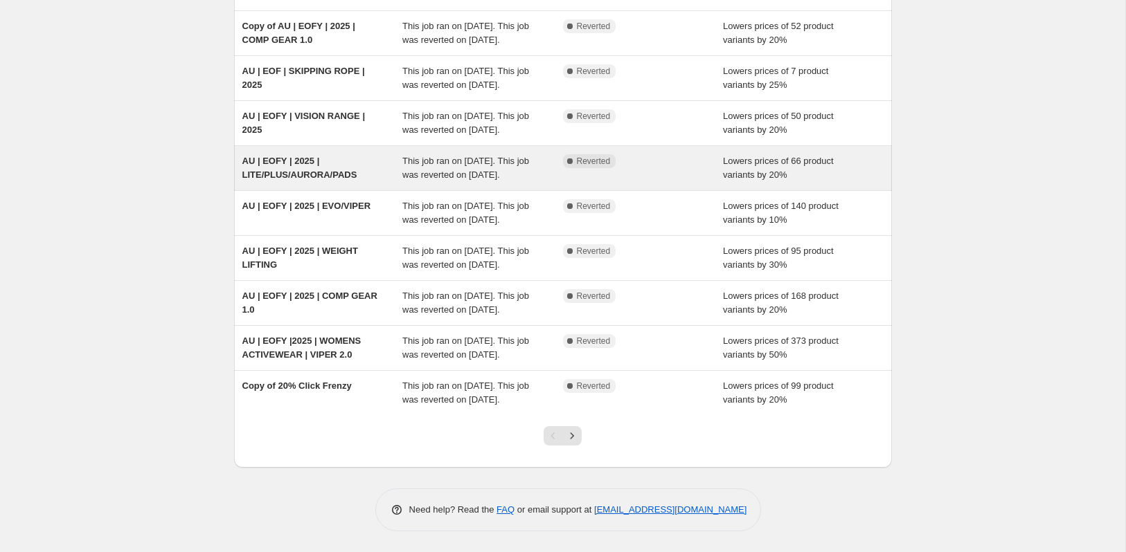
scroll to position [197, 0]
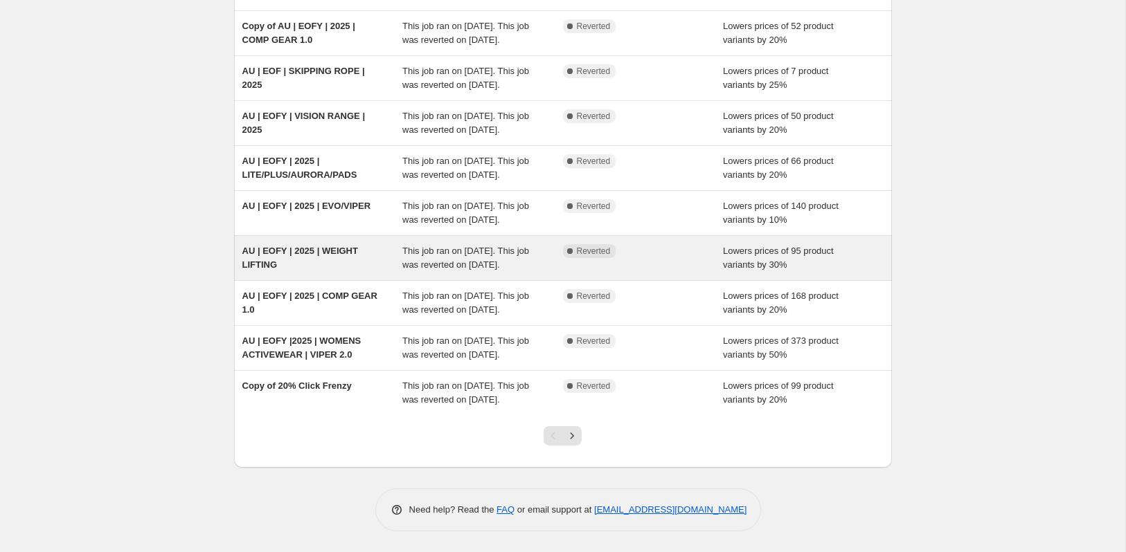
click at [305, 270] on span "AU | EOFY | 2025 | WEIGHT LIFTING" at bounding box center [300, 258] width 116 height 24
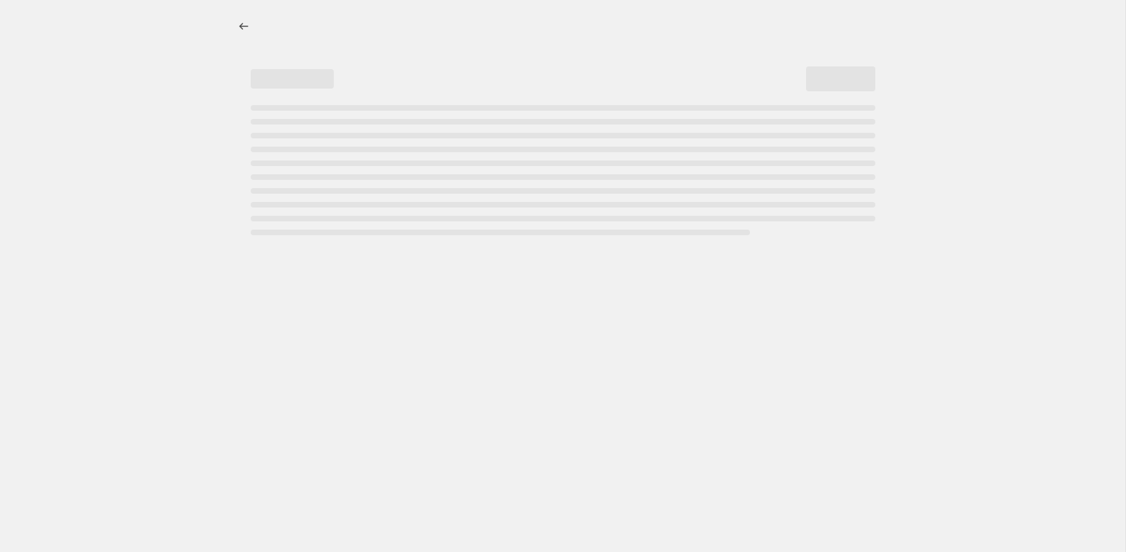
select select "percentage"
select select "collection"
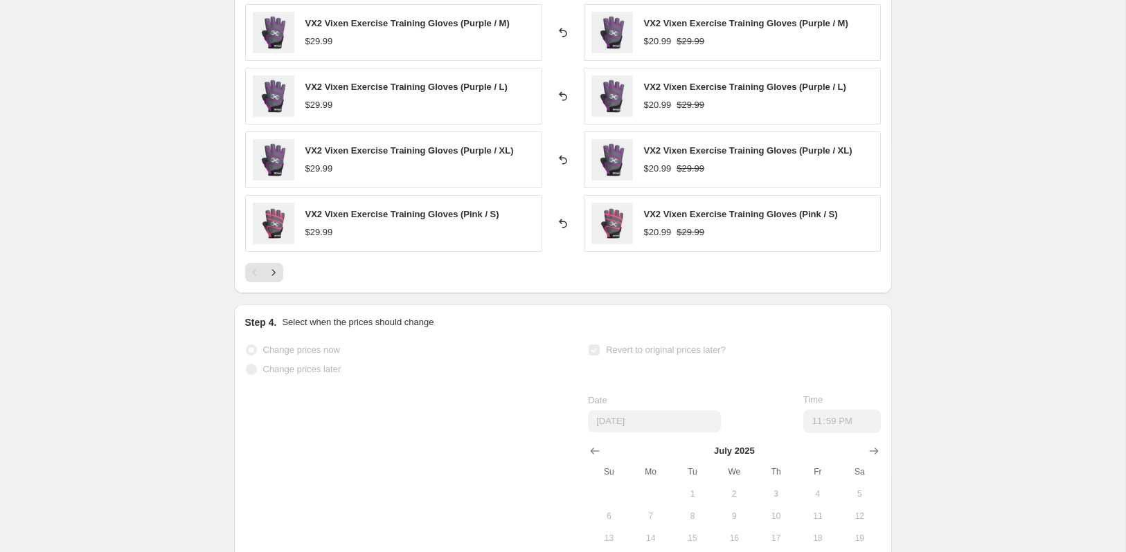
scroll to position [1125, 0]
click at [274, 267] on icon "Next" at bounding box center [272, 270] width 3 height 6
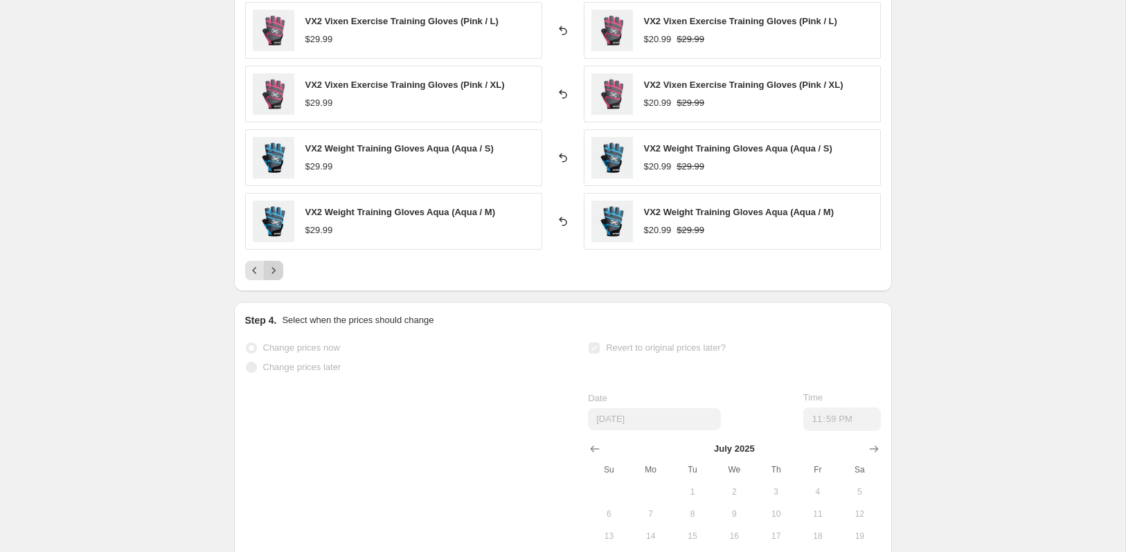
click at [274, 267] on icon "Next" at bounding box center [272, 270] width 3 height 6
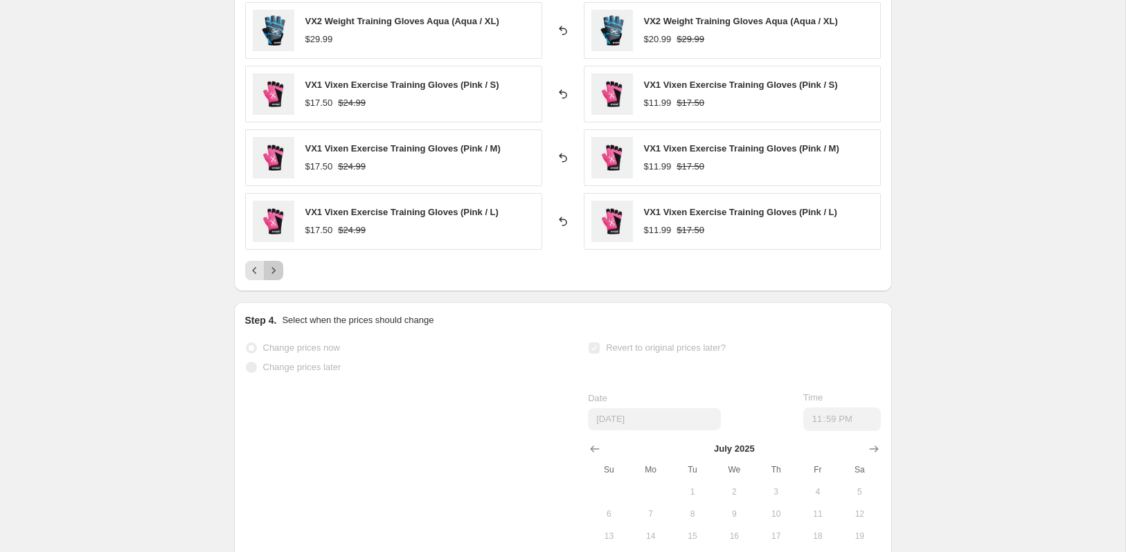
click at [274, 267] on icon "Next" at bounding box center [272, 270] width 3 height 6
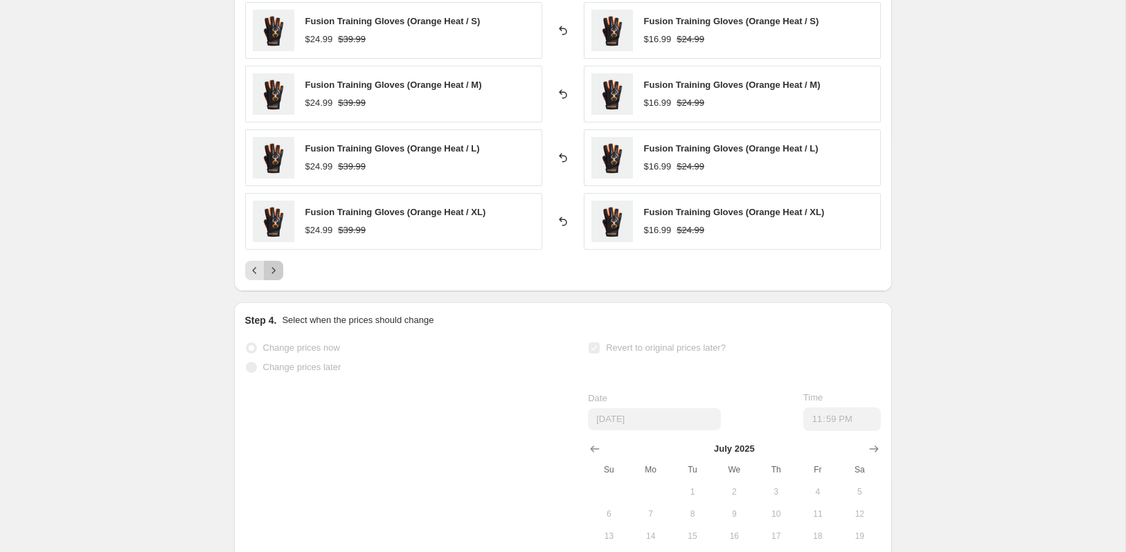
click at [274, 267] on icon "Next" at bounding box center [272, 270] width 3 height 6
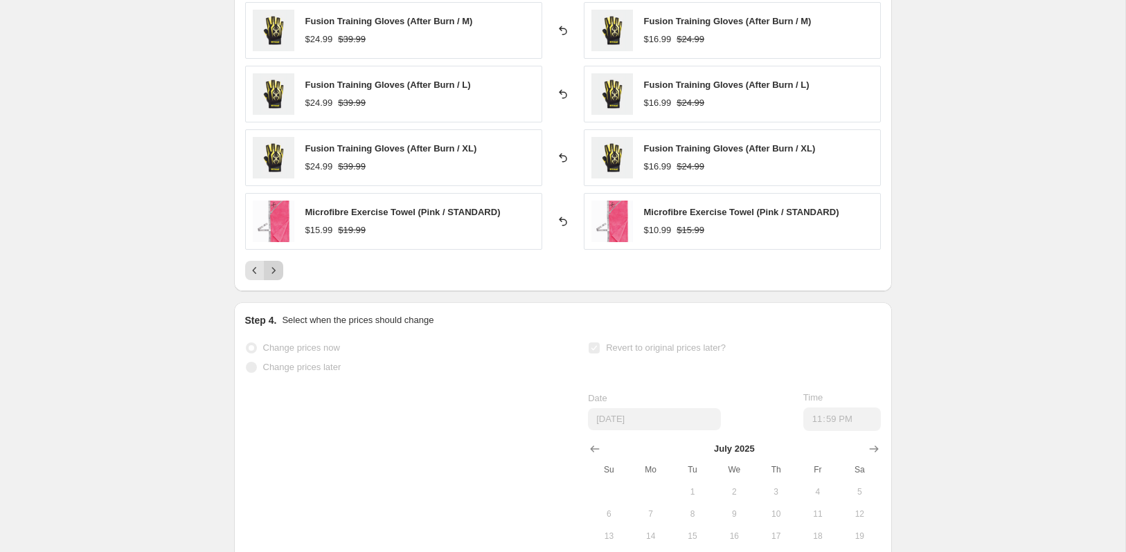
click at [274, 267] on icon "Next" at bounding box center [272, 270] width 3 height 6
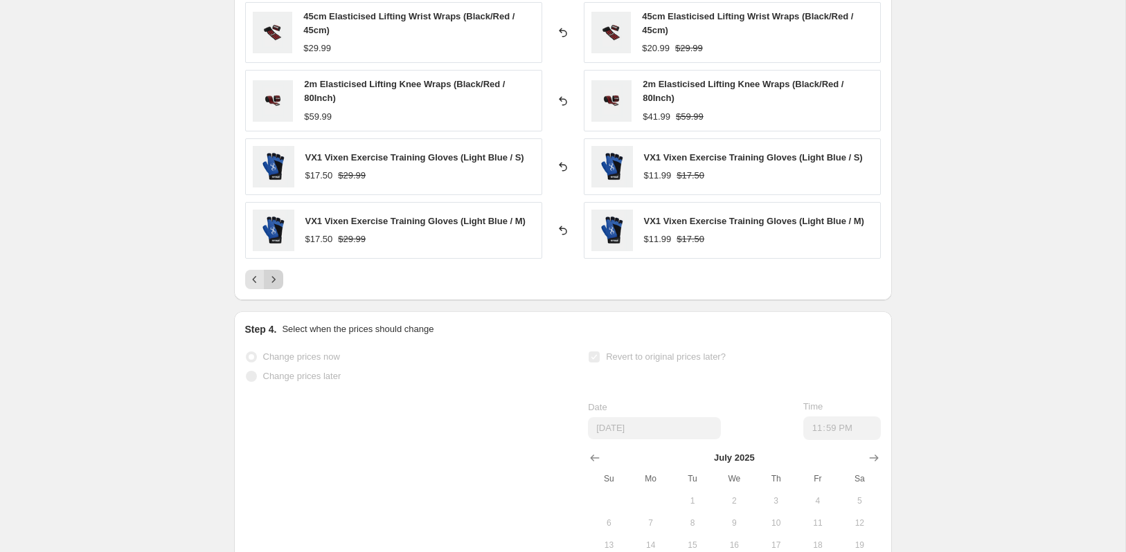
click at [274, 270] on button "Next" at bounding box center [273, 279] width 19 height 19
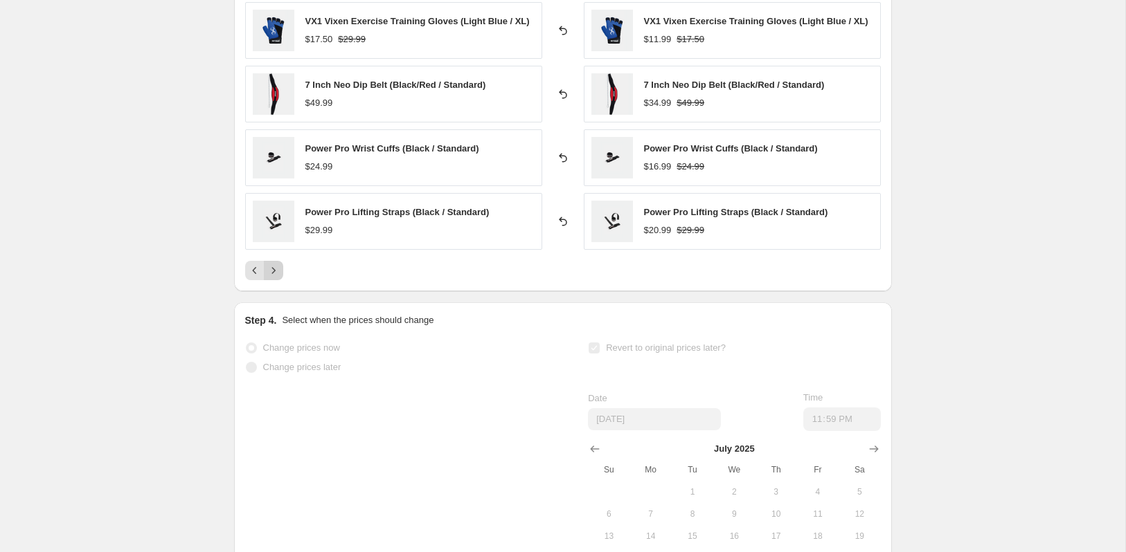
click at [274, 267] on icon "Next" at bounding box center [272, 270] width 3 height 6
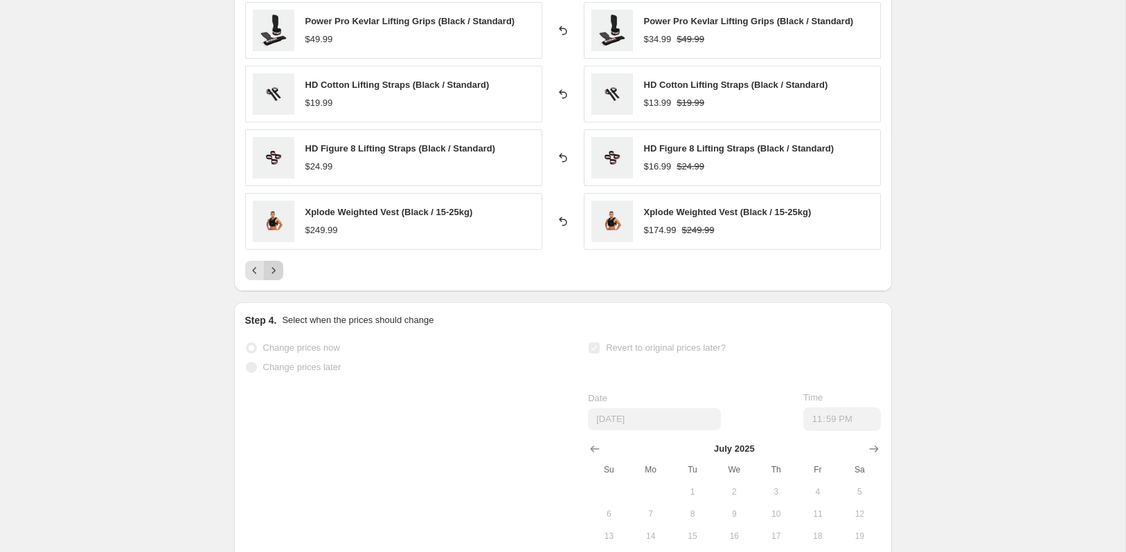
click at [274, 267] on icon "Next" at bounding box center [272, 270] width 3 height 6
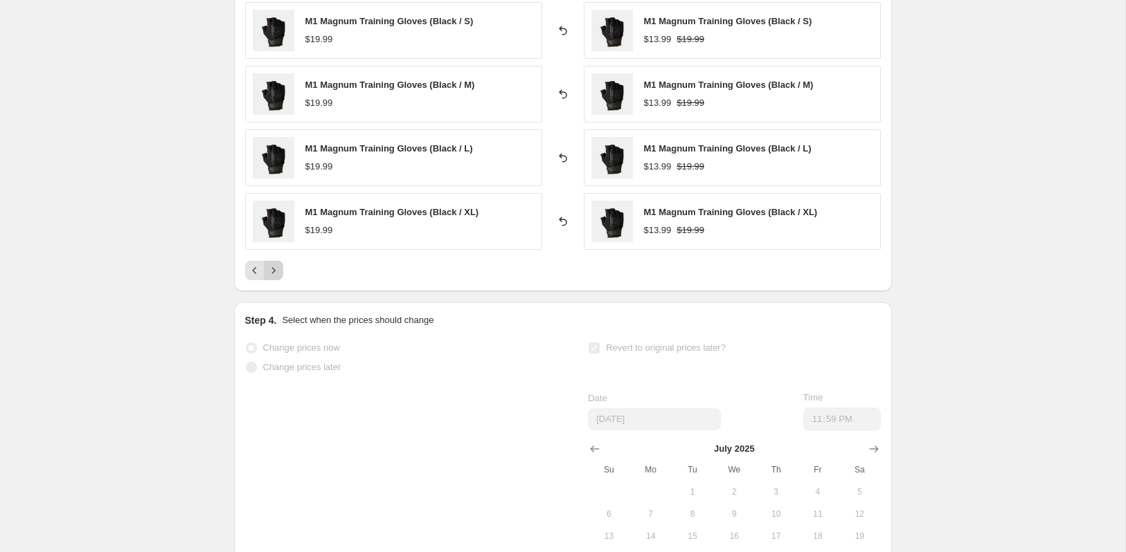
click at [274, 267] on icon "Next" at bounding box center [272, 270] width 3 height 6
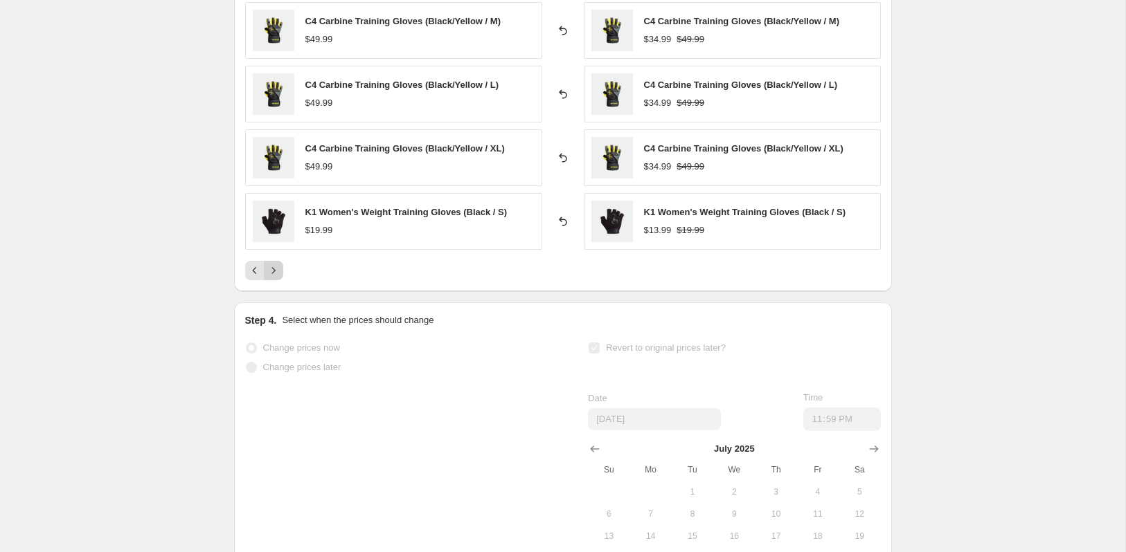
click at [274, 267] on icon "Next" at bounding box center [272, 270] width 3 height 6
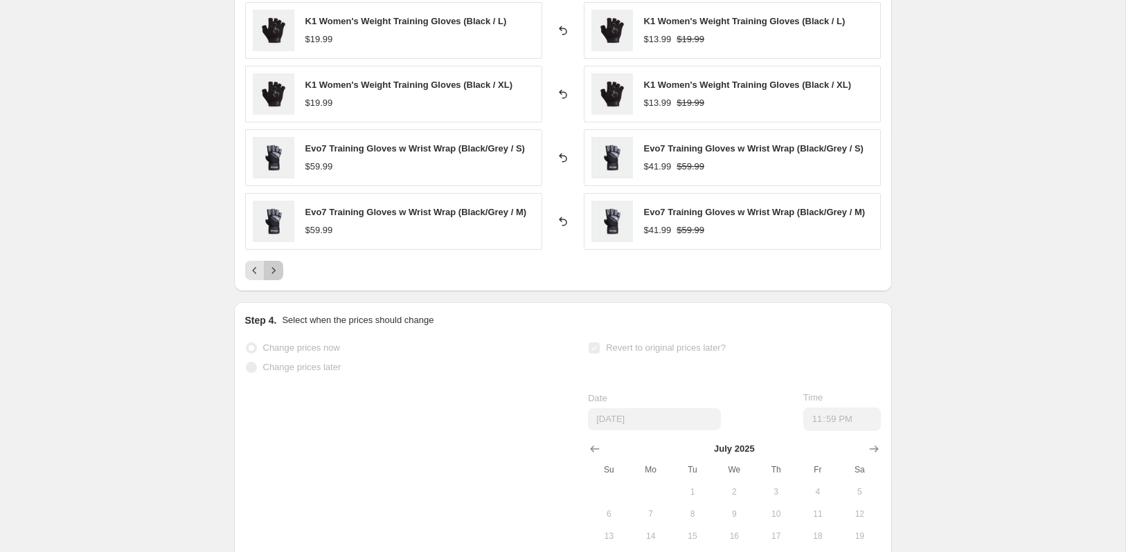
click at [274, 267] on icon "Next" at bounding box center [272, 270] width 3 height 6
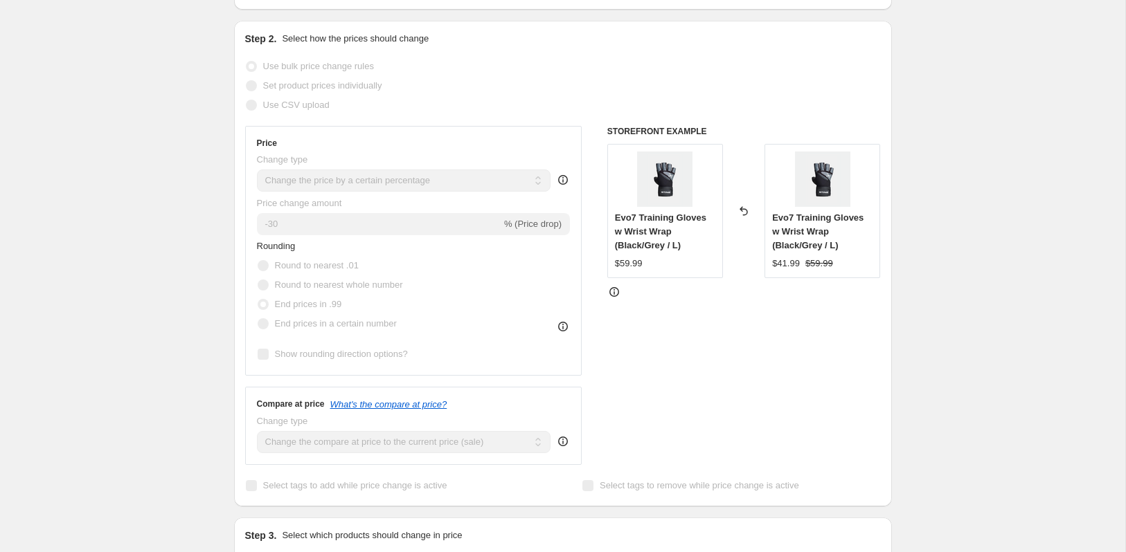
scroll to position [0, 0]
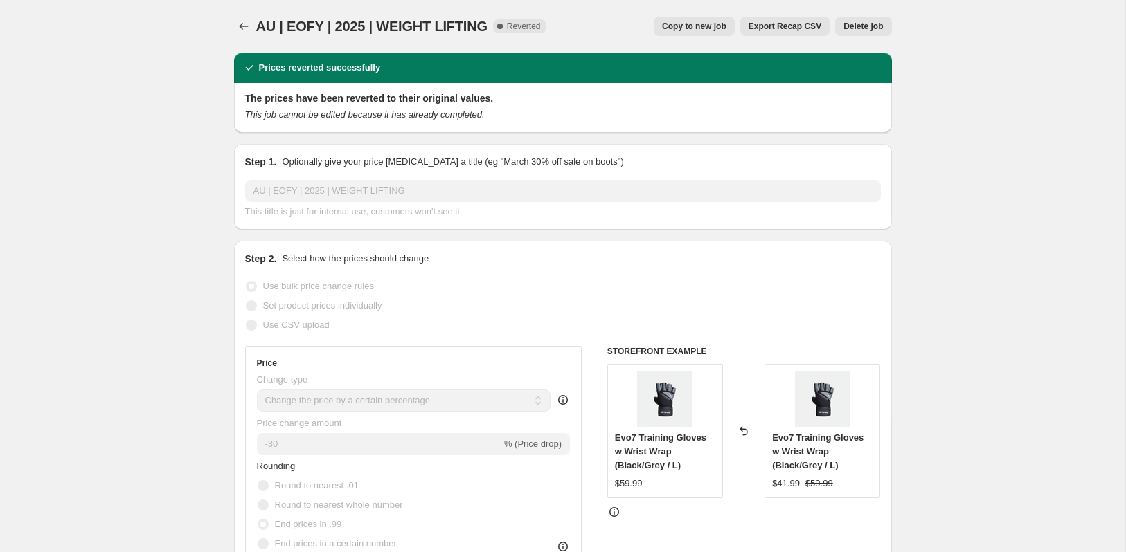
click at [696, 25] on span "Copy to new job" at bounding box center [694, 26] width 64 height 11
select select "percentage"
select select "collection"
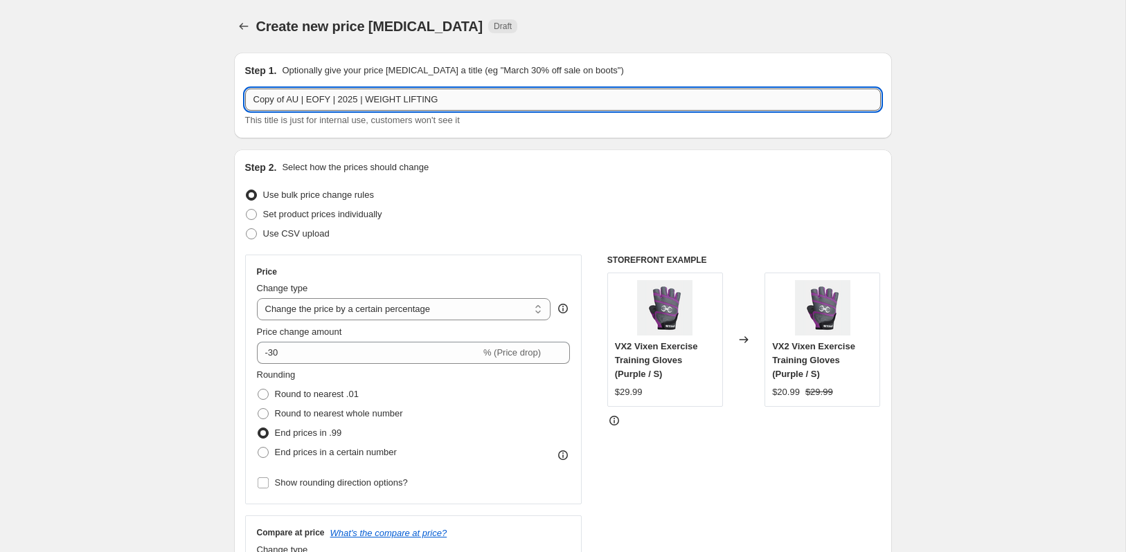
click at [332, 98] on input "Copy of AU | EOFY | 2025 | WEIGHT LIFTING" at bounding box center [563, 100] width 636 height 22
drag, startPoint x: 410, startPoint y: 100, endPoint x: 373, endPoint y: 102, distance: 36.8
click at [373, 102] on input "Copy of AU | AFTERPAY DAY | 2025 | WEIGHT LIFTING" at bounding box center [563, 100] width 636 height 22
paste input "| 2025 |"
click at [412, 98] on input "Copy of AU | AFTERPAY DAY | 2025 | | 2025 | WEIGHT LIFTING" at bounding box center [563, 100] width 636 height 22
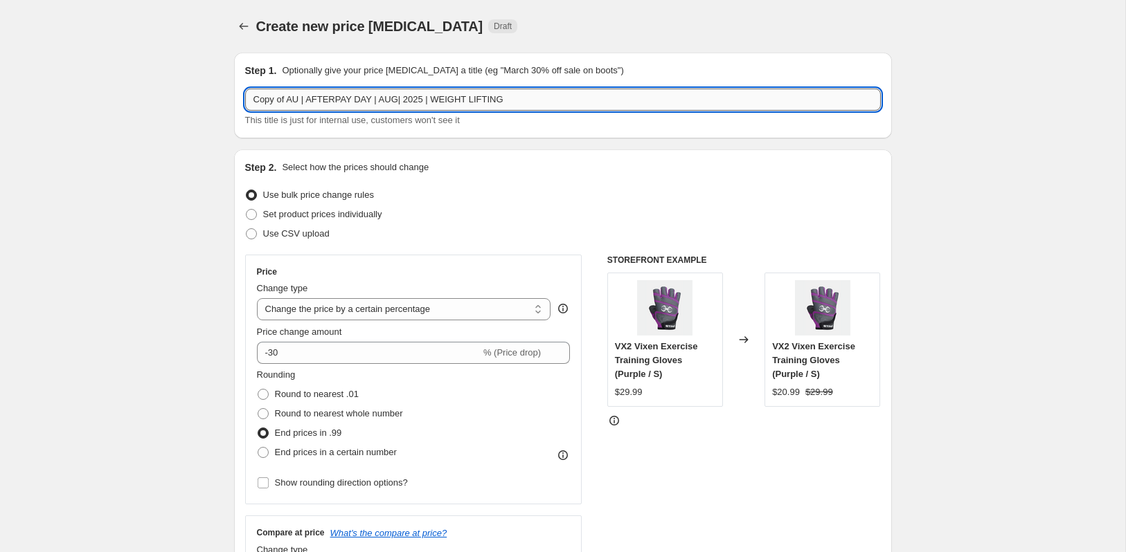
click at [290, 98] on input "Copy of AU | AFTERPAY DAY | AUG| 2025 | WEIGHT LIFTING" at bounding box center [563, 100] width 636 height 22
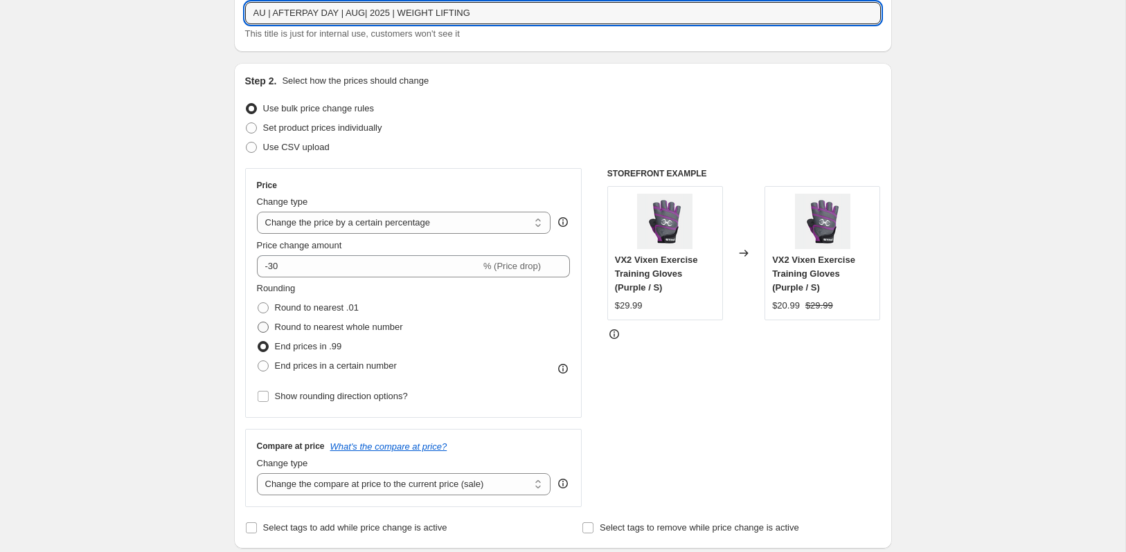
scroll to position [116, 0]
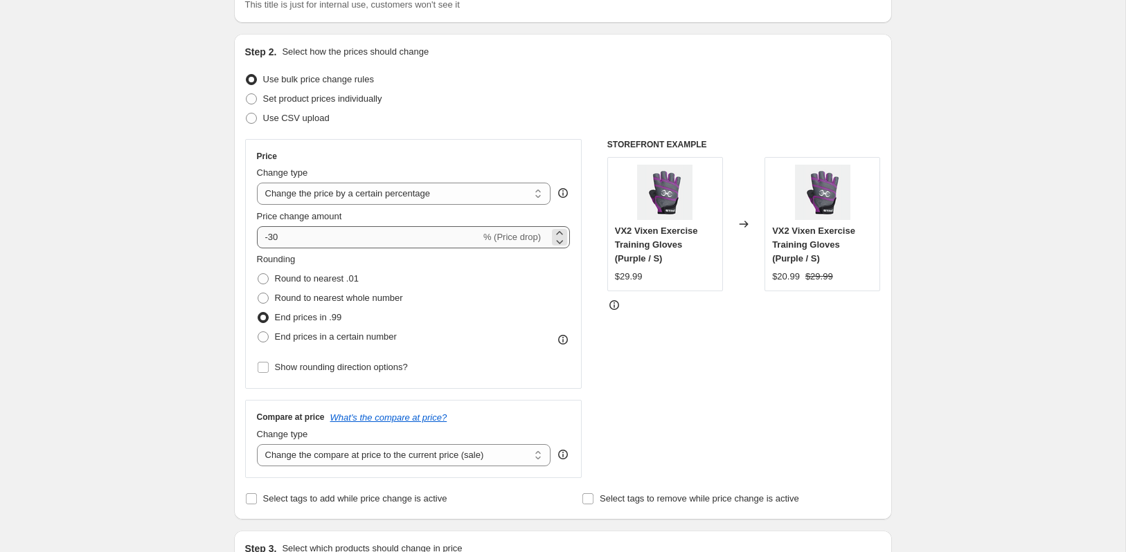
type input "AU | AFTERPAY DAY | AUG| 2025 | WEIGHT LIFTING"
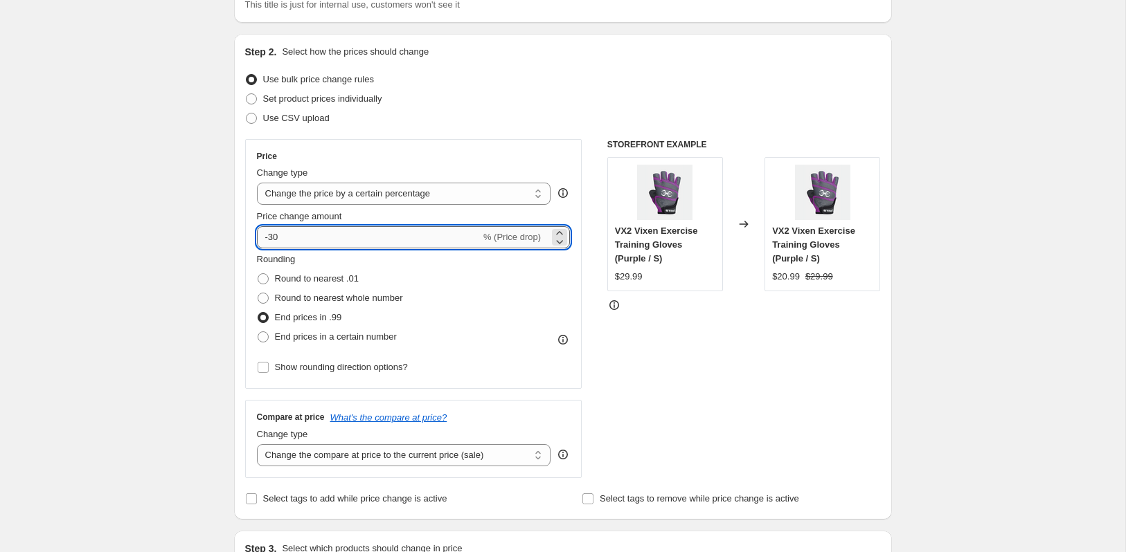
click at [296, 238] on input "-30" at bounding box center [369, 237] width 224 height 22
type input "-3"
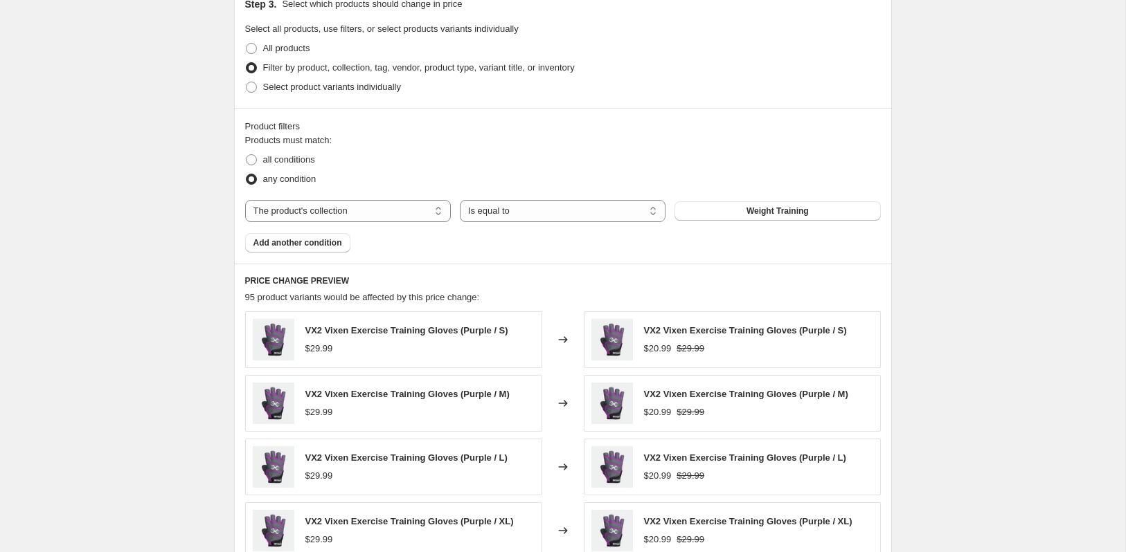
scroll to position [662, 0]
type input "-25"
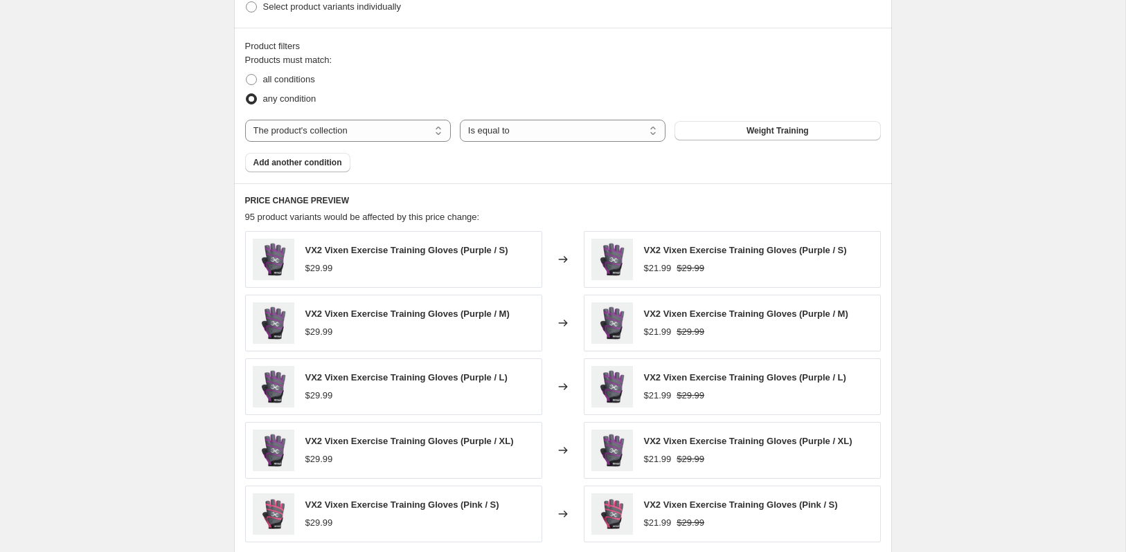
scroll to position [981, 0]
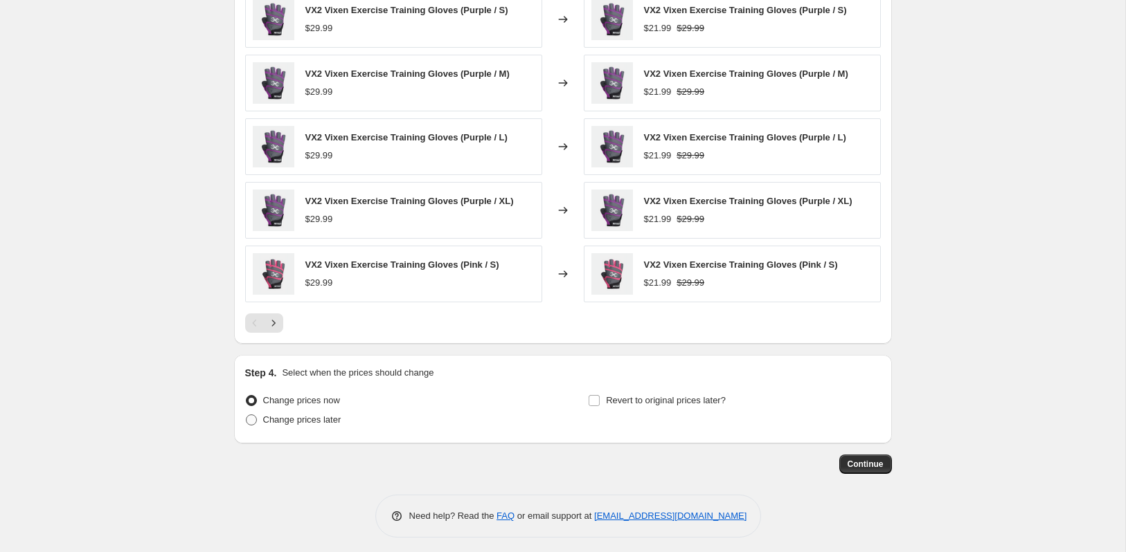
click at [256, 417] on span at bounding box center [251, 420] width 11 height 11
click at [246, 415] on input "Change prices later" at bounding box center [246, 415] width 1 height 1
radio input "true"
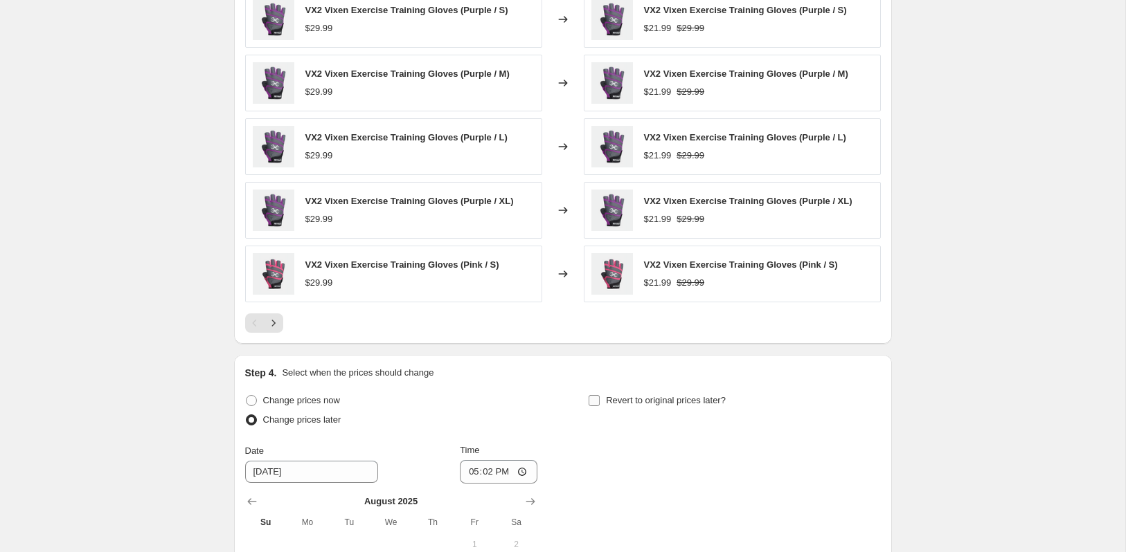
click at [588, 395] on input "Revert to original prices later?" at bounding box center [593, 400] width 11 height 11
checkbox input "true"
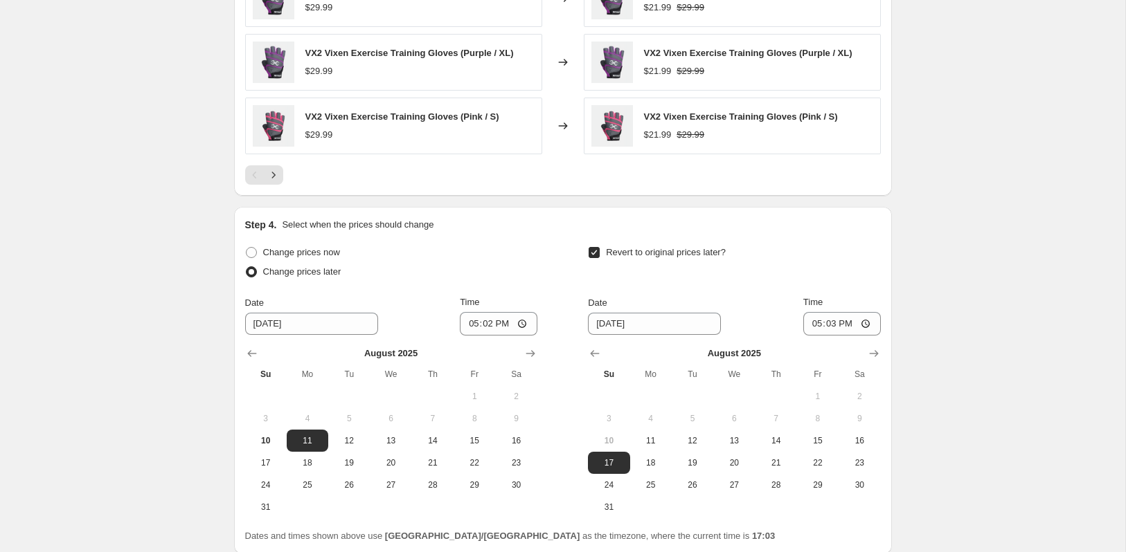
scroll to position [1134, 0]
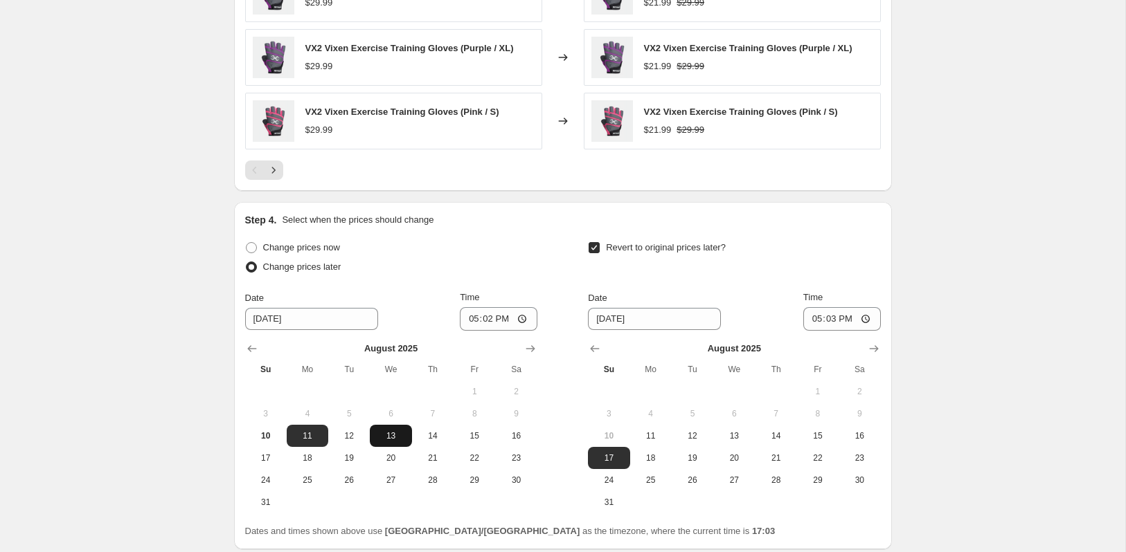
click at [395, 431] on span "13" at bounding box center [390, 436] width 30 height 11
type input "[DATE]"
click at [525, 313] on input "17:02" at bounding box center [499, 319] width 78 height 24
type input "00:02"
click at [523, 238] on div "Change prices now" at bounding box center [391, 247] width 292 height 19
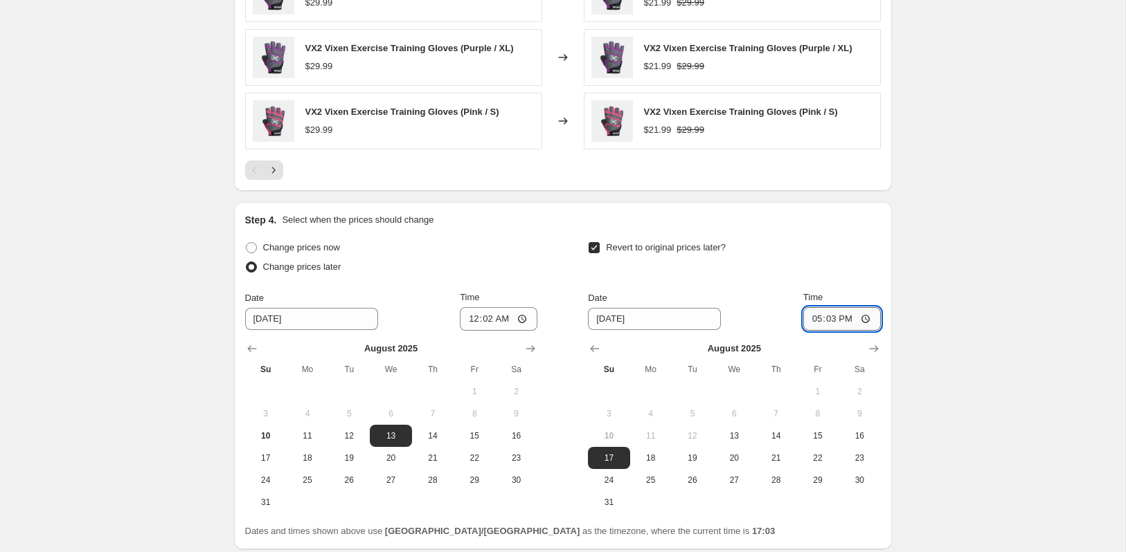
click at [844, 312] on input "17:03" at bounding box center [842, 319] width 78 height 24
click at [832, 315] on input "17:03" at bounding box center [842, 319] width 78 height 24
type input "11:59"
click at [843, 223] on div "Step 4. Select when the prices should change Change prices now Change prices la…" at bounding box center [563, 375] width 636 height 325
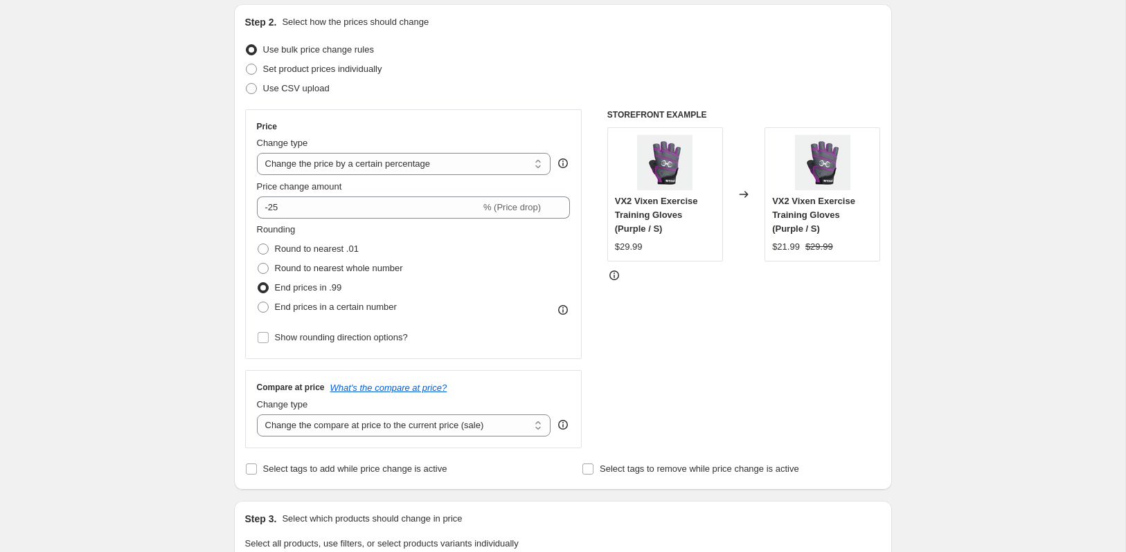
scroll to position [0, 0]
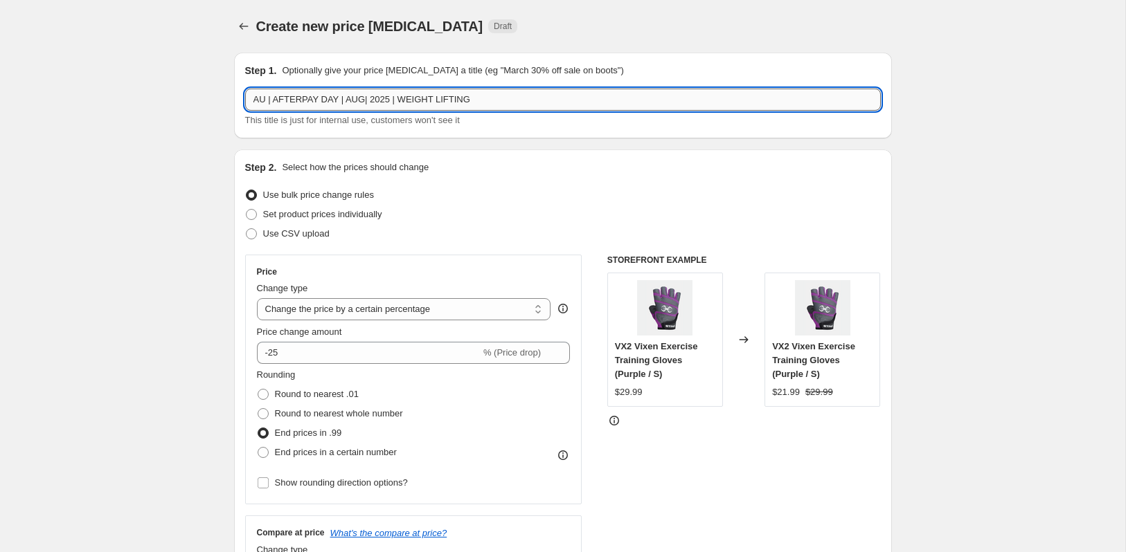
click at [507, 103] on input "AU | AFTERPAY DAY | AUG| 2025 | WEIGHT LIFTING" at bounding box center [563, 100] width 636 height 22
click at [347, 100] on input "AU | AFTERPAY DAY | AUG| 2025 | WEIGHT LIFTING -25%" at bounding box center [563, 100] width 636 height 22
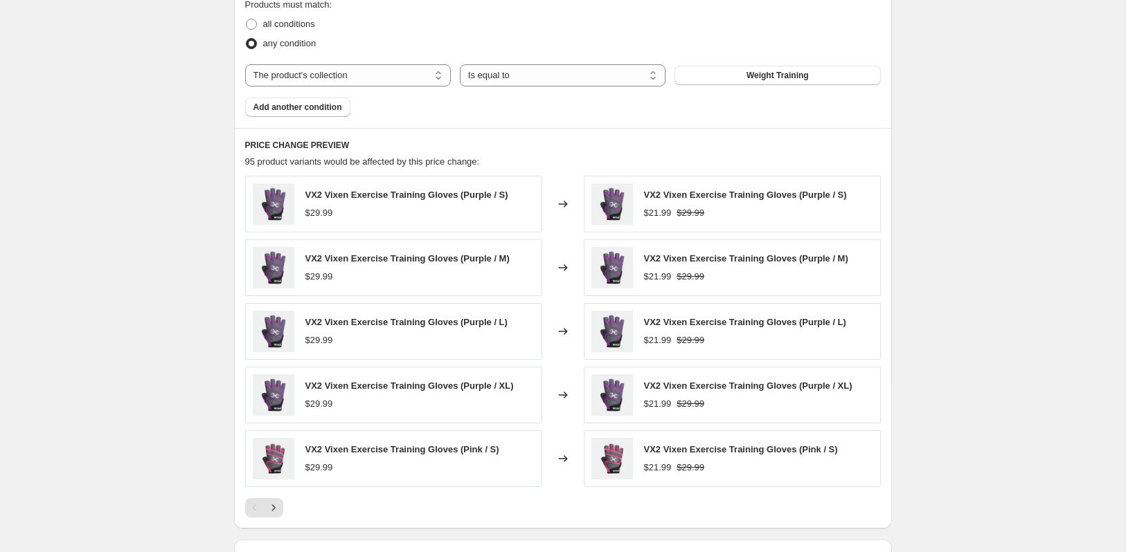
scroll to position [848, 0]
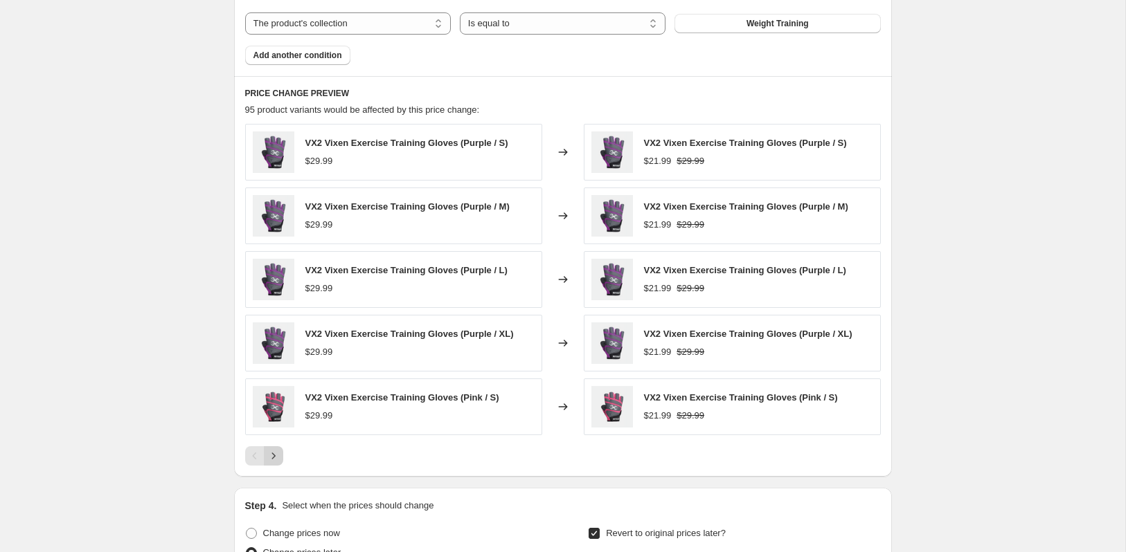
type input "AU | AFTERPAY DAY |AUG| 2025 | WEIGHT LIFTING -25%"
click at [278, 449] on icon "Next" at bounding box center [274, 456] width 14 height 14
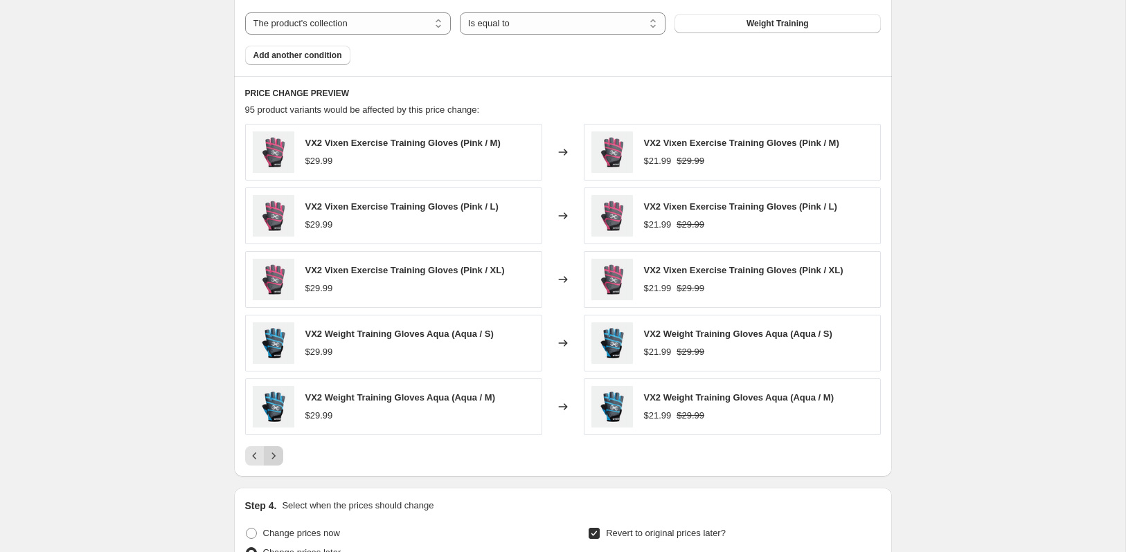
click at [278, 449] on icon "Next" at bounding box center [274, 456] width 14 height 14
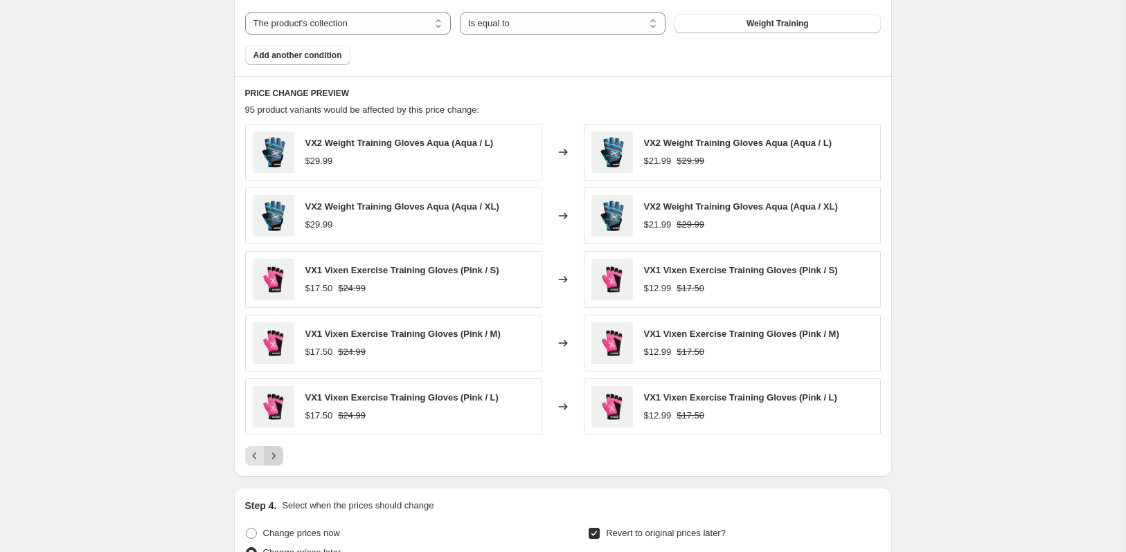
click at [278, 449] on icon "Next" at bounding box center [274, 456] width 14 height 14
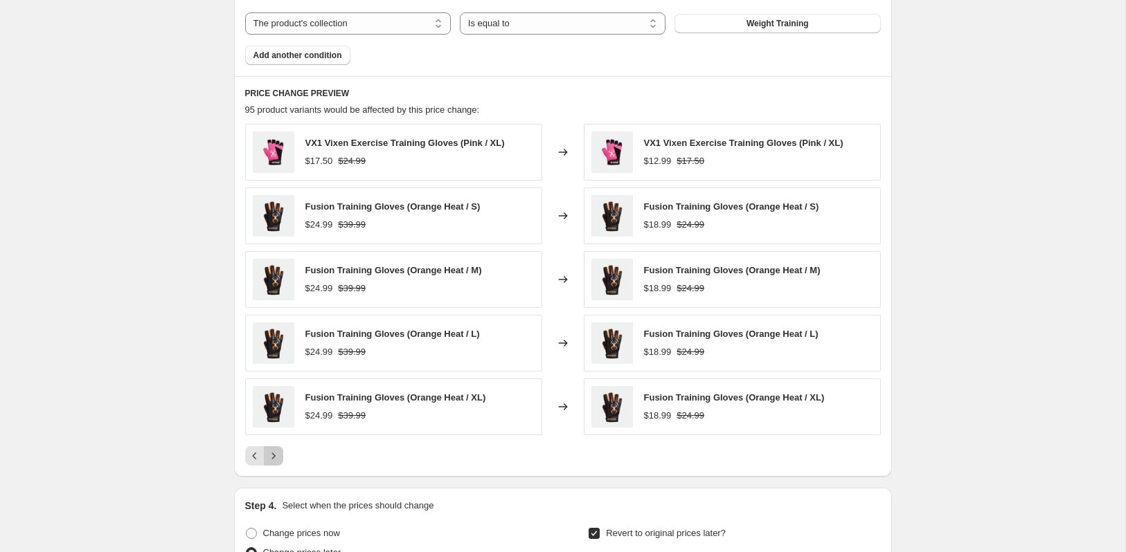
click at [278, 449] on icon "Next" at bounding box center [274, 456] width 14 height 14
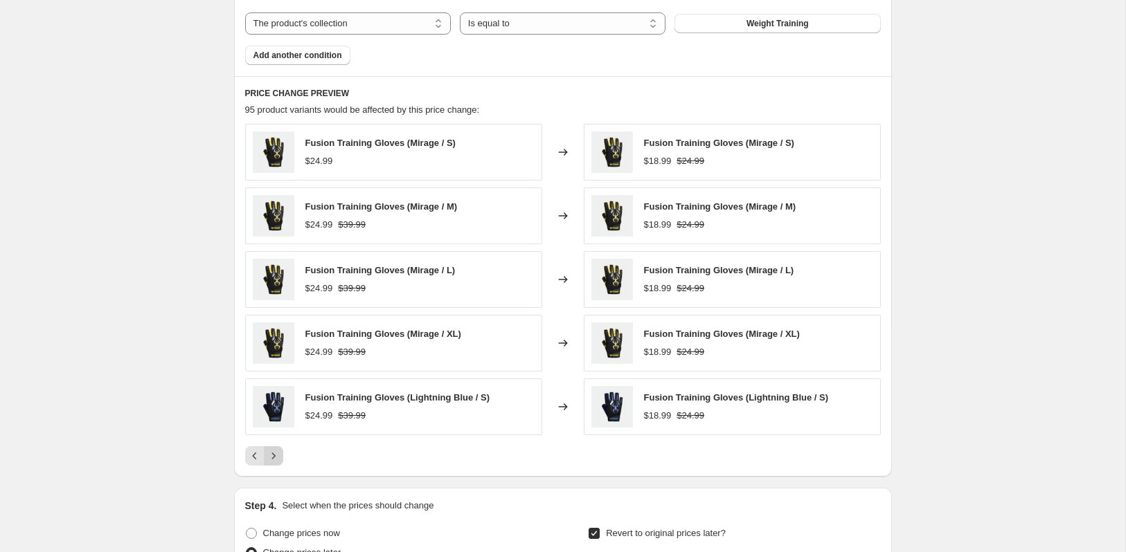
click at [278, 449] on icon "Next" at bounding box center [274, 456] width 14 height 14
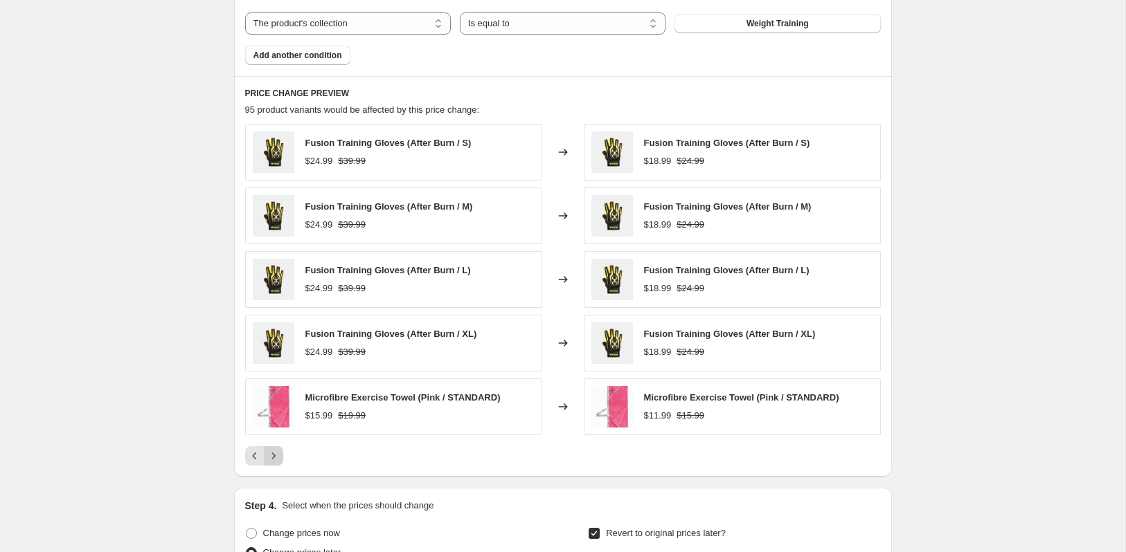
click at [278, 449] on icon "Next" at bounding box center [274, 456] width 14 height 14
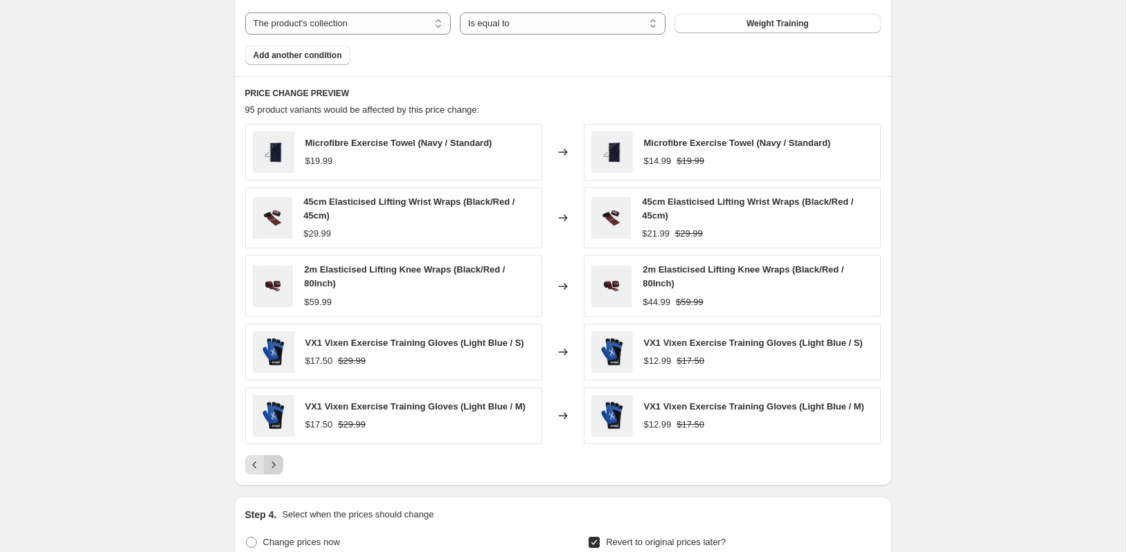
click at [278, 449] on div "Microfibre Exercise Towel (Navy / Standard) $19.99 Changed to Microfibre Exerci…" at bounding box center [563, 299] width 636 height 351
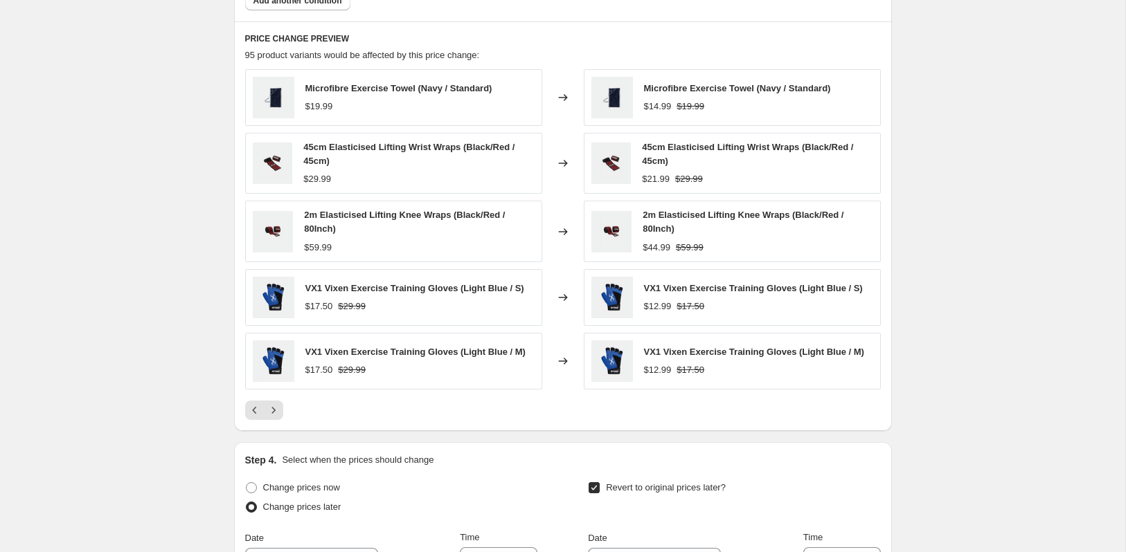
scroll to position [908, 0]
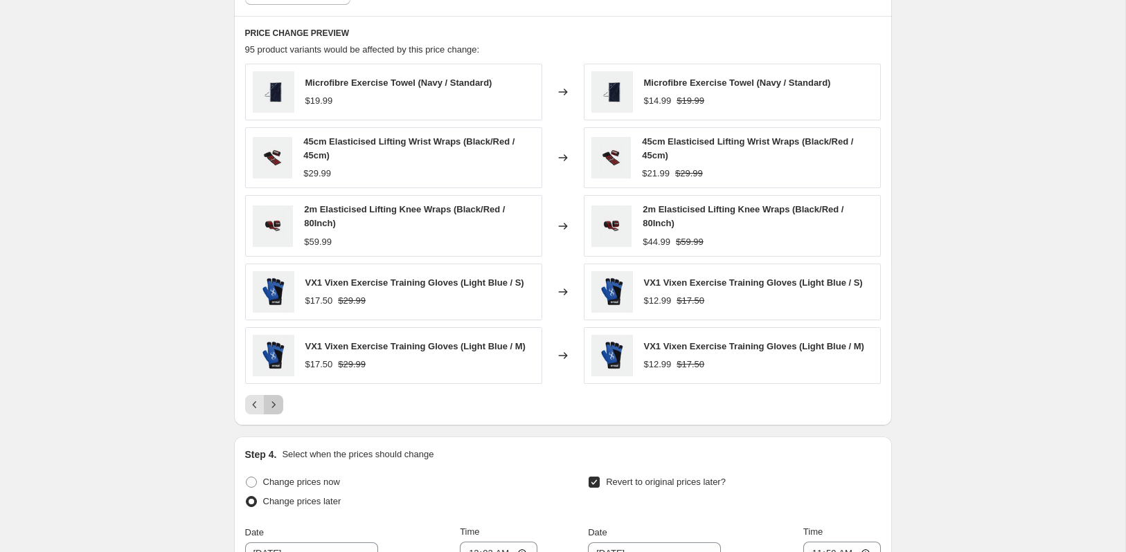
click at [276, 398] on icon "Next" at bounding box center [274, 405] width 14 height 14
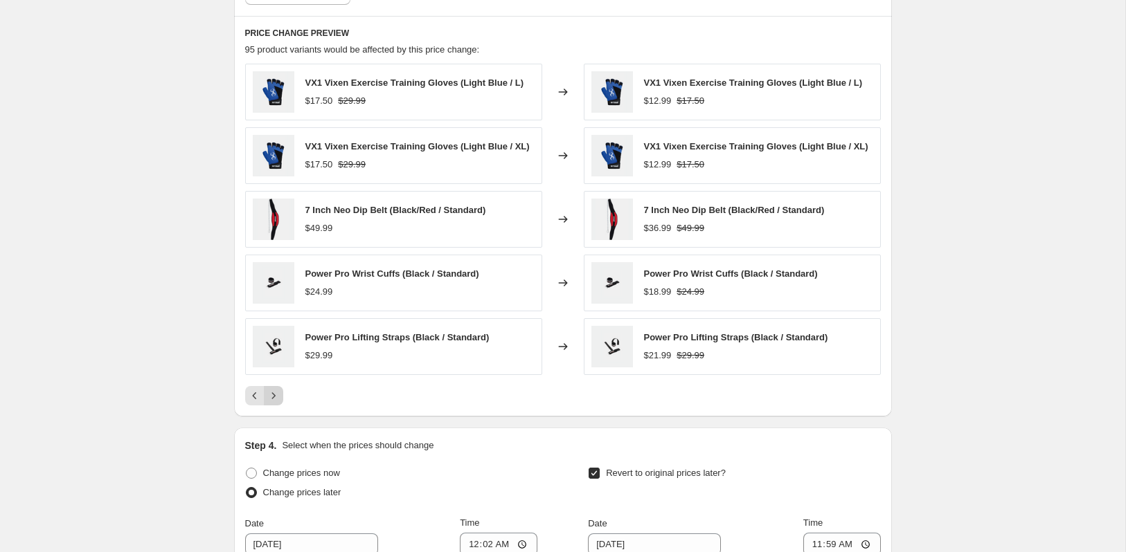
click at [277, 392] on icon "Next" at bounding box center [274, 396] width 14 height 14
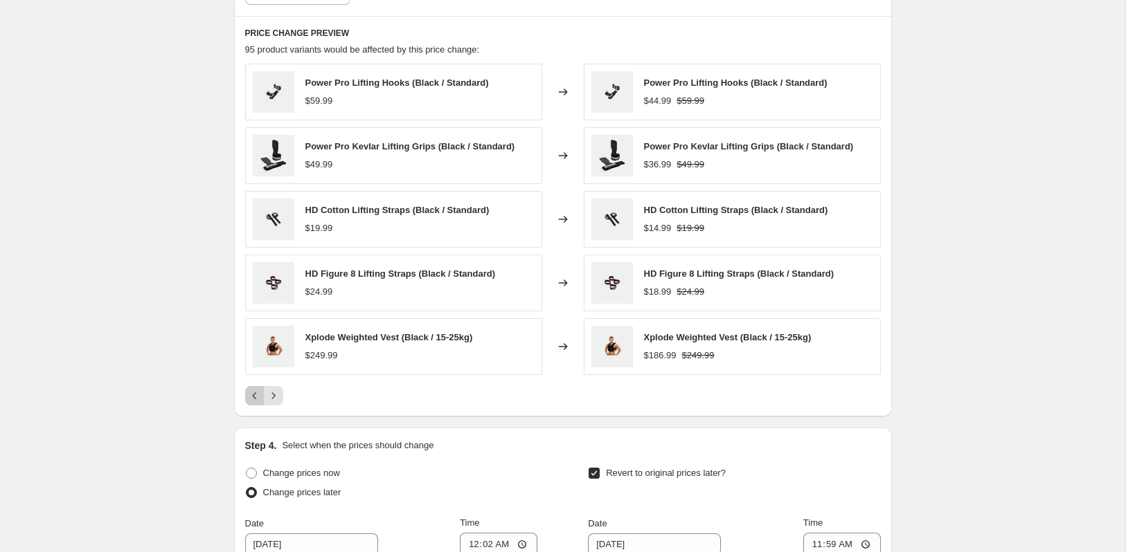
click at [260, 390] on icon "Previous" at bounding box center [255, 396] width 14 height 14
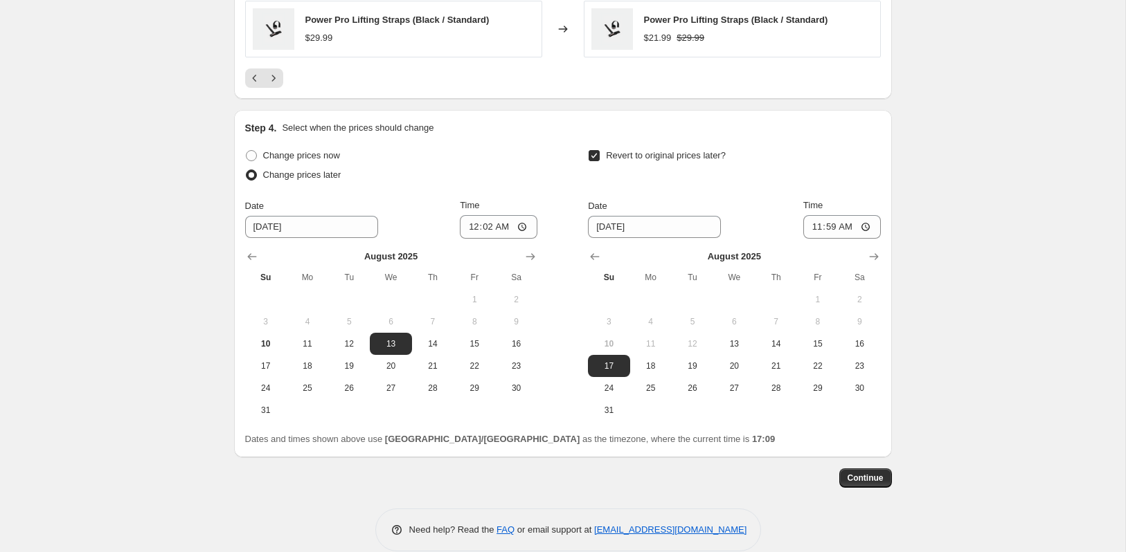
scroll to position [1240, 0]
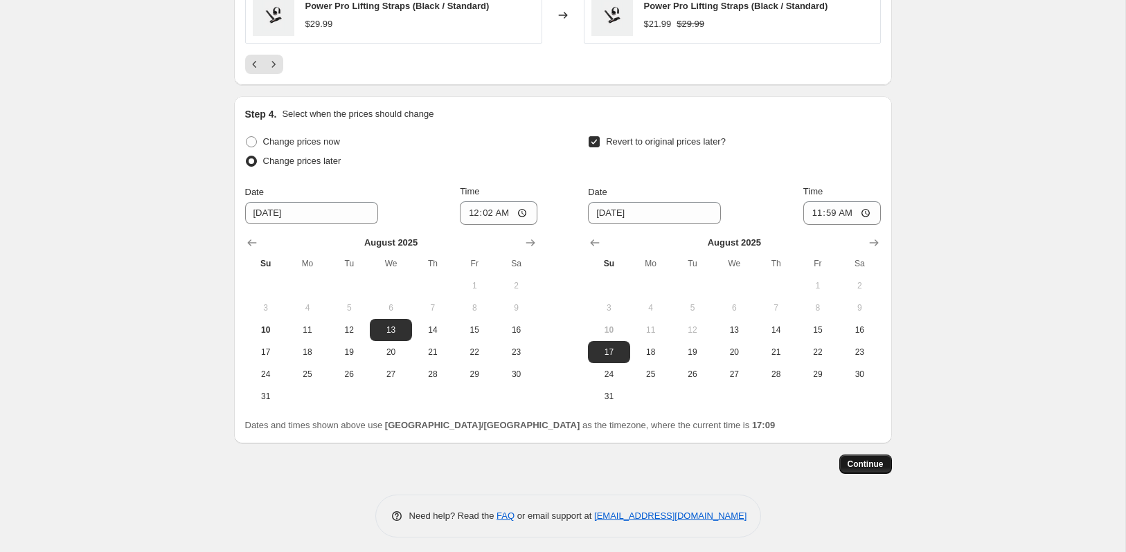
click at [870, 459] on span "Continue" at bounding box center [865, 464] width 36 height 11
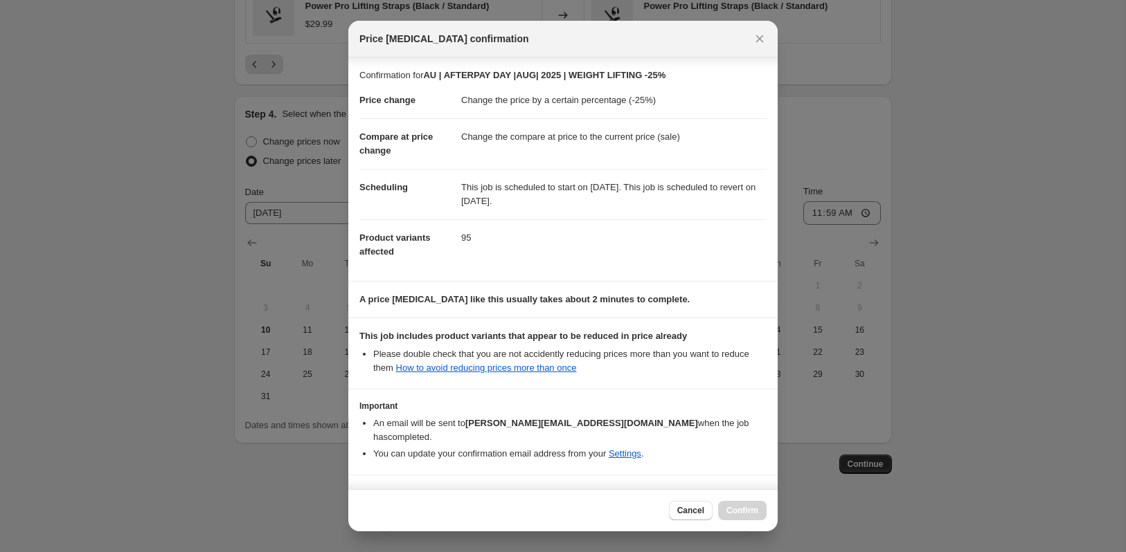
scroll to position [25, 0]
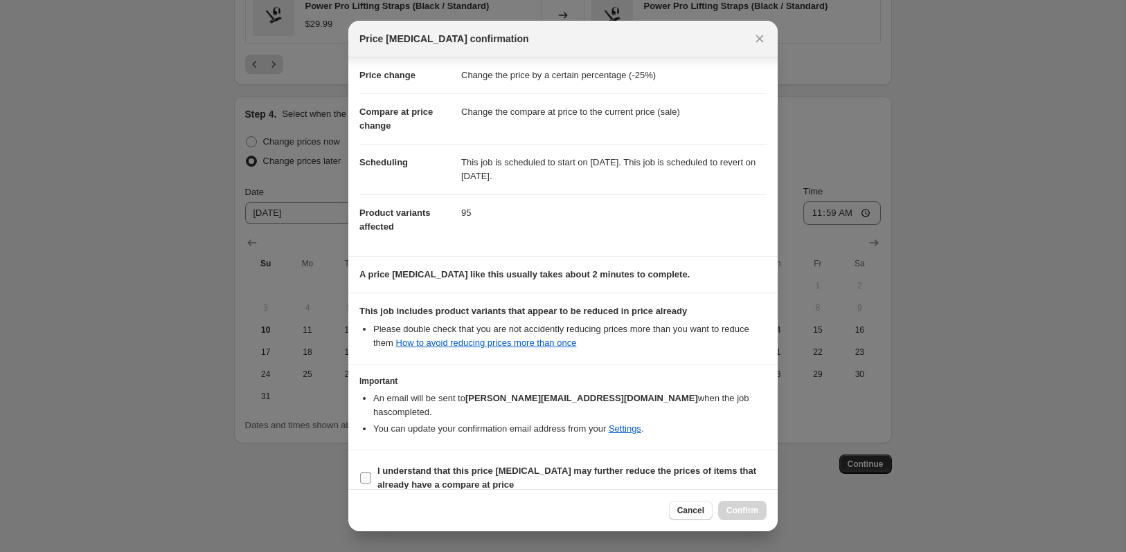
click at [371, 473] on input "I understand that this price [MEDICAL_DATA] may further reduce the prices of it…" at bounding box center [365, 478] width 11 height 11
checkbox input "true"
click at [743, 505] on span "Confirm" at bounding box center [742, 510] width 32 height 11
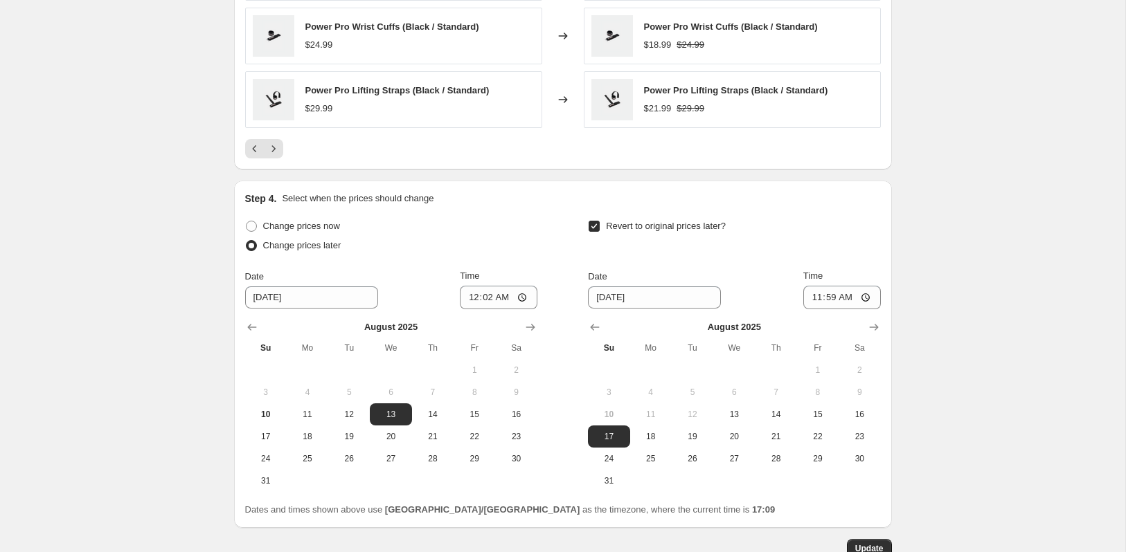
scroll to position [1324, 0]
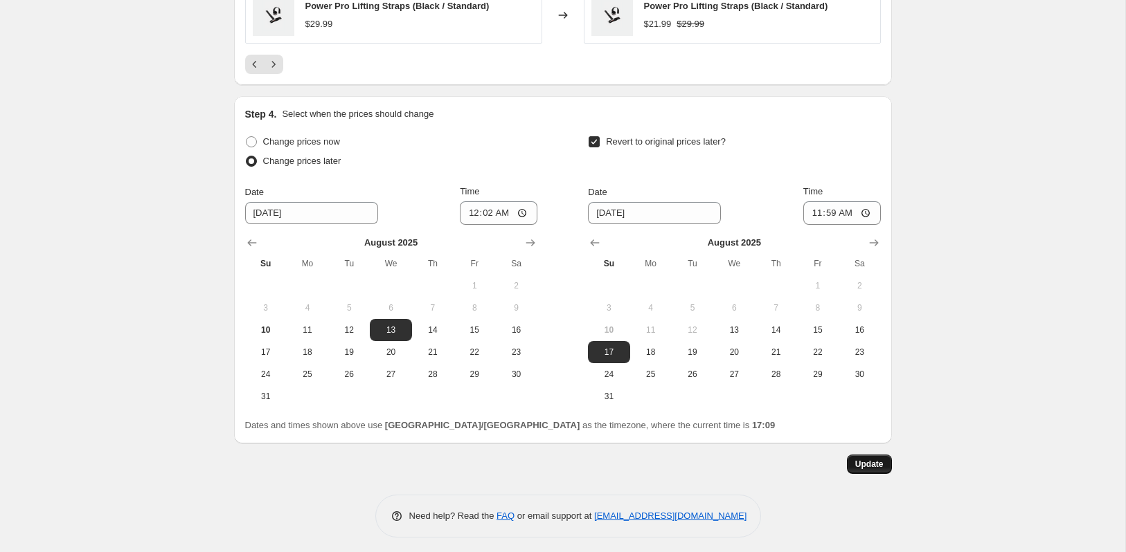
click at [868, 459] on span "Update" at bounding box center [869, 464] width 28 height 11
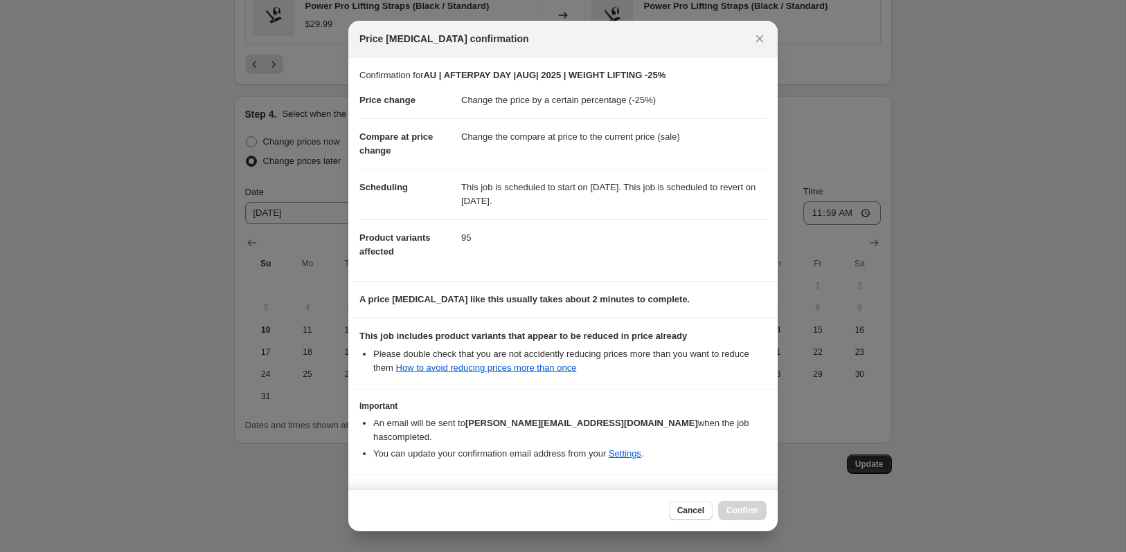
scroll to position [25, 0]
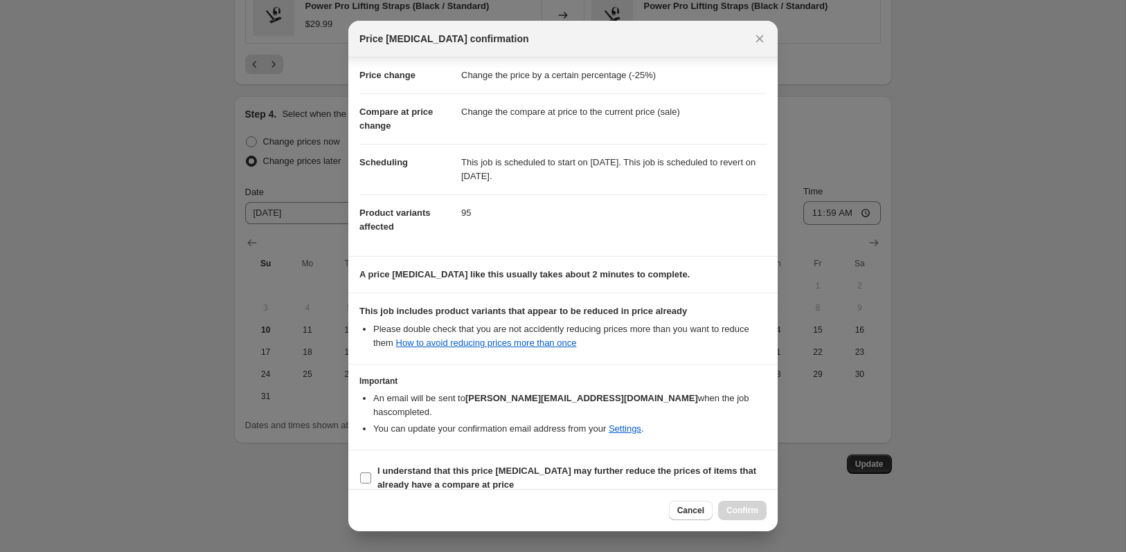
click at [366, 473] on input "I understand that this price [MEDICAL_DATA] may further reduce the prices of it…" at bounding box center [365, 478] width 11 height 11
checkbox input "true"
click at [739, 507] on span "Confirm" at bounding box center [742, 510] width 32 height 11
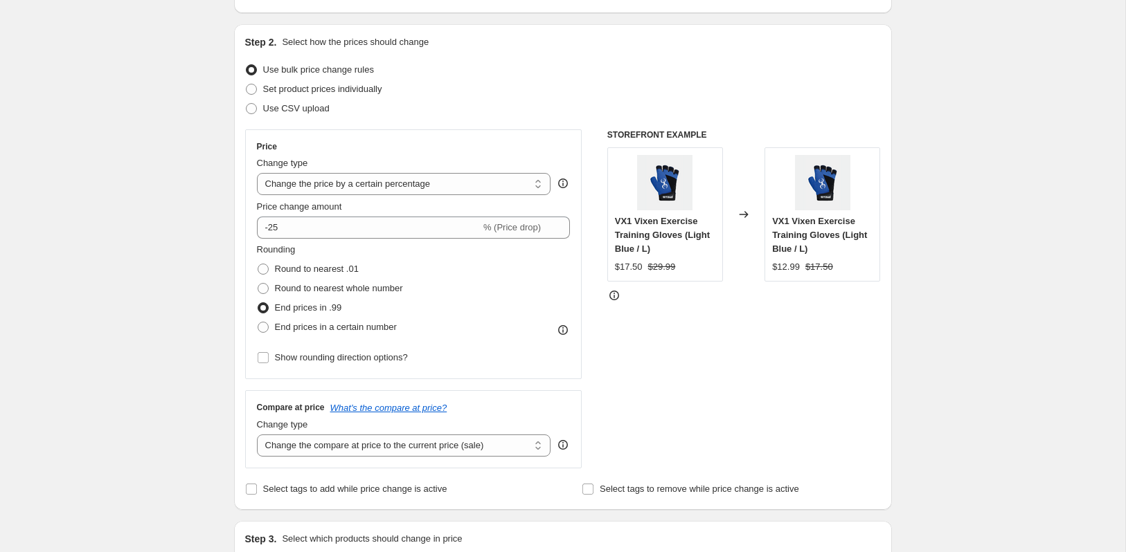
scroll to position [0, 0]
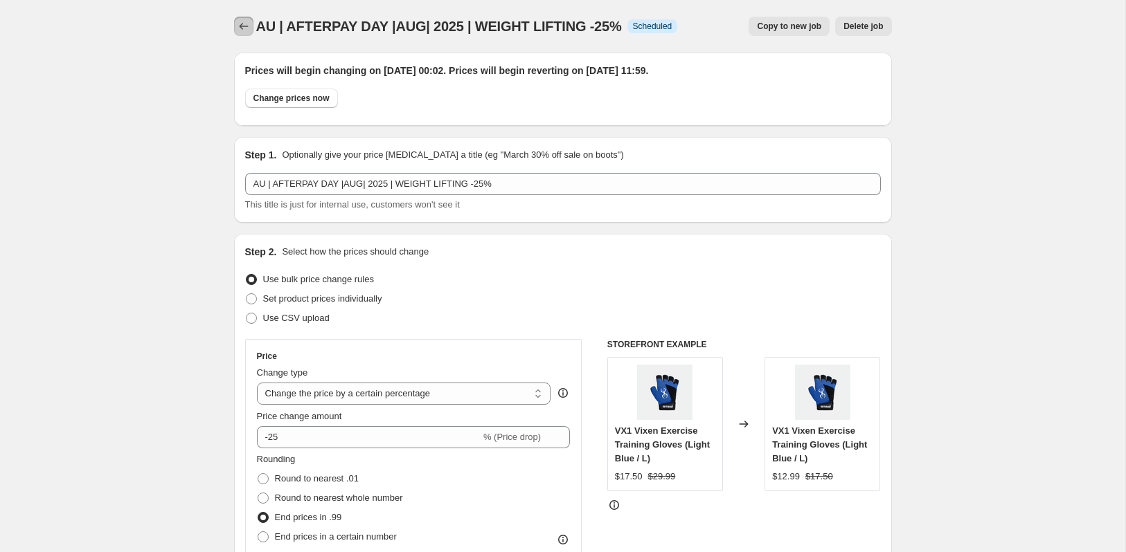
click at [239, 27] on icon "Price change jobs" at bounding box center [244, 26] width 14 height 14
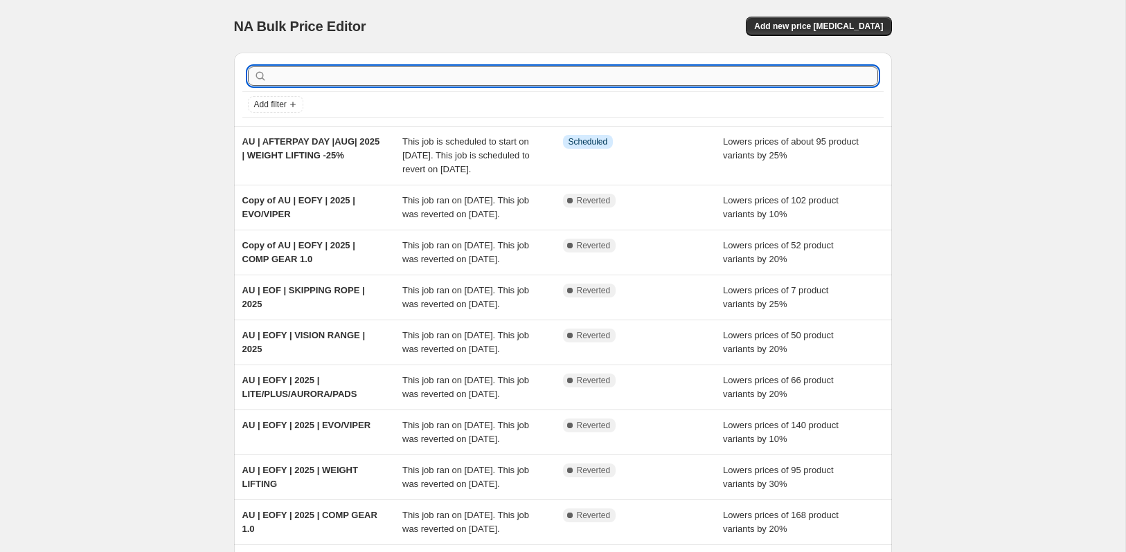
click at [291, 77] on input "text" at bounding box center [574, 75] width 608 height 19
type input "V1 VIXEN"
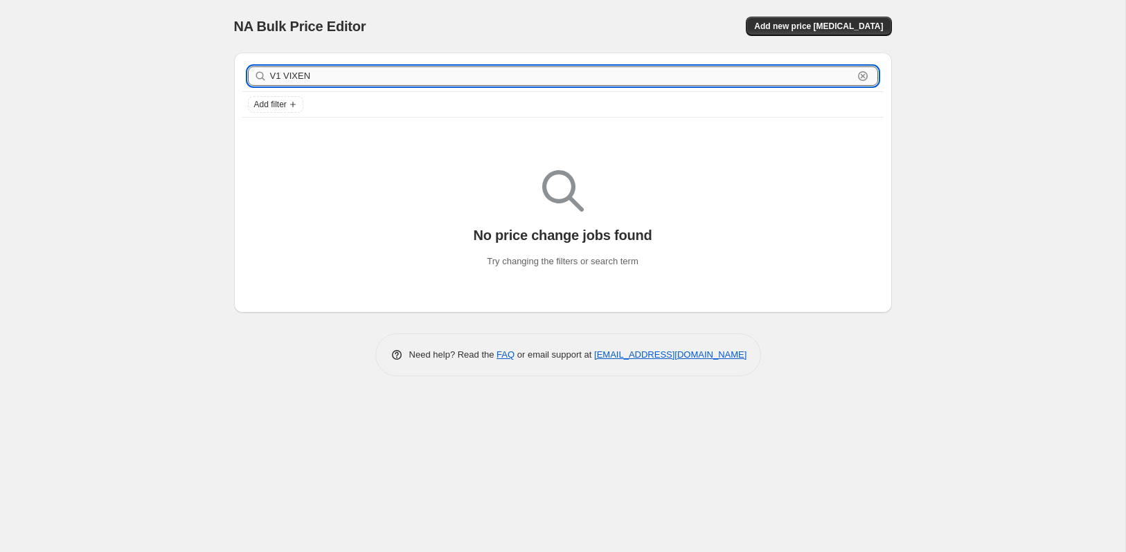
click at [318, 73] on input "V1 VIXEN" at bounding box center [561, 75] width 583 height 19
type input "V"
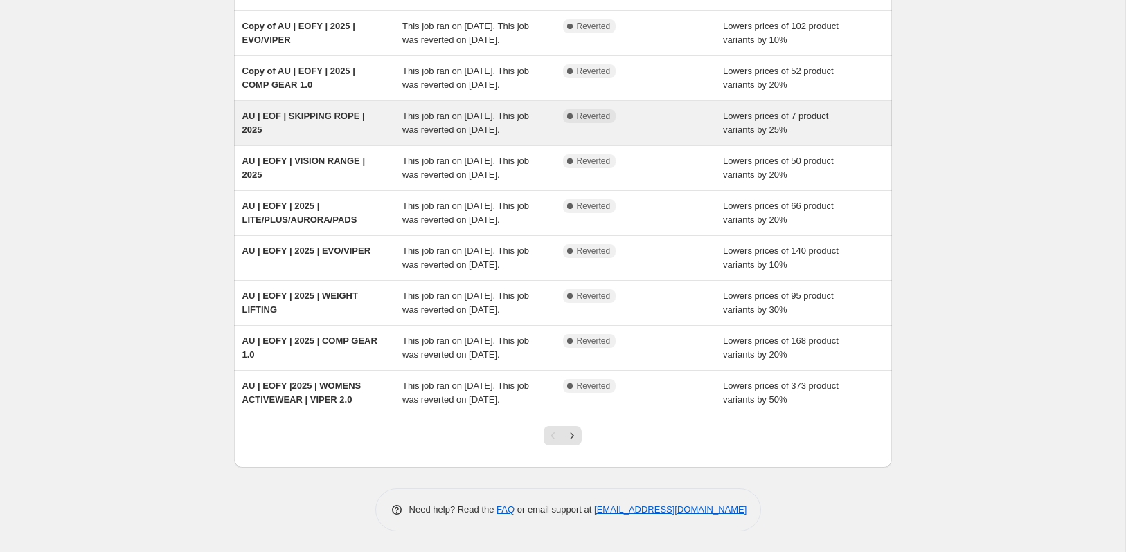
scroll to position [196, 0]
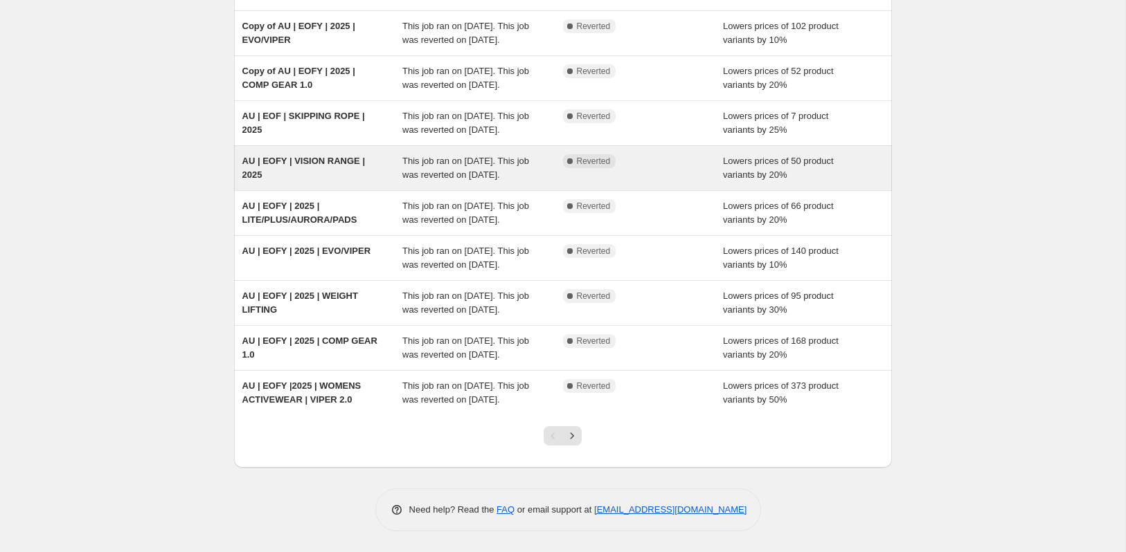
click at [310, 180] on span "AU | EOFY | VISION RANGE | 2025" at bounding box center [303, 168] width 123 height 24
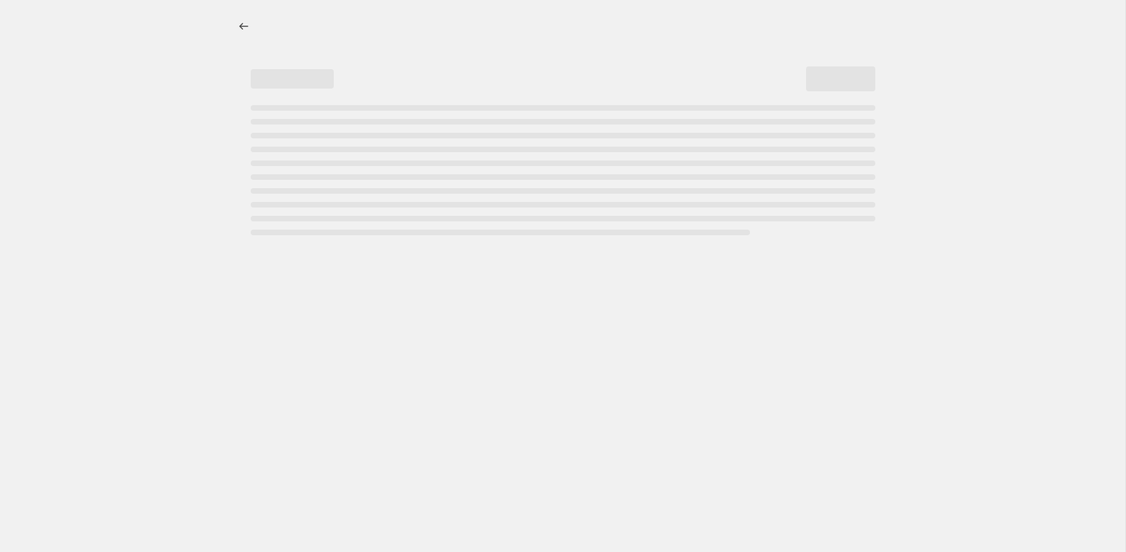
select select "percentage"
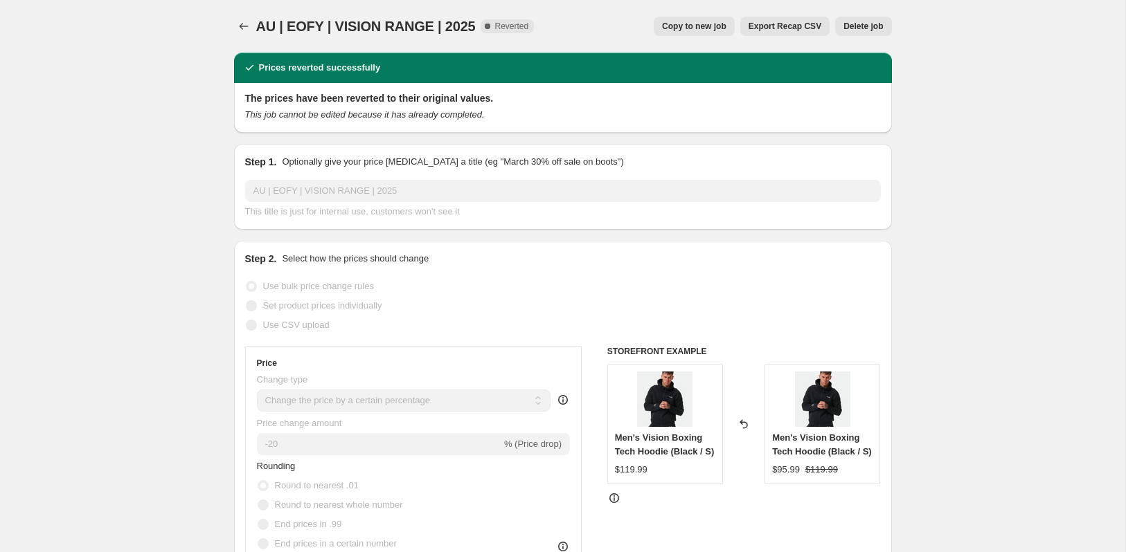
click at [672, 19] on button "Copy to new job" at bounding box center [694, 26] width 81 height 19
select select "percentage"
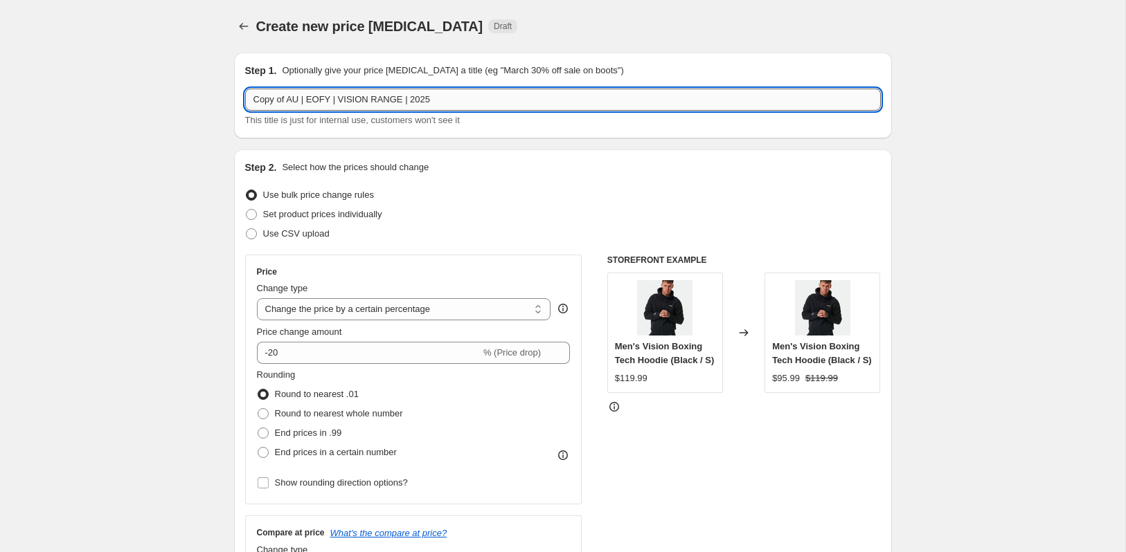
click at [288, 100] on input "Copy of AU | EOFY | VISION RANGE | 2025" at bounding box center [563, 100] width 636 height 22
click at [298, 99] on input "AU | EOFY | VISION RANGE | 2025" at bounding box center [563, 100] width 636 height 22
drag, startPoint x: 401, startPoint y: 100, endPoint x: 307, endPoint y: 102, distance: 94.2
click at [307, 102] on input "AU | AFTERPAY | VISION RANGE | 2025" at bounding box center [563, 100] width 636 height 22
click at [326, 99] on input "AU | AFTERPAY | VISION RANGE | 2025" at bounding box center [563, 100] width 636 height 22
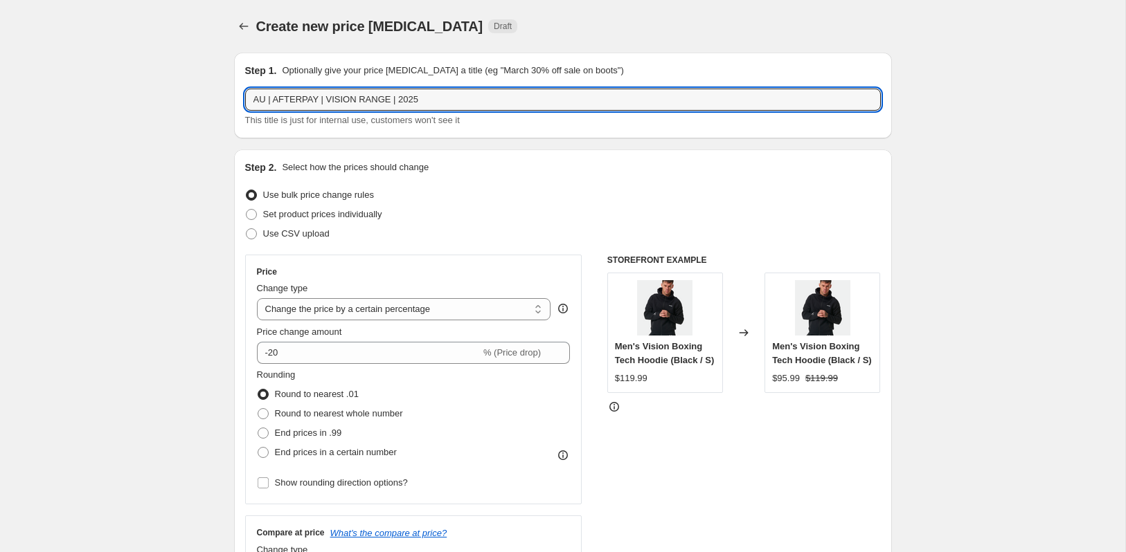
paste input "AY | VISION RANGE | 2"
click at [336, 98] on input "AU | AFTERPAY | AY | VISION RANGE | 2VISION RANGE | 2025" at bounding box center [563, 100] width 636 height 22
click at [492, 102] on input "AU | AFTERPAY | AUG | VISION RANGE | 2VISION RANGE | 2025" at bounding box center [563, 100] width 636 height 22
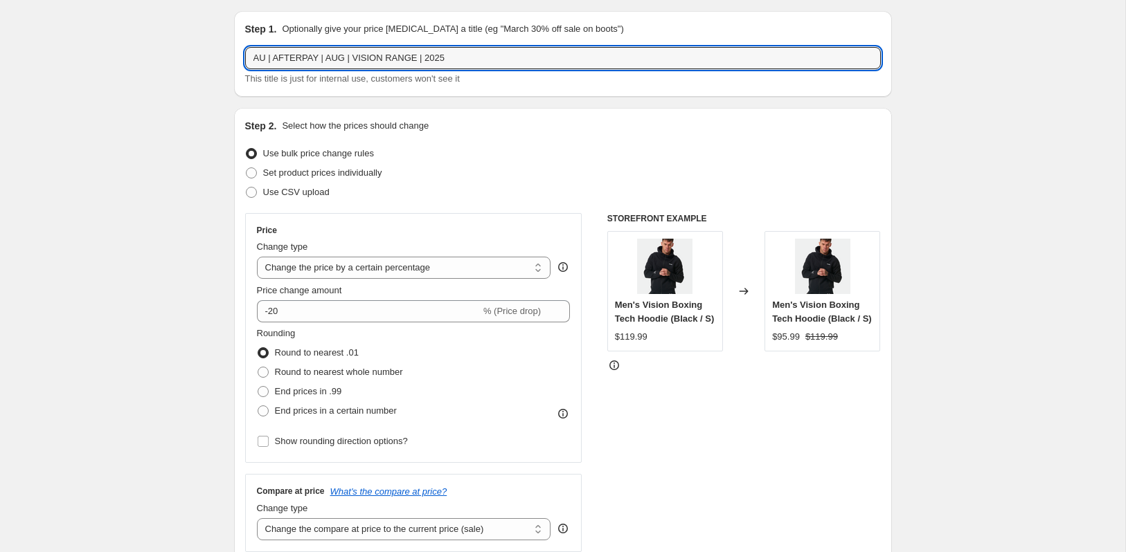
scroll to position [42, 0]
click at [469, 59] on input "AU | AFTERPAY | AUG | VISION RANGE | 2025" at bounding box center [563, 57] width 636 height 22
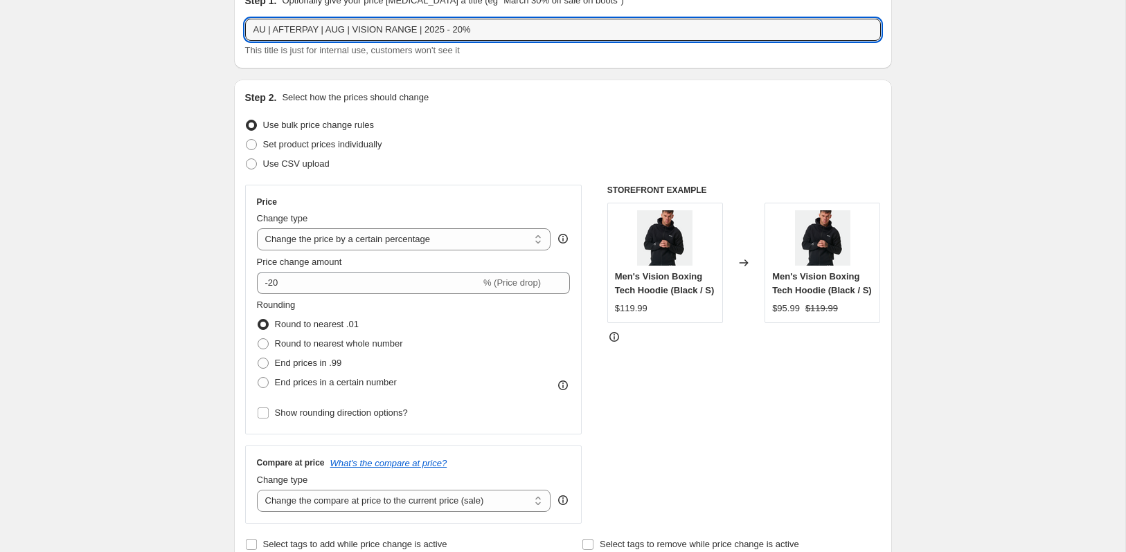
scroll to position [76, 0]
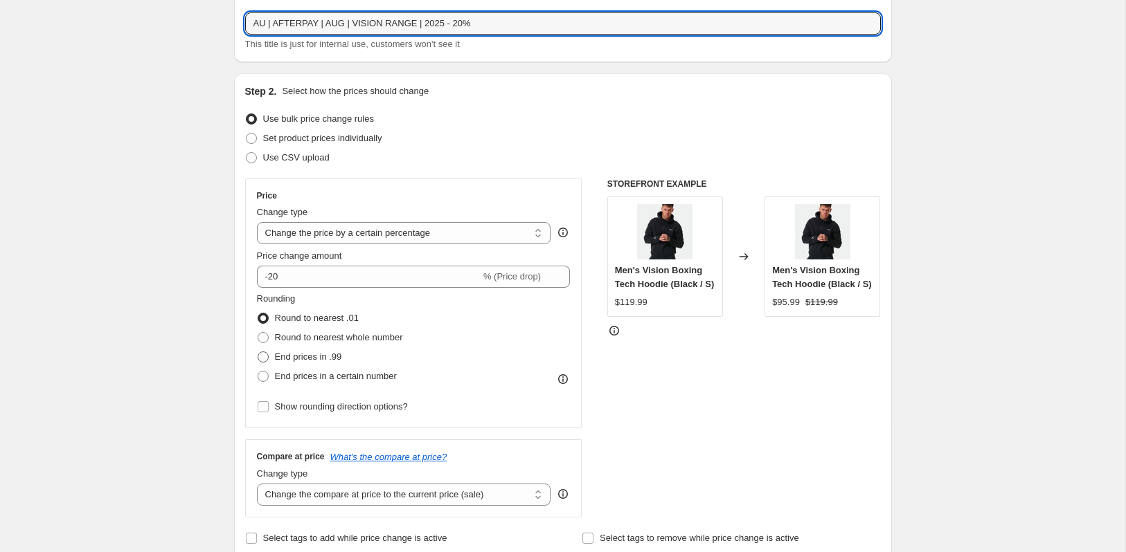
type input "AU | AFTERPAY | AUG | VISION RANGE | 2025 - 20%"
click at [264, 357] on span at bounding box center [263, 357] width 11 height 11
click at [258, 352] on input "End prices in .99" at bounding box center [258, 352] width 1 height 1
radio input "true"
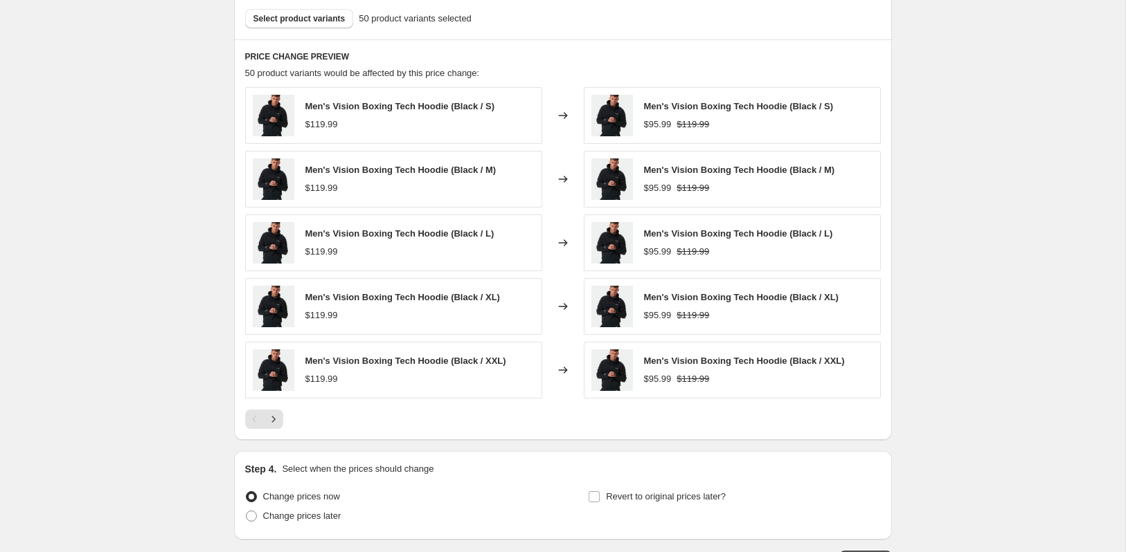
scroll to position [792, 0]
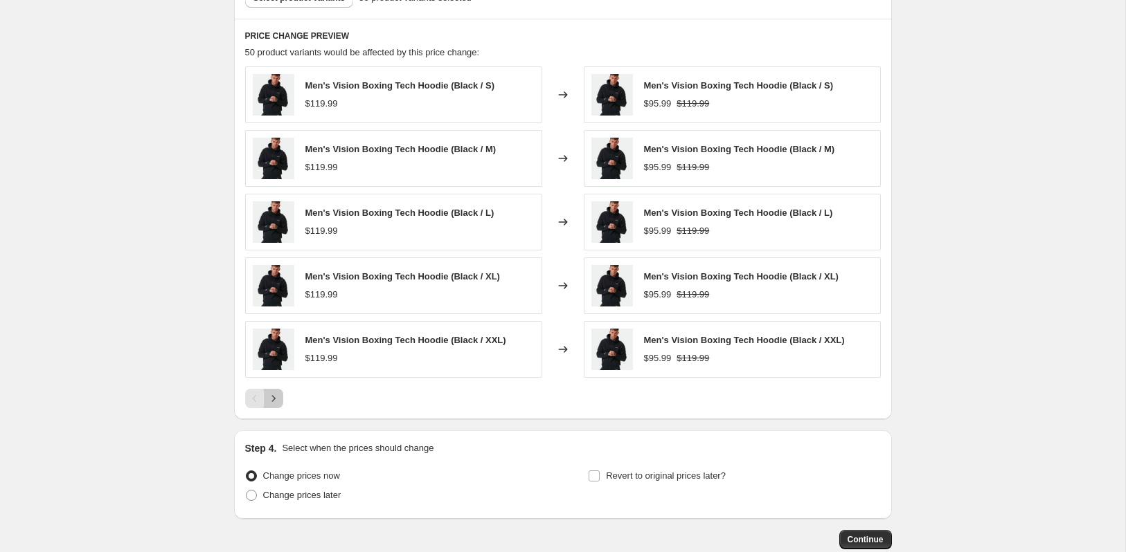
click at [278, 392] on icon "Next" at bounding box center [274, 399] width 14 height 14
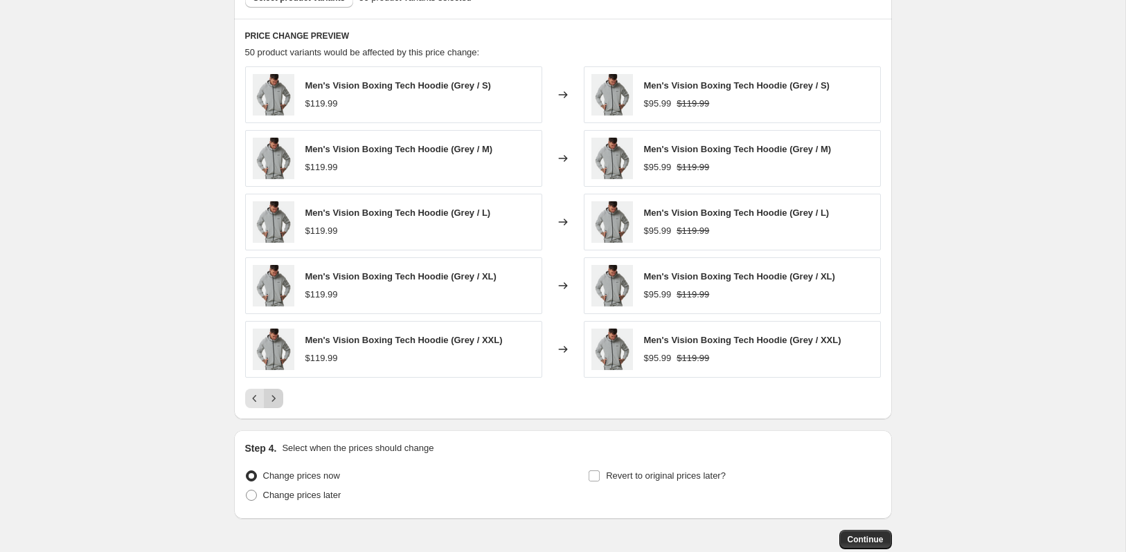
click at [278, 392] on icon "Next" at bounding box center [274, 399] width 14 height 14
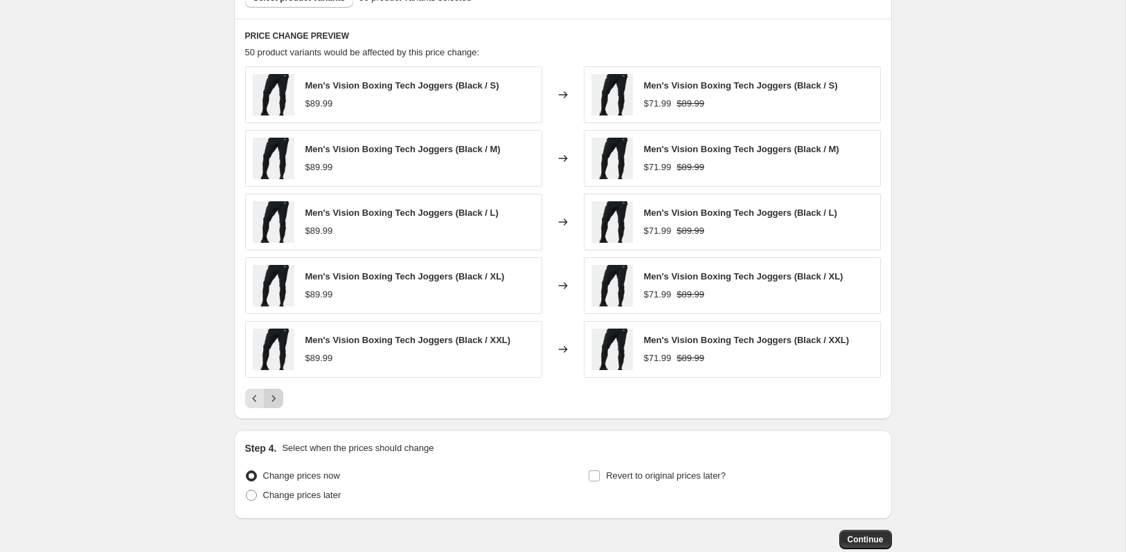
click at [278, 392] on icon "Next" at bounding box center [274, 399] width 14 height 14
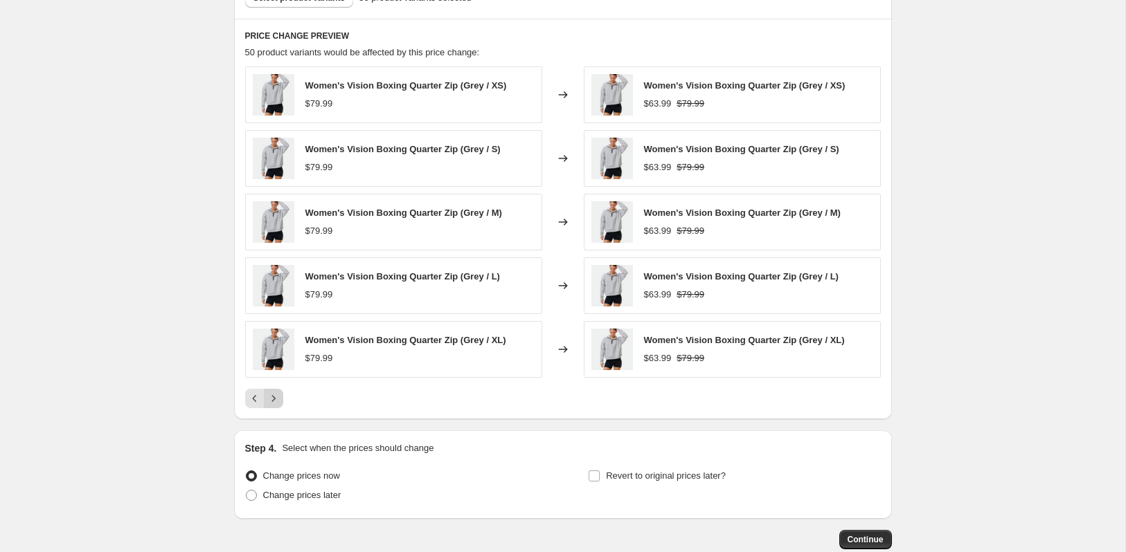
click at [278, 392] on icon "Next" at bounding box center [274, 399] width 14 height 14
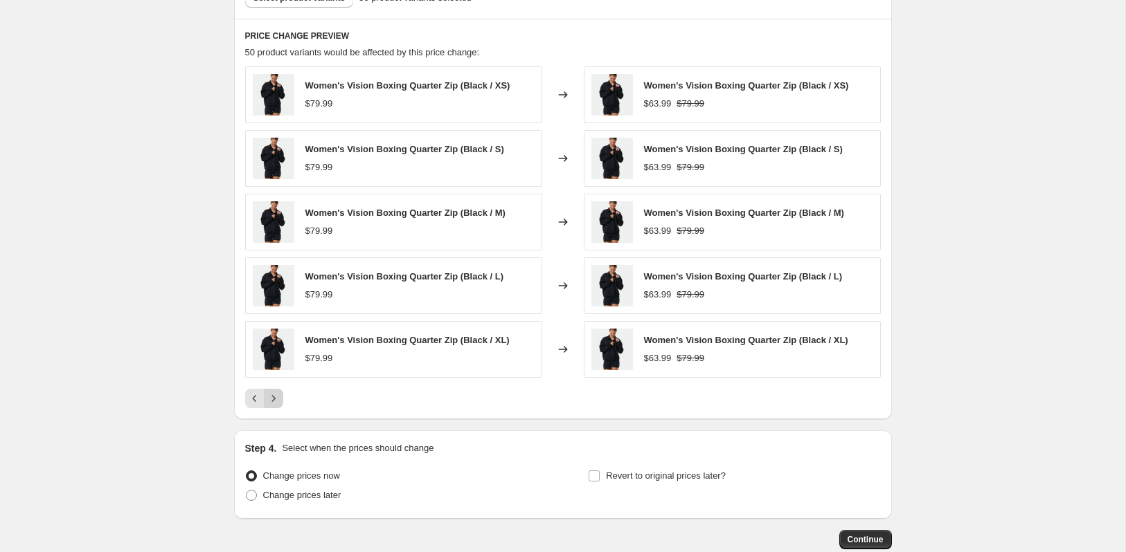
click at [278, 392] on icon "Next" at bounding box center [274, 399] width 14 height 14
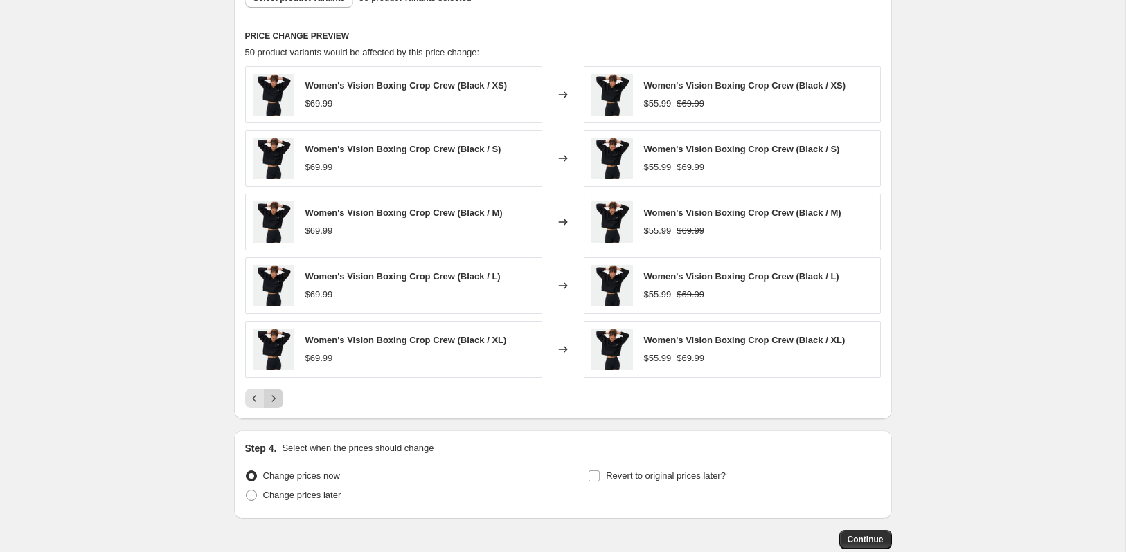
click at [278, 392] on icon "Next" at bounding box center [274, 399] width 14 height 14
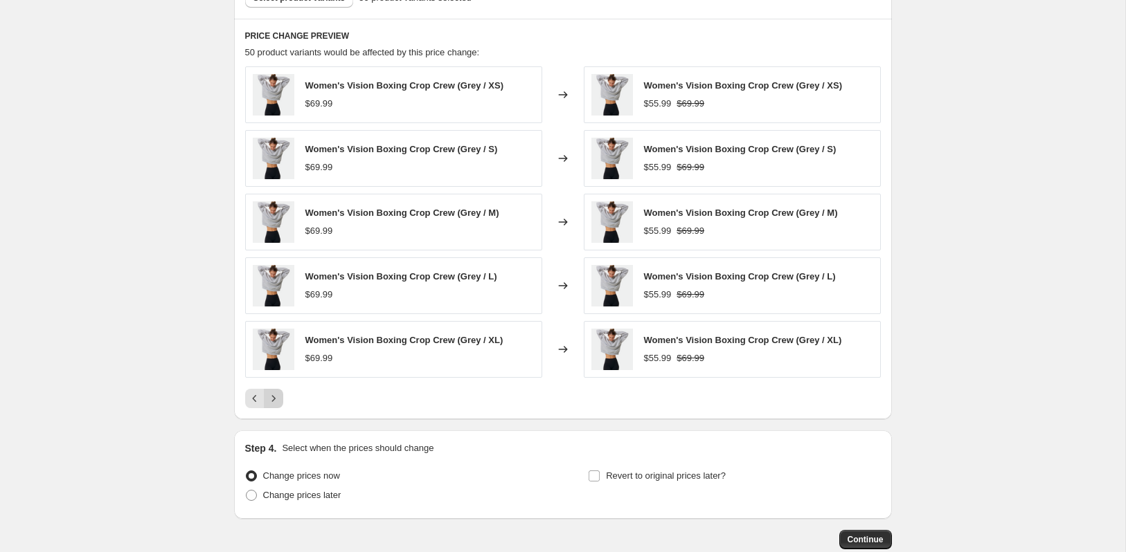
click at [278, 392] on icon "Next" at bounding box center [274, 399] width 14 height 14
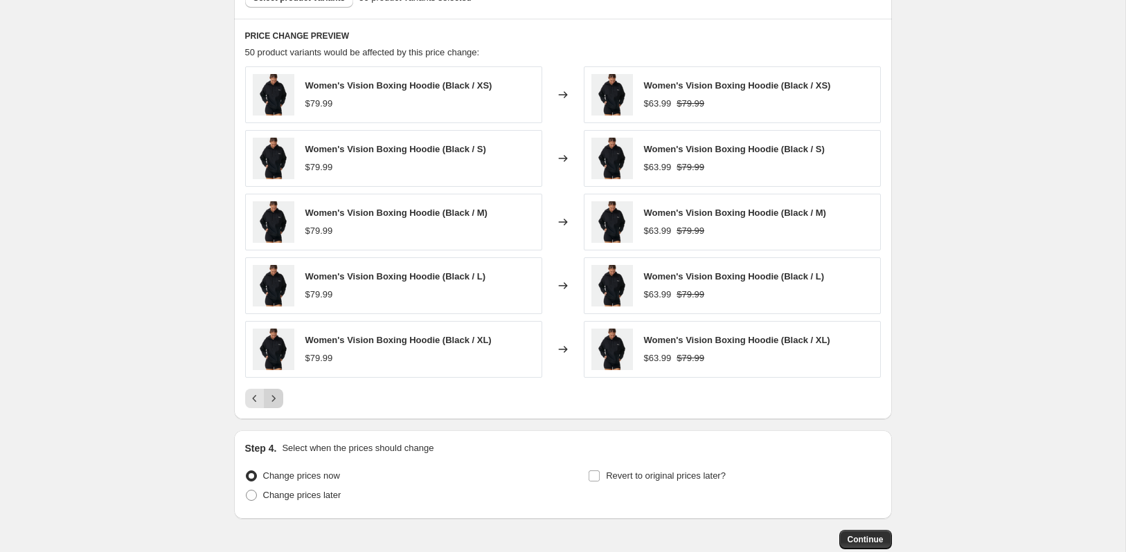
click at [278, 392] on icon "Next" at bounding box center [274, 399] width 14 height 14
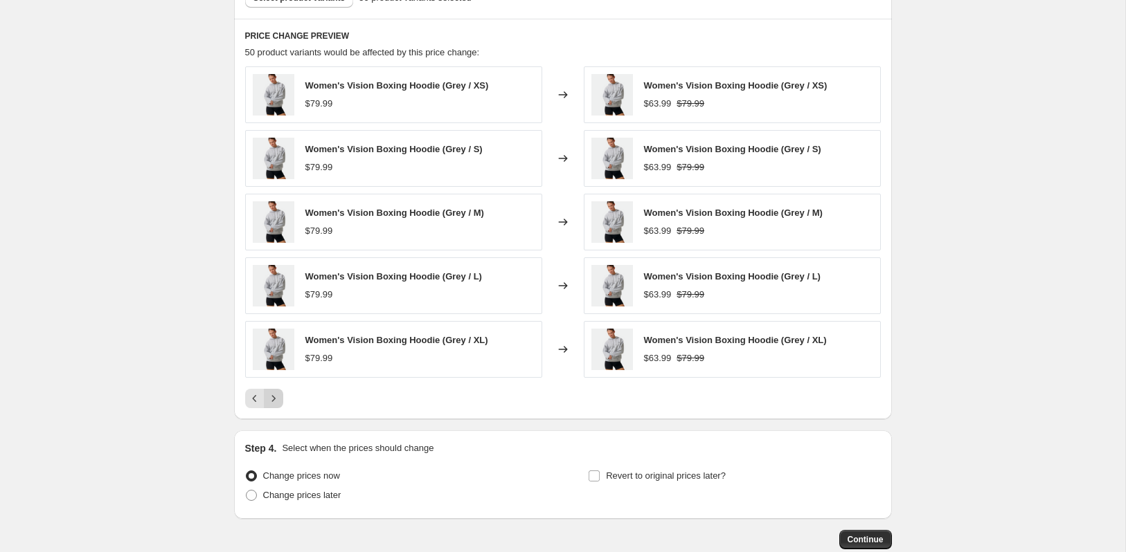
click at [278, 392] on icon "Next" at bounding box center [274, 399] width 14 height 14
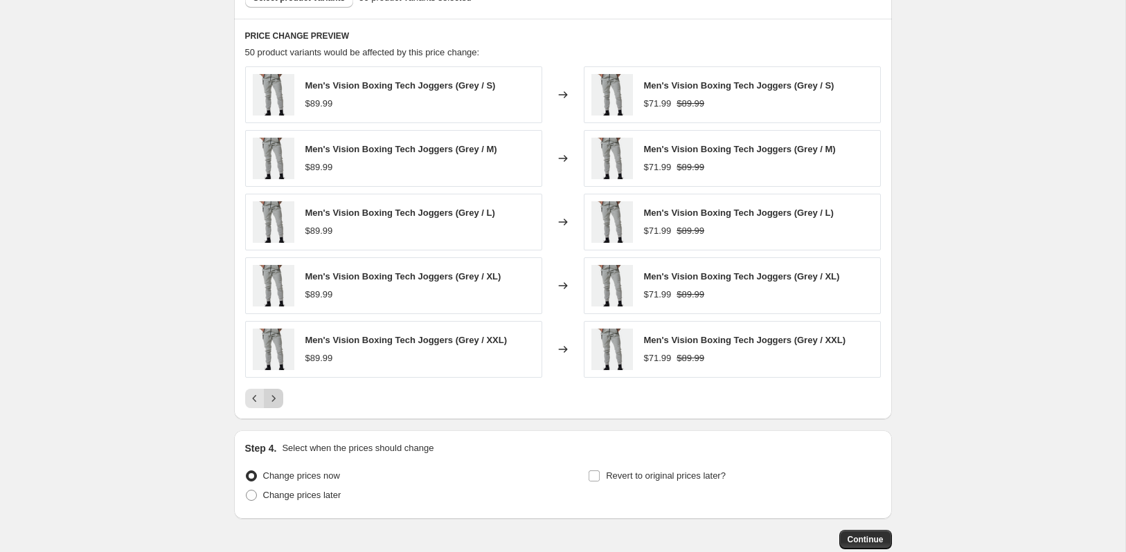
click at [278, 390] on div "Pagination" at bounding box center [273, 398] width 19 height 19
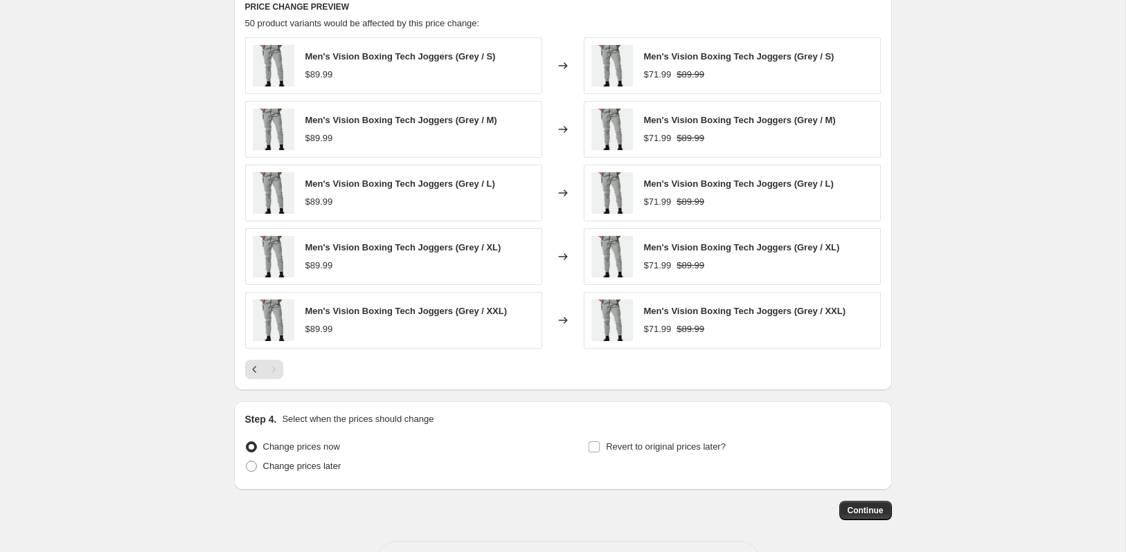
scroll to position [868, 0]
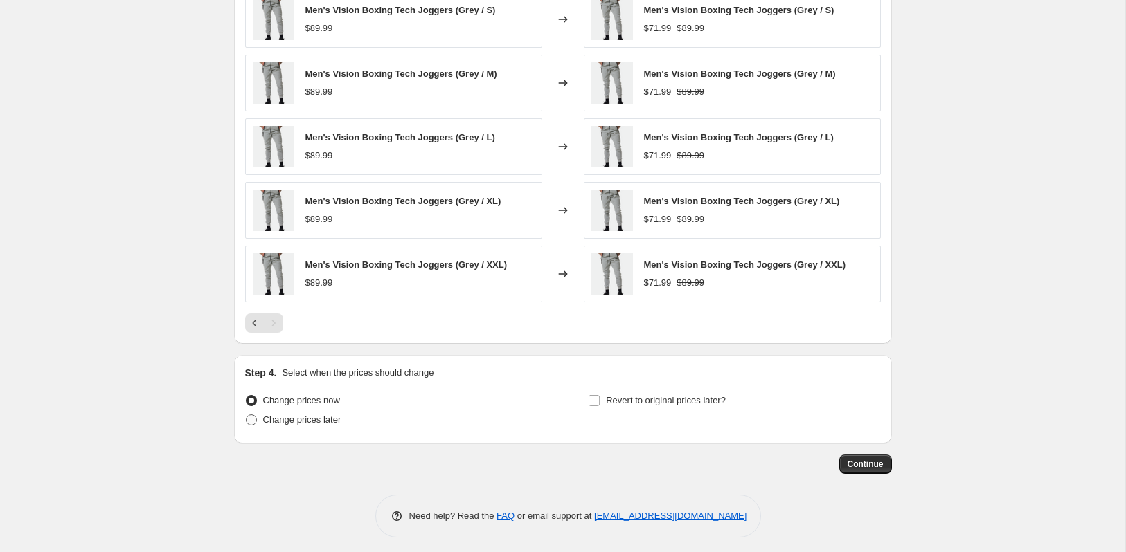
click at [251, 415] on span at bounding box center [251, 420] width 11 height 11
click at [246, 415] on input "Change prices later" at bounding box center [246, 415] width 1 height 1
radio input "true"
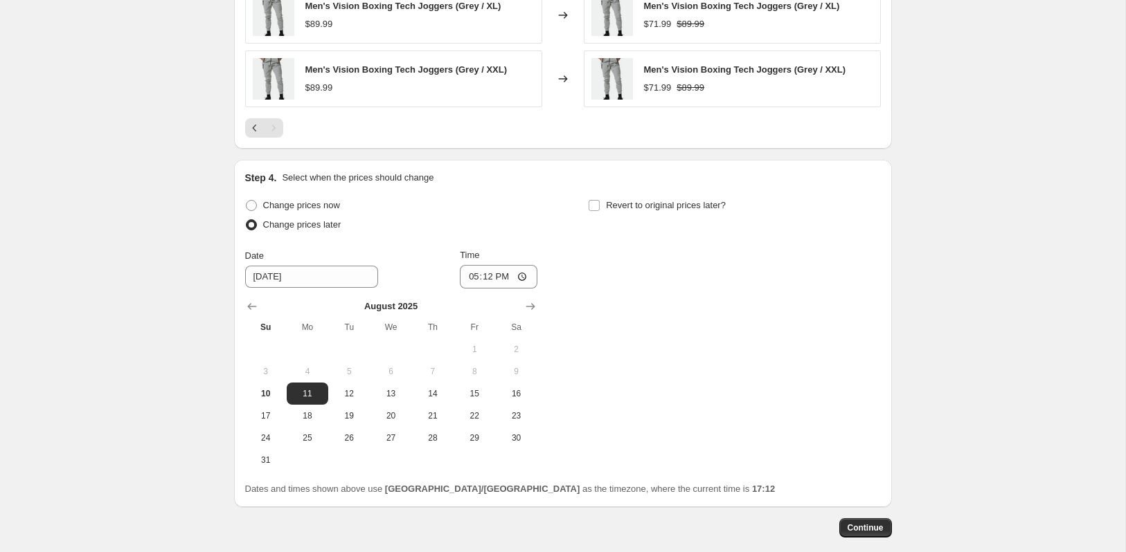
scroll to position [1126, 0]
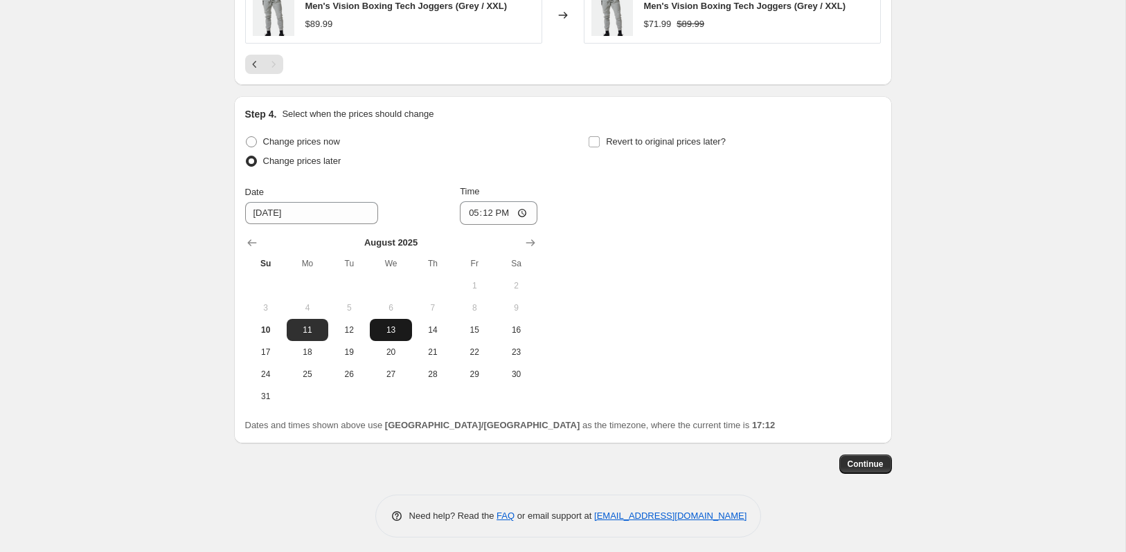
click at [386, 319] on button "13" at bounding box center [391, 330] width 42 height 22
type input "[DATE]"
click at [480, 201] on input "17:12" at bounding box center [499, 213] width 78 height 24
type input "00:02"
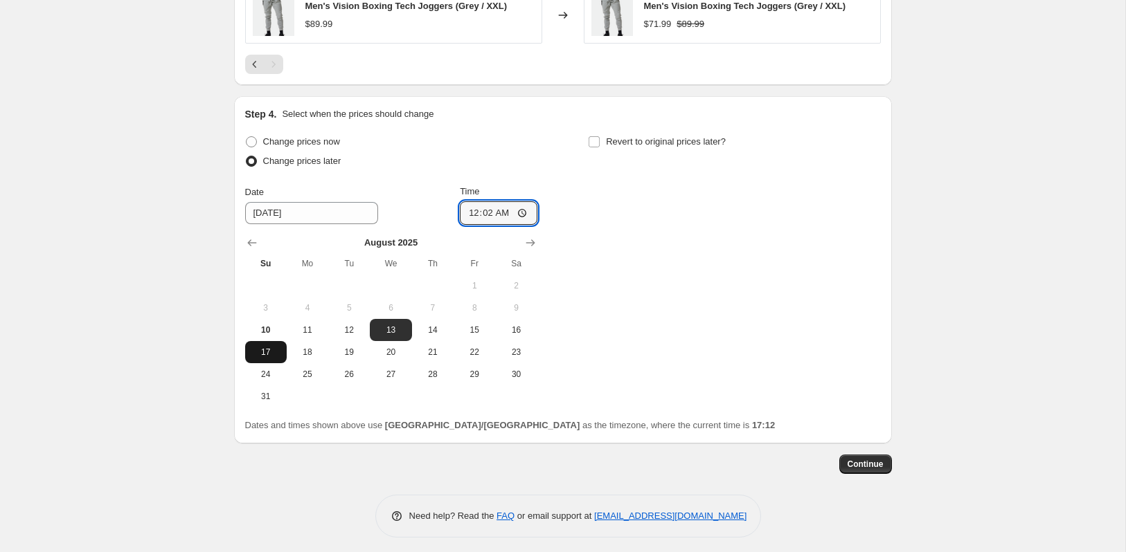
click at [271, 348] on span "17" at bounding box center [266, 352] width 30 height 11
click at [394, 325] on span "13" at bounding box center [390, 330] width 30 height 11
type input "[DATE]"
click at [593, 138] on input "Revert to original prices later?" at bounding box center [593, 141] width 11 height 11
checkbox input "true"
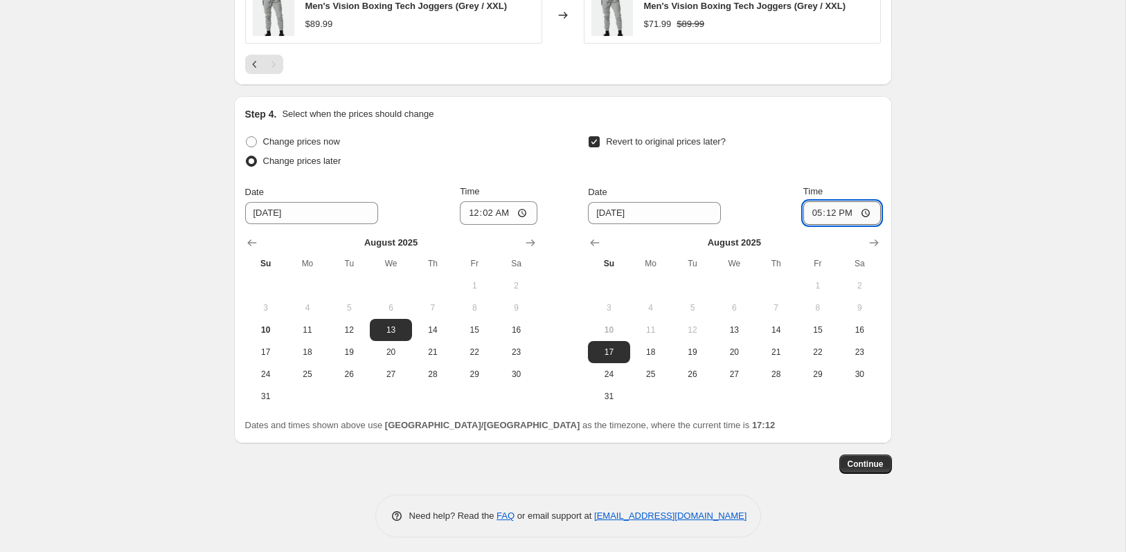
click at [825, 208] on input "17:12" at bounding box center [842, 213] width 78 height 24
type input "11:50"
type input "11:59"
click at [647, 347] on span "18" at bounding box center [651, 352] width 30 height 11
type input "[DATE]"
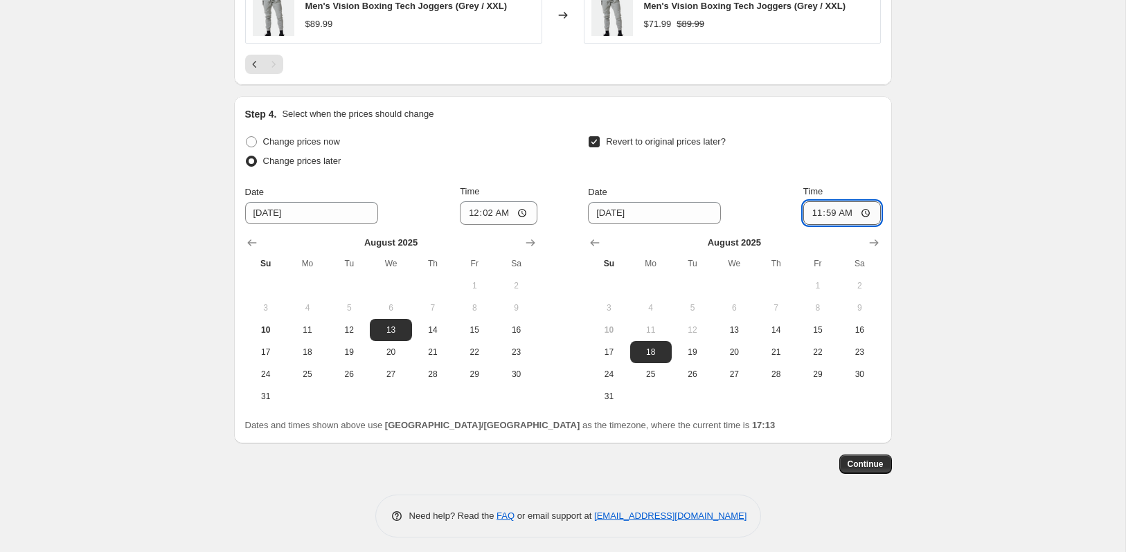
click at [832, 207] on input "11:59" at bounding box center [842, 213] width 78 height 24
click at [823, 210] on input "00:03" at bounding box center [842, 213] width 78 height 24
click at [829, 209] on input "00:03" at bounding box center [842, 213] width 78 height 24
type input "03:03"
click at [862, 464] on span "Continue" at bounding box center [865, 464] width 36 height 11
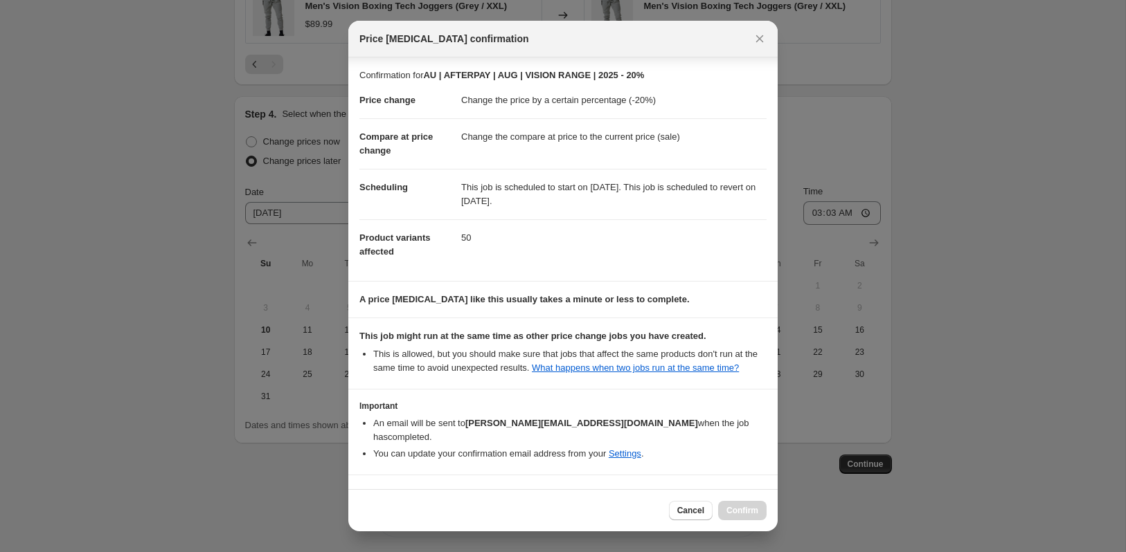
scroll to position [39, 0]
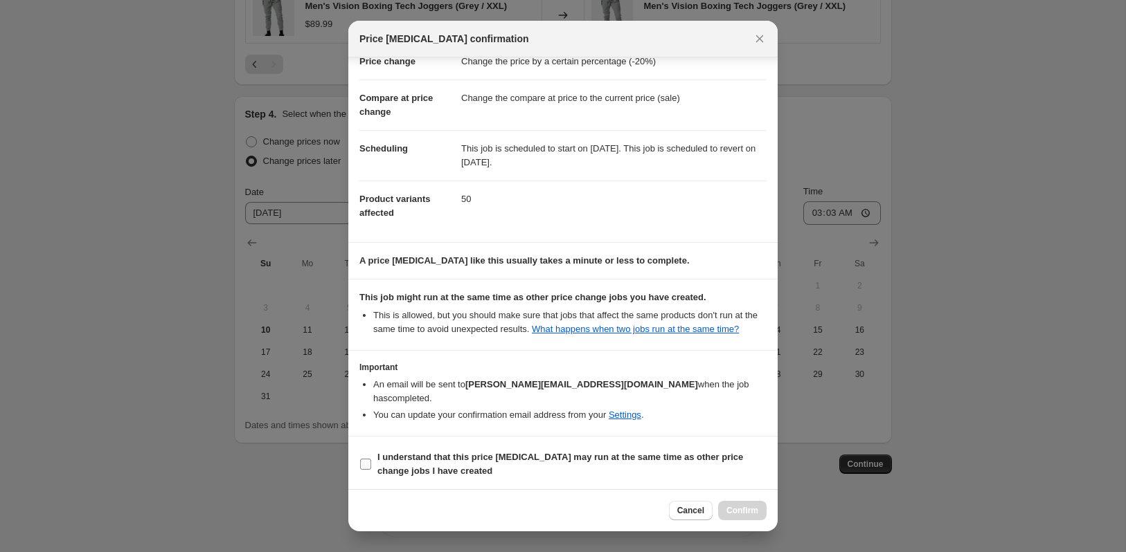
click at [365, 462] on input "I understand that this price [MEDICAL_DATA] may run at the same time as other p…" at bounding box center [365, 464] width 11 height 11
checkbox input "true"
click at [746, 504] on button "Confirm" at bounding box center [742, 510] width 48 height 19
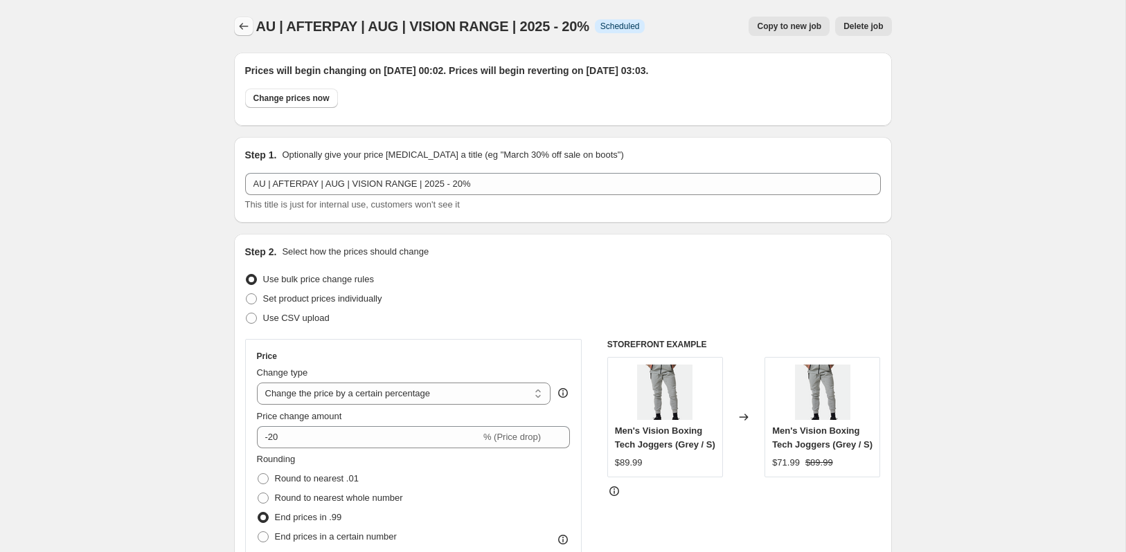
click at [242, 28] on icon "Price change jobs" at bounding box center [243, 26] width 9 height 7
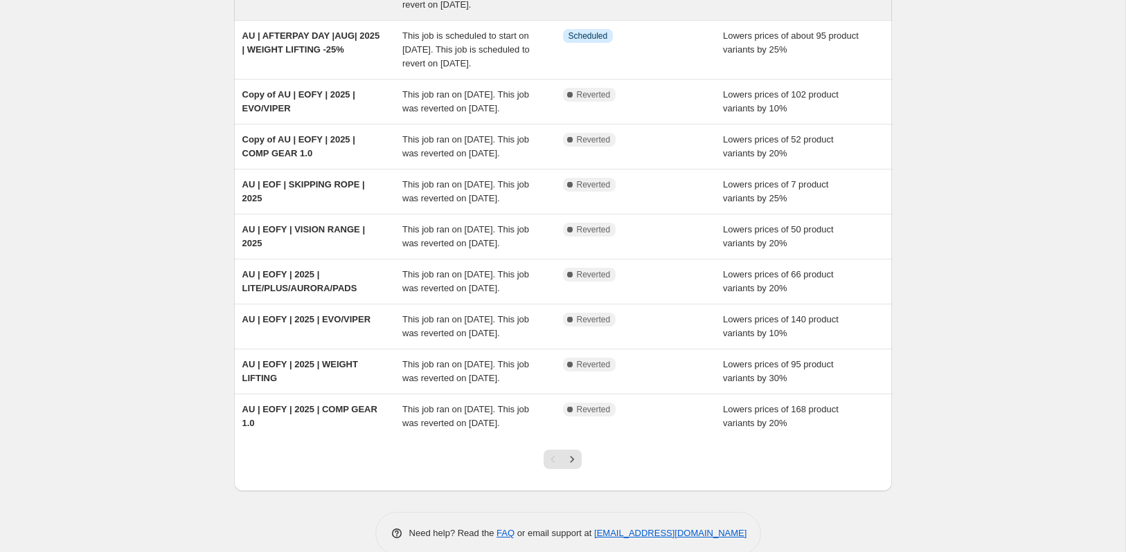
scroll to position [166, 0]
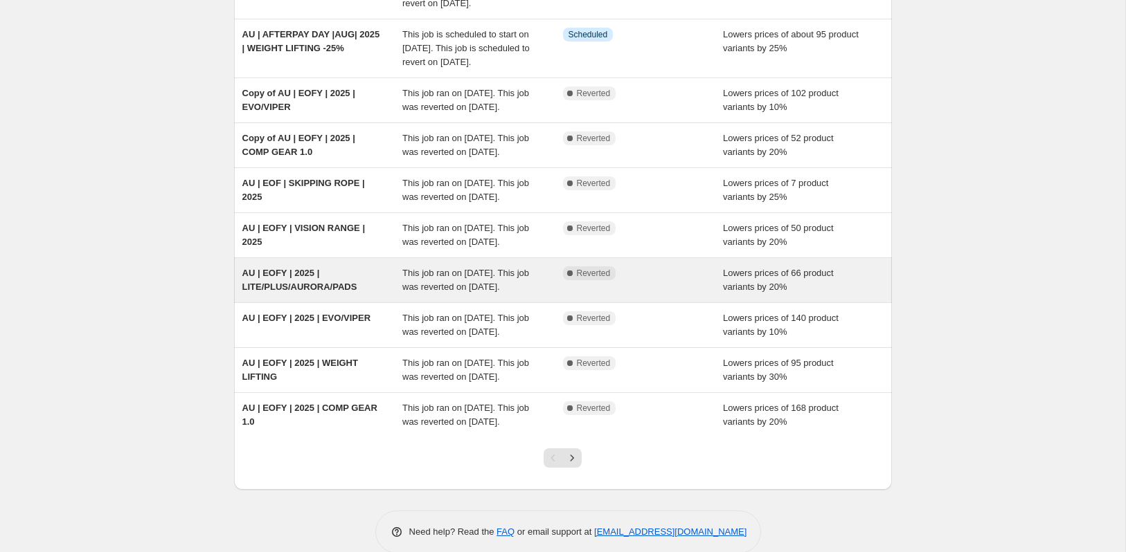
click at [302, 292] on span "AU | EOFY | 2025 | LITE/PLUS/AURORA/PADS" at bounding box center [299, 280] width 115 height 24
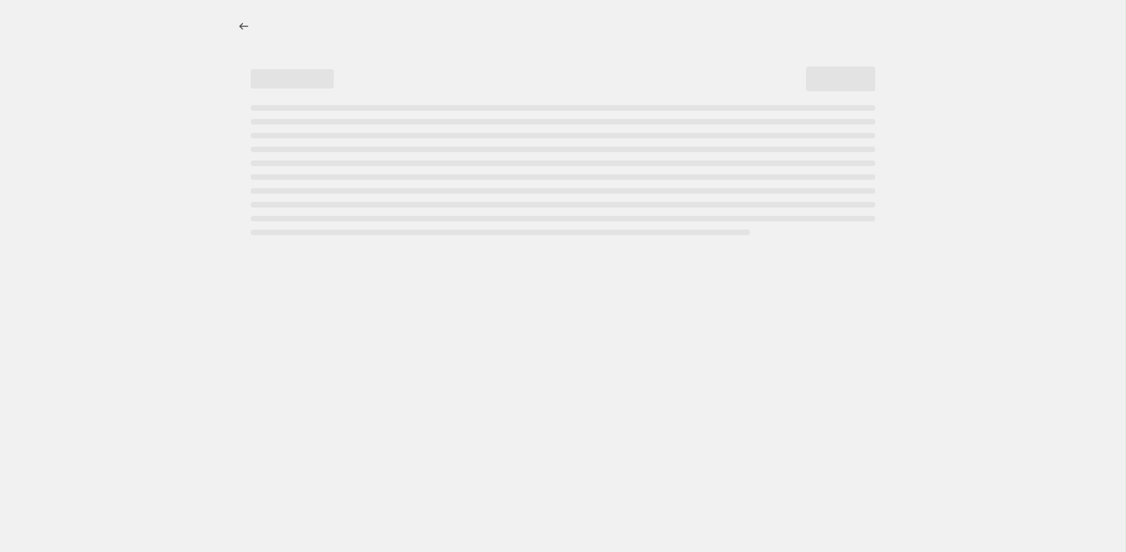
select select "percentage"
select select "collection"
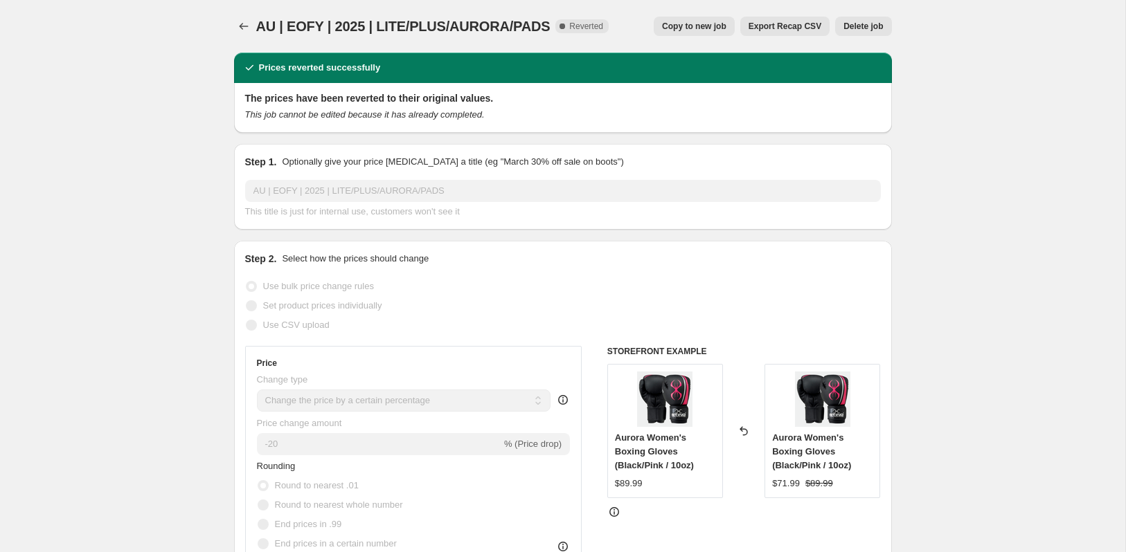
click at [706, 21] on span "Copy to new job" at bounding box center [694, 26] width 64 height 11
select select "percentage"
select select "collection"
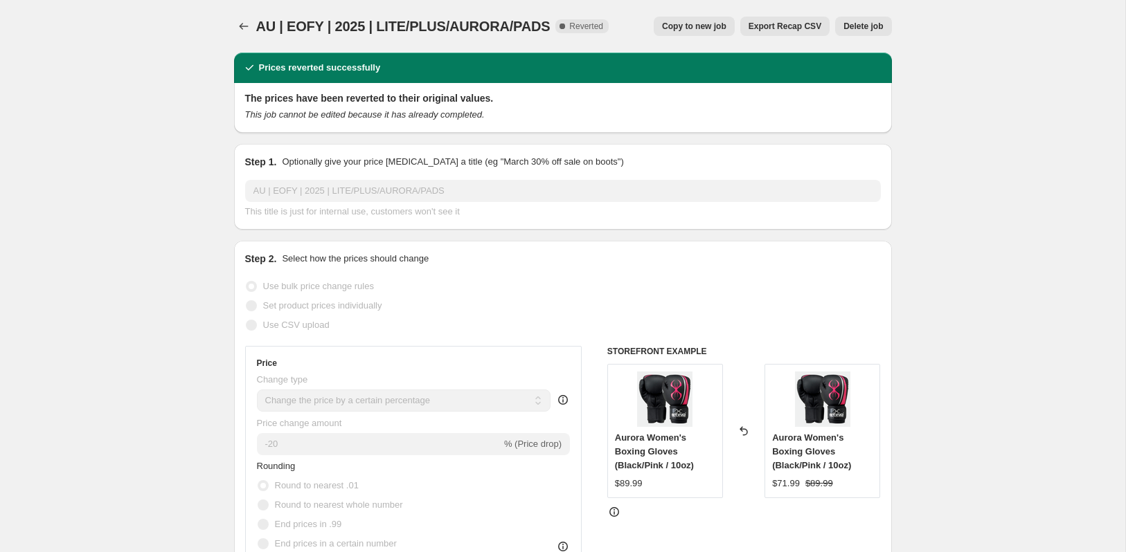
select select "collection"
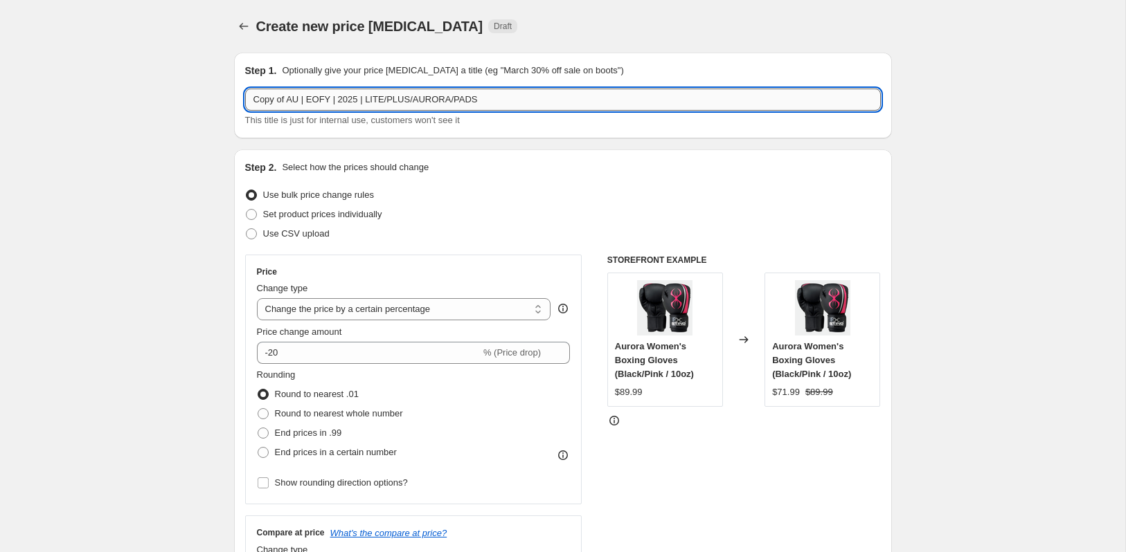
click at [291, 100] on input "Copy of AU | EOFY | 2025 | LITE/PLUS/AURORA/PADS" at bounding box center [563, 100] width 636 height 22
click at [296, 100] on input "AU | EOFY | 2025 | LITE/PLUS/AURORA/PADS" at bounding box center [563, 100] width 636 height 22
drag, startPoint x: 355, startPoint y: 98, endPoint x: 315, endPoint y: 101, distance: 40.3
click at [314, 100] on input "AU | AFTERPAY | 2025 | LITE/PLUS/AURORA/PADS" at bounding box center [563, 100] width 636 height 22
paste input "Y | 2025 |"
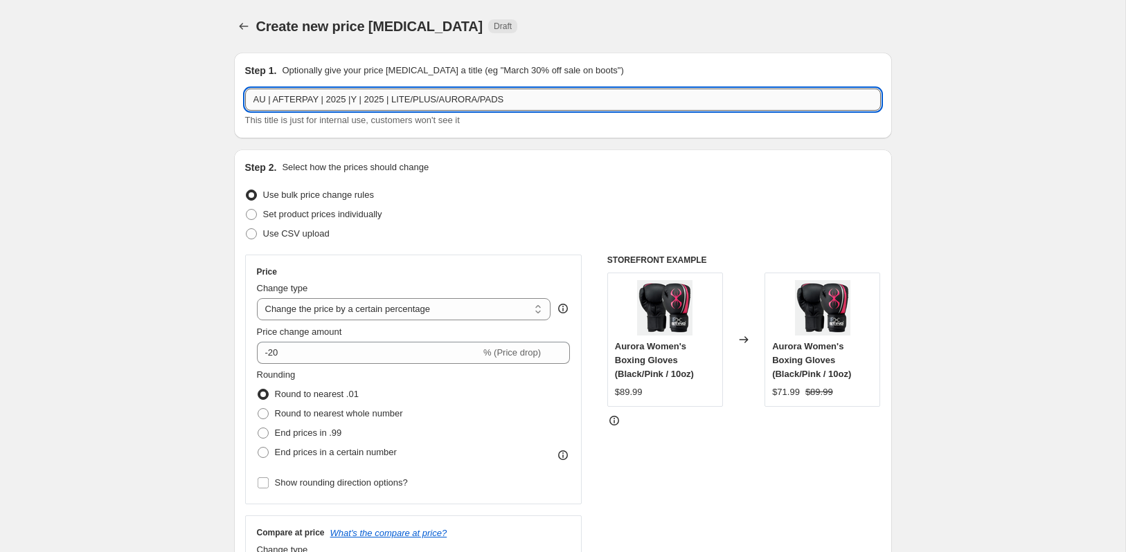
click at [328, 102] on input "AU | AFTERPAY | 2025 |Y | 2025 | LITE/PLUS/AURORA/PADS" at bounding box center [563, 100] width 636 height 22
click at [368, 98] on input "AU | AFTERPAY | AUG |Y | 2025 | LITE/PLUS/AURORA/PADS" at bounding box center [563, 100] width 636 height 22
click at [380, 101] on input "AU | AFTERPAY | AUG |2025 | LITE/PLUS/AURORA/PADS" at bounding box center [563, 100] width 636 height 22
click at [561, 104] on input "AU | AFTERPAY | AUG |2025 | ARMALITE/PLUS/AURORA/PADS" at bounding box center [563, 100] width 636 height 22
click at [534, 100] on input "AU | AFTERPAY | AUG |2025 | ARMALITE/PLUS/AURORA/PADS - -20%" at bounding box center [563, 100] width 636 height 22
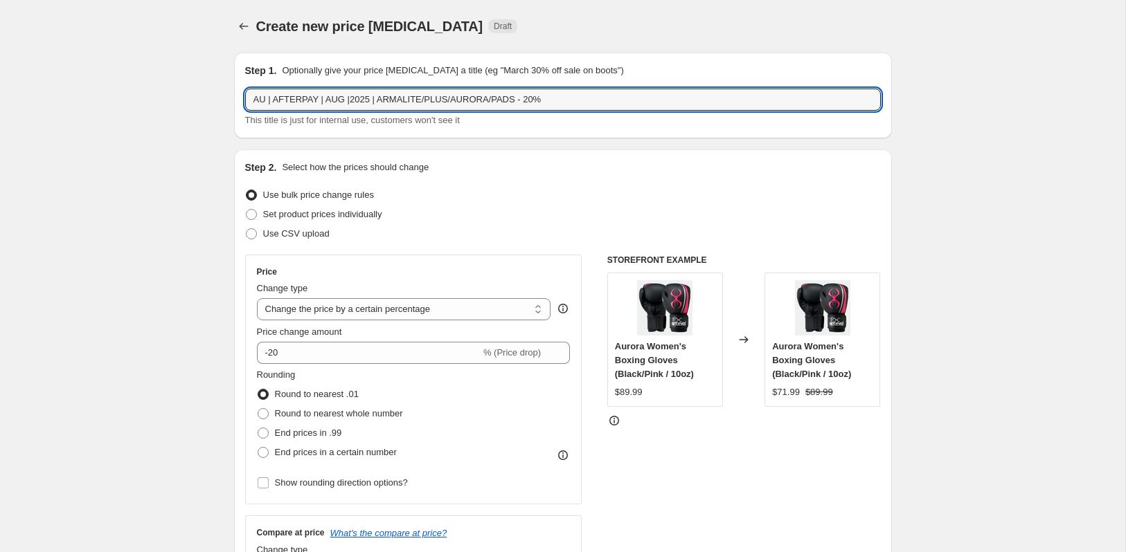
type input "AU | AFTERPAY | AUG |2025 | ARMALITE/PLUS/AURORA/PADS - 20%"
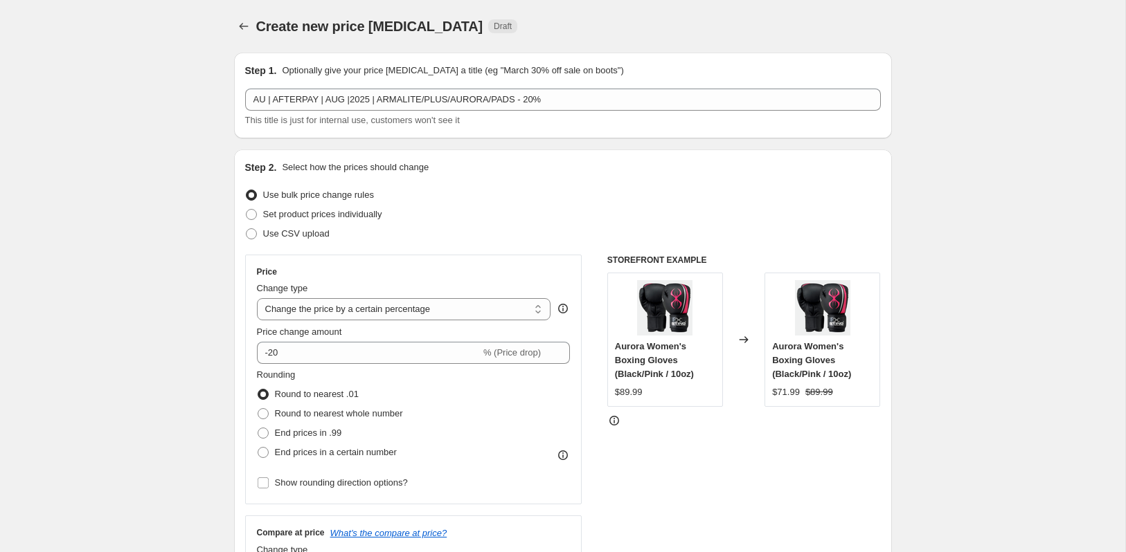
click at [555, 199] on div "Use bulk price change rules" at bounding box center [563, 195] width 636 height 19
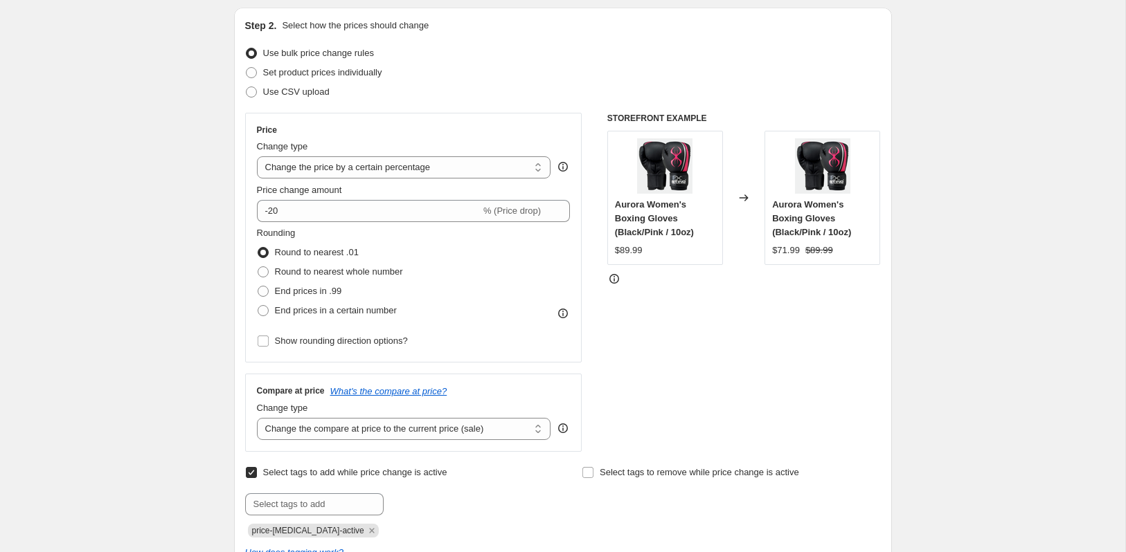
scroll to position [148, 0]
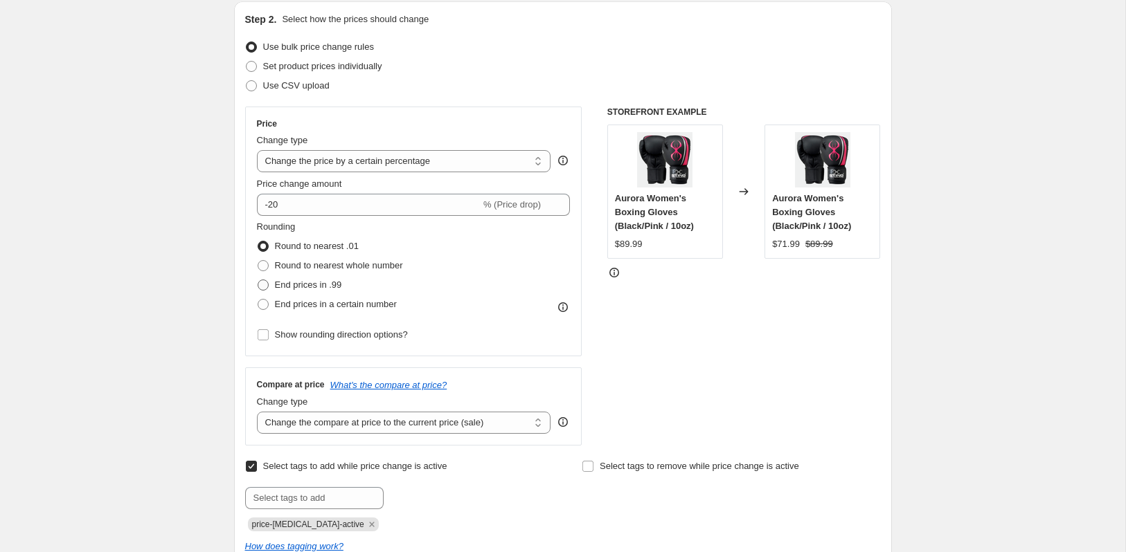
click at [267, 285] on span at bounding box center [263, 285] width 11 height 11
click at [258, 280] on input "End prices in .99" at bounding box center [258, 280] width 1 height 1
radio input "true"
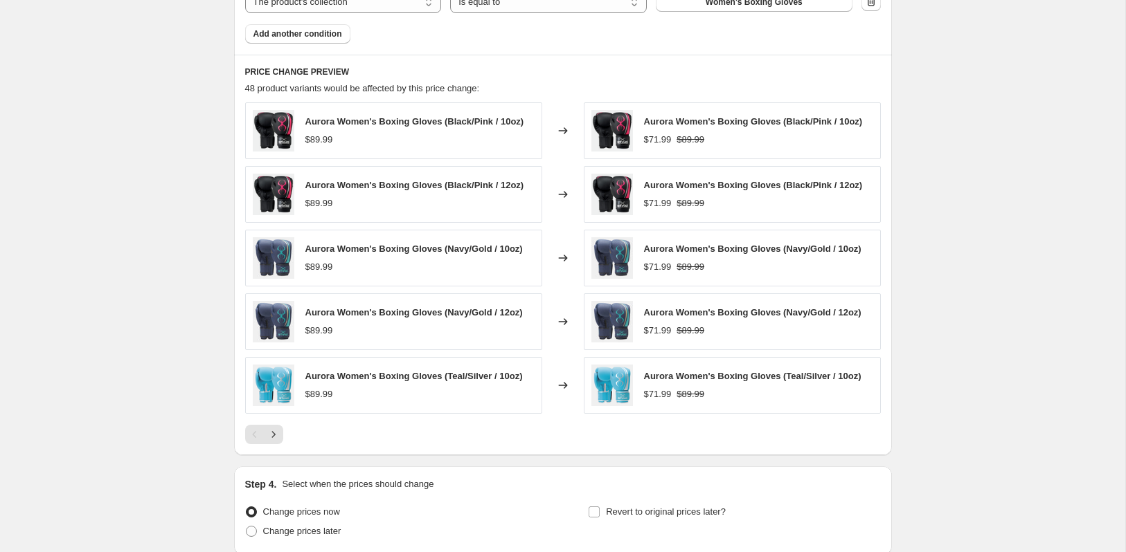
scroll to position [1102, 0]
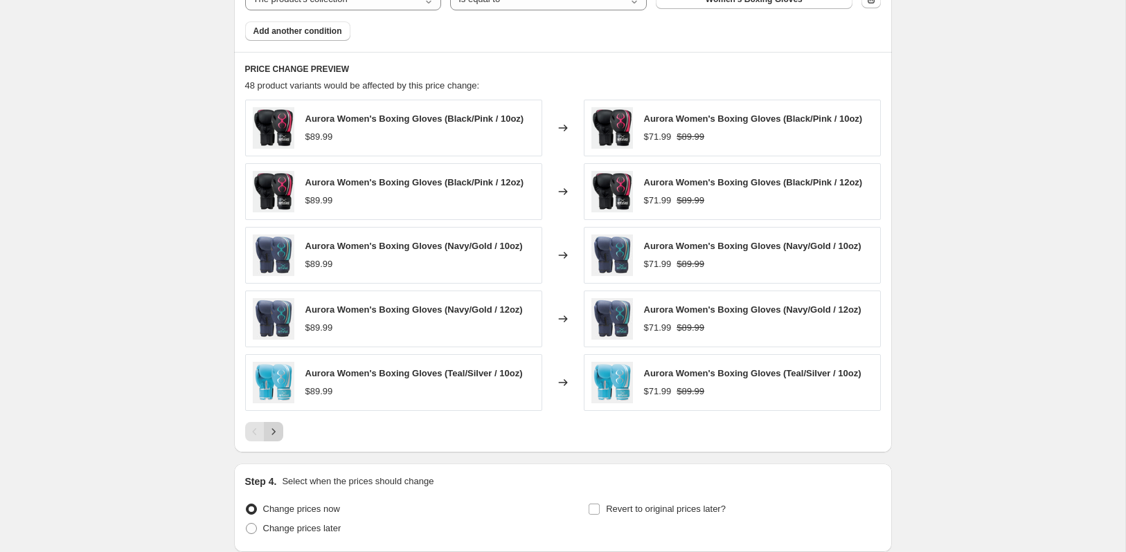
click at [278, 428] on icon "Next" at bounding box center [274, 432] width 14 height 14
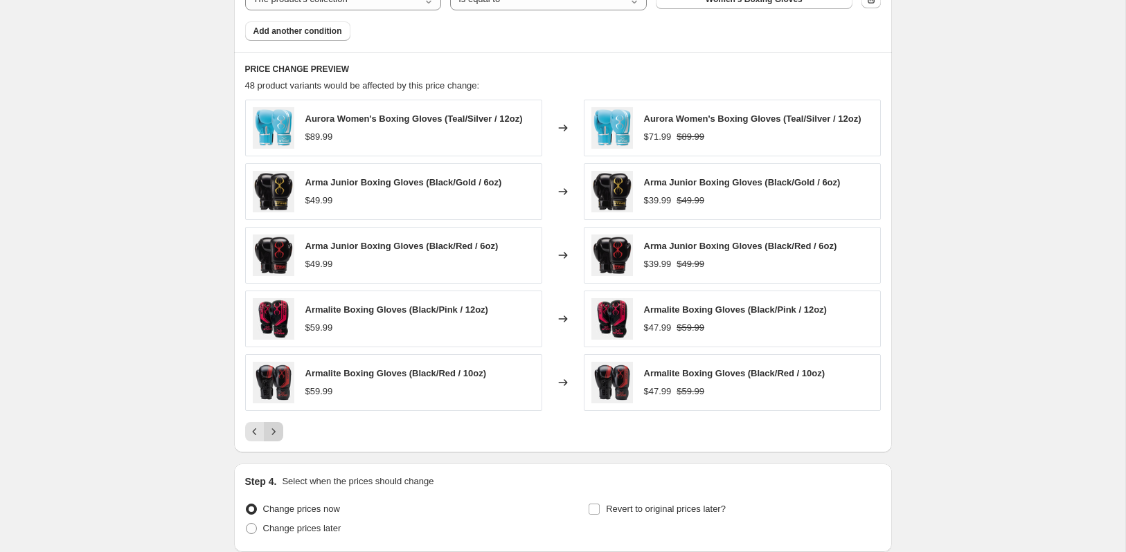
click at [278, 428] on icon "Next" at bounding box center [274, 432] width 14 height 14
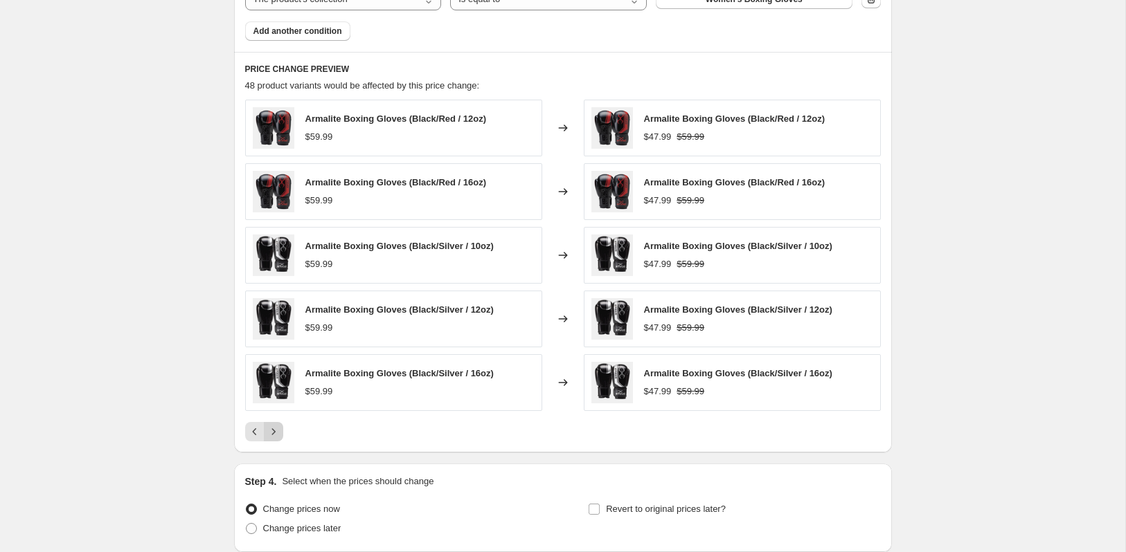
click at [278, 428] on icon "Next" at bounding box center [274, 432] width 14 height 14
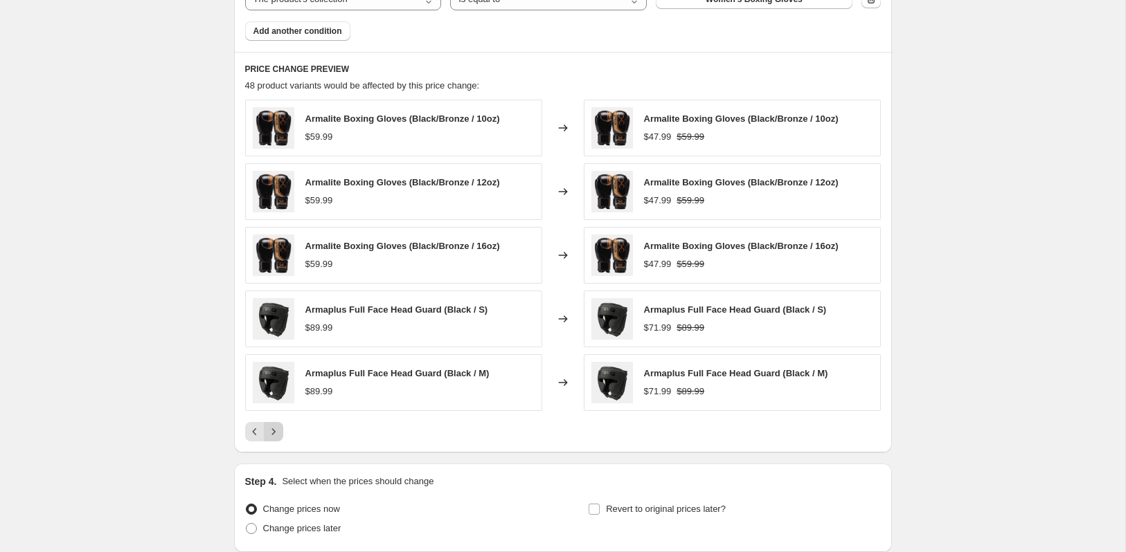
click at [278, 428] on icon "Next" at bounding box center [274, 432] width 14 height 14
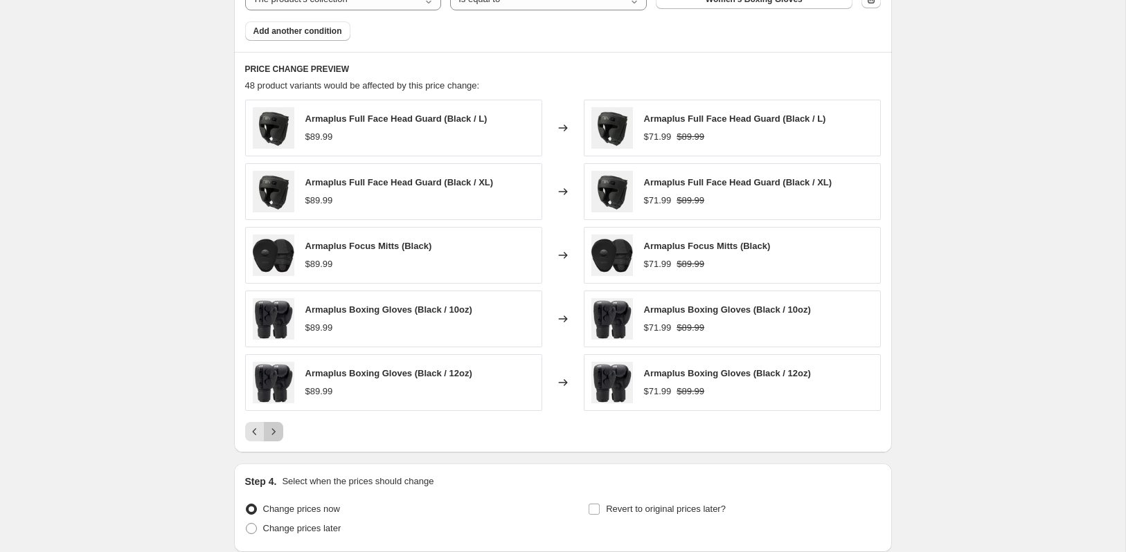
click at [278, 428] on icon "Next" at bounding box center [274, 432] width 14 height 14
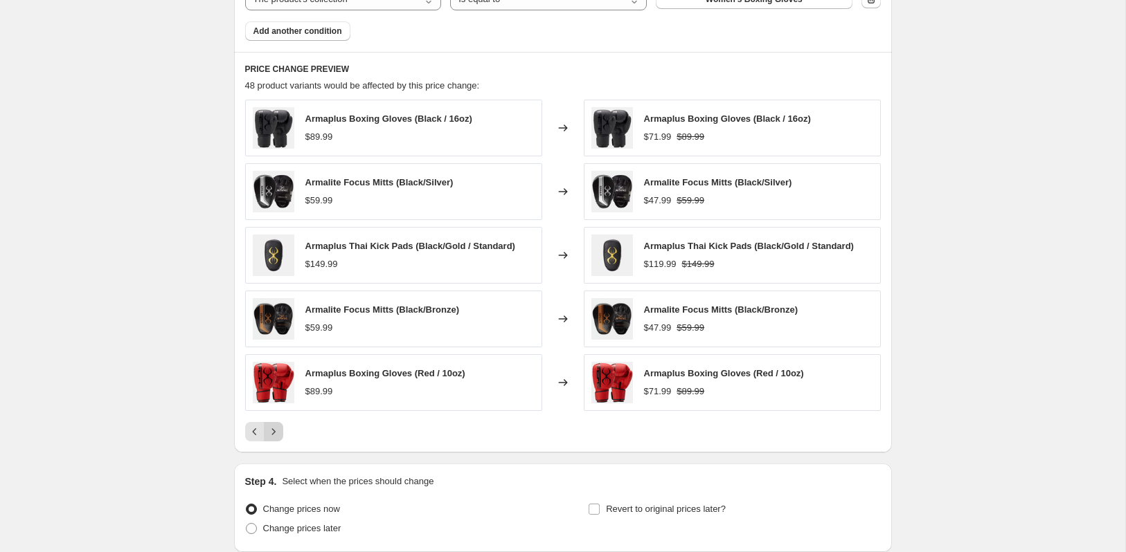
click at [278, 428] on icon "Next" at bounding box center [274, 432] width 14 height 14
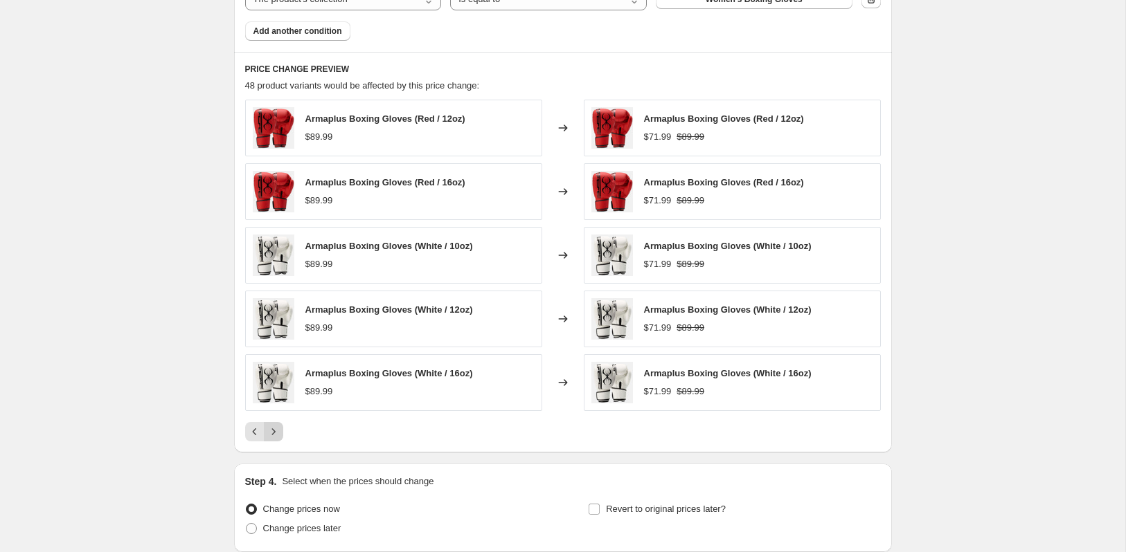
click at [278, 428] on icon "Next" at bounding box center [274, 432] width 14 height 14
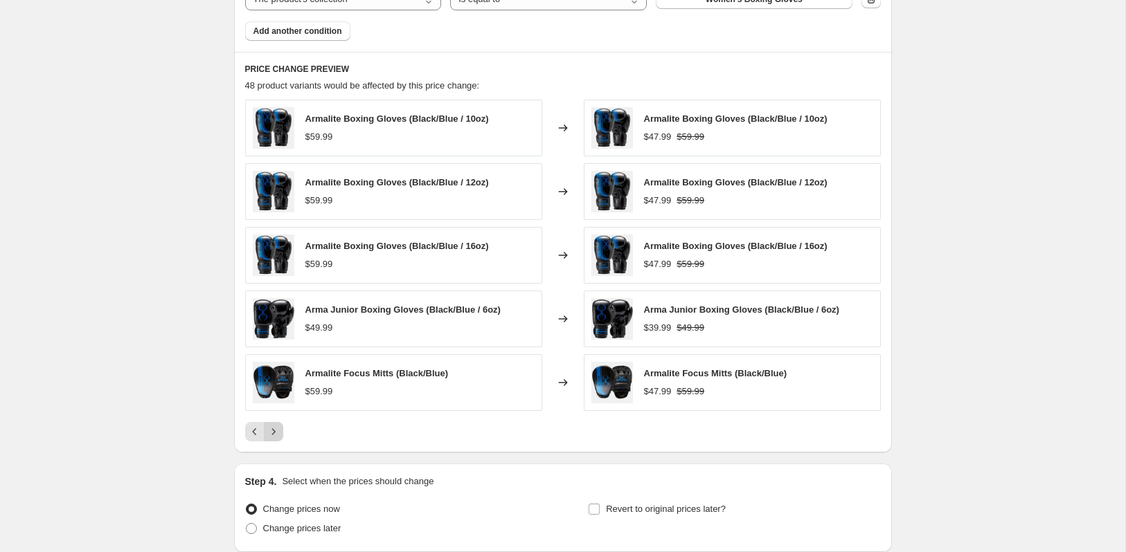
click at [278, 428] on icon "Next" at bounding box center [274, 432] width 14 height 14
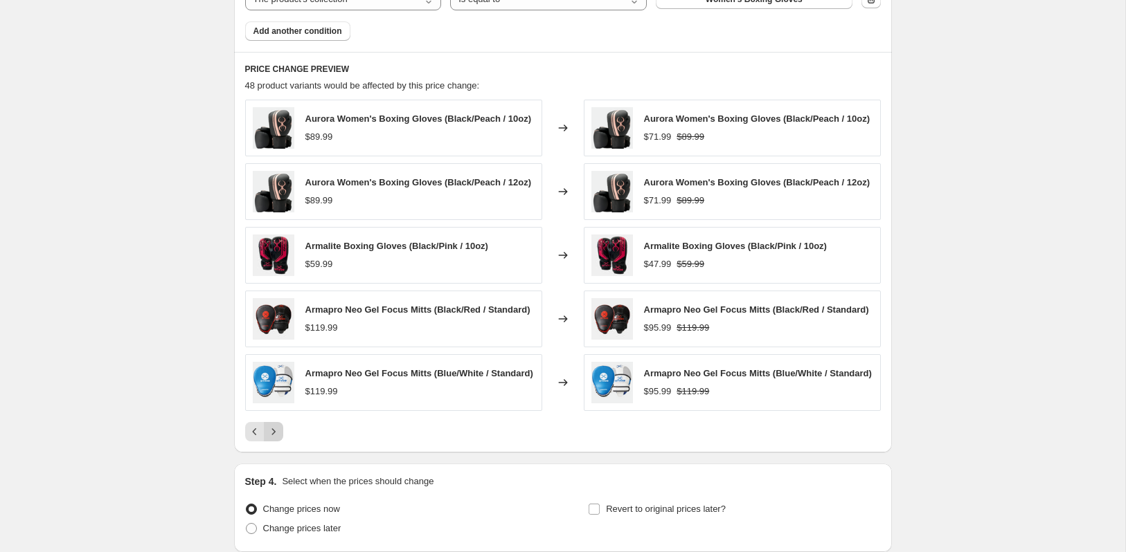
click at [278, 428] on div "Aurora Women's Boxing Gloves (Black/Peach / 10oz) $89.99 Changed to Aurora Wome…" at bounding box center [563, 271] width 636 height 342
click at [278, 439] on icon "Next" at bounding box center [274, 432] width 14 height 14
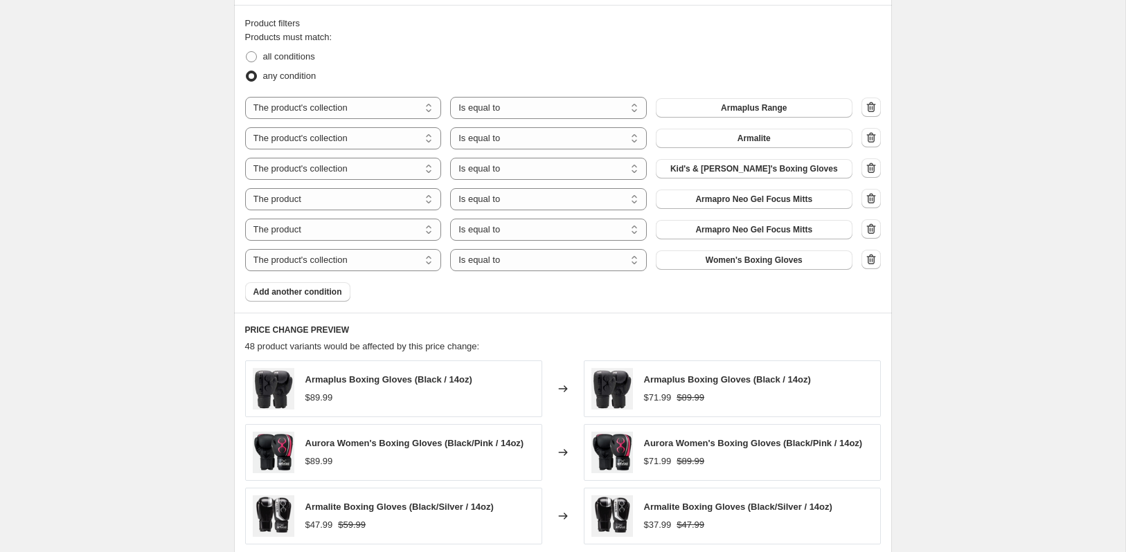
scroll to position [843, 0]
click at [749, 165] on span "Kid's & [PERSON_NAME]'s Boxing Gloves" at bounding box center [754, 167] width 168 height 11
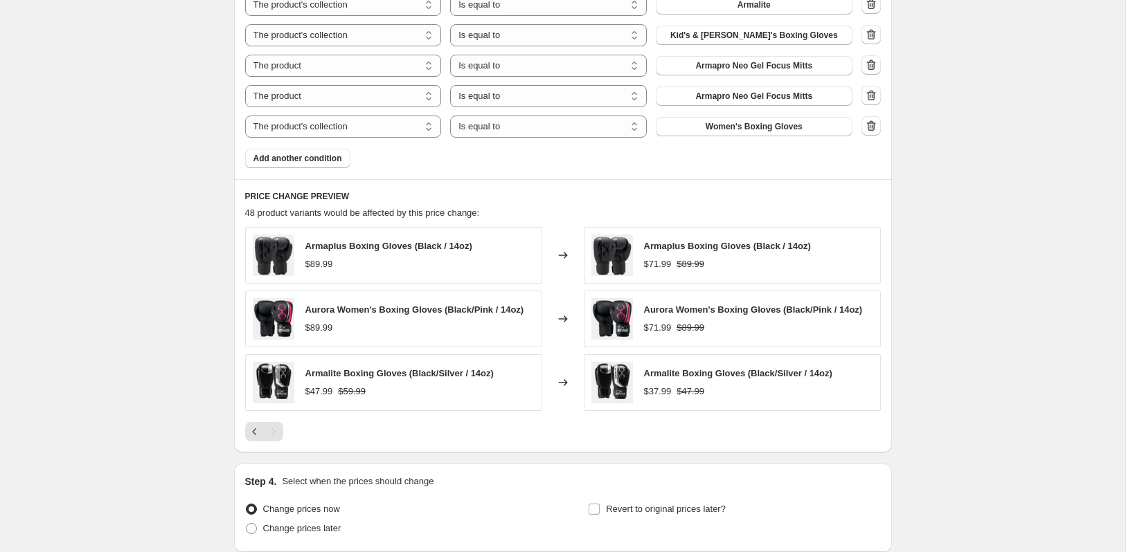
scroll to position [1085, 0]
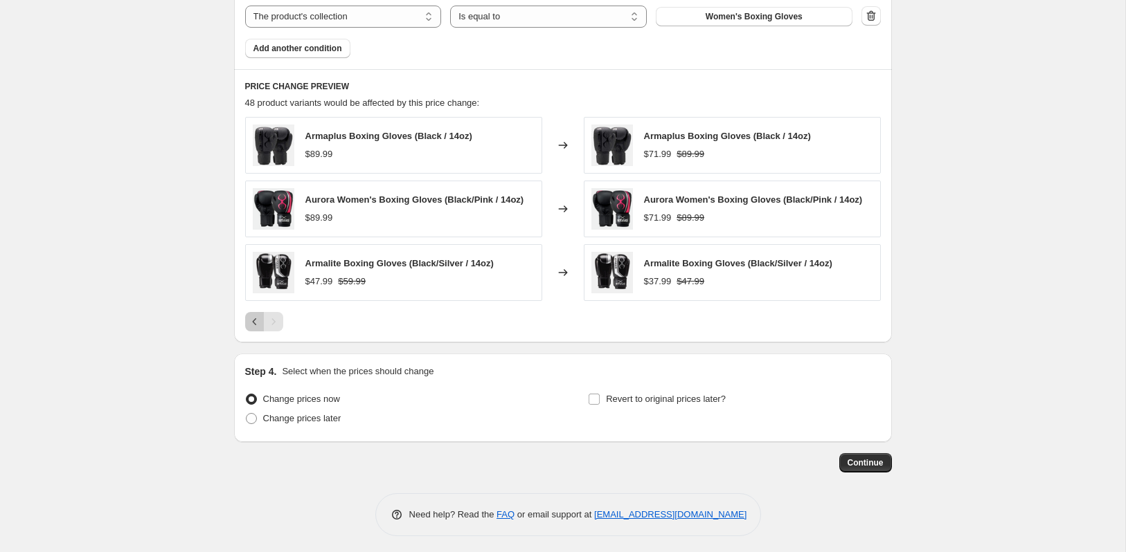
click at [251, 315] on icon "Previous" at bounding box center [255, 322] width 14 height 14
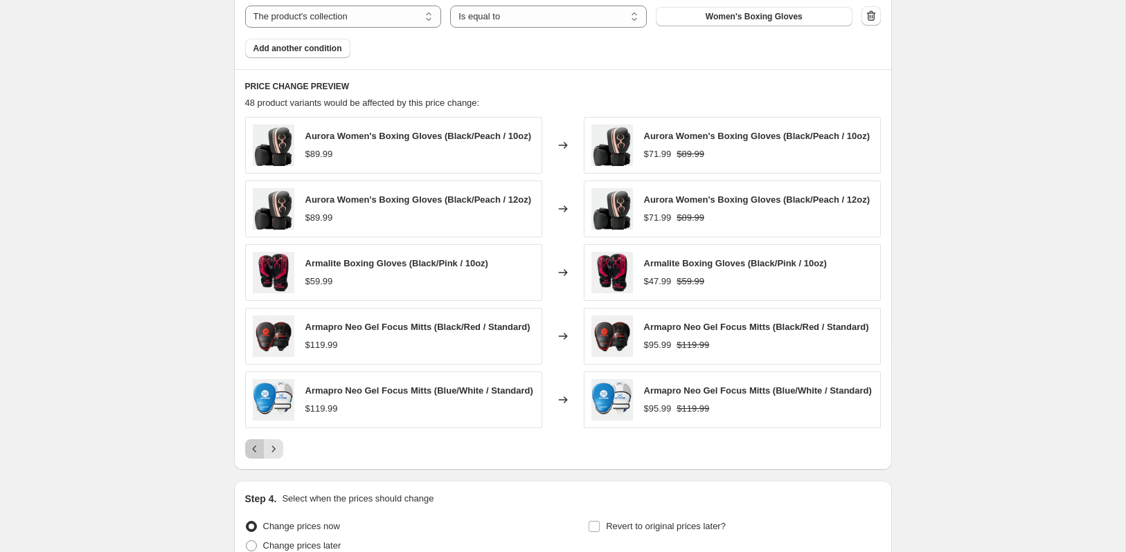
click at [249, 456] on icon "Previous" at bounding box center [255, 449] width 14 height 14
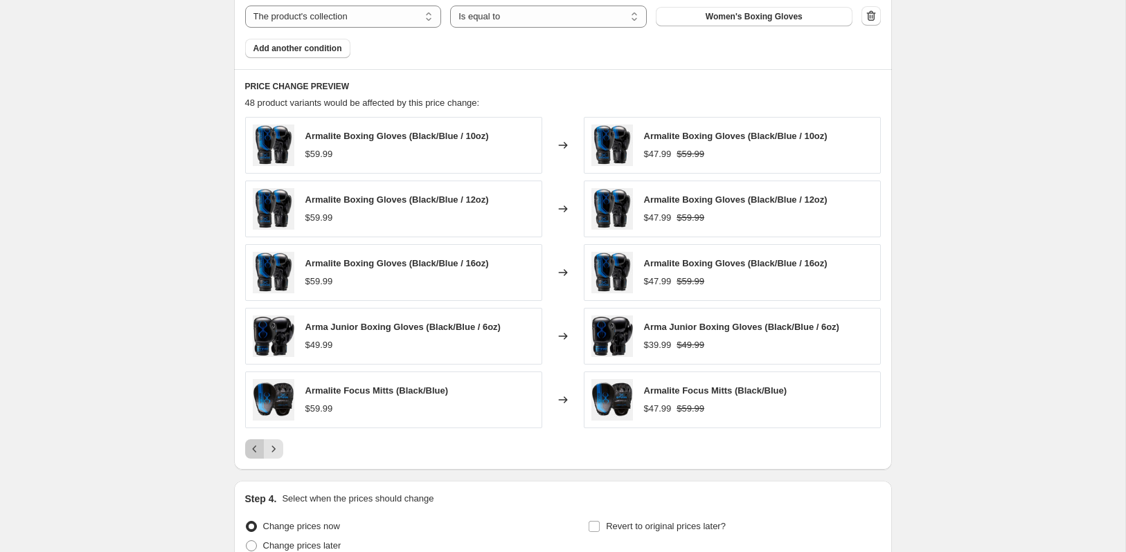
click at [253, 440] on button "Previous" at bounding box center [254, 449] width 19 height 19
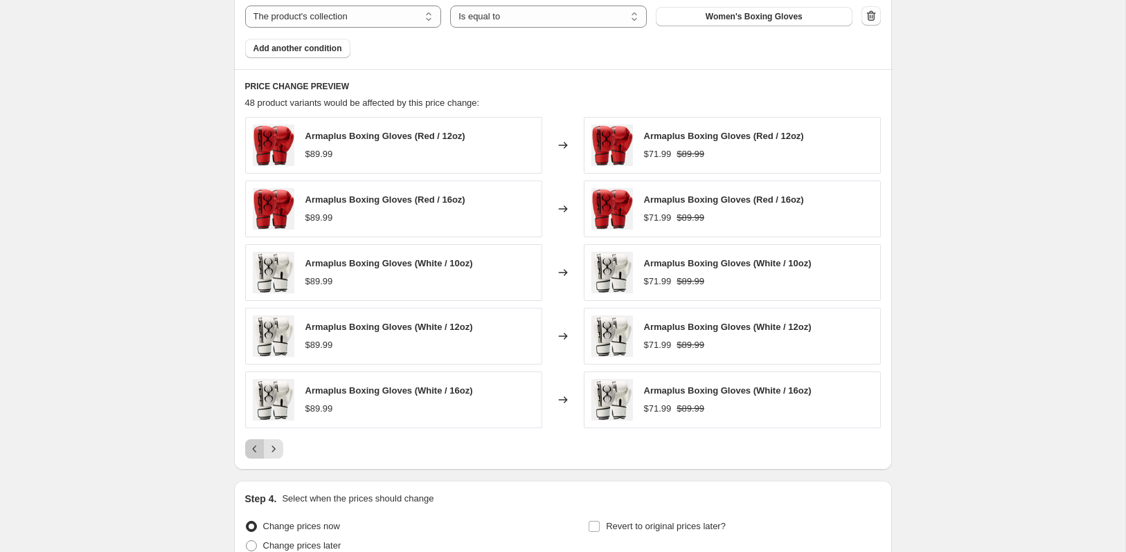
click at [253, 442] on icon "Previous" at bounding box center [255, 449] width 14 height 14
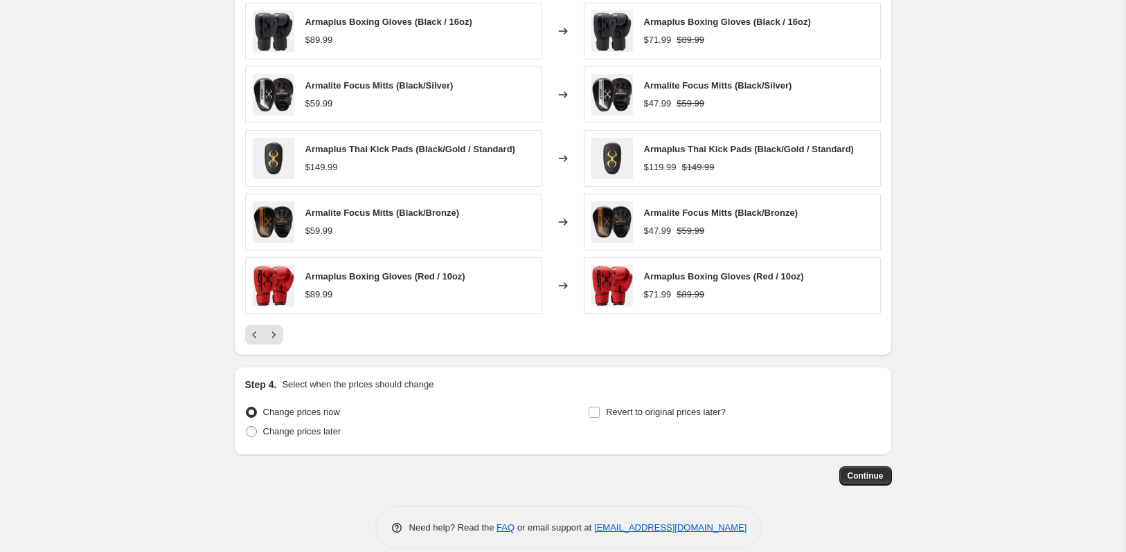
scroll to position [1212, 0]
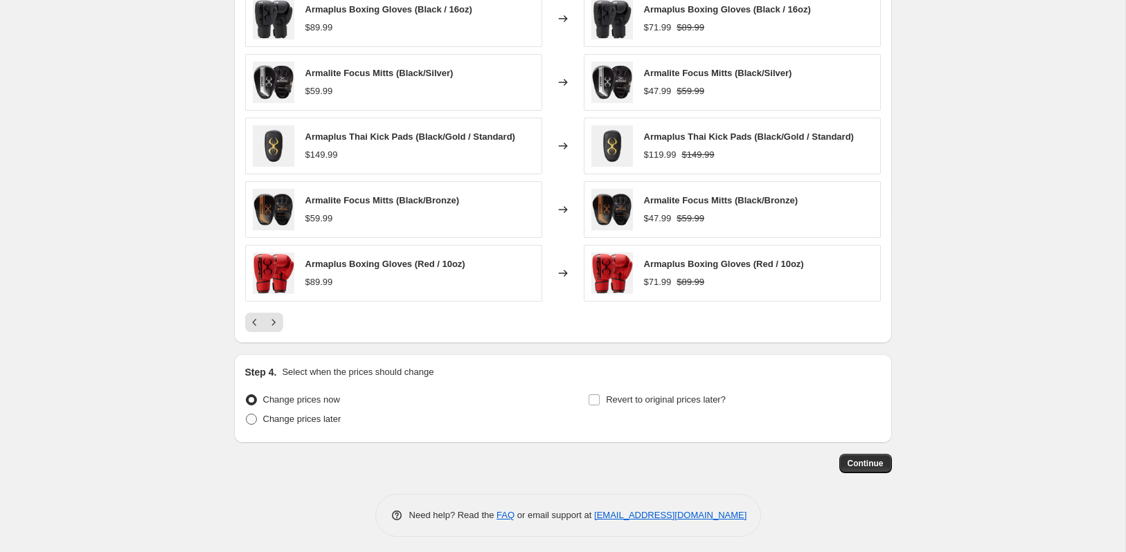
click at [258, 414] on label "Change prices later" at bounding box center [293, 419] width 96 height 19
click at [246, 414] on input "Change prices later" at bounding box center [246, 414] width 1 height 1
radio input "true"
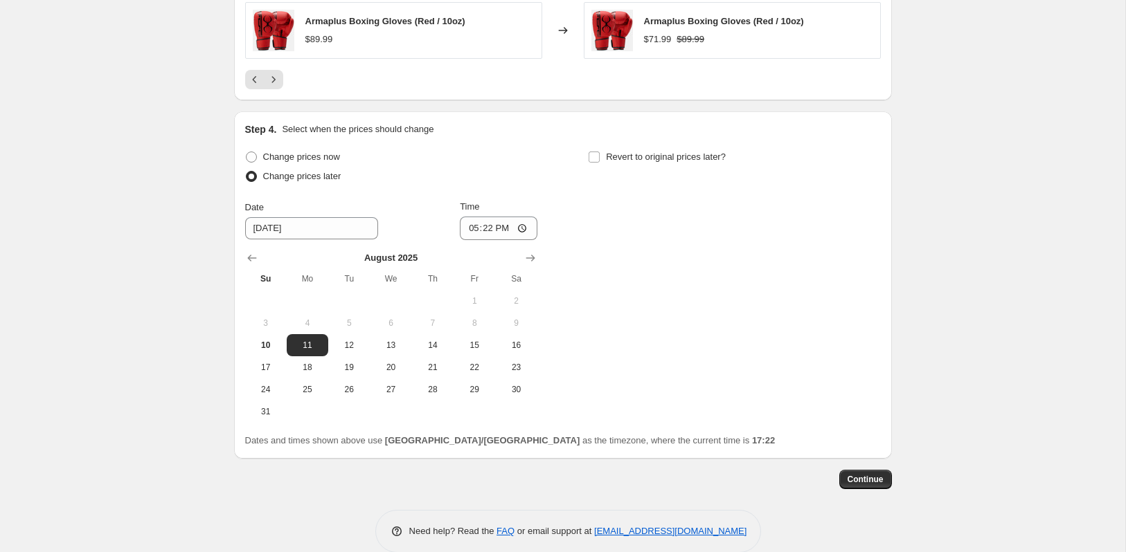
scroll to position [1470, 0]
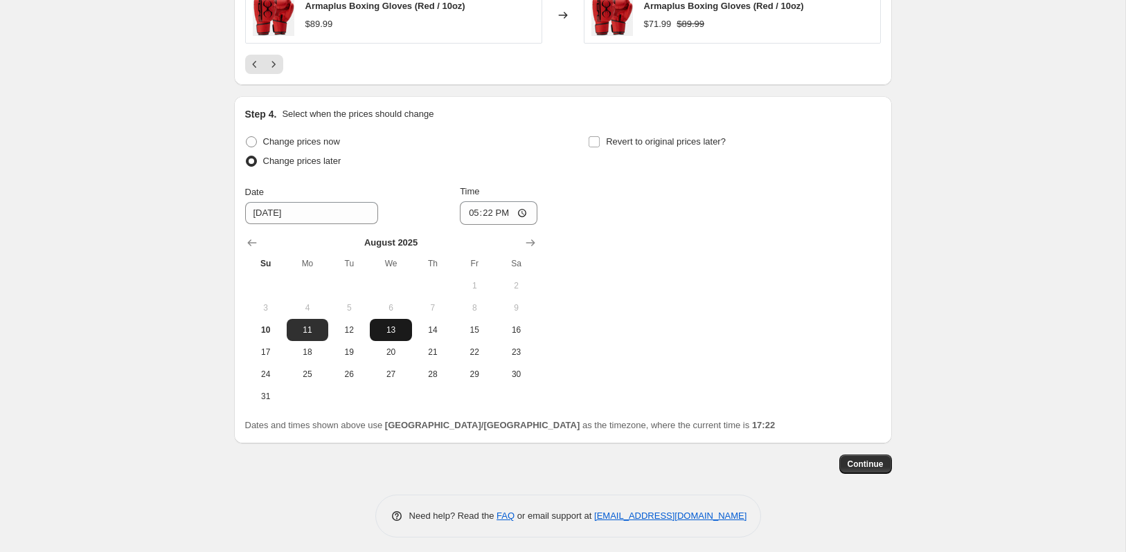
click at [394, 325] on span "13" at bounding box center [390, 330] width 30 height 11
type input "[DATE]"
click at [489, 202] on input "17:22" at bounding box center [499, 213] width 78 height 24
type input "00:02"
click at [597, 136] on input "Revert to original prices later?" at bounding box center [593, 141] width 11 height 11
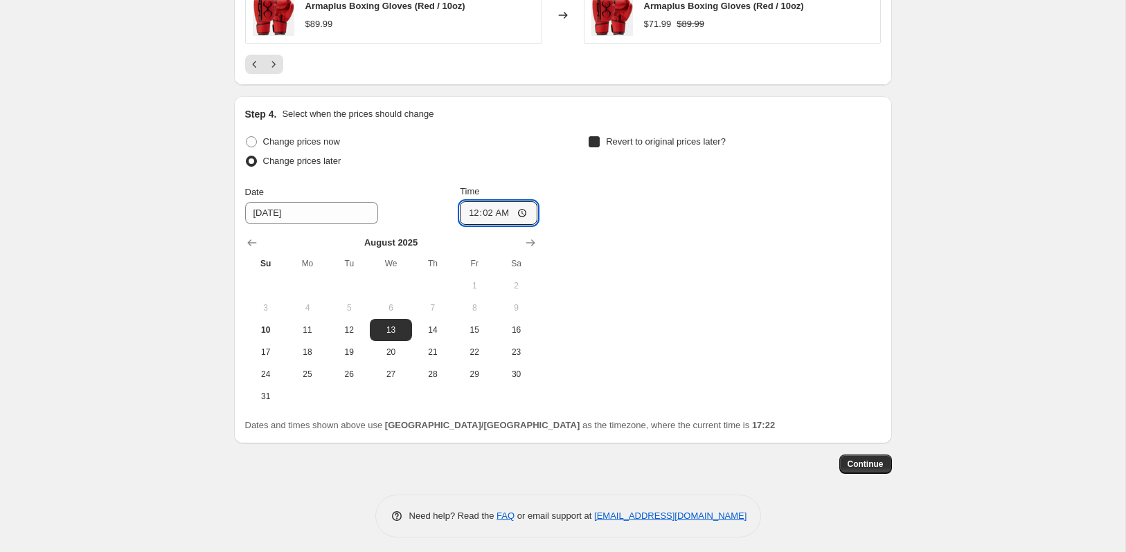
checkbox input "true"
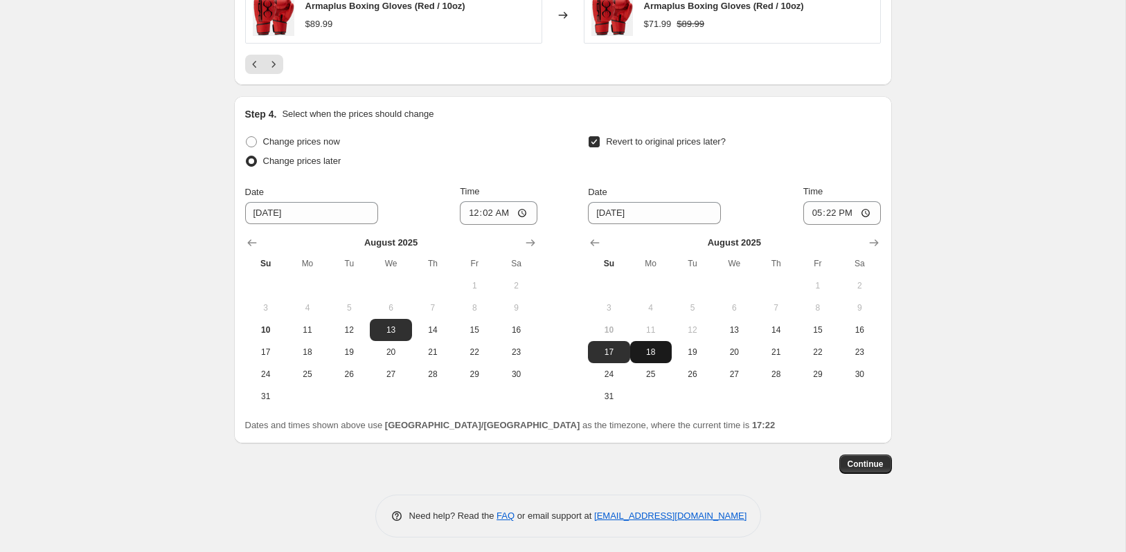
click at [652, 347] on span "18" at bounding box center [651, 352] width 30 height 11
type input "[DATE]"
click at [835, 207] on input "17:22" at bounding box center [842, 213] width 78 height 24
type input "03:03"
click at [837, 115] on div "Step 4. Select when the prices should change" at bounding box center [563, 114] width 636 height 14
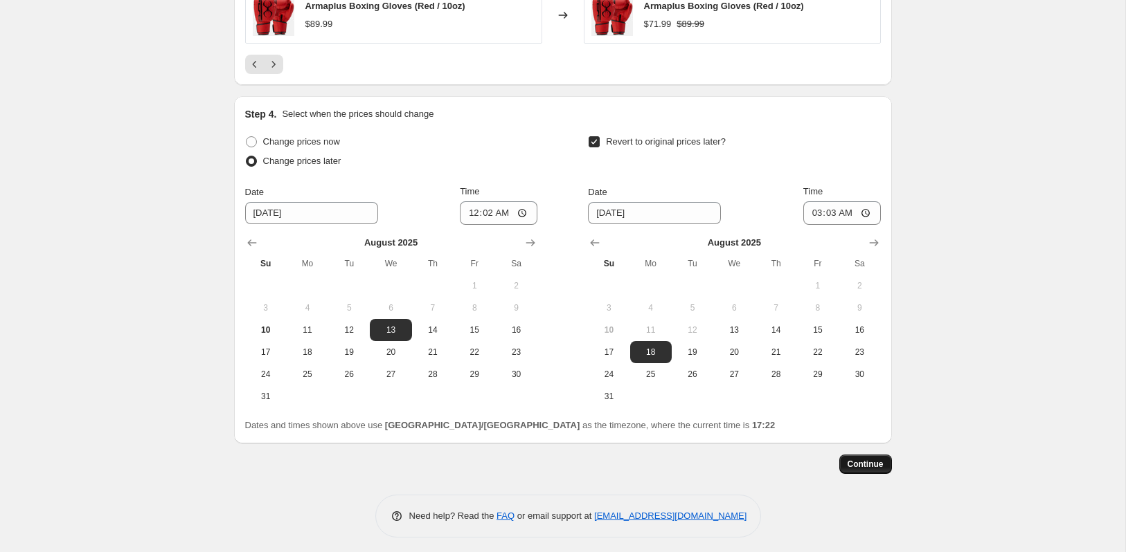
click at [854, 459] on span "Continue" at bounding box center [865, 464] width 36 height 11
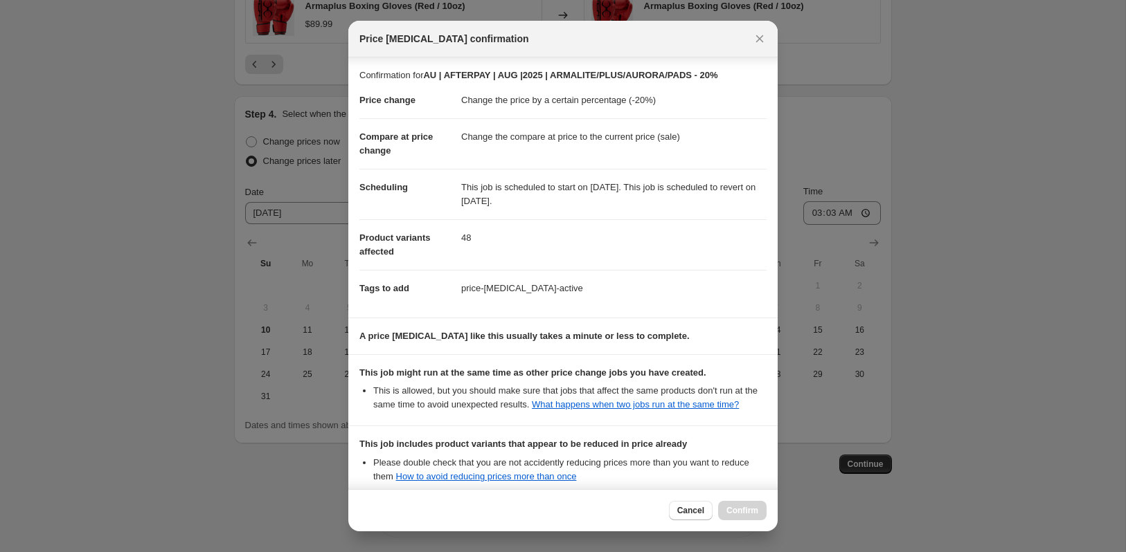
scroll to position [160, 0]
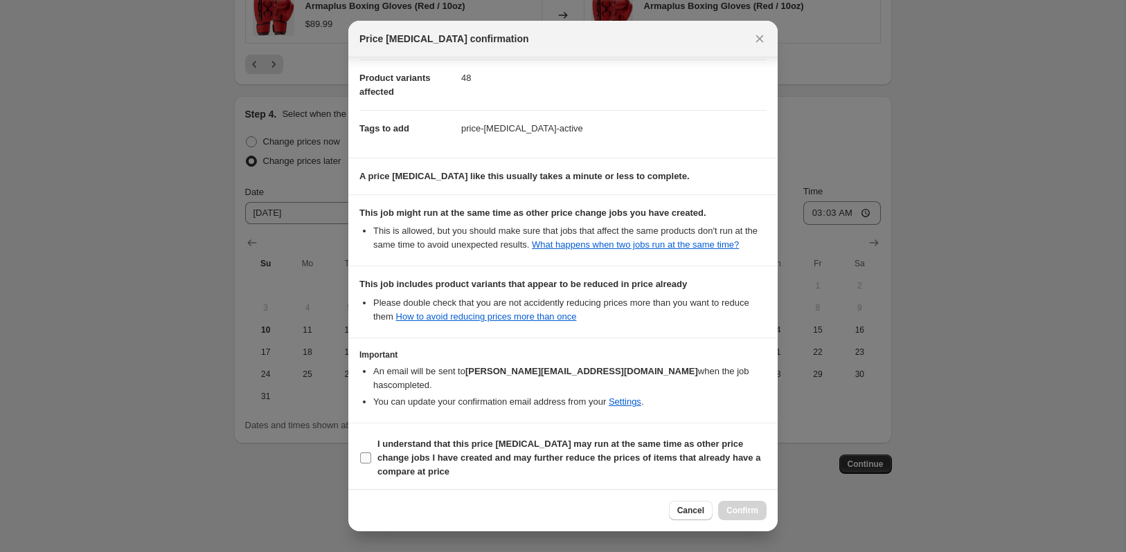
click at [363, 457] on input "I understand that this price [MEDICAL_DATA] may run at the same time as other p…" at bounding box center [365, 458] width 11 height 11
checkbox input "true"
click at [734, 505] on button "Confirm" at bounding box center [742, 510] width 48 height 19
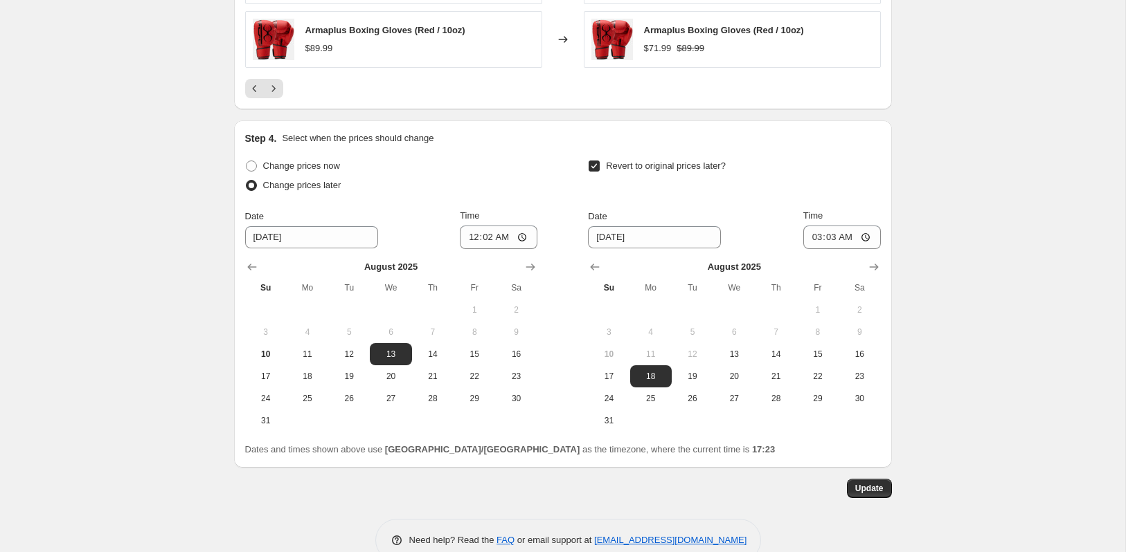
scroll to position [1554, 0]
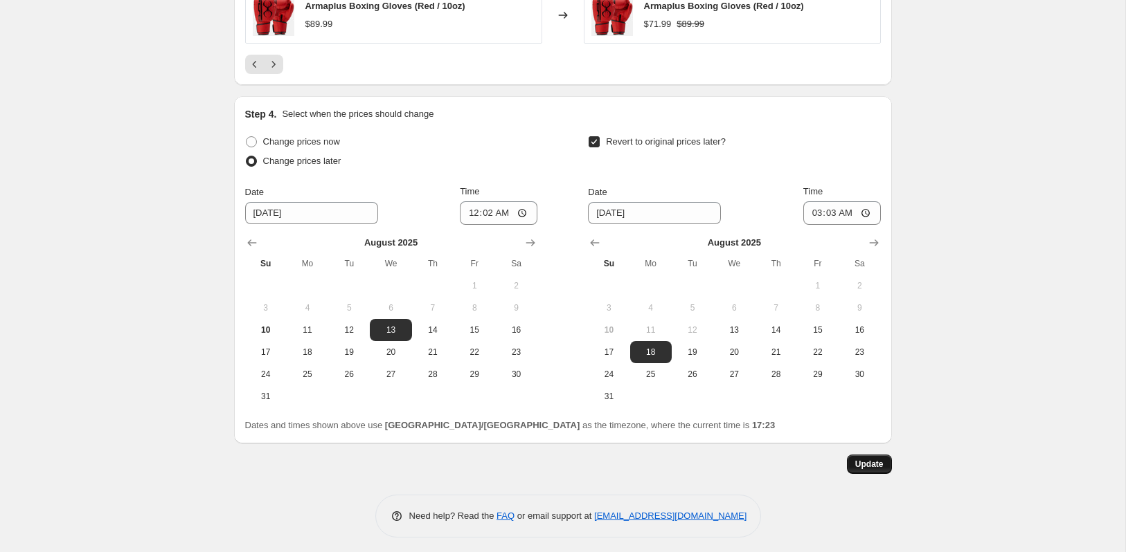
click at [856, 459] on span "Update" at bounding box center [869, 464] width 28 height 11
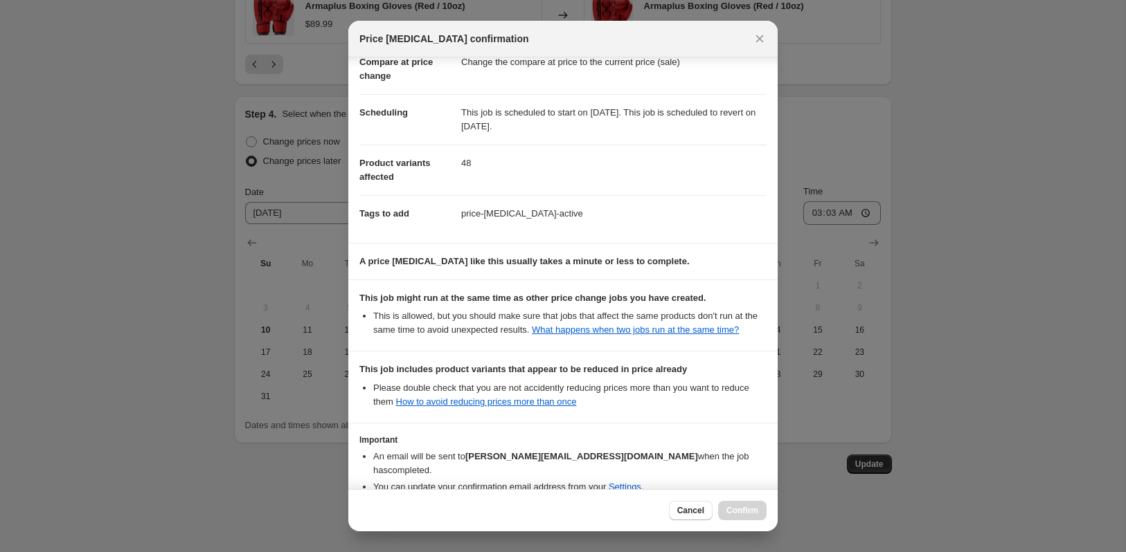
scroll to position [160, 0]
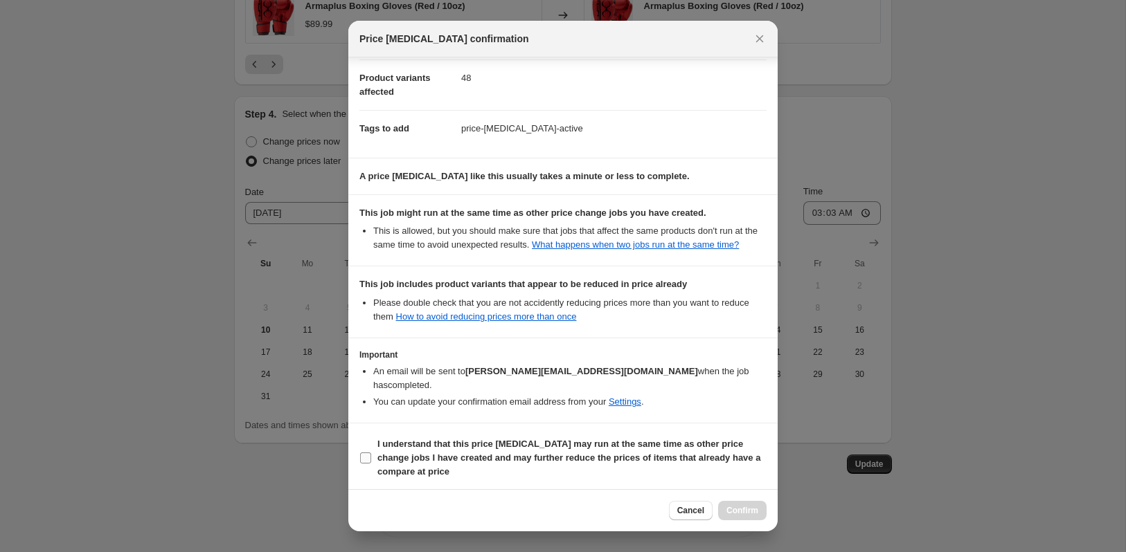
click at [366, 452] on span ":rdn:" at bounding box center [365, 458] width 12 height 12
click at [366, 453] on input "I understand that this price [MEDICAL_DATA] may run at the same time as other p…" at bounding box center [365, 458] width 11 height 11
checkbox input "true"
click at [748, 506] on span "Confirm" at bounding box center [742, 510] width 32 height 11
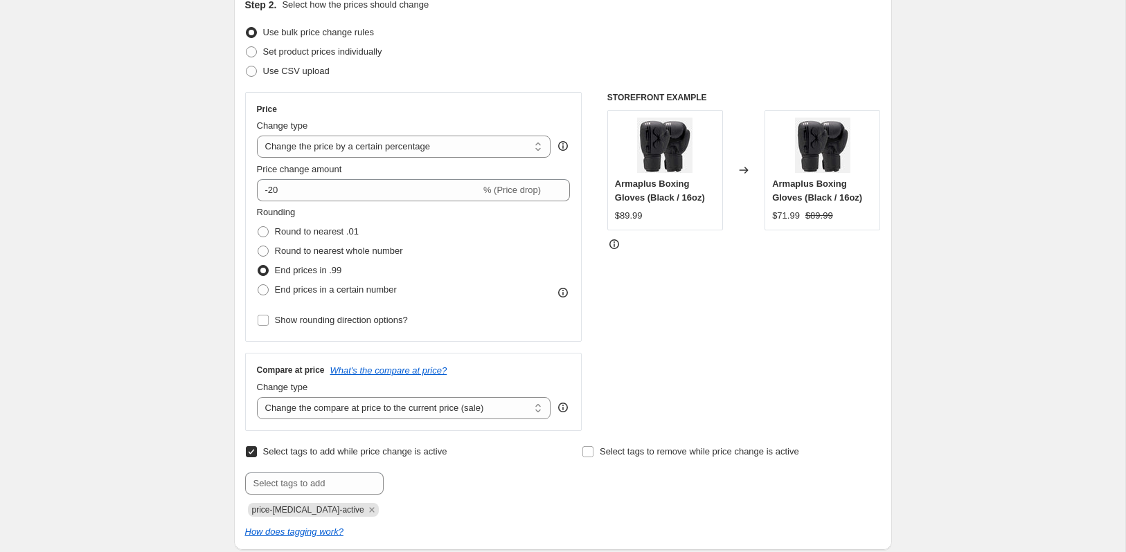
scroll to position [0, 0]
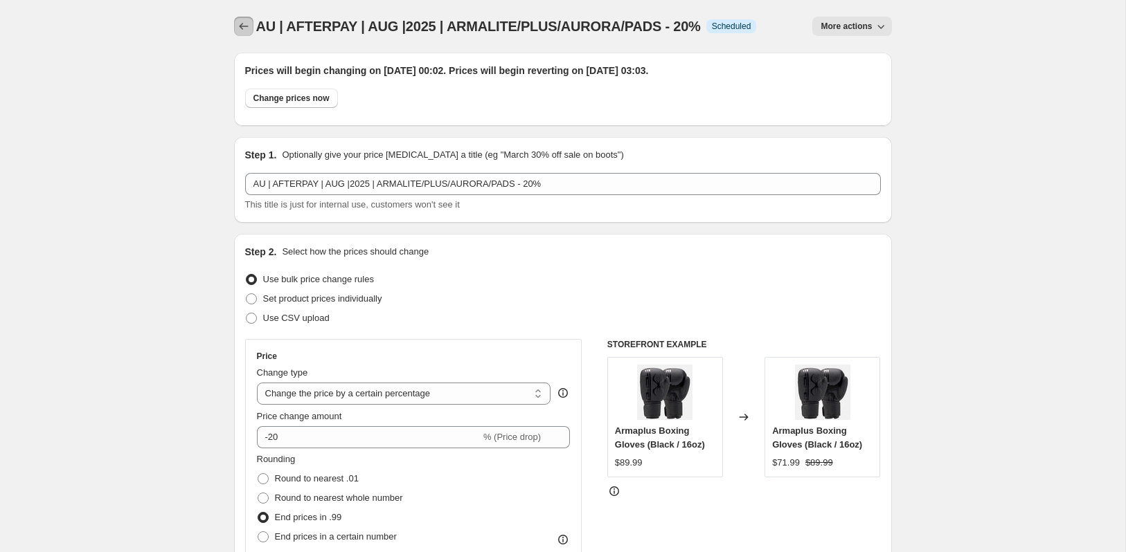
click at [246, 23] on icon "Price change jobs" at bounding box center [244, 26] width 14 height 14
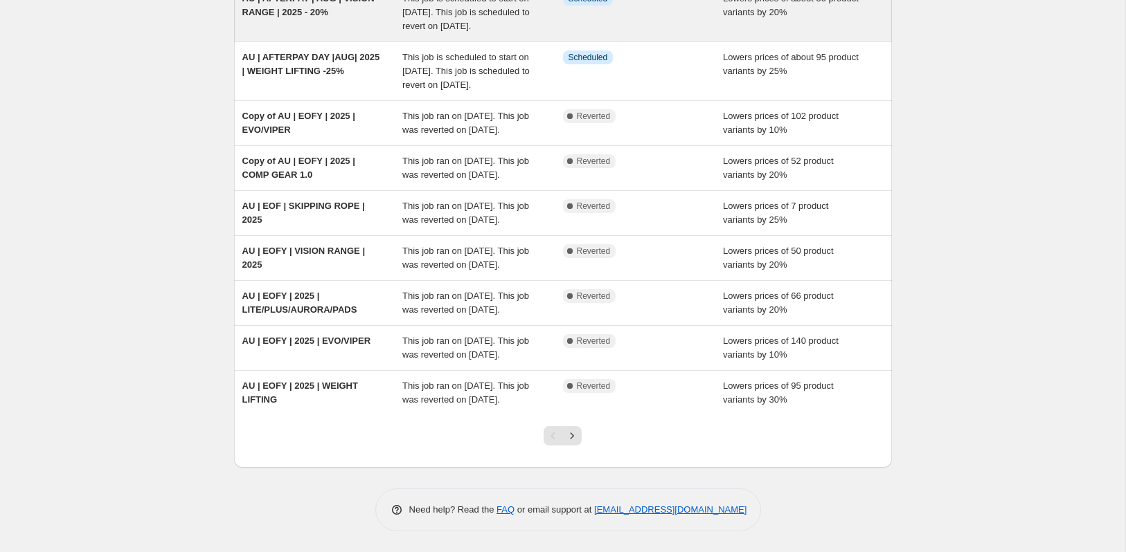
scroll to position [309, 0]
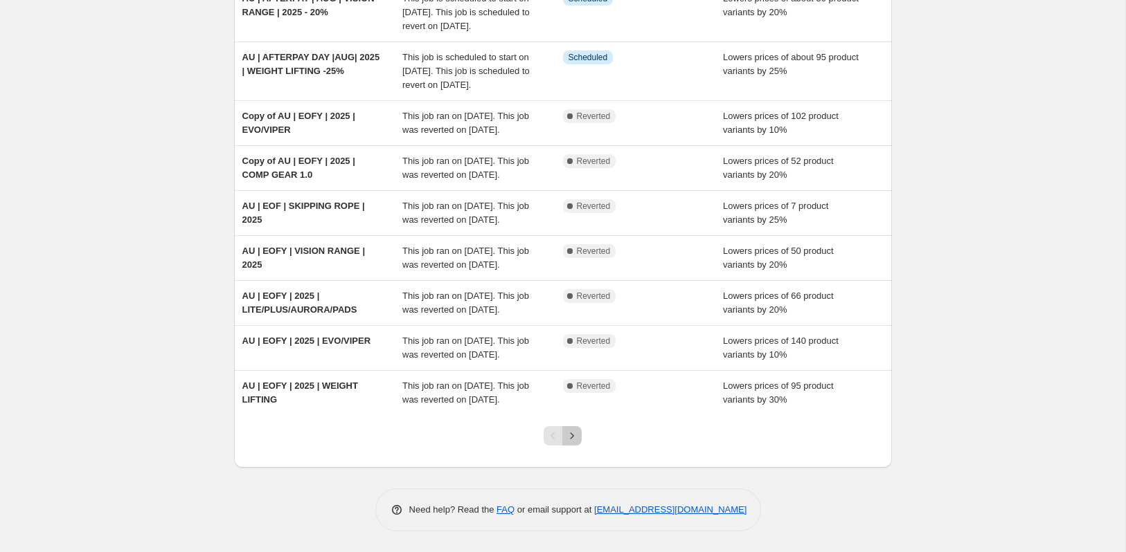
click at [575, 443] on icon "Next" at bounding box center [572, 436] width 14 height 14
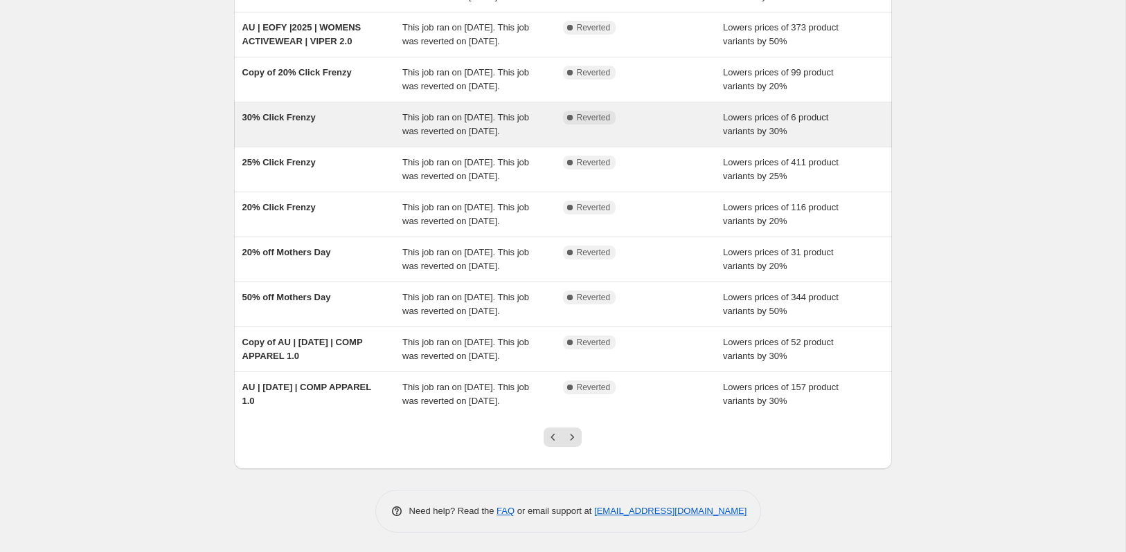
scroll to position [295, 0]
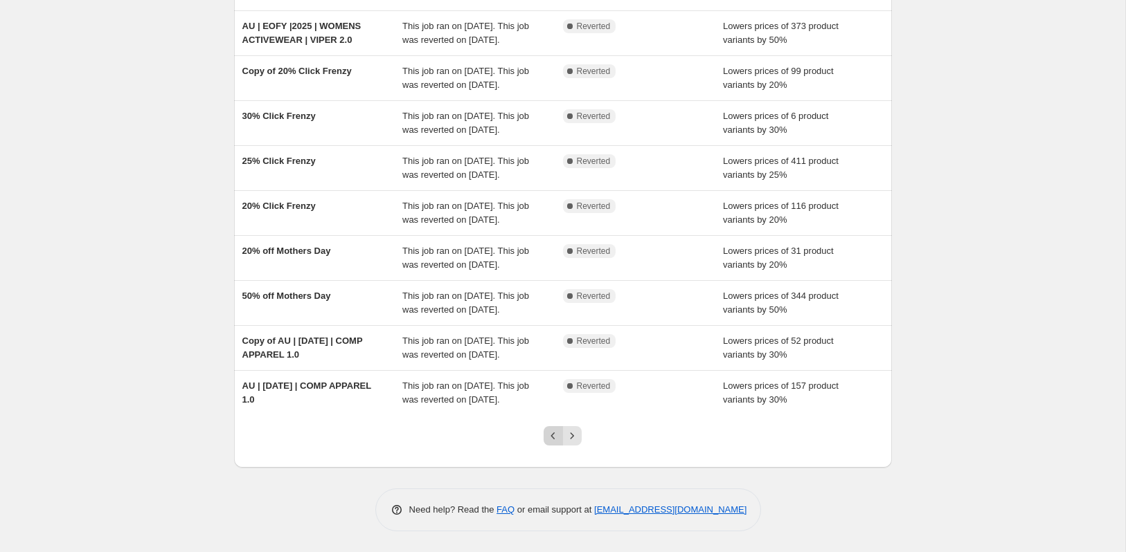
click at [548, 438] on icon "Previous" at bounding box center [553, 436] width 14 height 14
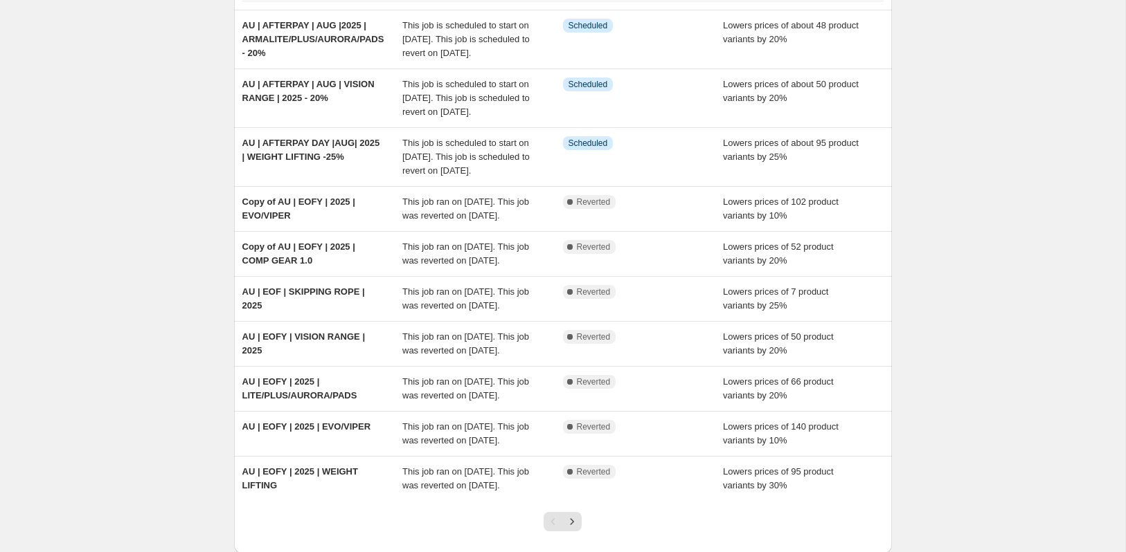
scroll to position [122, 0]
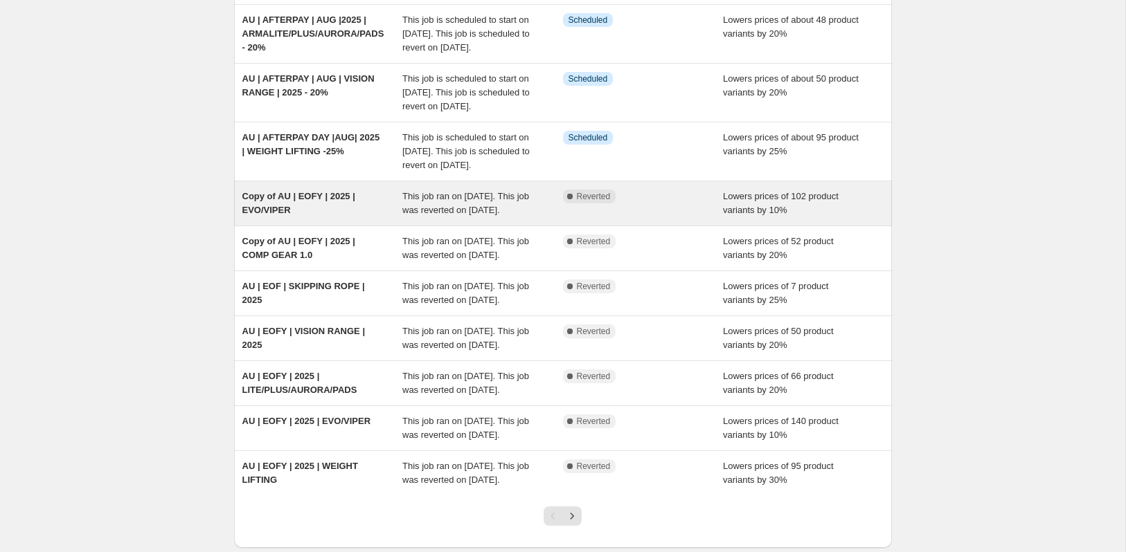
click at [285, 215] on span "Copy of AU | EOFY | 2025 | EVO/VIPER" at bounding box center [298, 203] width 113 height 24
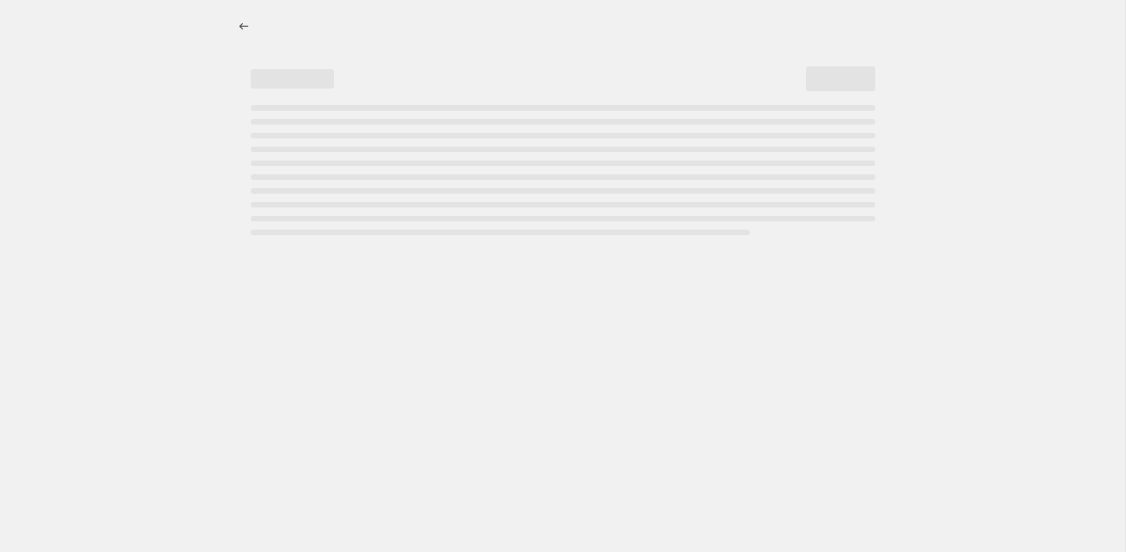
select select "percentage"
select select "collection"
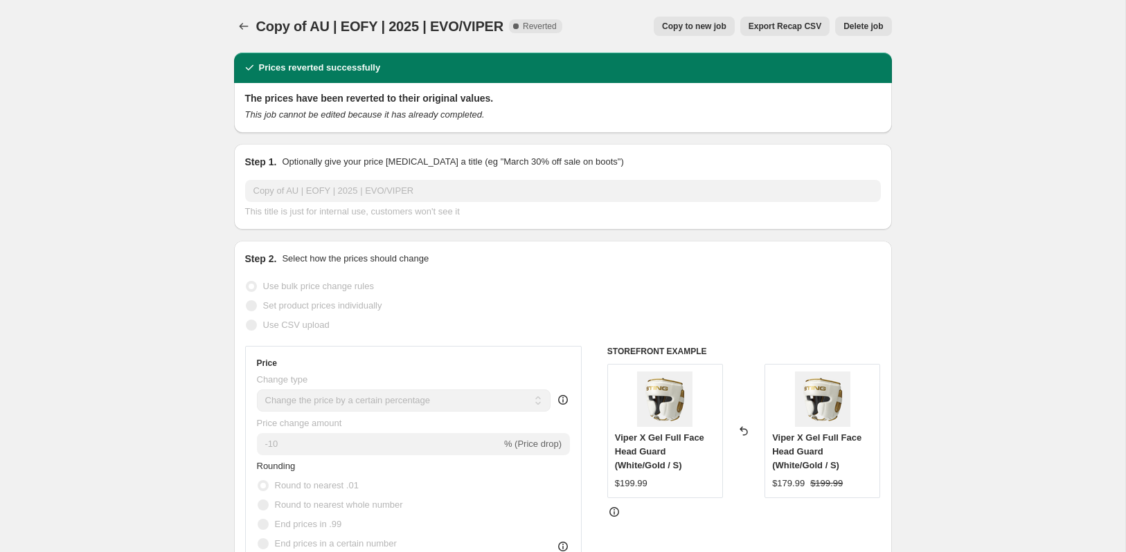
click at [699, 26] on span "Copy to new job" at bounding box center [694, 26] width 64 height 11
select select "percentage"
select select "collection"
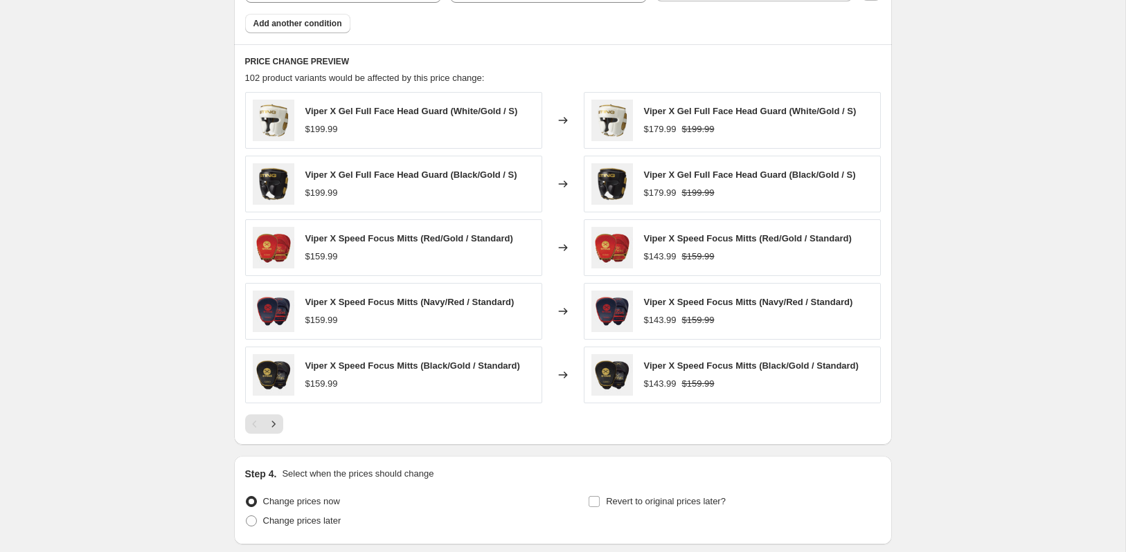
scroll to position [922, 0]
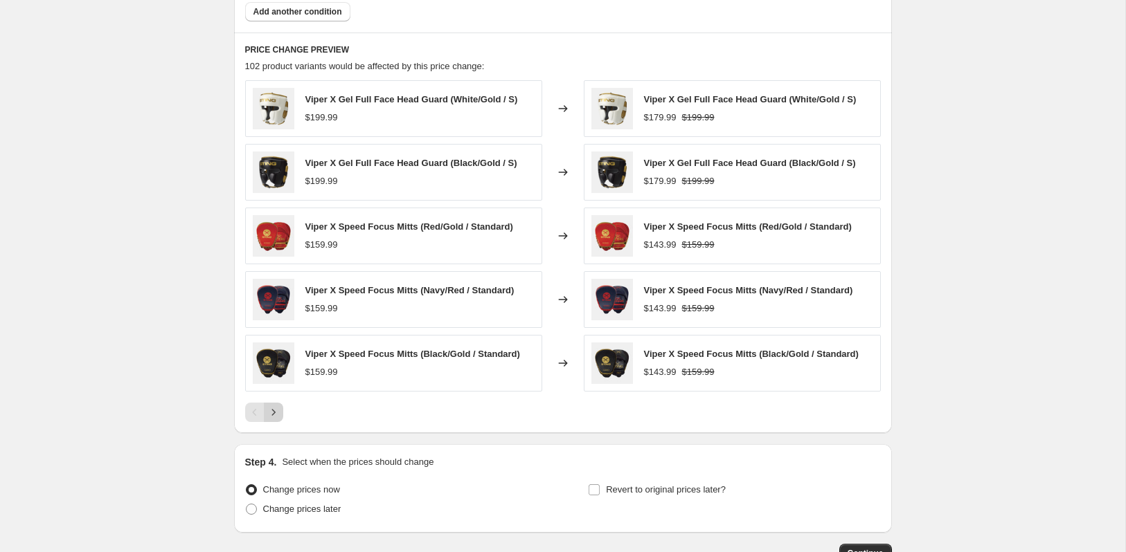
click at [276, 411] on icon "Next" at bounding box center [274, 413] width 14 height 14
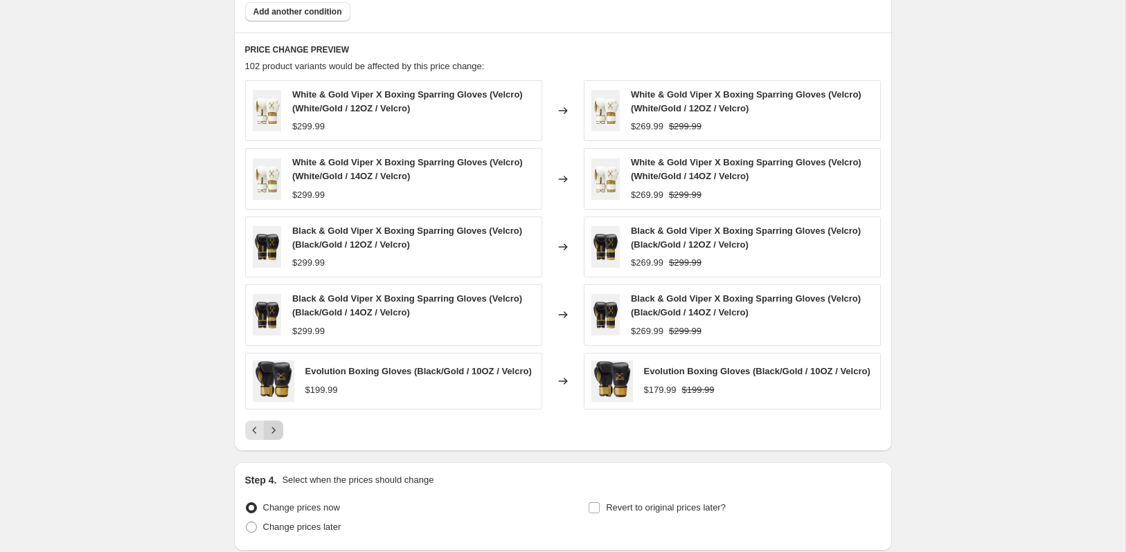
click at [275, 432] on icon "Next" at bounding box center [274, 431] width 14 height 14
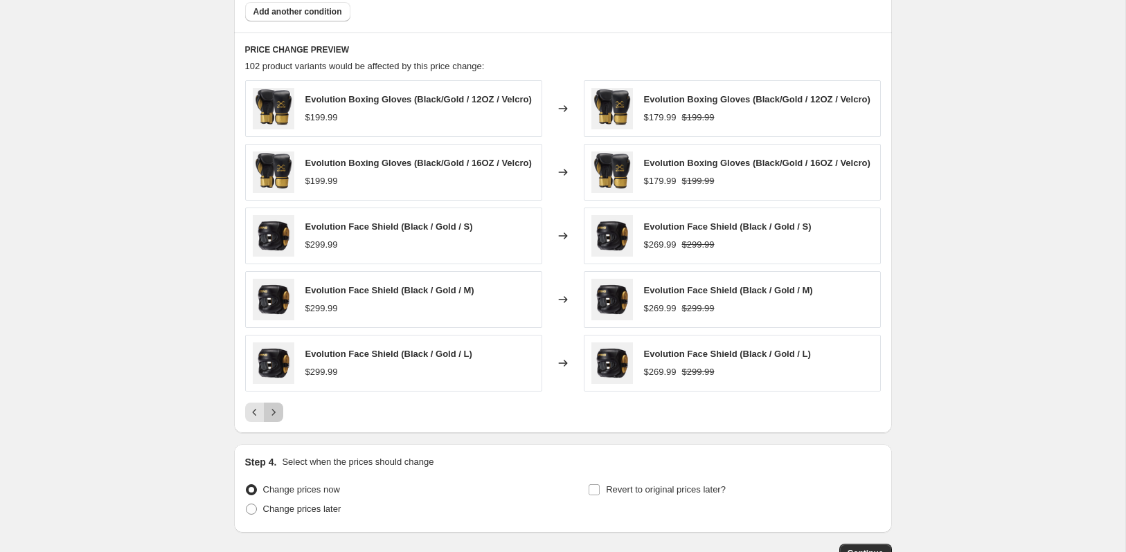
click at [278, 417] on icon "Next" at bounding box center [274, 413] width 14 height 14
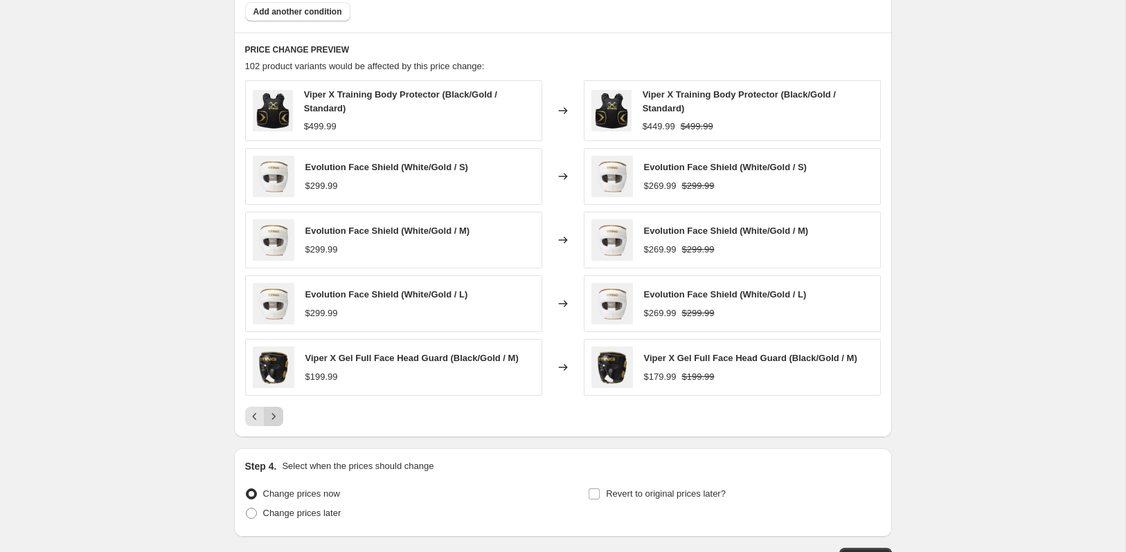
click at [279, 410] on icon "Next" at bounding box center [274, 417] width 14 height 14
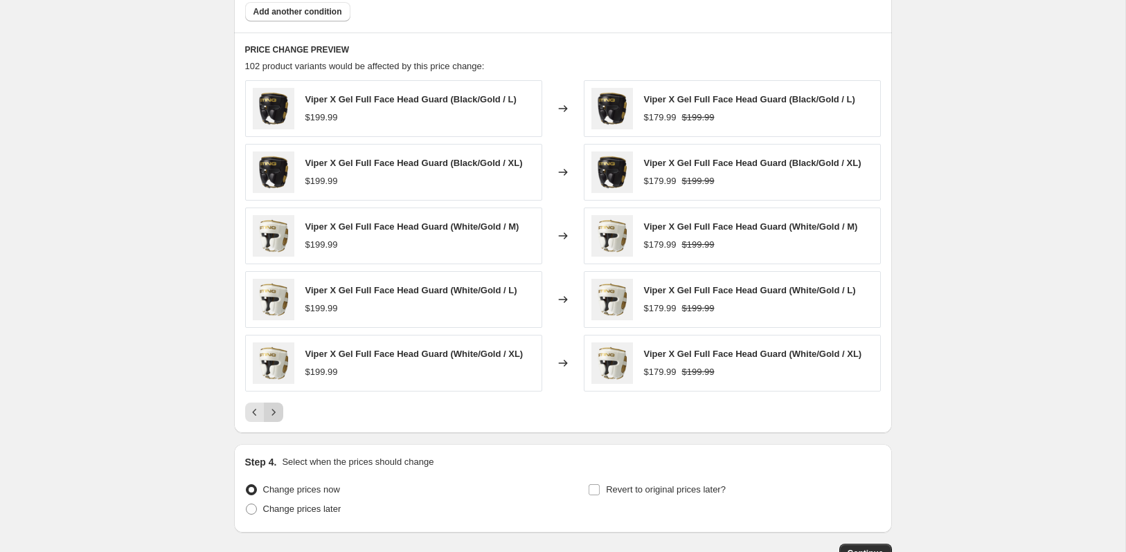
click at [277, 413] on icon "Next" at bounding box center [274, 413] width 14 height 14
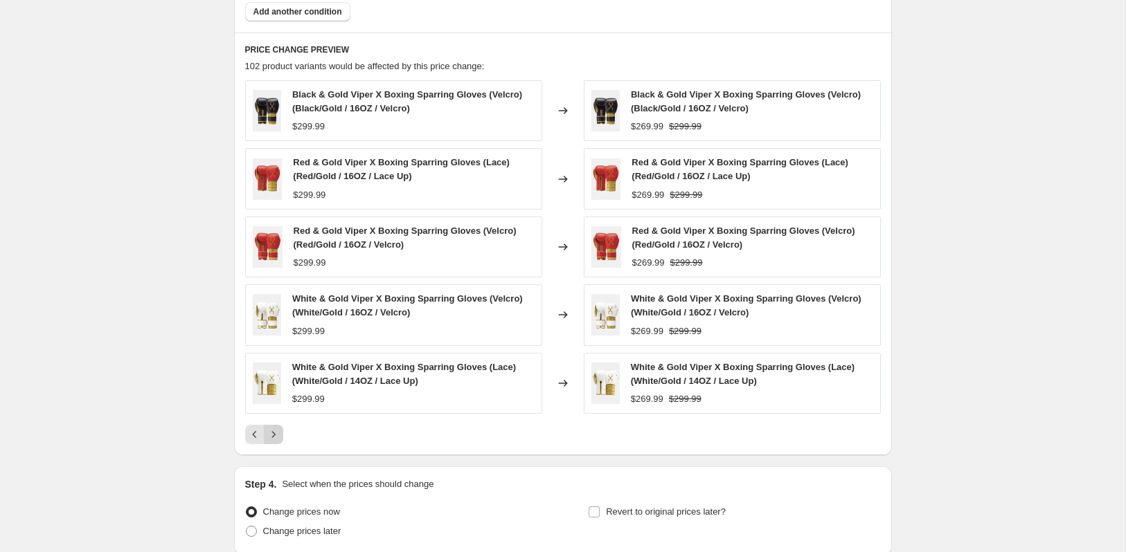
click at [276, 428] on icon "Next" at bounding box center [274, 435] width 14 height 14
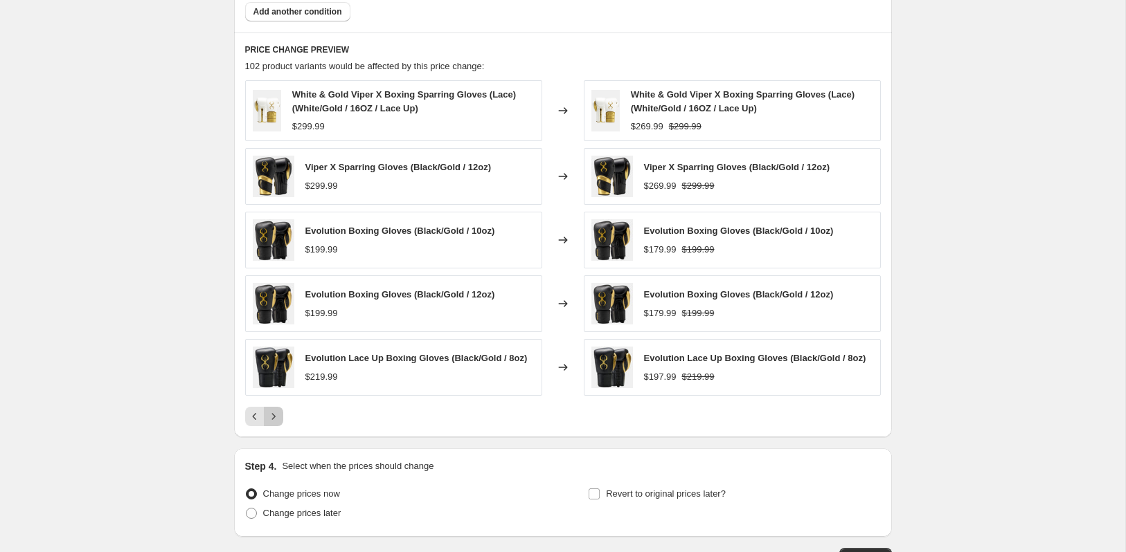
click at [274, 407] on button "Next" at bounding box center [273, 416] width 19 height 19
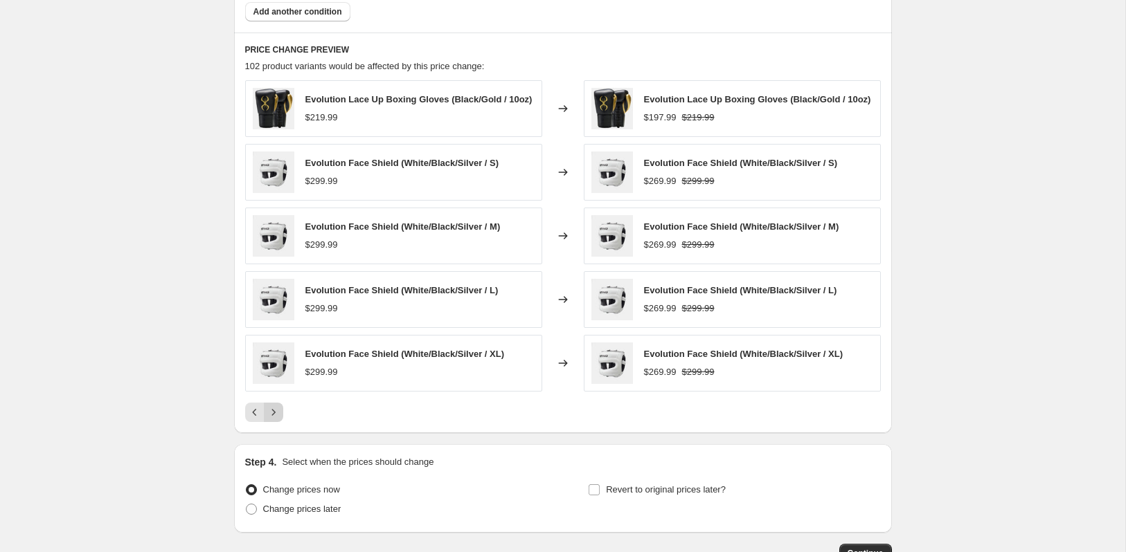
click at [273, 409] on icon "Next" at bounding box center [272, 412] width 3 height 6
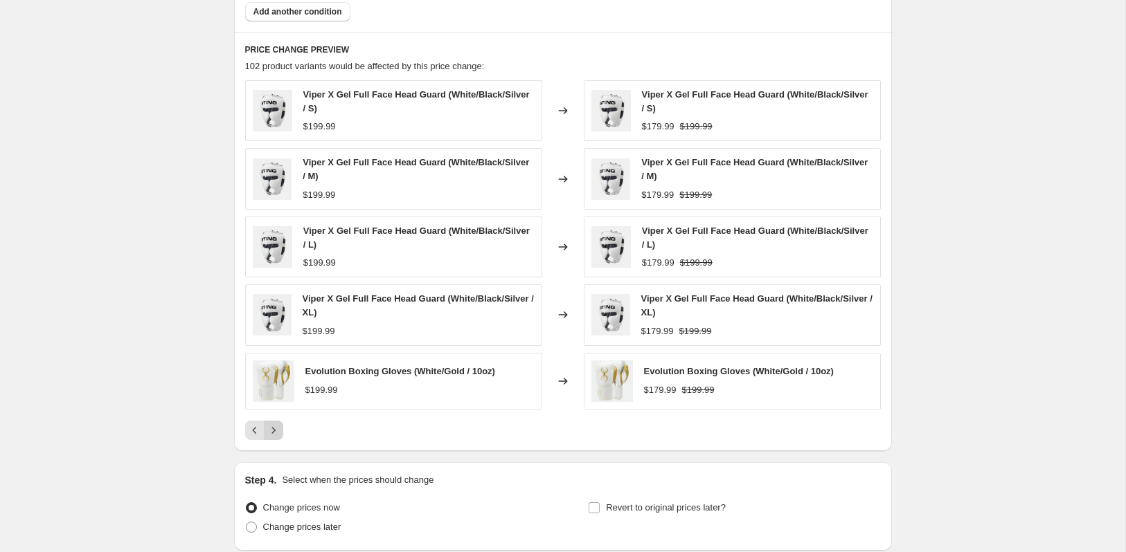
click at [274, 424] on icon "Next" at bounding box center [274, 431] width 14 height 14
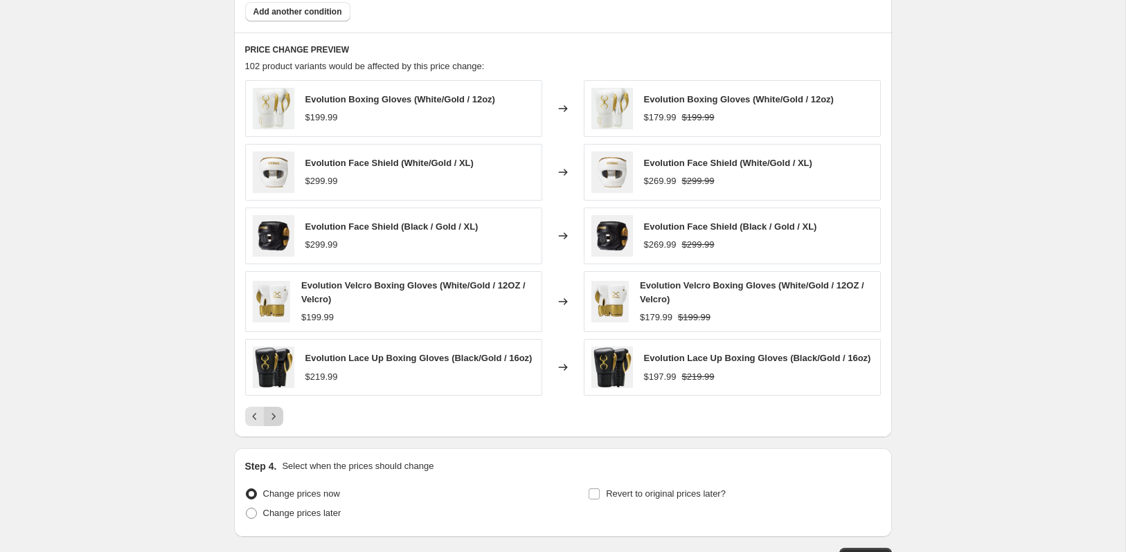
click at [273, 410] on icon "Next" at bounding box center [274, 417] width 14 height 14
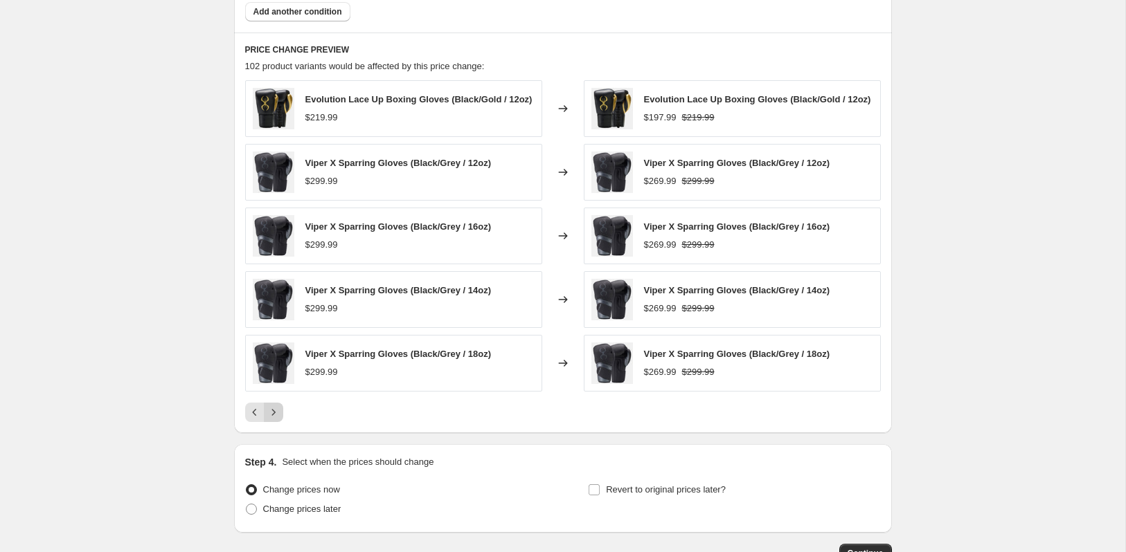
click at [277, 408] on icon "Next" at bounding box center [274, 413] width 14 height 14
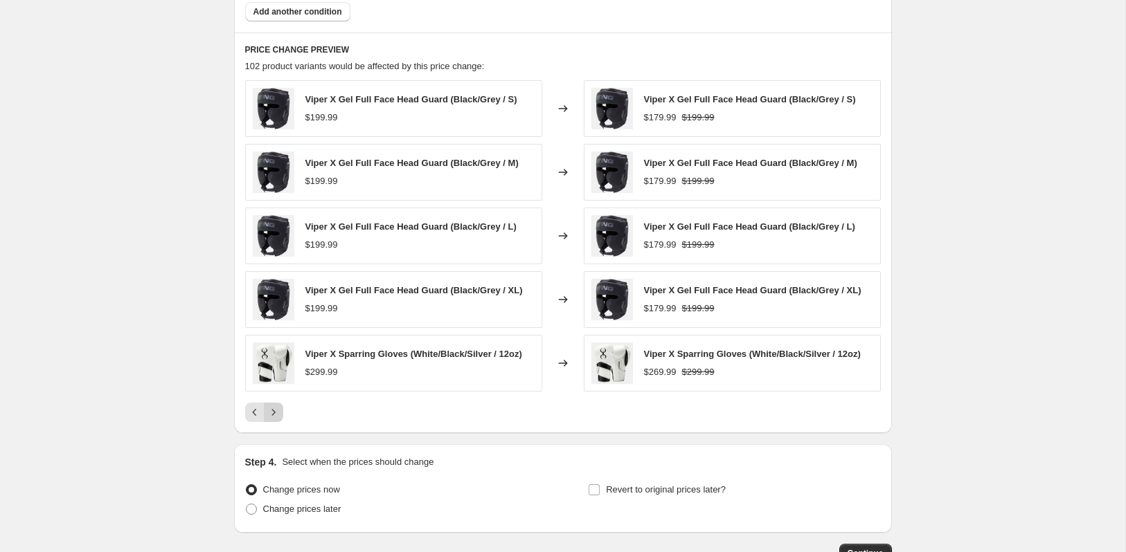
click at [277, 408] on icon "Next" at bounding box center [274, 413] width 14 height 14
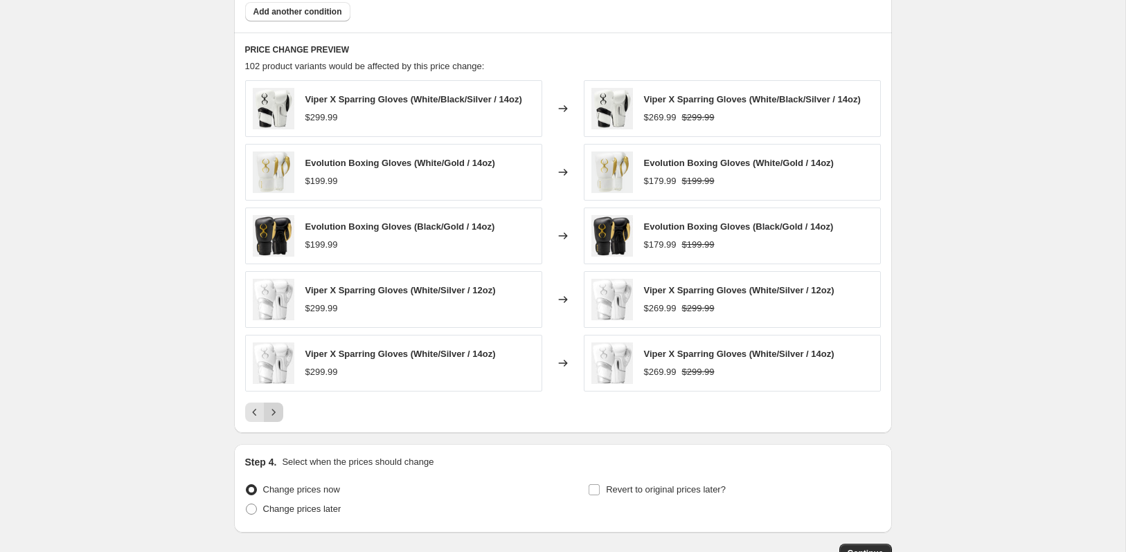
click at [276, 406] on icon "Next" at bounding box center [274, 413] width 14 height 14
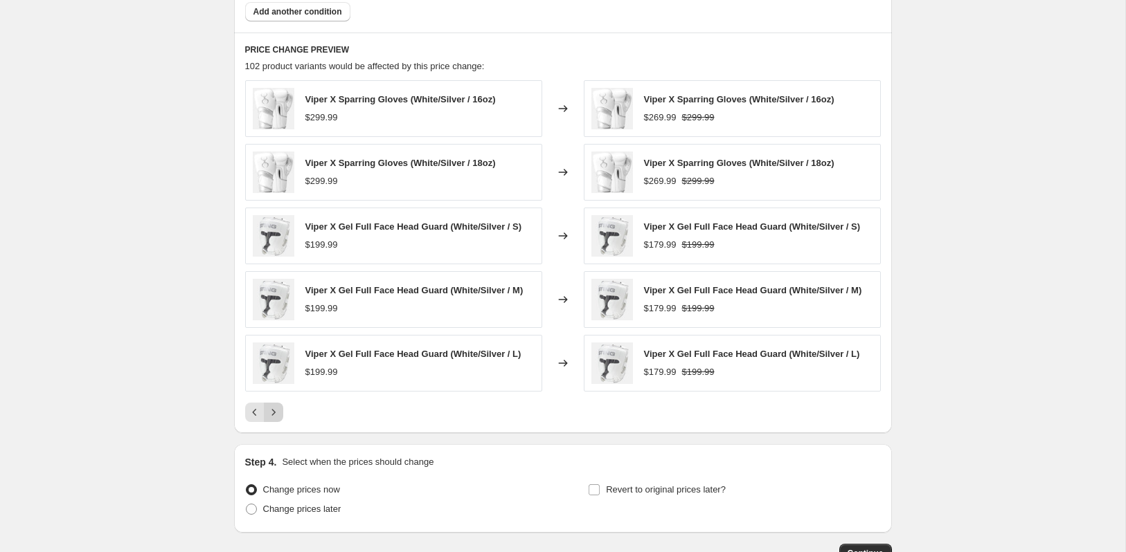
click at [278, 406] on icon "Next" at bounding box center [274, 413] width 14 height 14
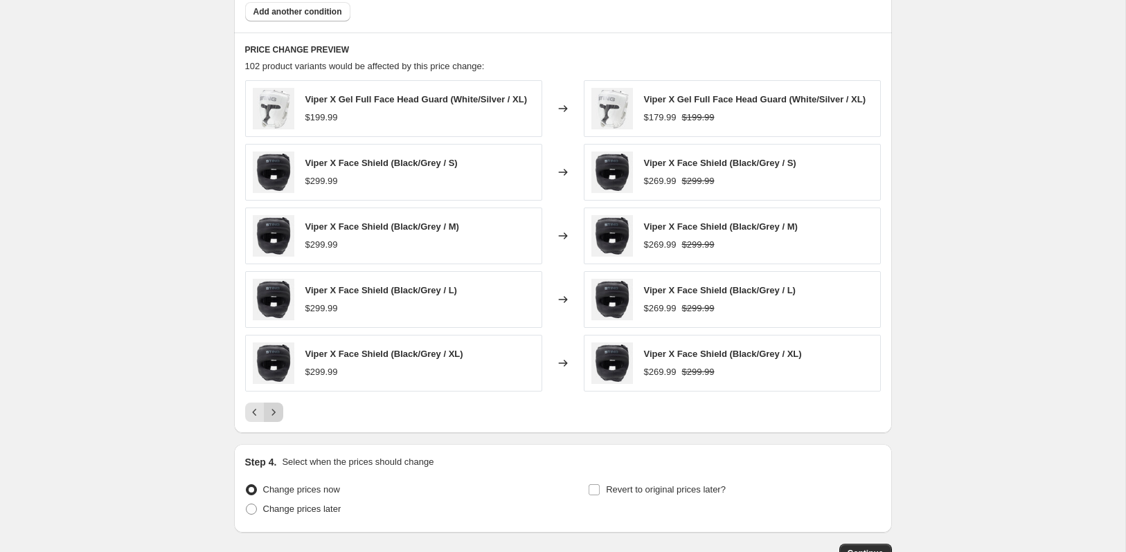
click at [279, 406] on icon "Next" at bounding box center [274, 413] width 14 height 14
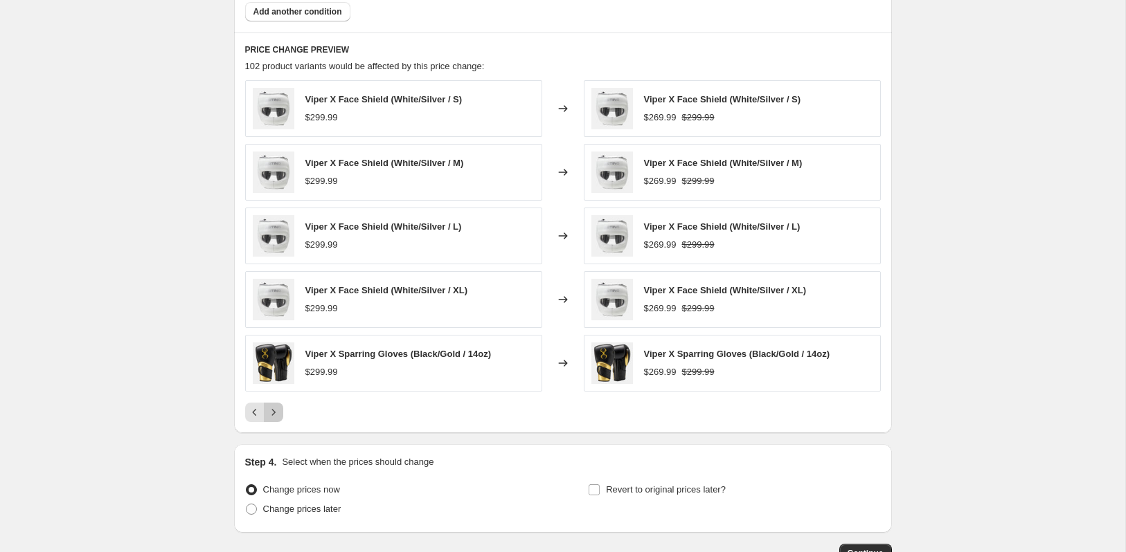
click at [277, 406] on icon "Next" at bounding box center [274, 413] width 14 height 14
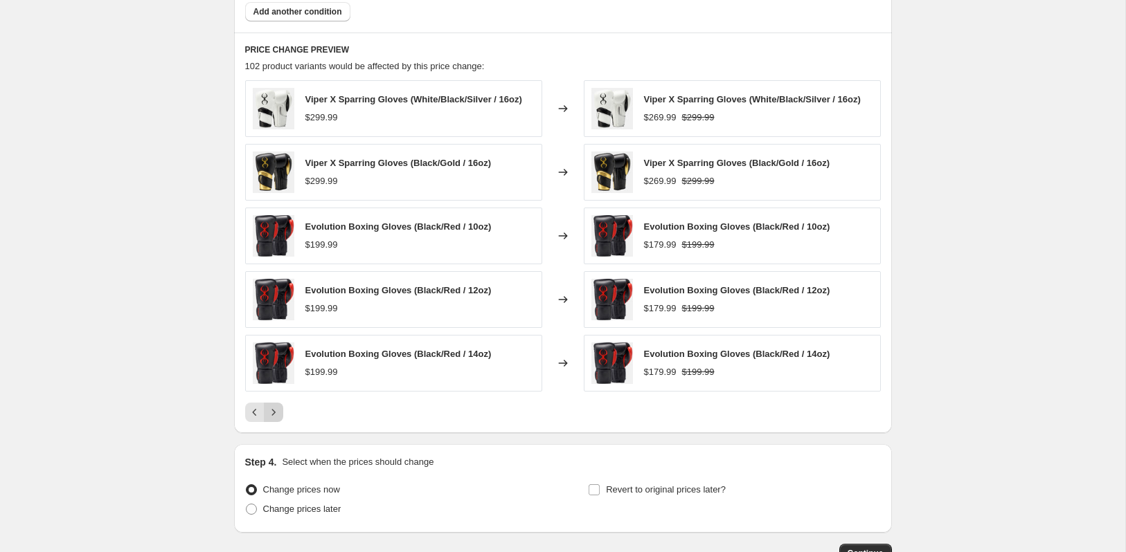
click at [278, 406] on icon "Next" at bounding box center [274, 413] width 14 height 14
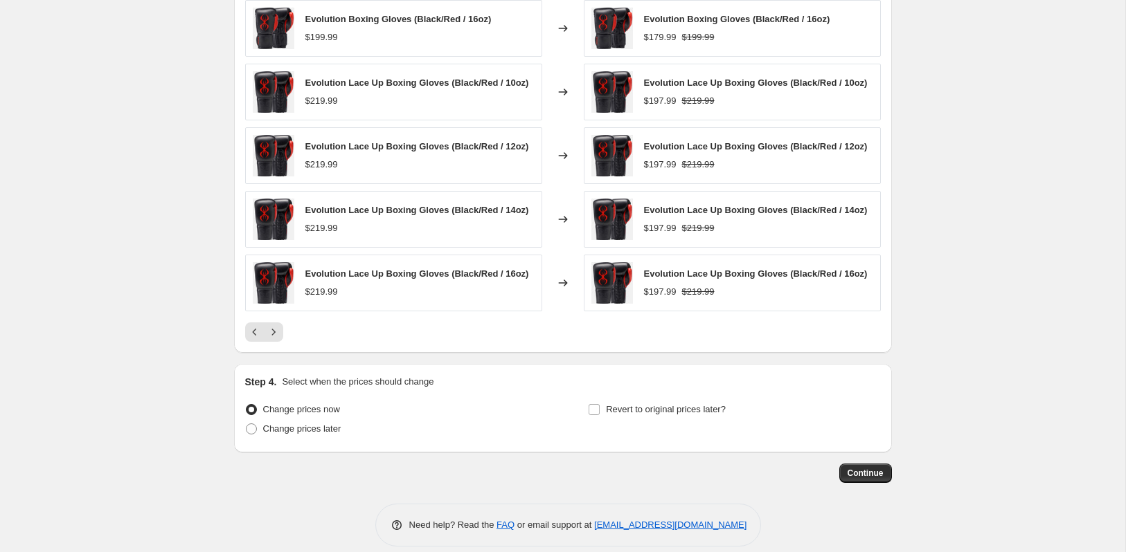
scroll to position [1012, 0]
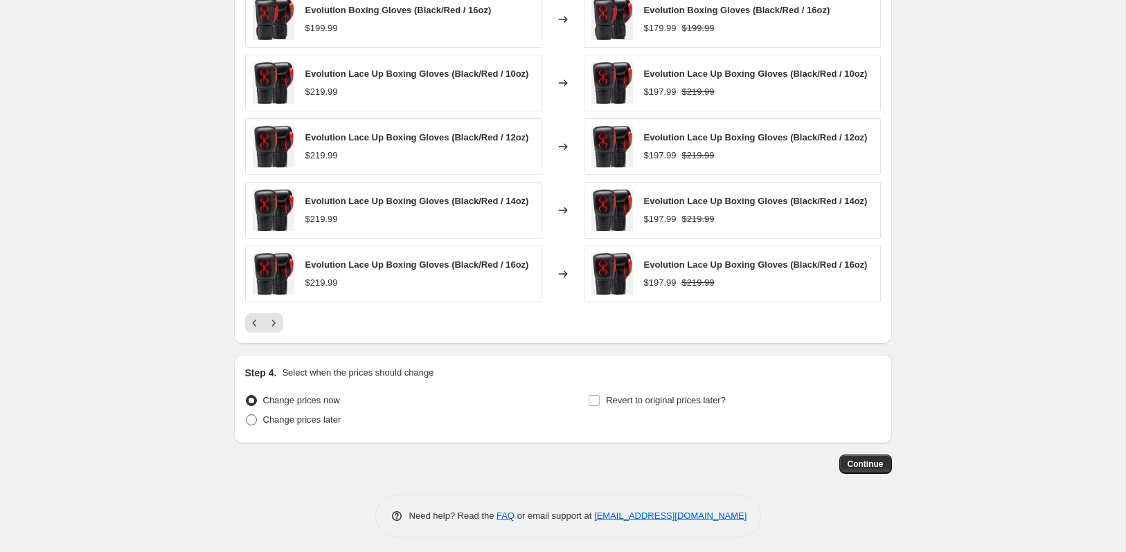
click at [252, 415] on span at bounding box center [251, 420] width 11 height 11
click at [246, 415] on input "Change prices later" at bounding box center [246, 415] width 1 height 1
radio input "true"
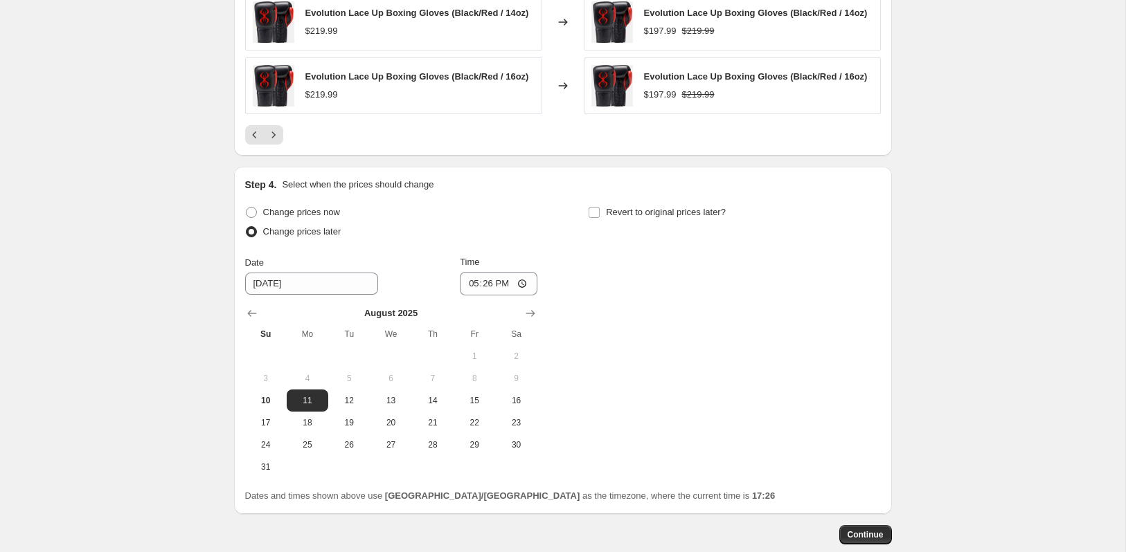
scroll to position [1270, 0]
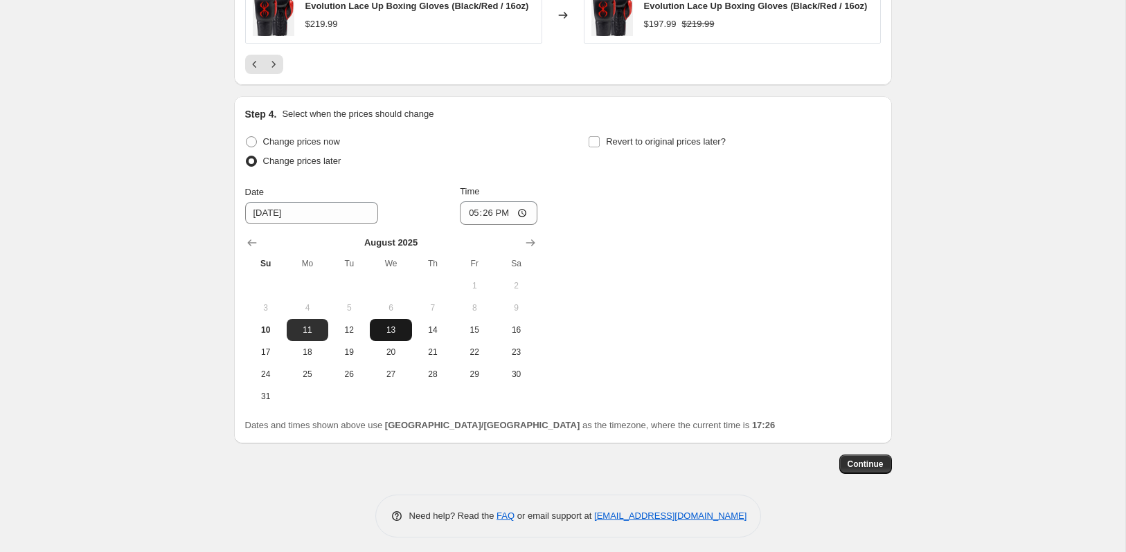
click at [390, 325] on span "13" at bounding box center [390, 330] width 30 height 11
type input "[DATE]"
click at [485, 206] on input "17:26" at bounding box center [499, 213] width 78 height 24
type input "00:02"
click at [597, 141] on input "Revert to original prices later?" at bounding box center [593, 141] width 11 height 11
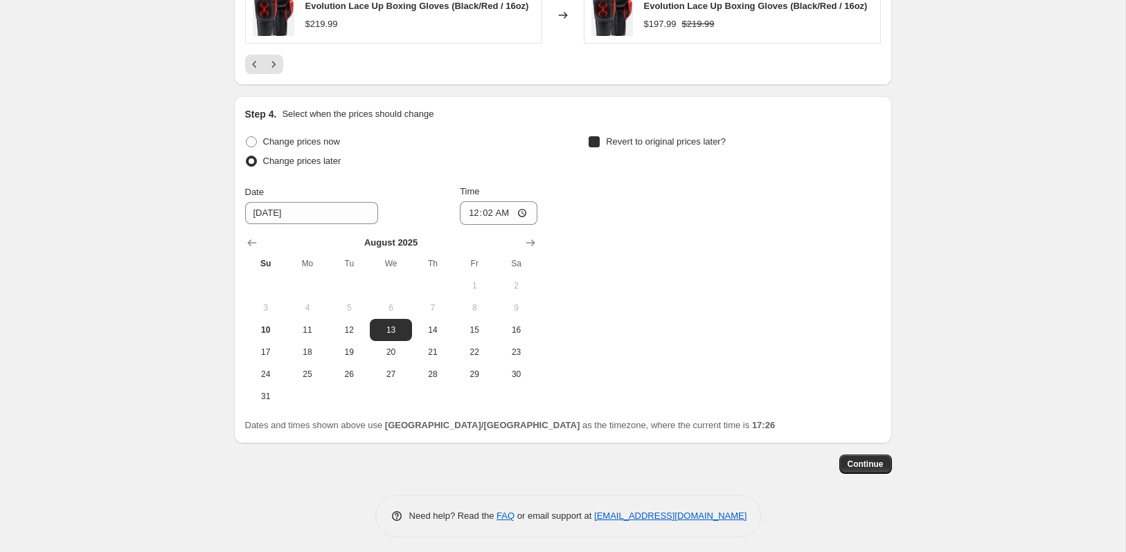
checkbox input "true"
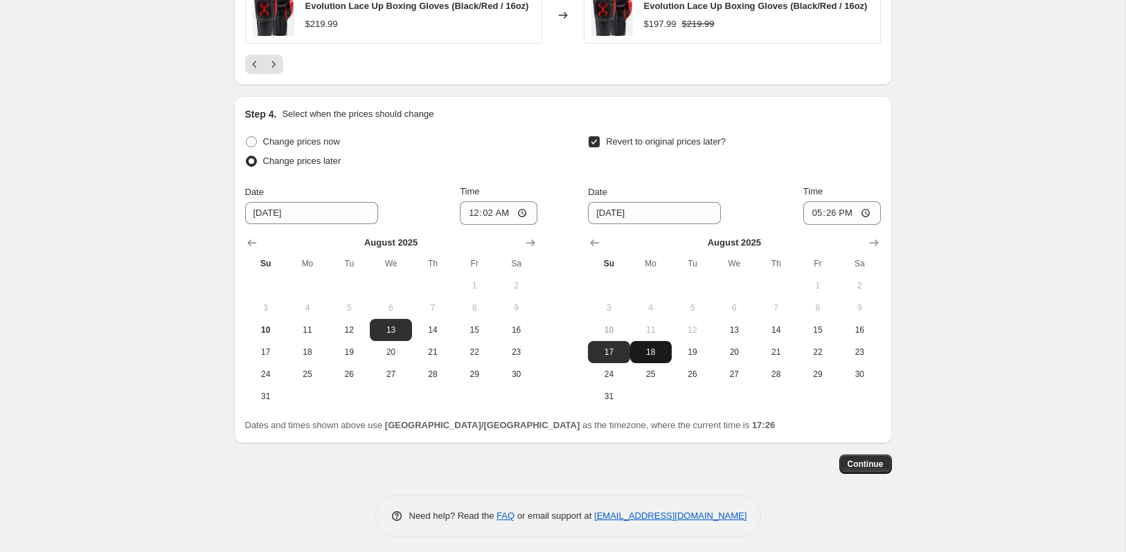
click at [647, 347] on span "18" at bounding box center [651, 352] width 30 height 11
type input "[DATE]"
click at [834, 210] on input "17:26" at bounding box center [842, 213] width 78 height 24
type input "03:03"
click at [856, 459] on span "Continue" at bounding box center [865, 464] width 36 height 11
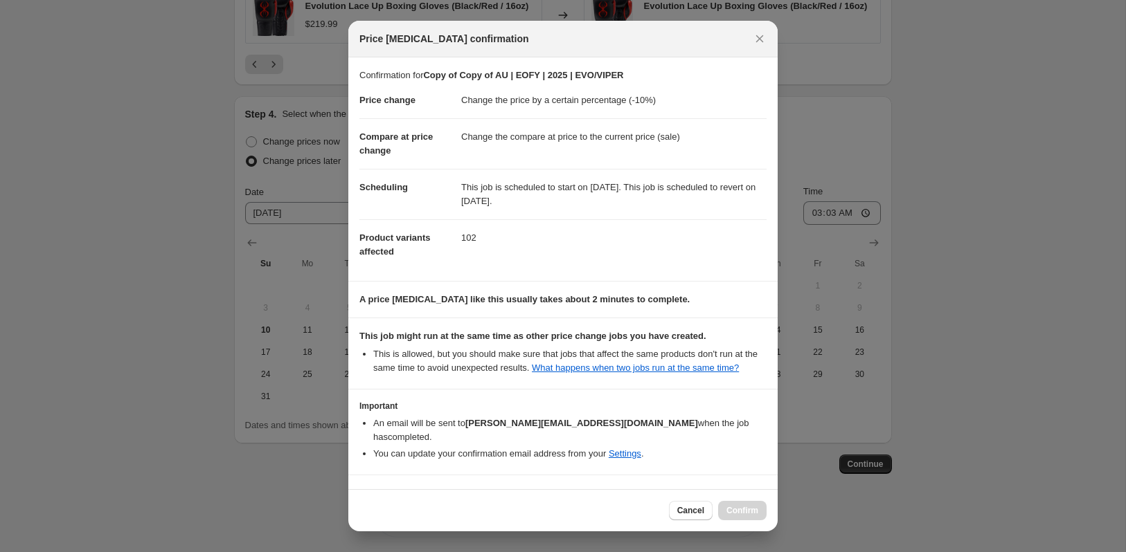
scroll to position [39, 0]
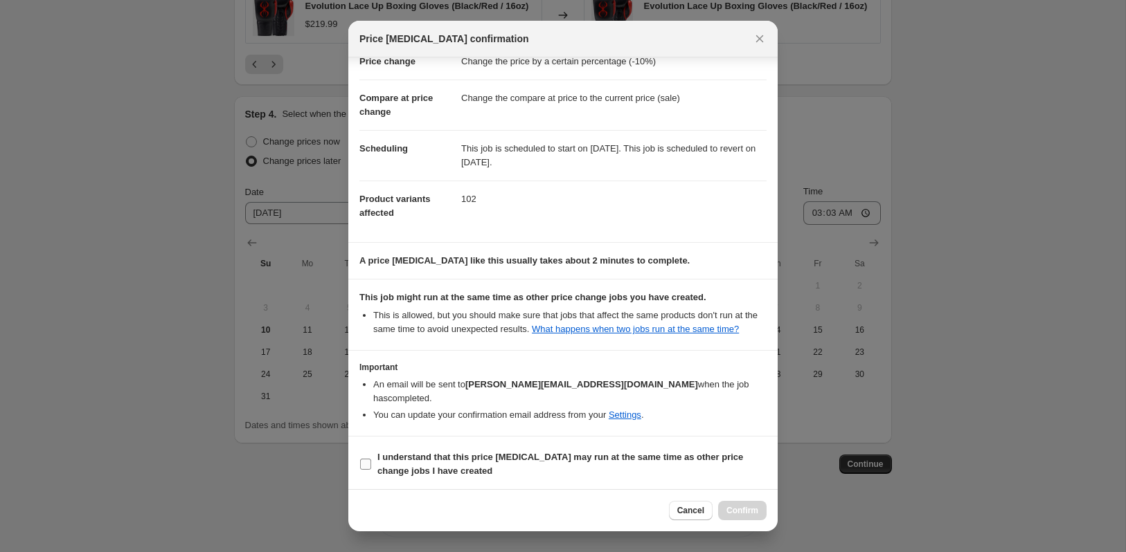
click at [368, 459] on input "I understand that this price [MEDICAL_DATA] may run at the same time as other p…" at bounding box center [365, 464] width 11 height 11
checkbox input "true"
click at [741, 505] on button "Confirm" at bounding box center [742, 510] width 48 height 19
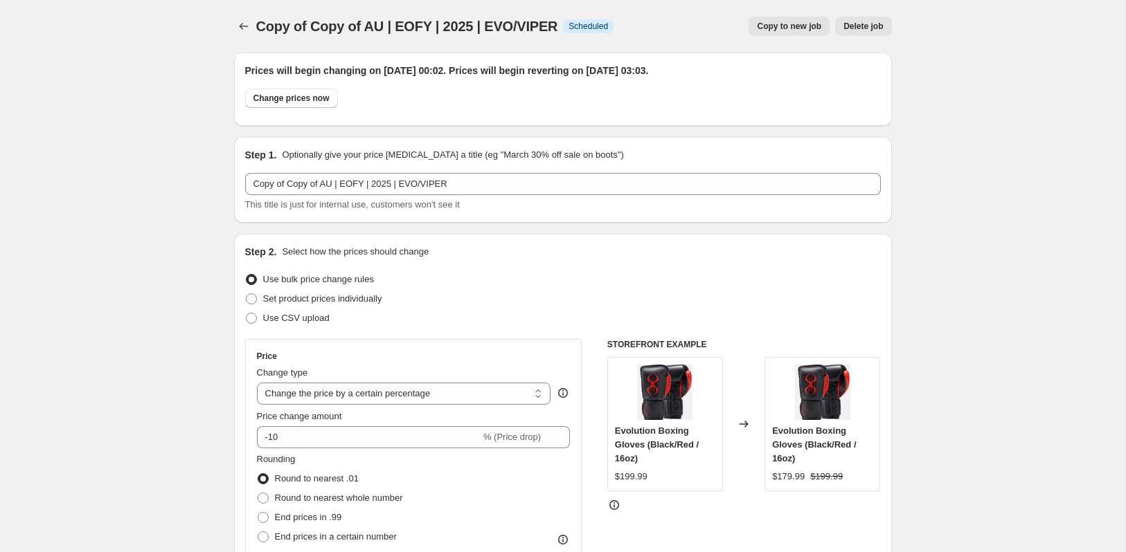
click at [293, 28] on span "Copy of Copy of AU | EOFY | 2025 | EVO/VIPER" at bounding box center [407, 26] width 302 height 15
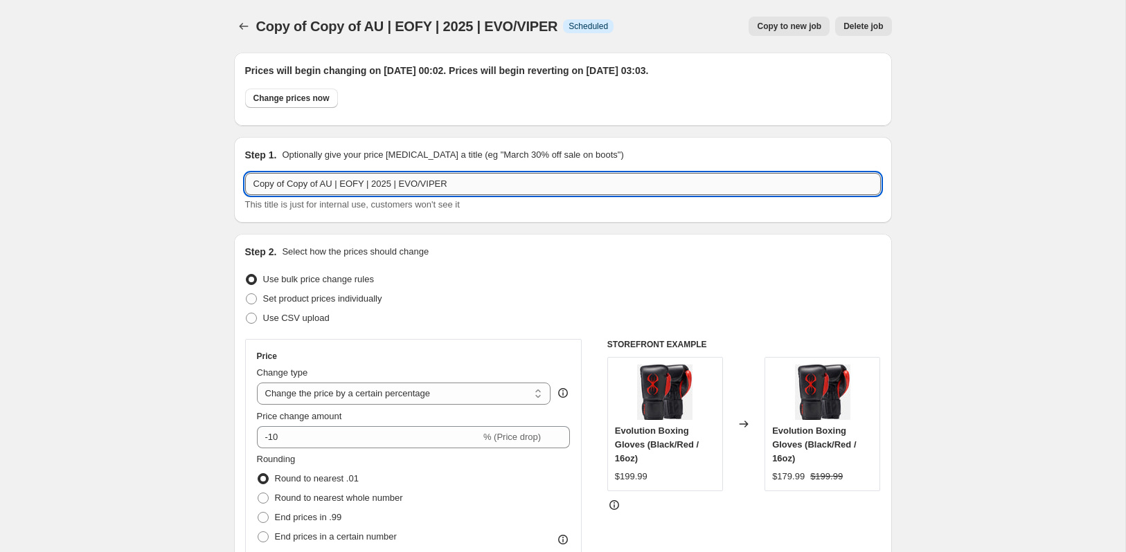
click at [325, 186] on input "Copy of Copy of AU | EOFY | 2025 | EVO/VIPER" at bounding box center [563, 184] width 636 height 22
drag, startPoint x: 358, startPoint y: 186, endPoint x: 314, endPoint y: 187, distance: 44.3
click at [314, 187] on input "AU | AFTERPAY | 2025 | EVO/VIPER" at bounding box center [563, 184] width 636 height 22
paste input "Y | 2025 |"
click at [347, 183] on input "AU | AFTERPAY | 2025 | Y | 2025 | EVO/VIPER" at bounding box center [563, 184] width 636 height 22
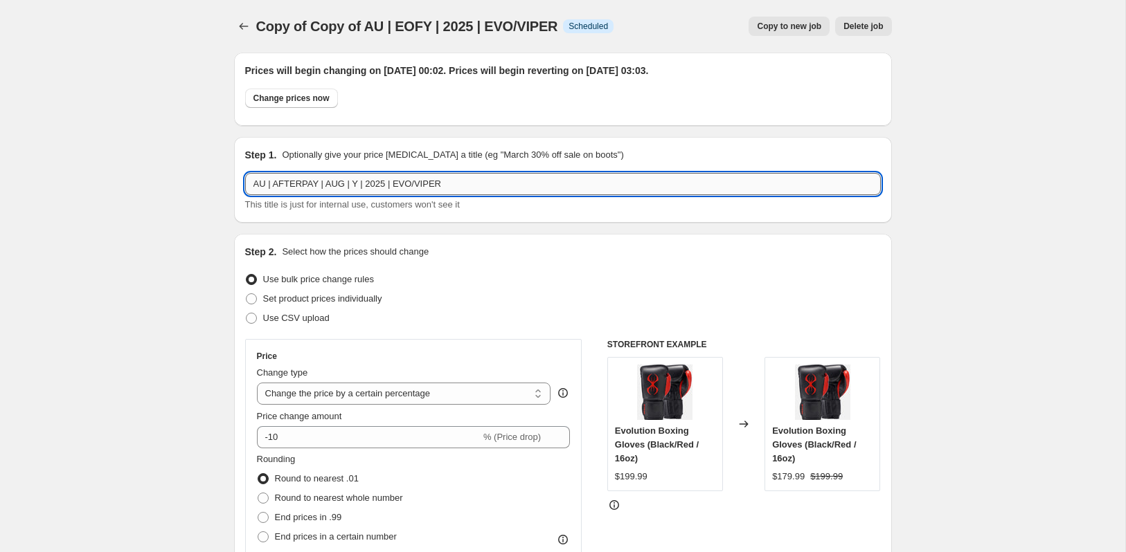
click at [372, 181] on input "AU | AFTERPAY | AUG | Y | 2025 | EVO/VIPER" at bounding box center [563, 184] width 636 height 22
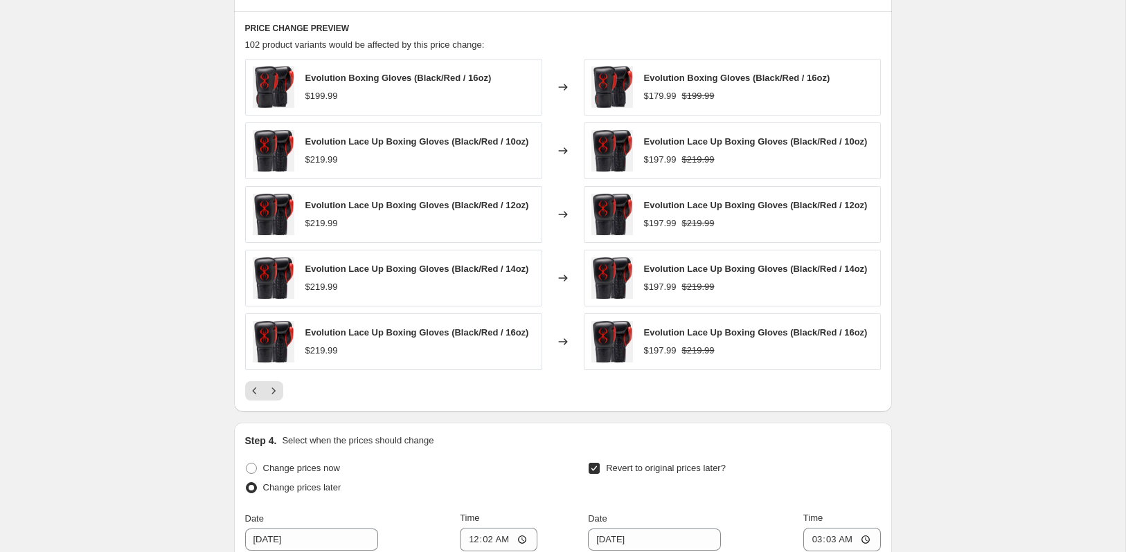
scroll to position [1355, 0]
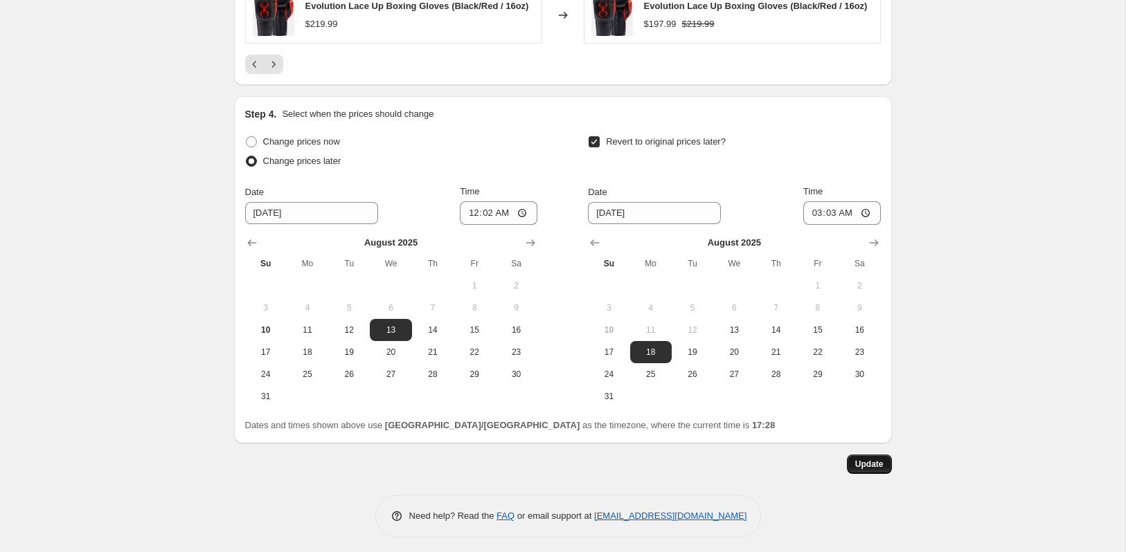
type input "AU | AFTERPAY | AUG | 2025 | EVO/VIPER"
click at [865, 460] on span "Update" at bounding box center [869, 464] width 28 height 11
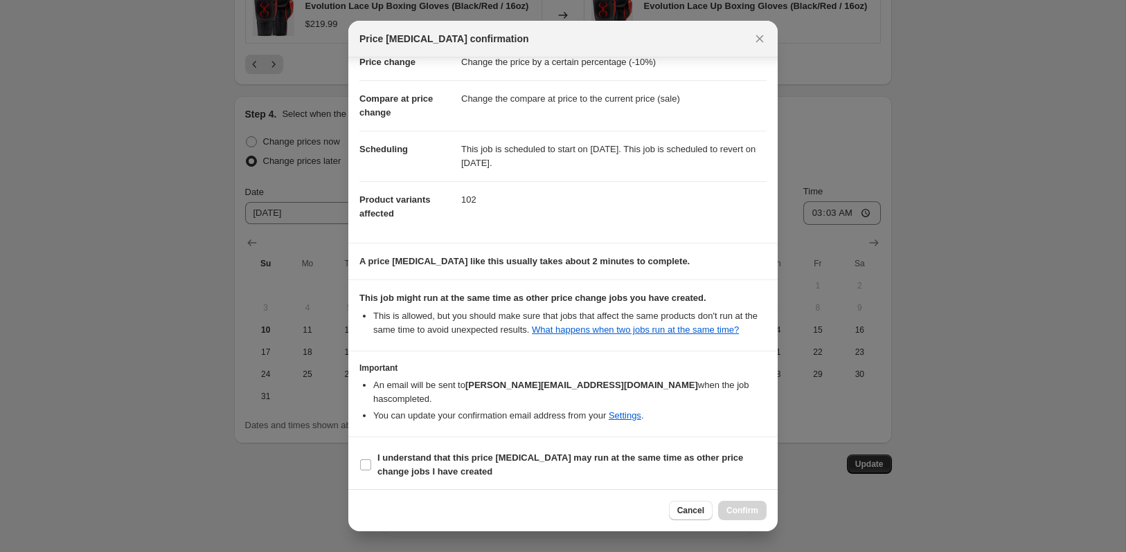
scroll to position [39, 0]
click at [360, 462] on input "I understand that this price [MEDICAL_DATA] may run at the same time as other p…" at bounding box center [365, 464] width 11 height 11
checkbox input "true"
click at [735, 505] on button "Confirm" at bounding box center [742, 510] width 48 height 19
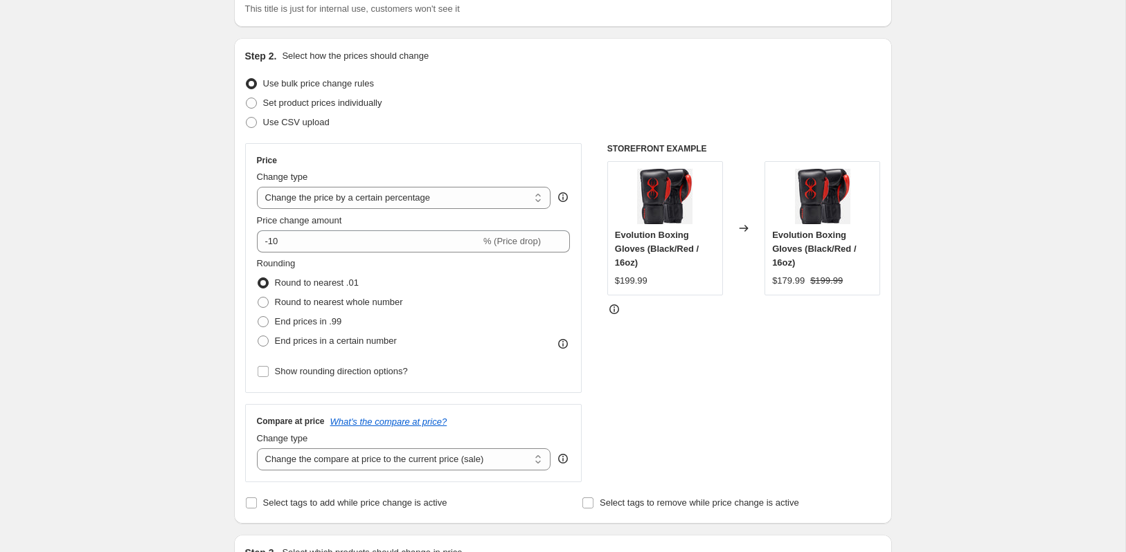
scroll to position [0, 0]
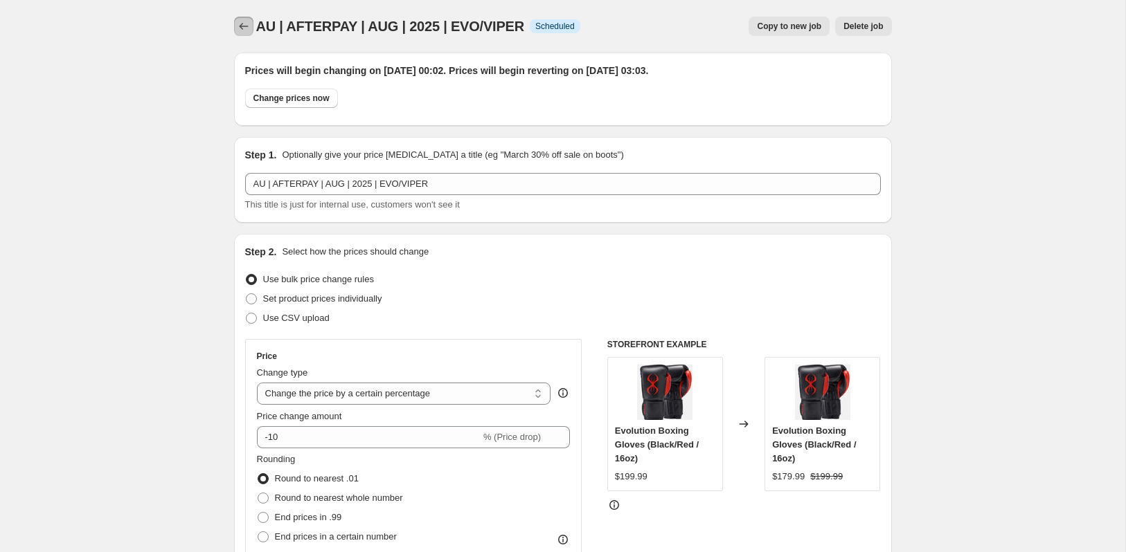
click at [246, 28] on icon "Price change jobs" at bounding box center [244, 26] width 14 height 14
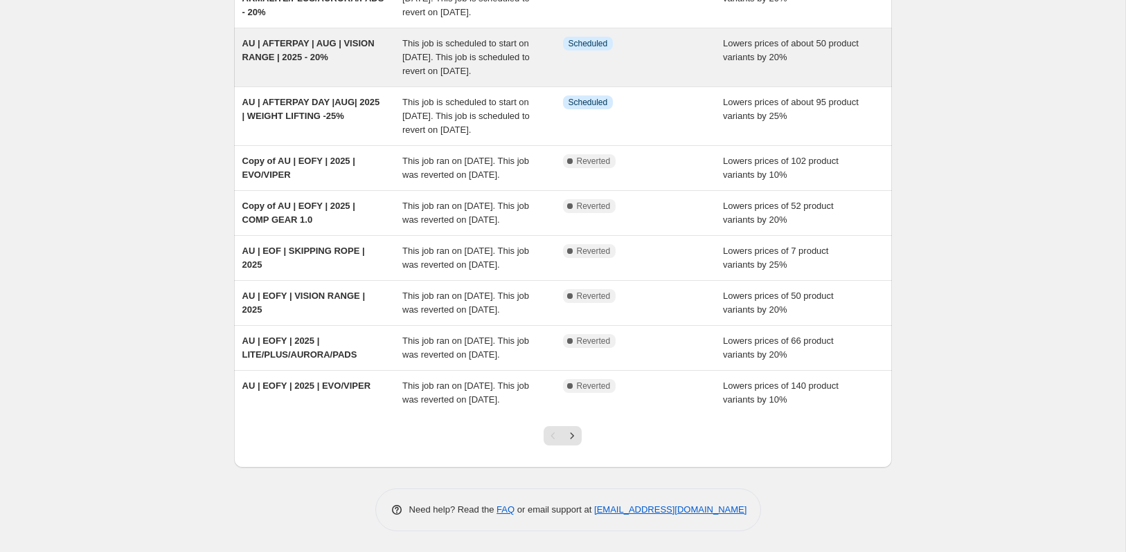
scroll to position [350, 0]
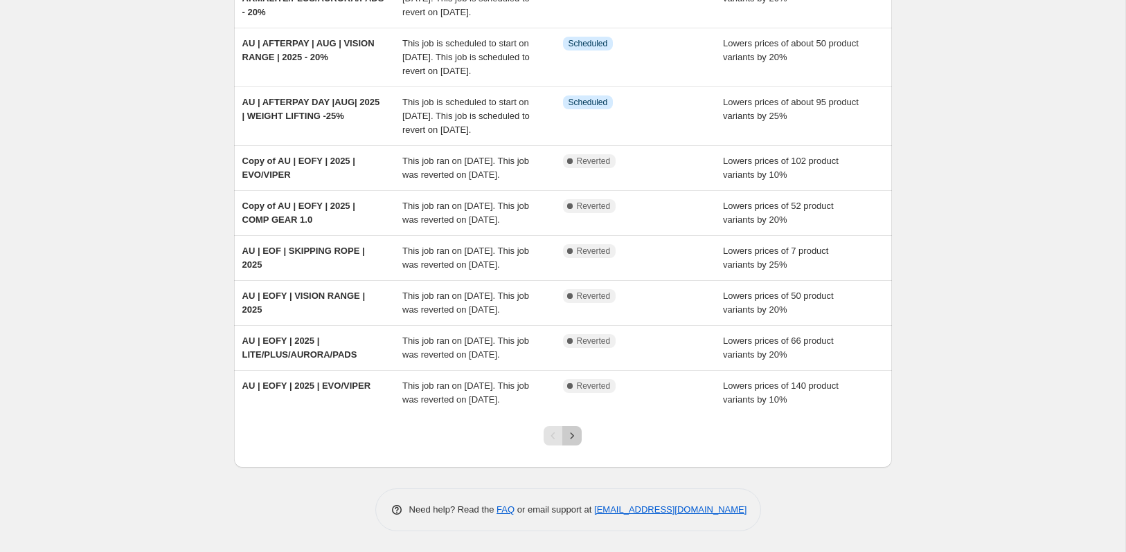
click at [574, 436] on icon "Next" at bounding box center [571, 436] width 3 height 6
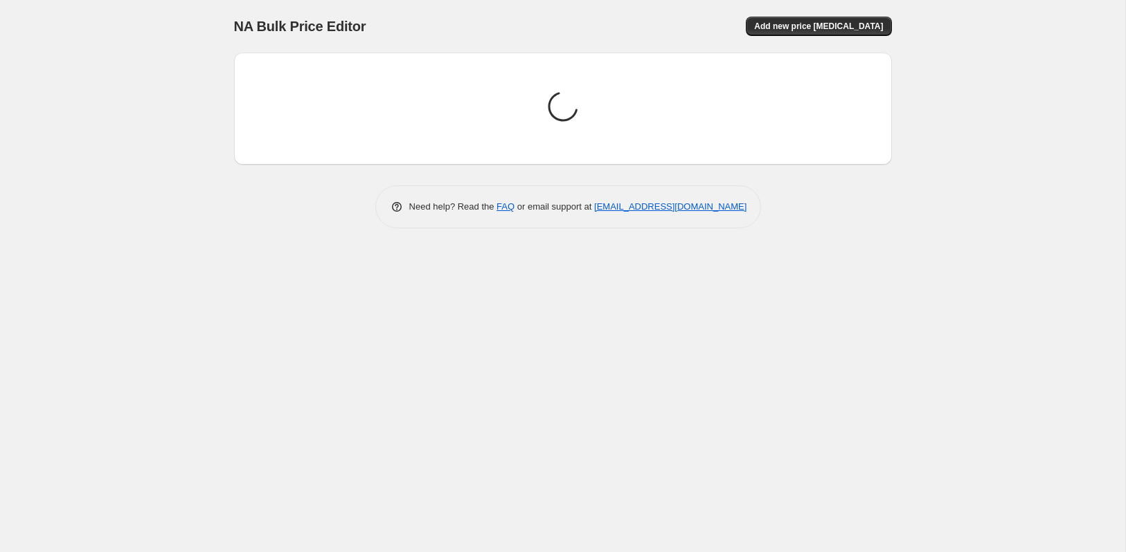
scroll to position [0, 0]
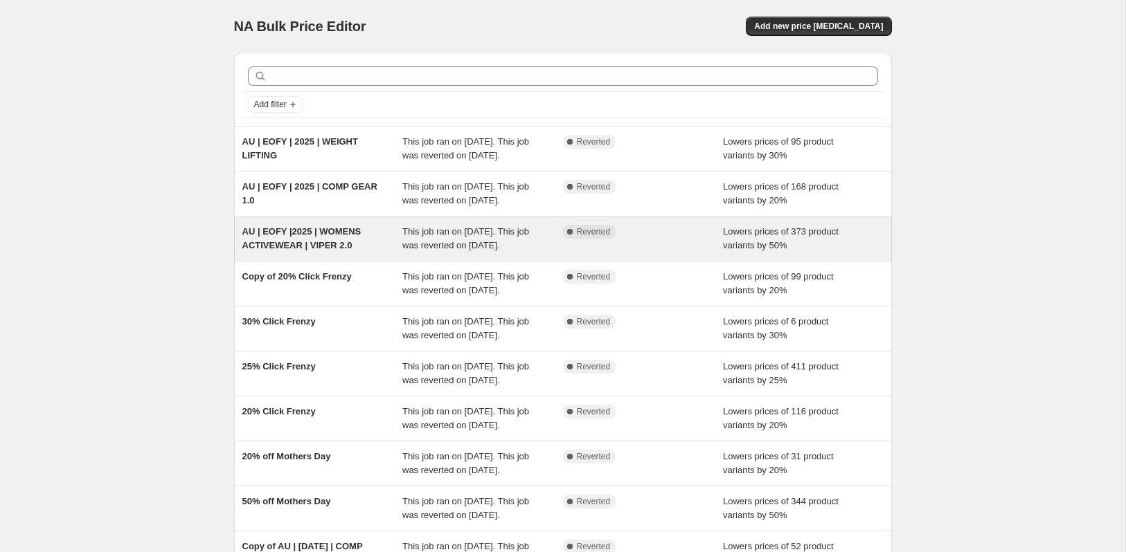
click at [323, 253] on div "AU | EOFY |2025 | WOMENS ACTIVEWEAR | VIPER 2.0" at bounding box center [322, 239] width 161 height 28
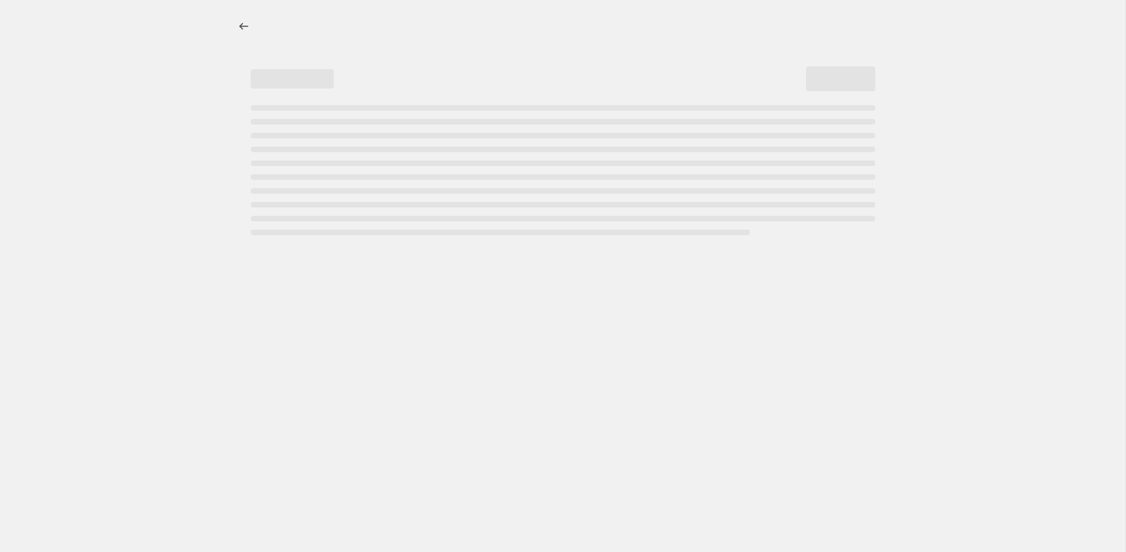
select select "percentage"
select select "collection"
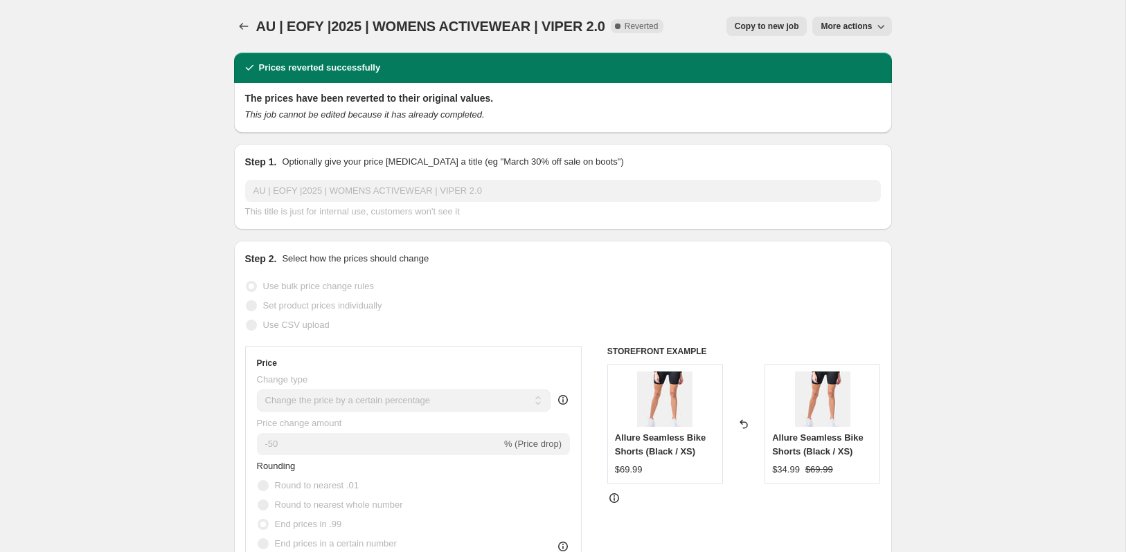
click at [742, 24] on span "Copy to new job" at bounding box center [767, 26] width 64 height 11
select select "percentage"
select select "collection"
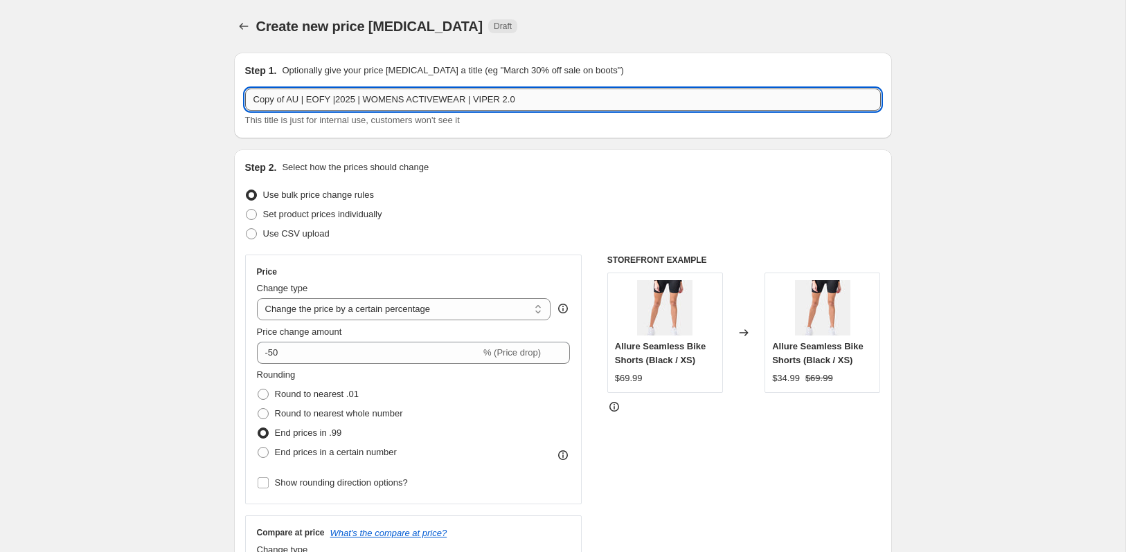
click at [291, 104] on input "Copy of AU | EOFY |2025 | WOMENS ACTIVEWEAR | VIPER 2.0" at bounding box center [563, 100] width 636 height 22
click at [305, 93] on input "AU | EOFY |2025 | WOMENS ACTIVEWEAR | VIPER 2.0" at bounding box center [563, 100] width 636 height 22
paste input "Y | 2025 |"
click at [294, 103] on input "AU | EOFY |Y | 2025 | 2025 | WOMENS ACTIVEWEAR | VIPER 2.0" at bounding box center [563, 100] width 636 height 22
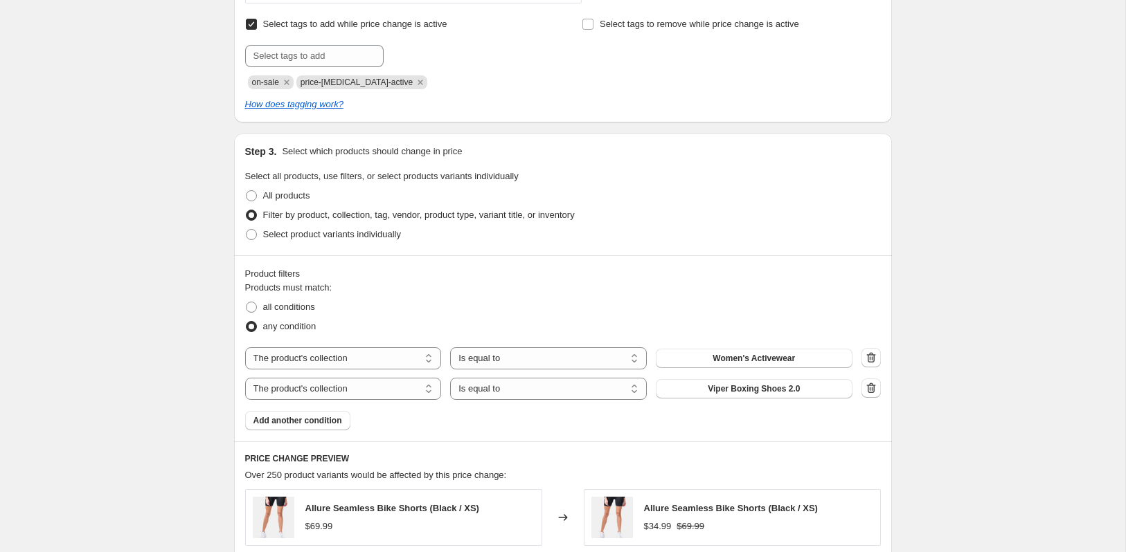
scroll to position [604, 0]
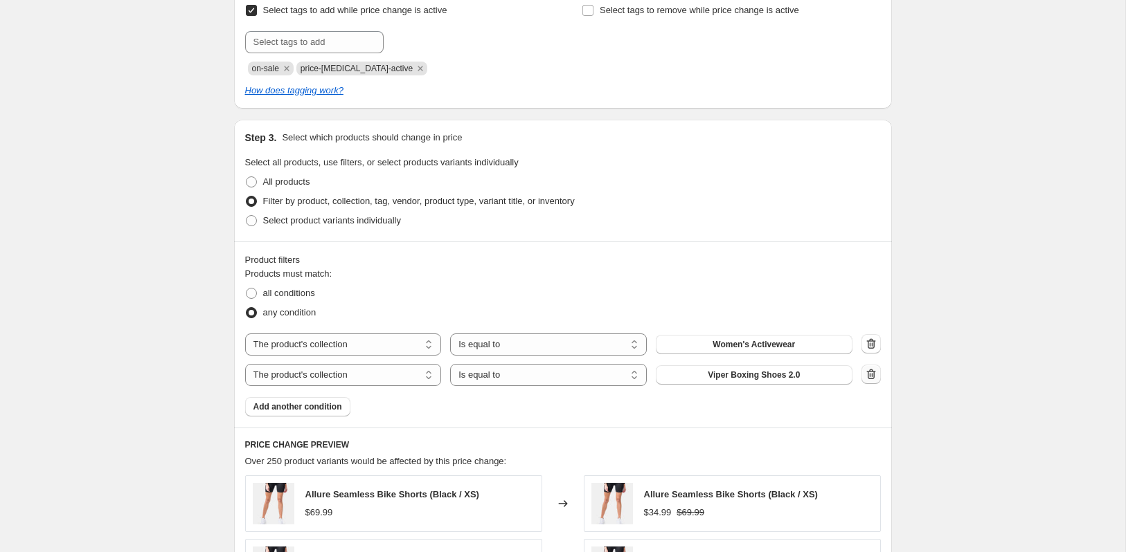
type input "AU | AFTERPAY |AUG | 2025 | WOMENS ACTIVEWEAR |"
click at [868, 372] on icon "button" at bounding box center [871, 375] width 14 height 14
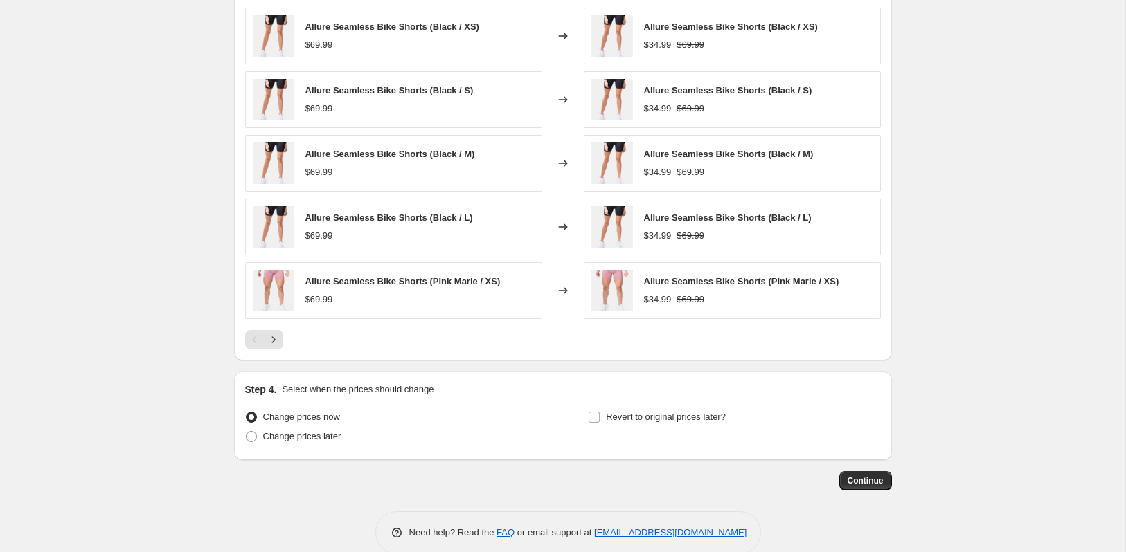
scroll to position [1059, 0]
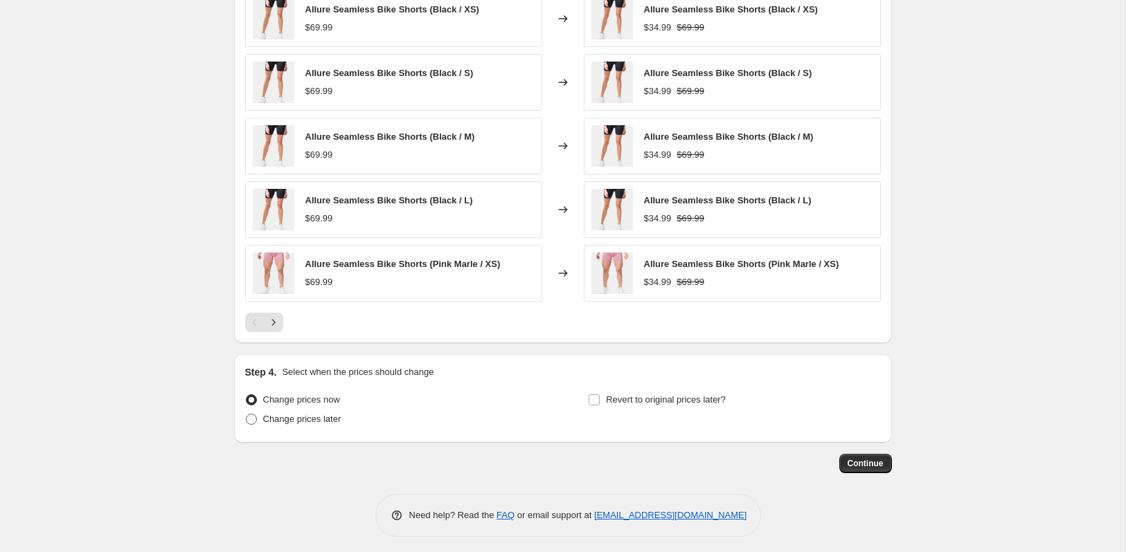
click at [251, 415] on span at bounding box center [251, 419] width 11 height 11
click at [246, 415] on input "Change prices later" at bounding box center [246, 414] width 1 height 1
radio input "true"
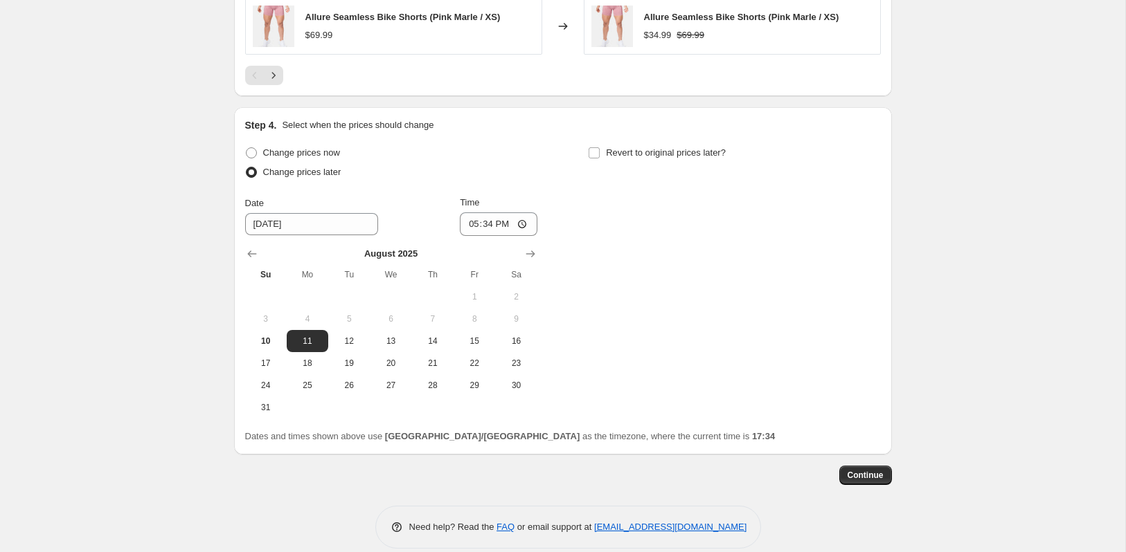
scroll to position [1314, 0]
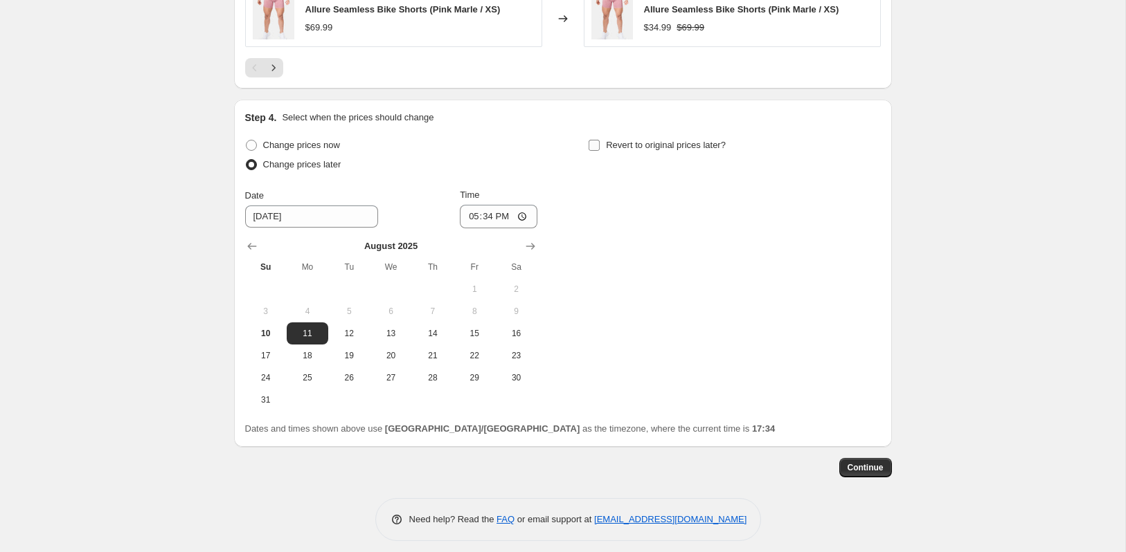
click at [594, 140] on input "Revert to original prices later?" at bounding box center [593, 145] width 11 height 11
checkbox input "true"
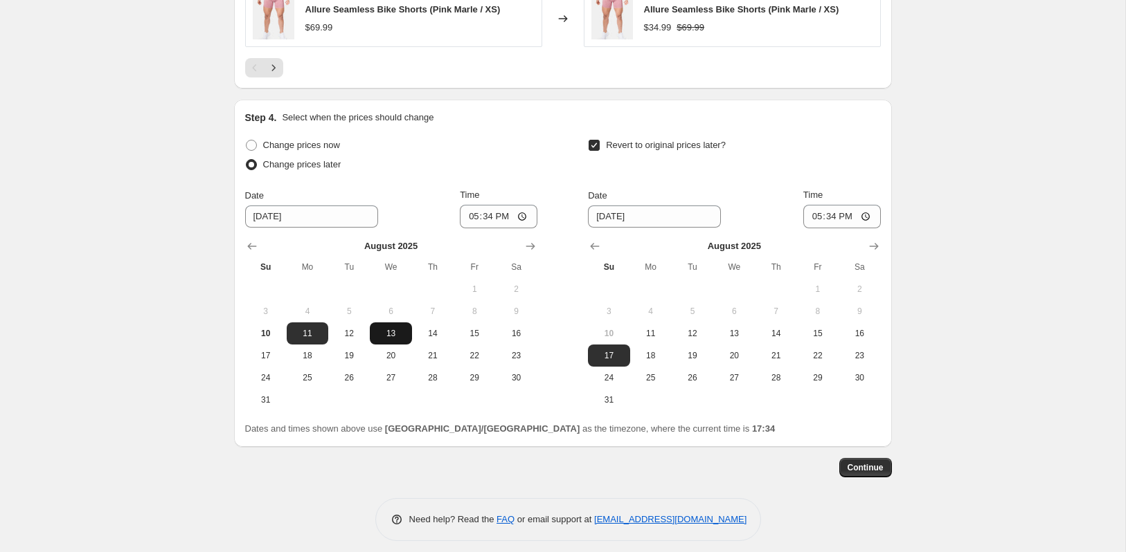
click at [386, 328] on span "13" at bounding box center [390, 333] width 30 height 11
type input "[DATE]"
click at [486, 205] on input "17:34" at bounding box center [499, 217] width 78 height 24
type input "00:03"
click at [832, 211] on input "17:34" at bounding box center [842, 217] width 78 height 24
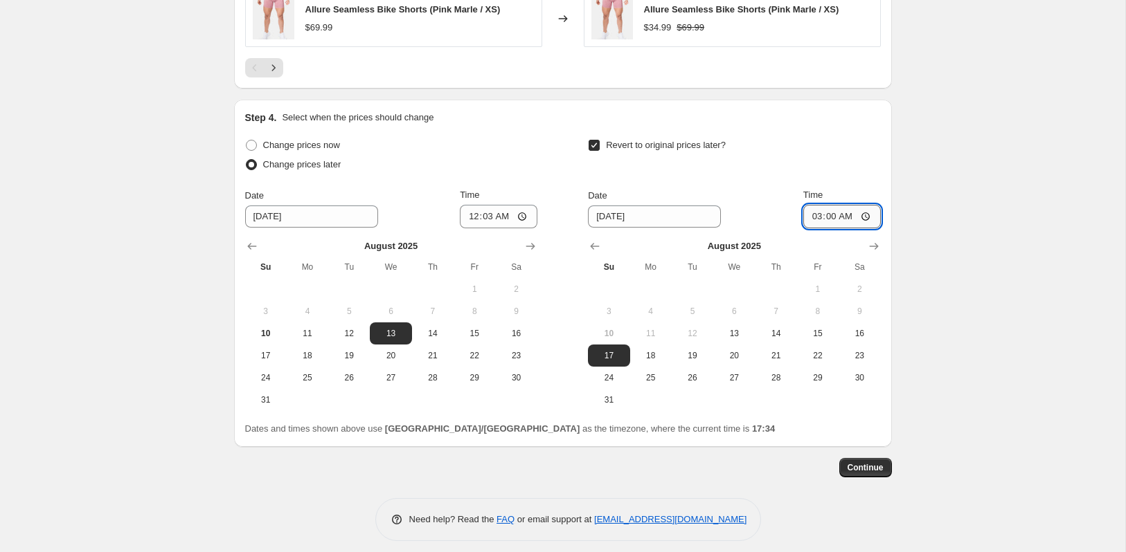
type input "03:03"
click at [864, 467] on span "Continue" at bounding box center [865, 467] width 36 height 11
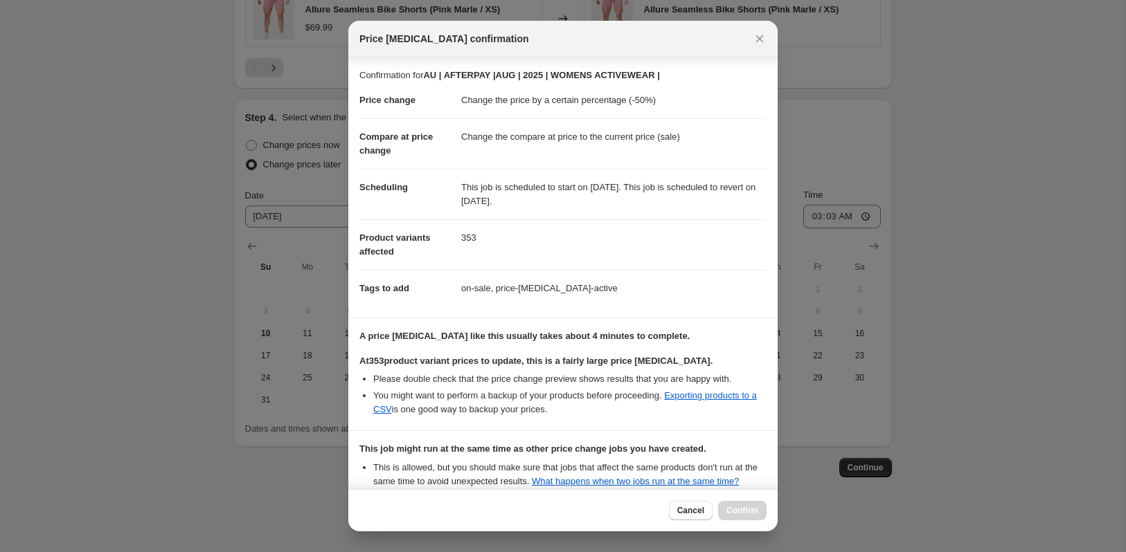
scroll to position [151, 0]
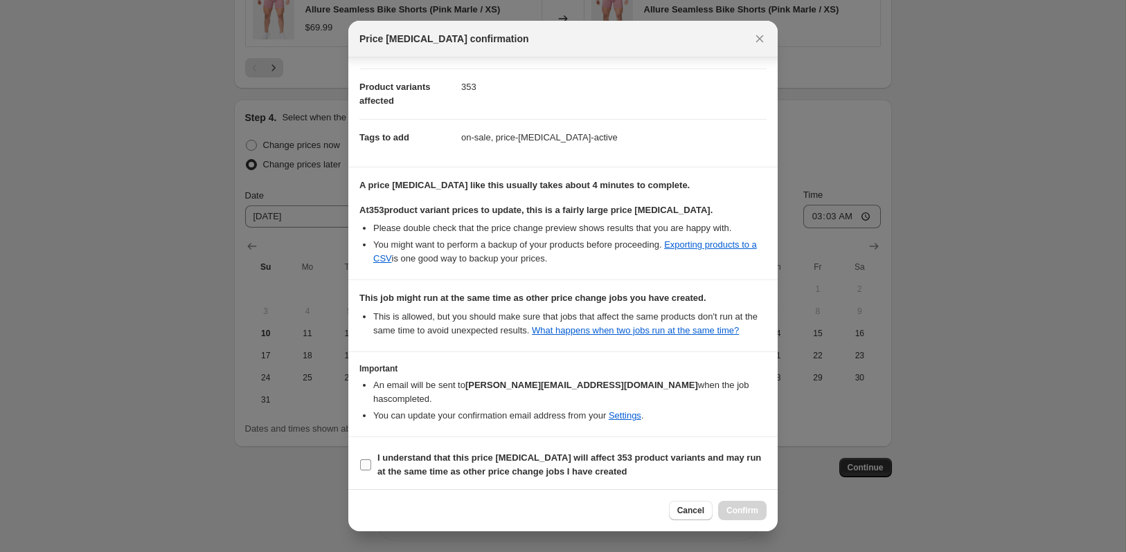
click at [363, 463] on input "I understand that this price [MEDICAL_DATA] will affect 353 product variants an…" at bounding box center [365, 465] width 11 height 11
checkbox input "true"
click at [750, 510] on span "Confirm" at bounding box center [742, 510] width 32 height 11
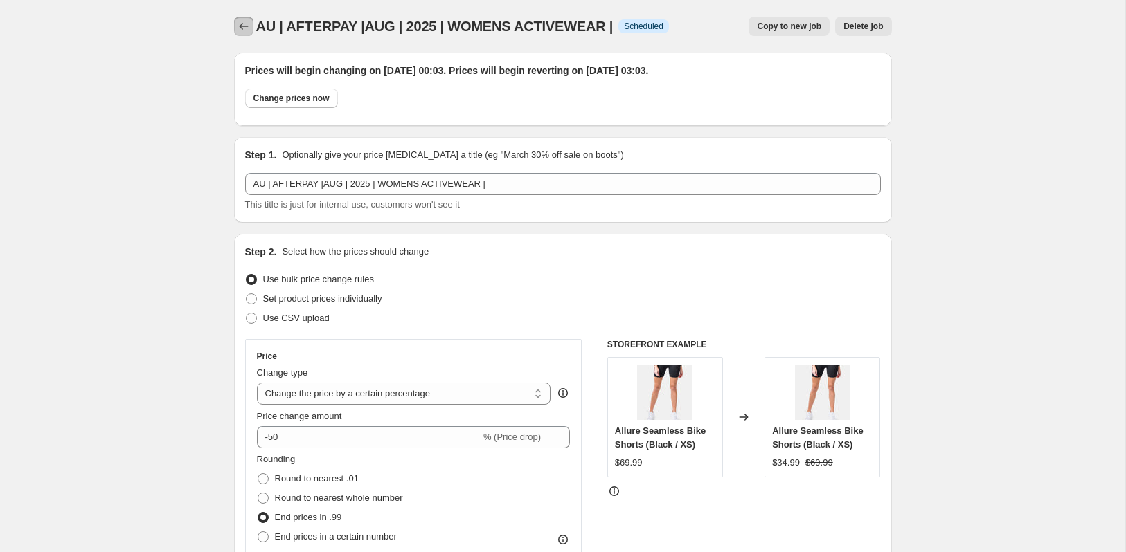
click at [242, 19] on icon "Price change jobs" at bounding box center [244, 26] width 14 height 14
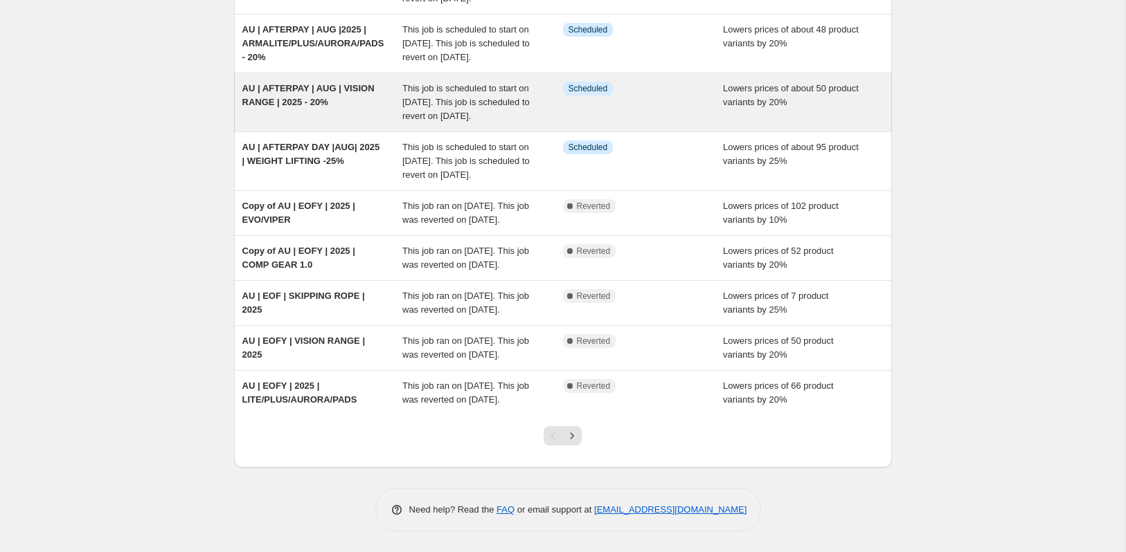
scroll to position [303, 0]
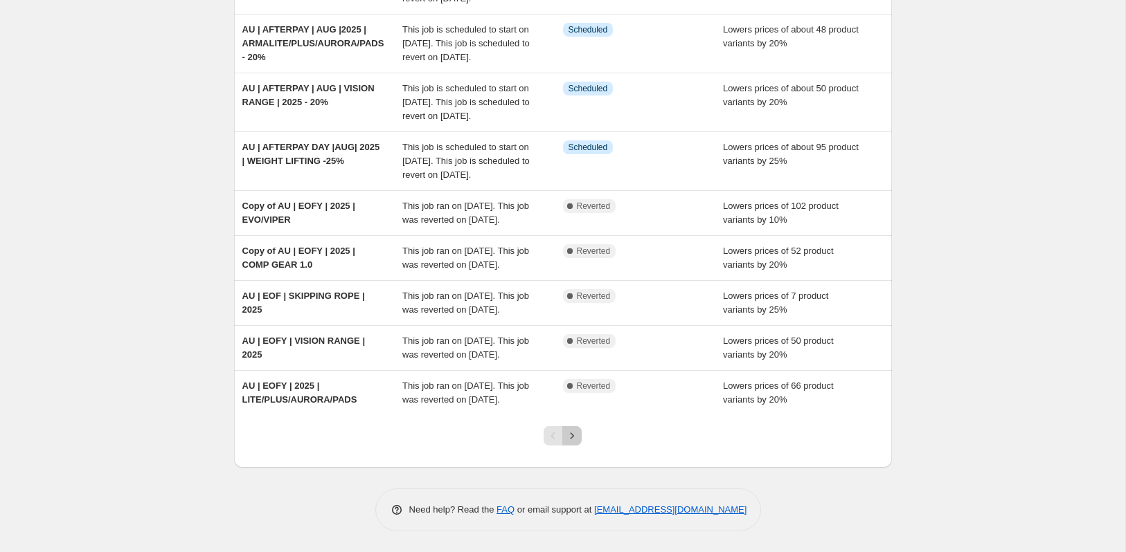
click at [573, 443] on icon "Next" at bounding box center [572, 436] width 14 height 14
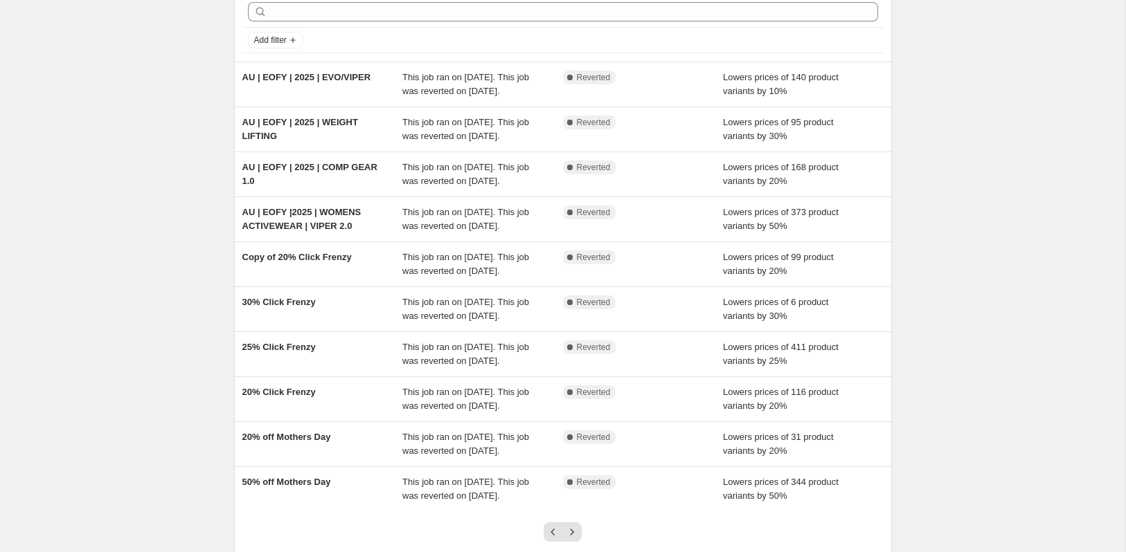
scroll to position [67, 0]
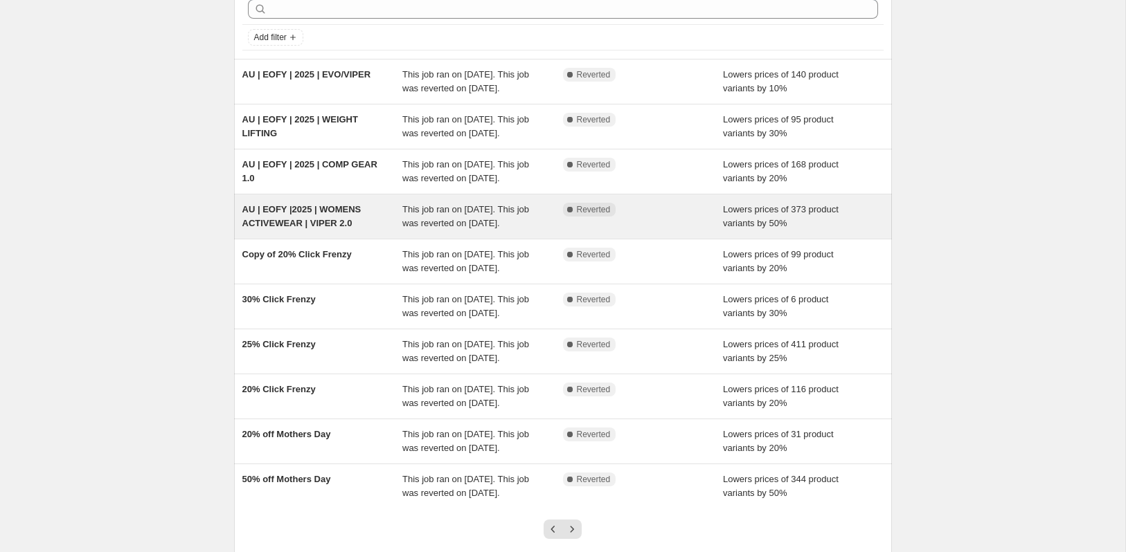
click at [330, 228] on span "AU | EOFY |2025 | WOMENS ACTIVEWEAR | VIPER 2.0" at bounding box center [301, 216] width 119 height 24
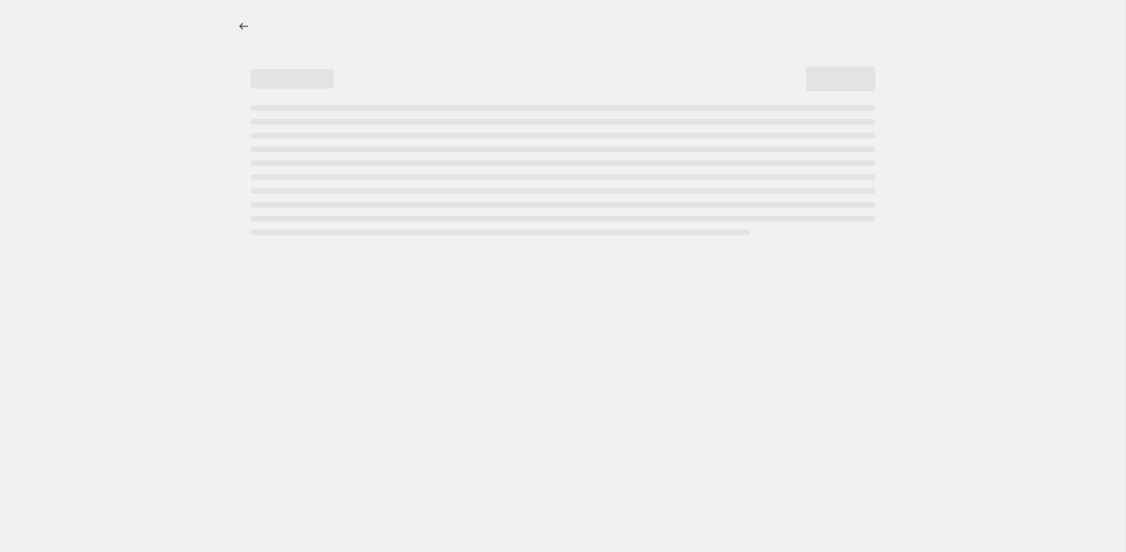
select select "percentage"
select select "collection"
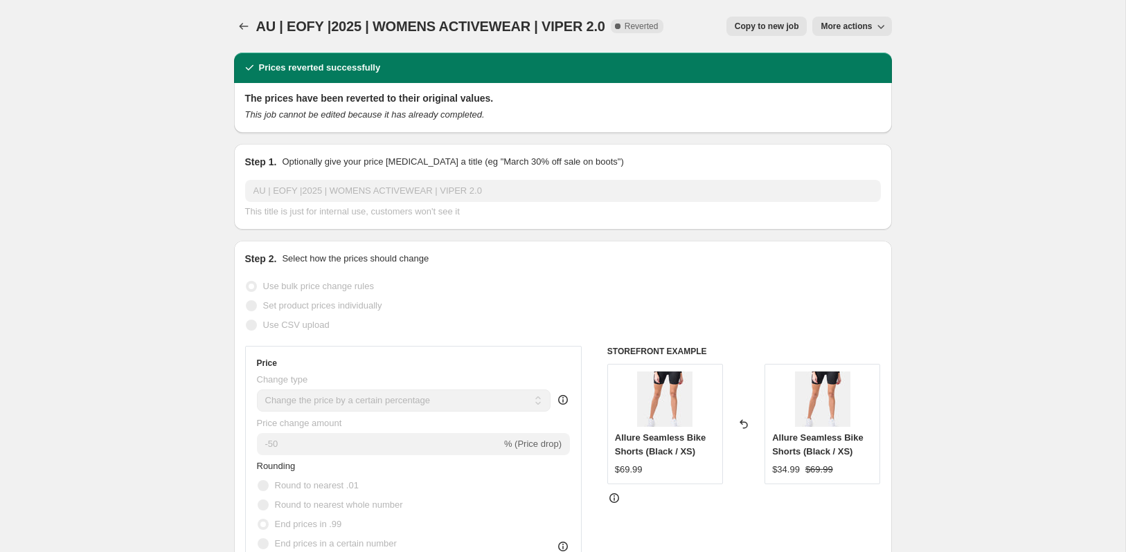
click at [757, 30] on span "Copy to new job" at bounding box center [767, 26] width 64 height 11
select select "percentage"
select select "collection"
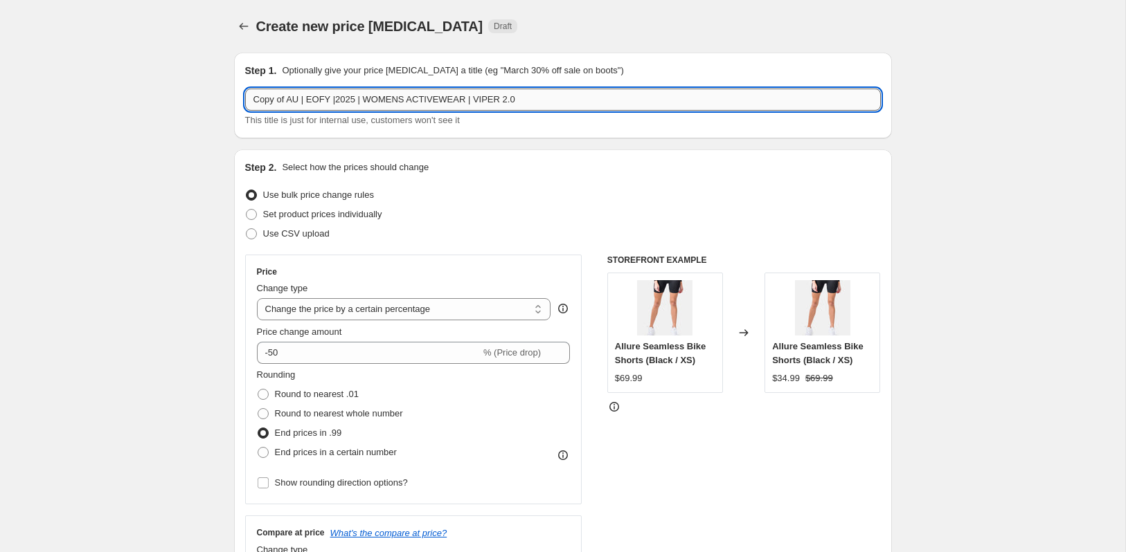
click at [290, 100] on input "Copy of AU | EOFY |2025 | WOMENS ACTIVEWEAR | VIPER 2.0" at bounding box center [563, 100] width 636 height 22
click at [294, 98] on input "AU | EOFY |2025 | WOMENS ACTIVEWEAR | VIPER 2.0" at bounding box center [563, 100] width 636 height 22
paste input "Y | 2025 |"
click at [352, 99] on input "AU | AFTERPAYY | 2025 | |2025 | WOMENS ACTIVEWEAR | VIPER 2.0" at bounding box center [563, 100] width 636 height 22
click at [368, 99] on input "AU | AFTERPAYY | AUG | |2025 | WOMENS ACTIVEWEAR | VIPER 2.0" at bounding box center [563, 100] width 636 height 22
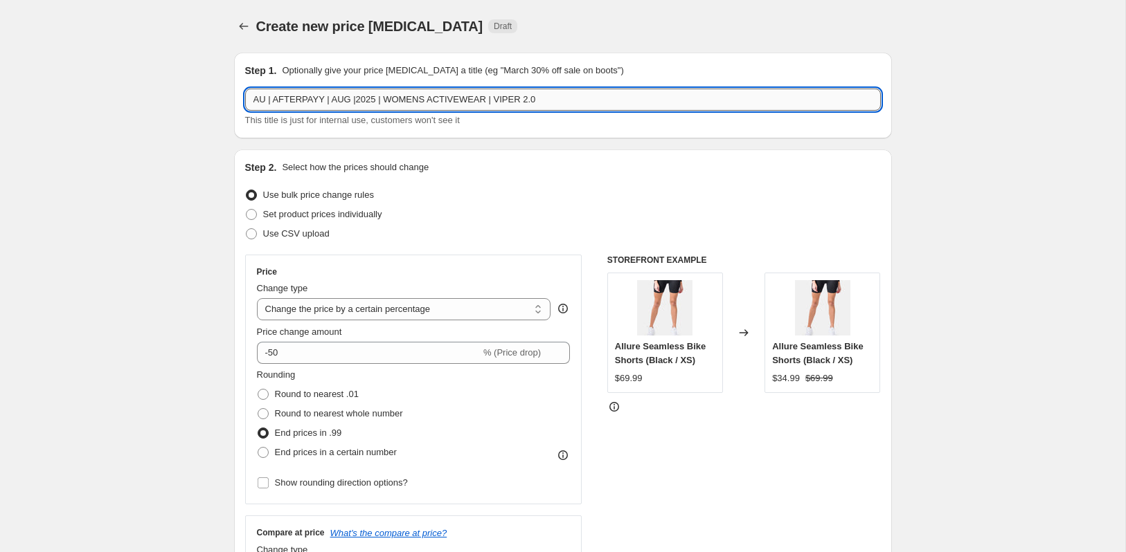
click at [381, 102] on input "AU | AFTERPAYY | AUG |2025 | WOMENS ACTIVEWEAR | VIPER 2.0" at bounding box center [563, 100] width 636 height 22
click at [486, 100] on input "AU | AFTERPAYY | AUG |2025| WOMENS ACTIVEWEAR | VIPER 2.0" at bounding box center [563, 100] width 636 height 22
click at [481, 98] on input "AU | AFTERPAYY | AUG |2025 | VIPER 2.0" at bounding box center [563, 100] width 636 height 22
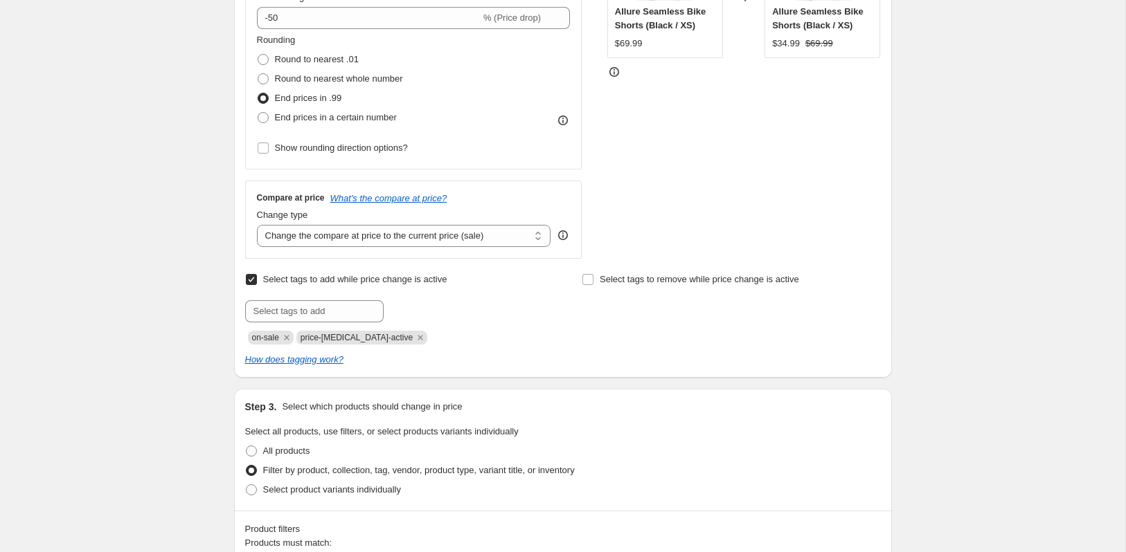
scroll to position [257, 0]
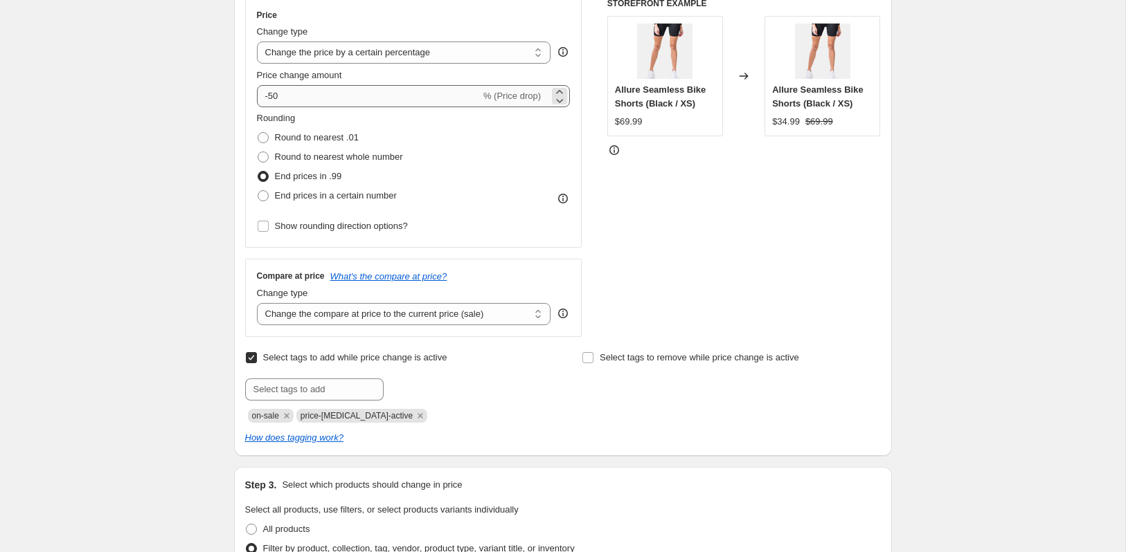
type input "AU | AFTERPAYY | AUG |2025 | VIPER 2.0 - 25%"
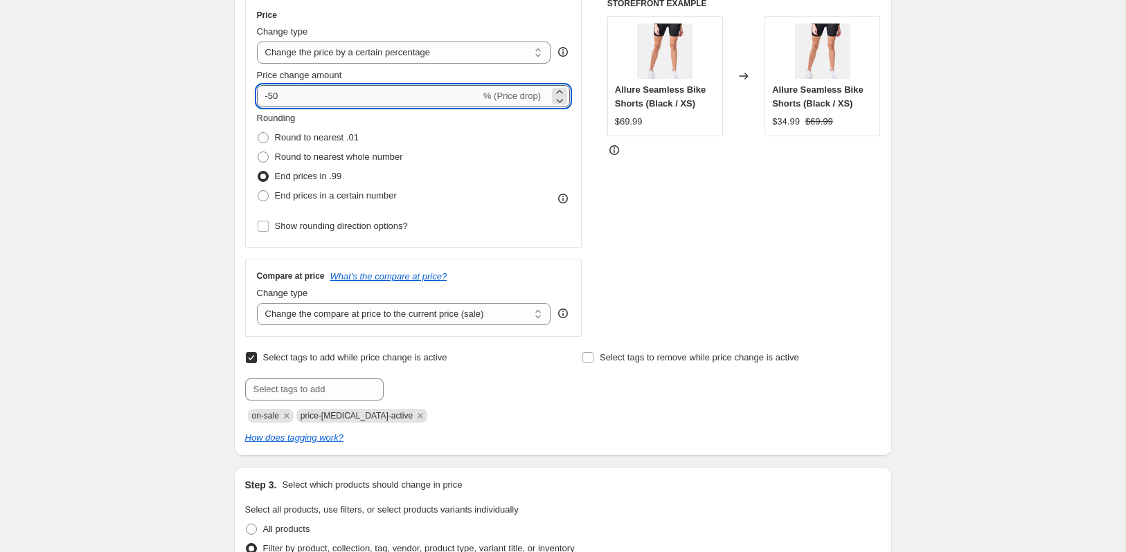
click at [298, 98] on input "-50" at bounding box center [369, 96] width 224 height 22
type input "-5"
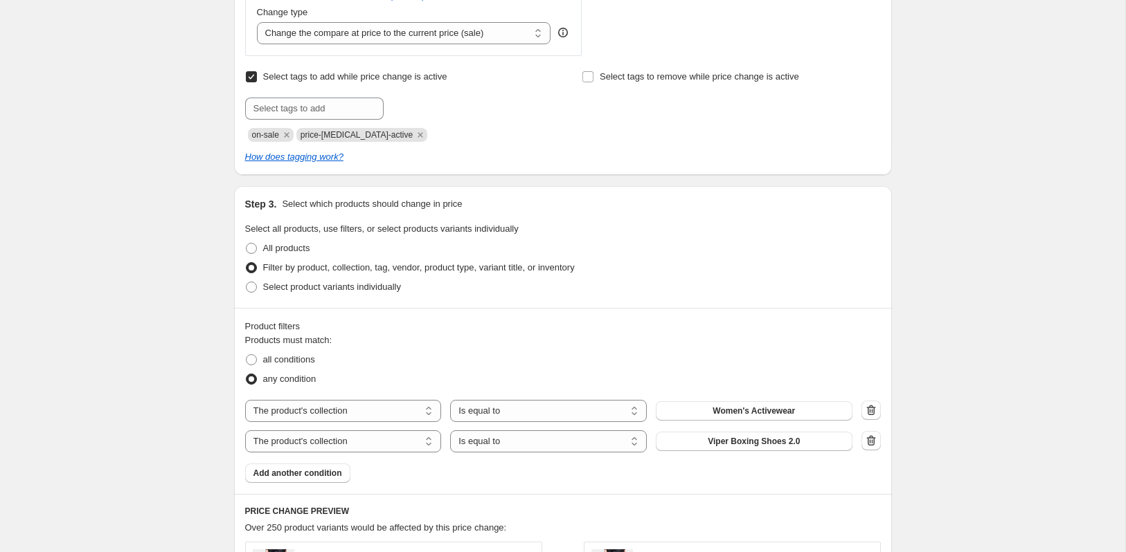
scroll to position [543, 0]
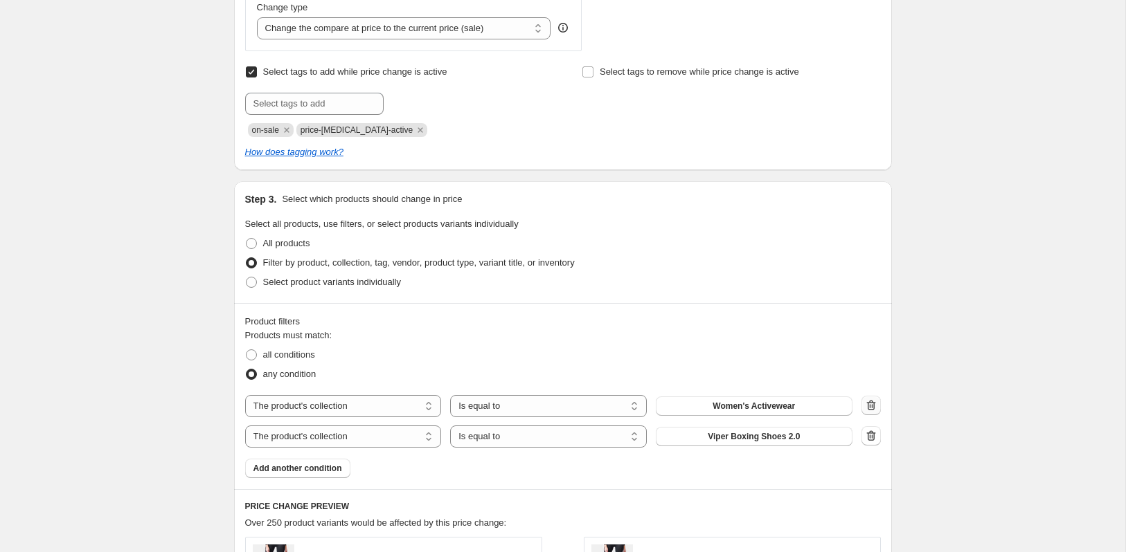
type input "-25"
click at [873, 408] on icon "button" at bounding box center [871, 406] width 14 height 14
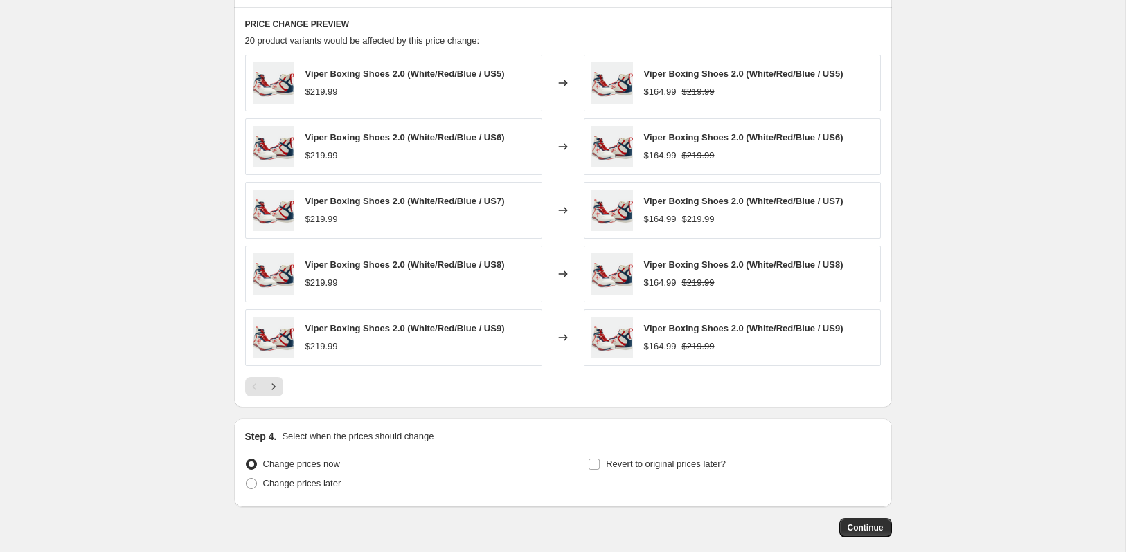
scroll to position [1059, 0]
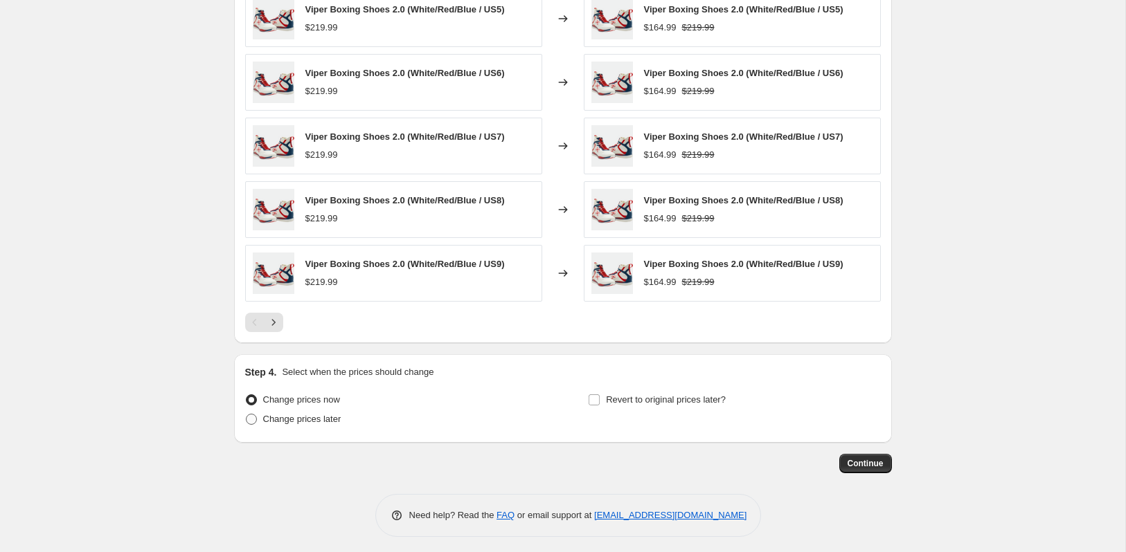
click at [253, 419] on span at bounding box center [251, 419] width 11 height 11
click at [246, 415] on input "Change prices later" at bounding box center [246, 414] width 1 height 1
radio input "true"
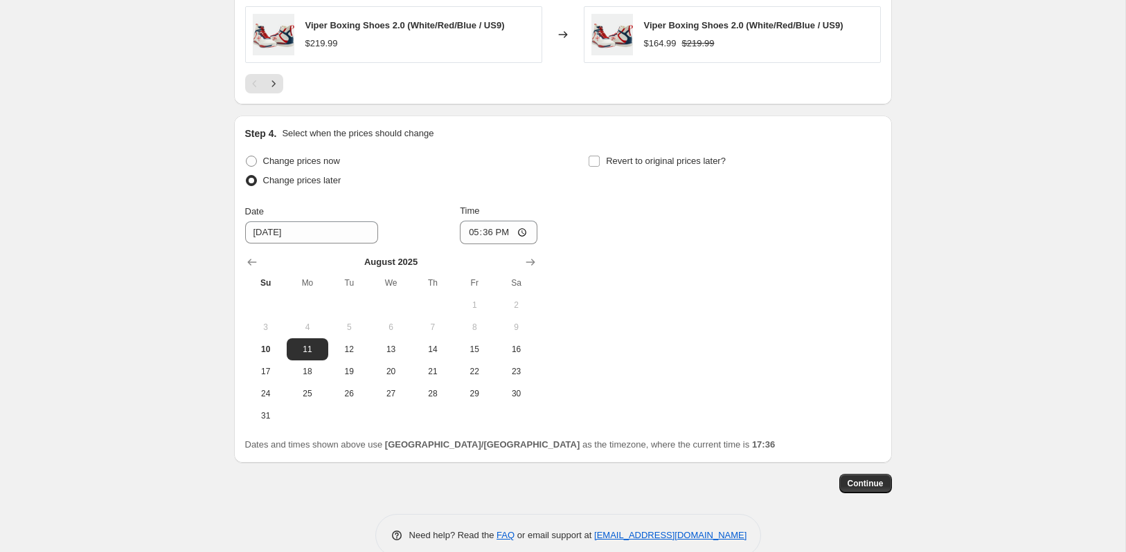
scroll to position [1309, 0]
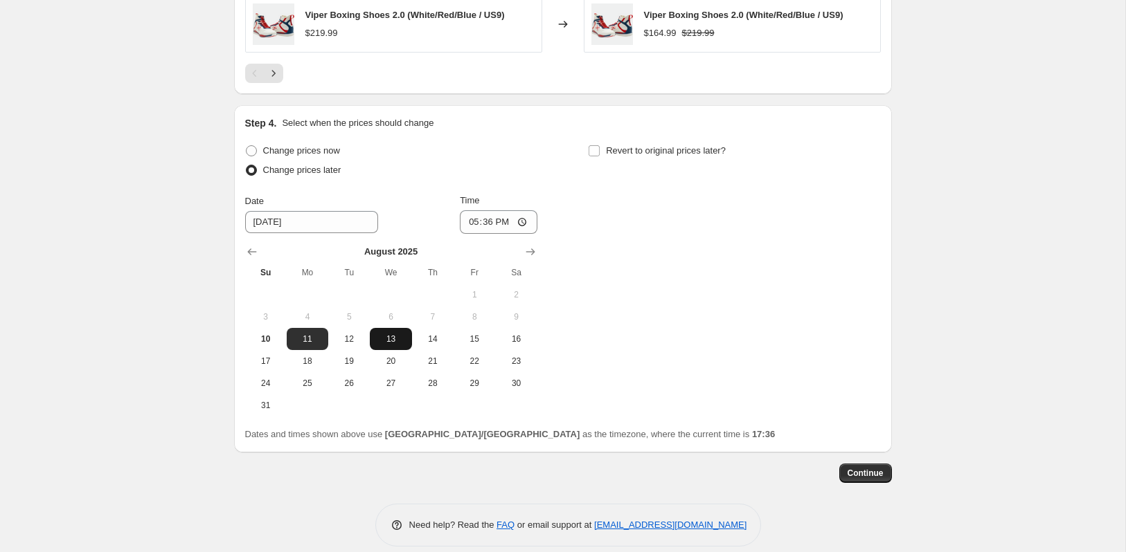
click at [393, 343] on button "13" at bounding box center [391, 339] width 42 height 22
type input "[DATE]"
click at [482, 221] on input "17:36" at bounding box center [499, 222] width 78 height 24
type input "00:03"
click at [596, 145] on input "Revert to original prices later?" at bounding box center [593, 150] width 11 height 11
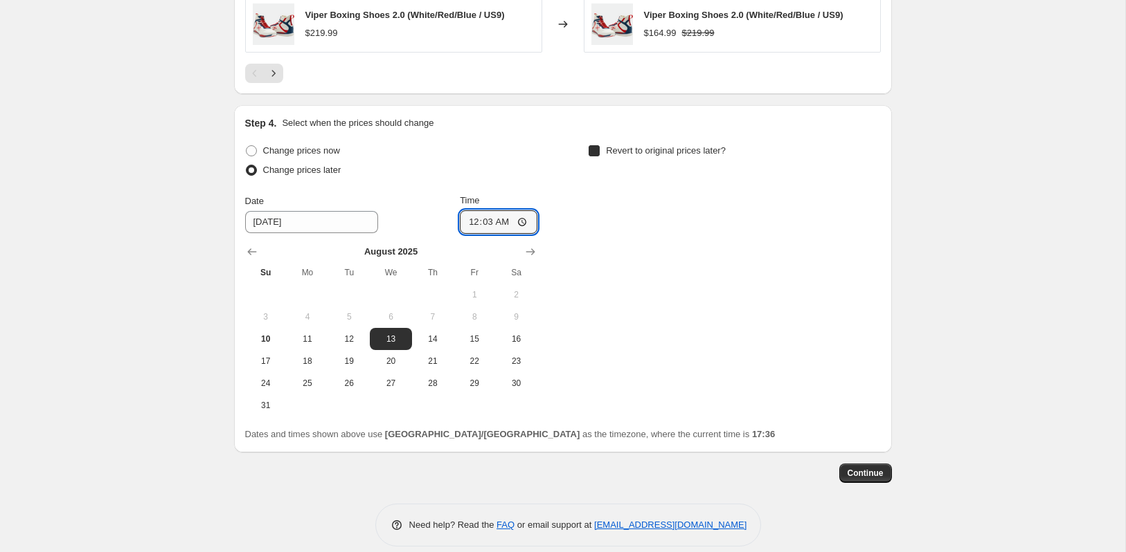
checkbox input "true"
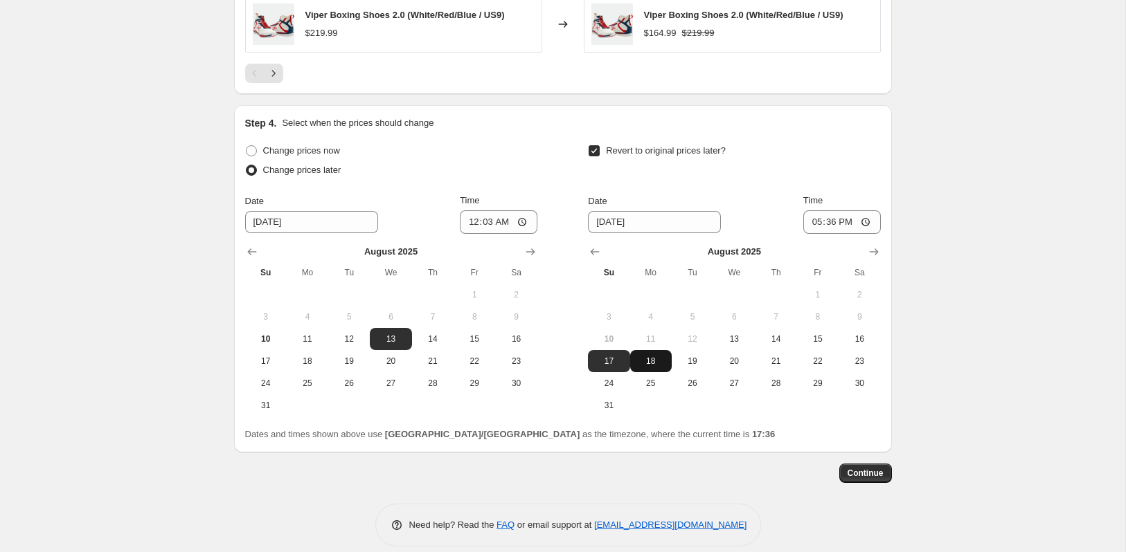
click at [647, 356] on span "18" at bounding box center [651, 361] width 30 height 11
type input "[DATE]"
click at [827, 215] on input "17:36" at bounding box center [842, 222] width 78 height 24
type input "03:03"
click at [863, 468] on span "Continue" at bounding box center [865, 473] width 36 height 11
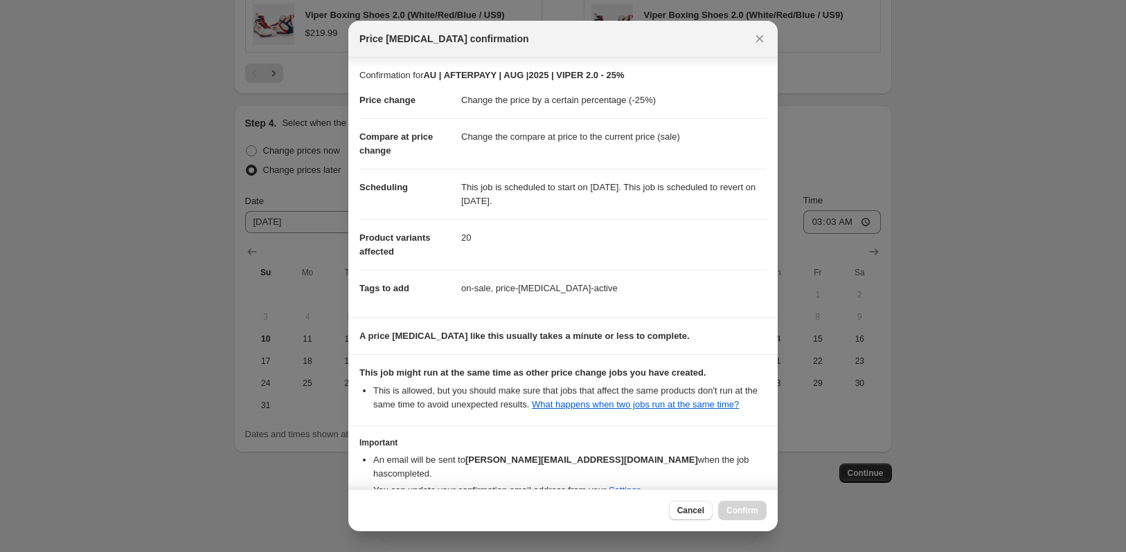
scroll to position [75, 0]
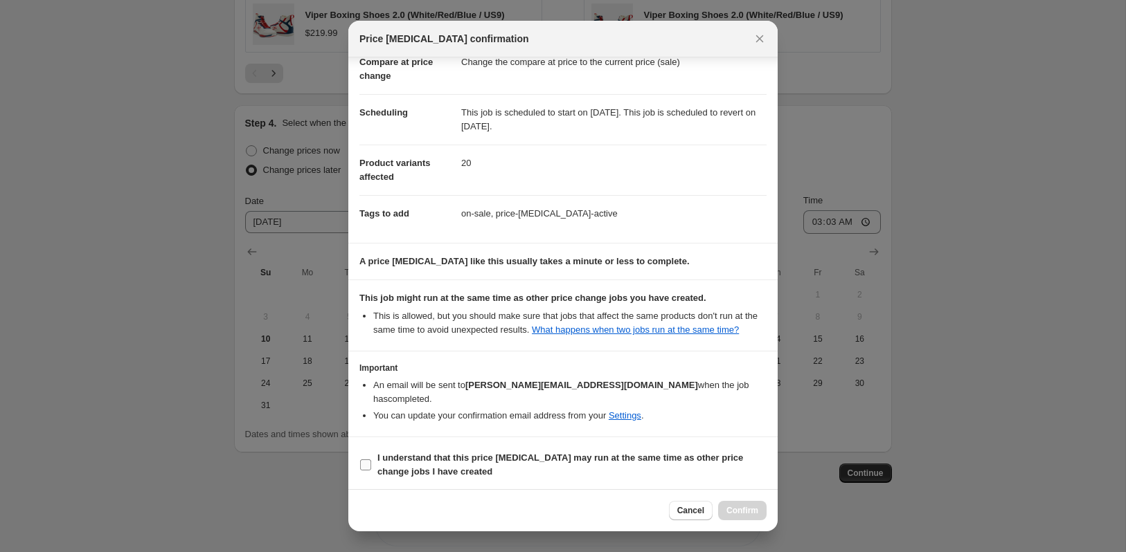
click at [368, 462] on input "I understand that this price [MEDICAL_DATA] may run at the same time as other p…" at bounding box center [365, 465] width 11 height 11
checkbox input "true"
click at [737, 507] on span "Confirm" at bounding box center [742, 510] width 32 height 11
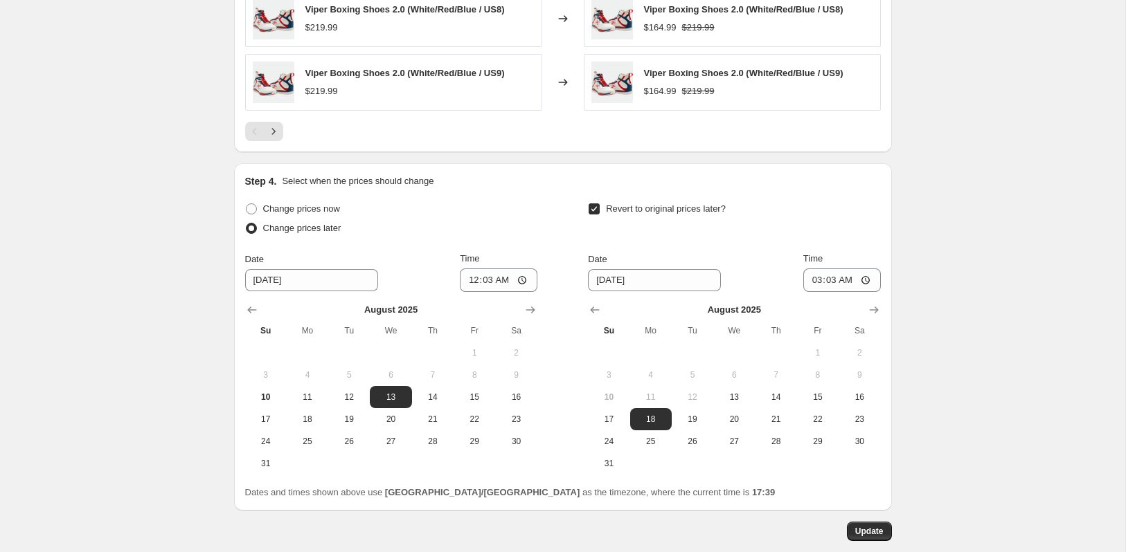
scroll to position [1402, 0]
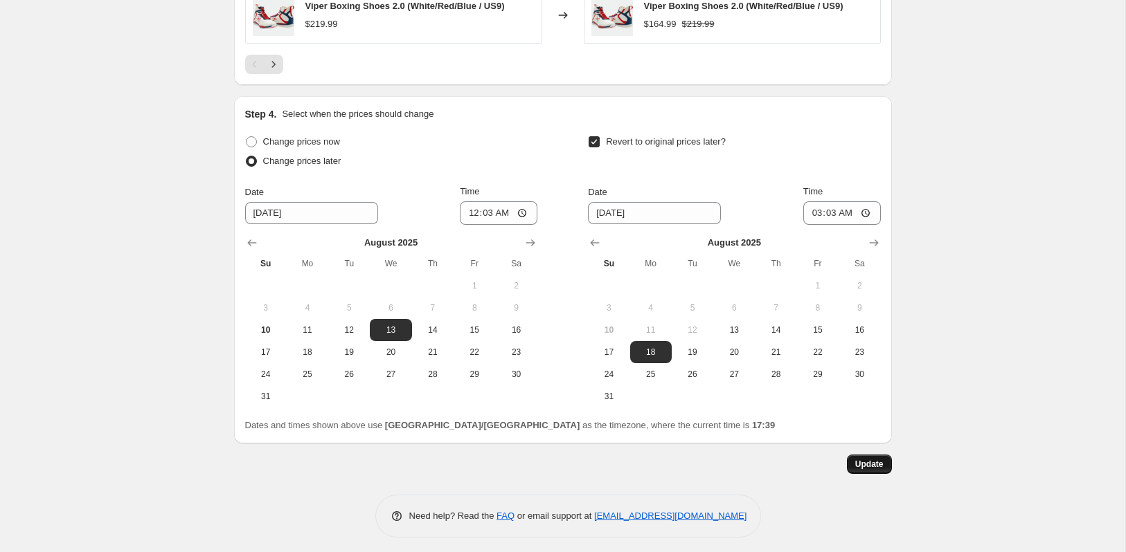
click at [854, 463] on button "Update" at bounding box center [869, 464] width 45 height 19
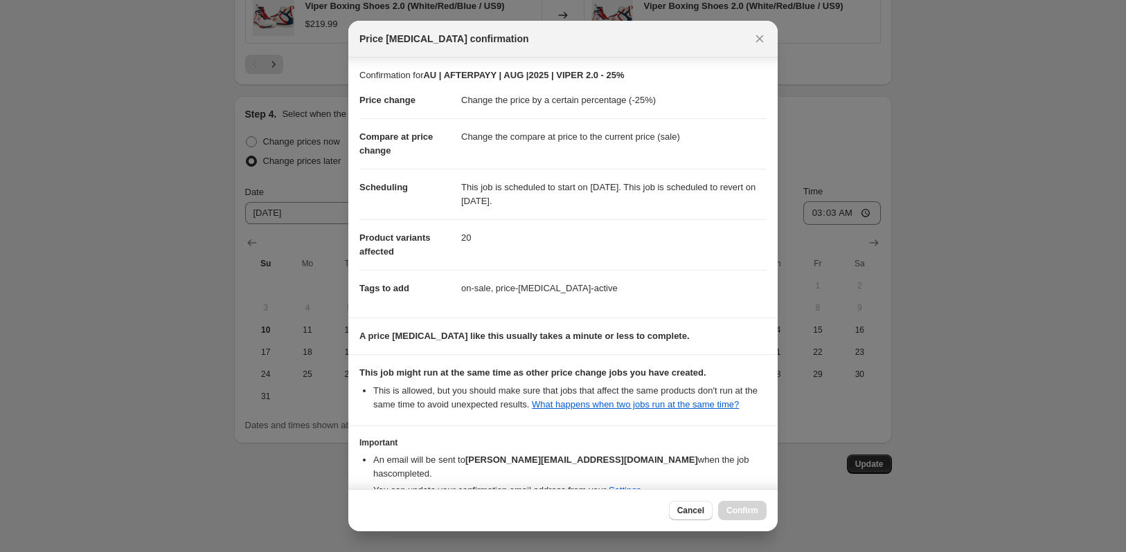
scroll to position [75, 0]
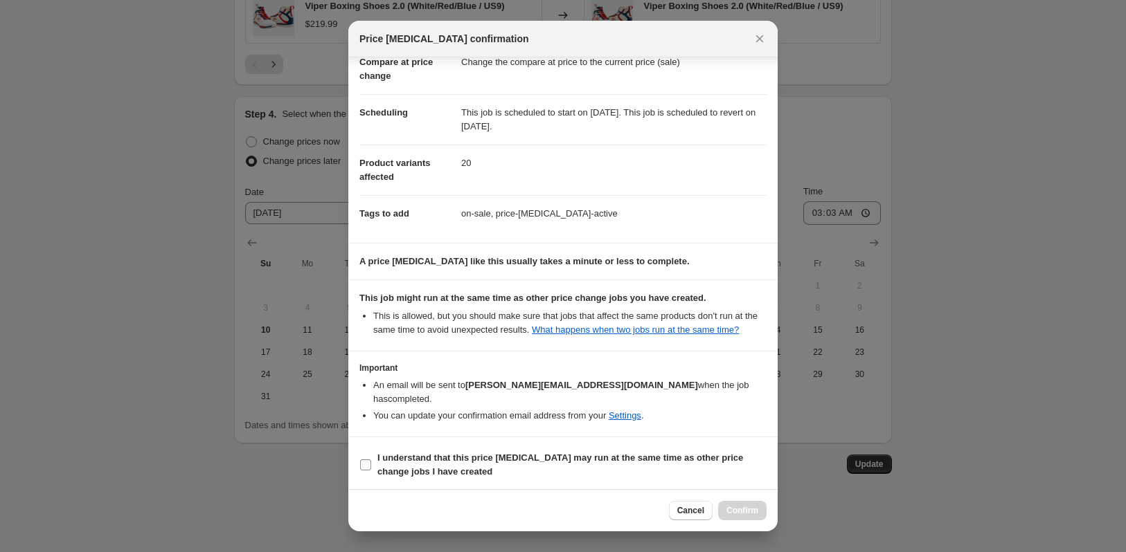
click at [372, 460] on label "I understand that this price [MEDICAL_DATA] may run at the same time as other p…" at bounding box center [562, 465] width 407 height 33
click at [371, 460] on input "I understand that this price [MEDICAL_DATA] may run at the same time as other p…" at bounding box center [365, 465] width 11 height 11
checkbox input "true"
click at [731, 511] on span "Confirm" at bounding box center [742, 510] width 32 height 11
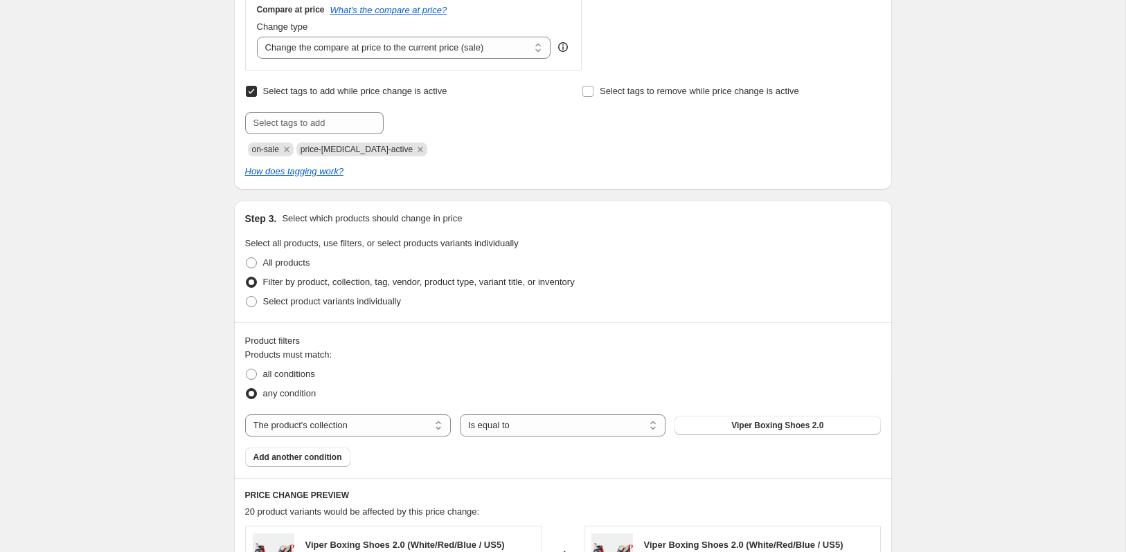
scroll to position [0, 0]
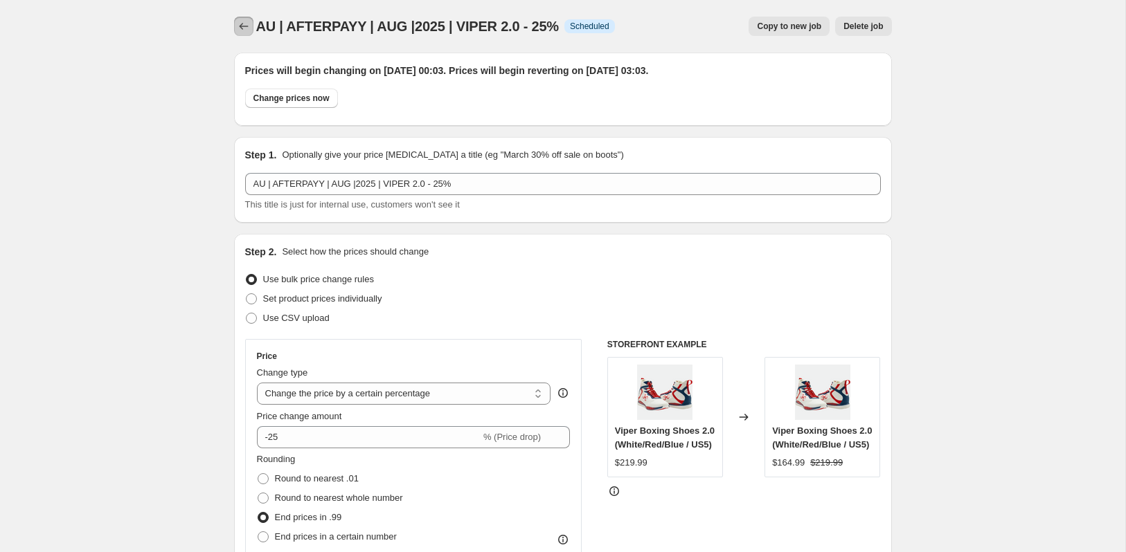
click at [241, 29] on icon "Price change jobs" at bounding box center [244, 26] width 14 height 14
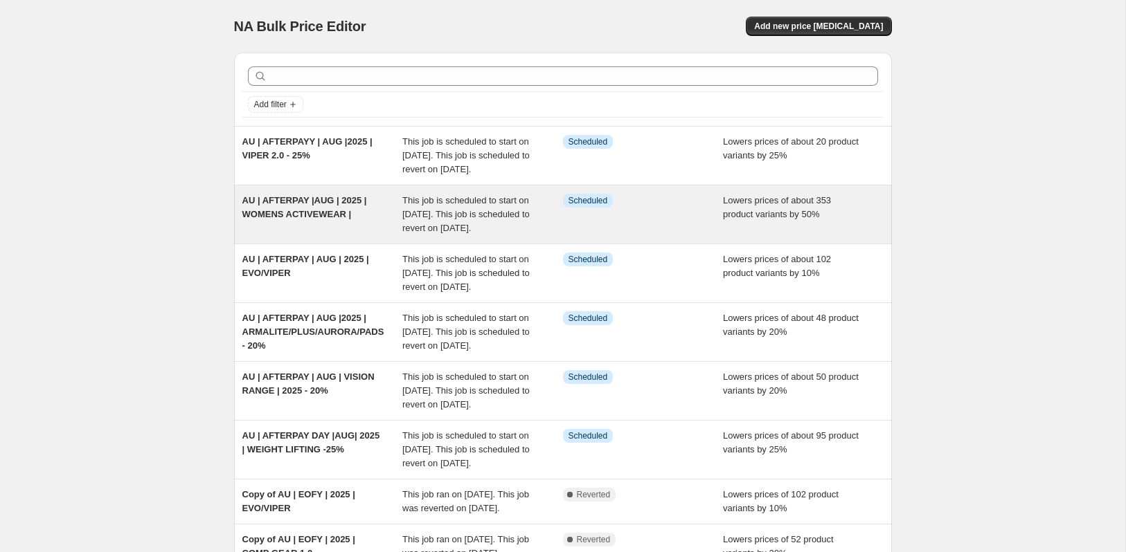
click at [282, 216] on span "AU | AFTERPAY |AUG | 2025 | WOMENS ACTIVEWEAR |" at bounding box center [304, 207] width 125 height 24
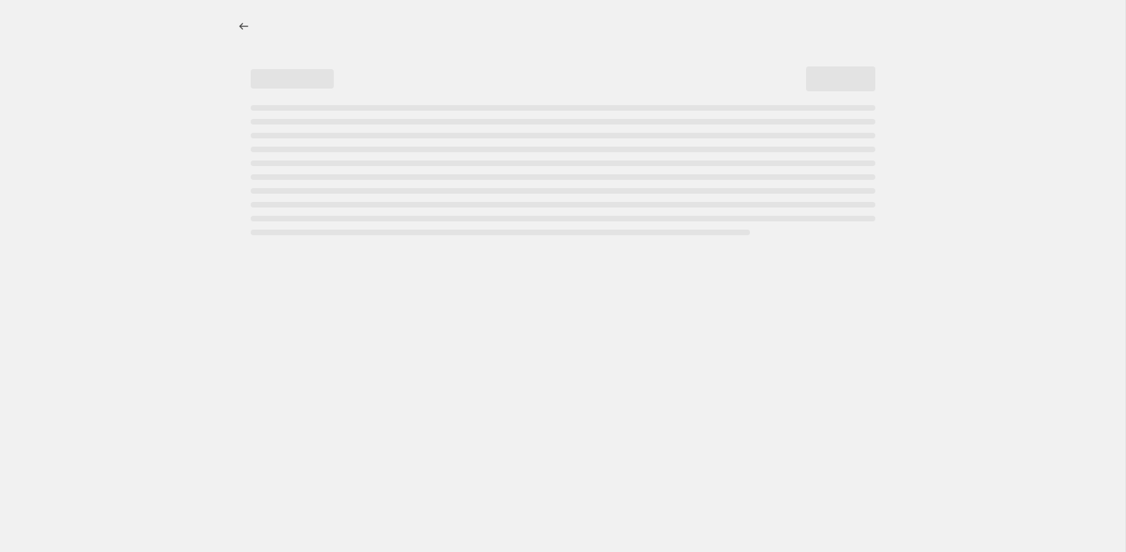
select select "percentage"
select select "collection"
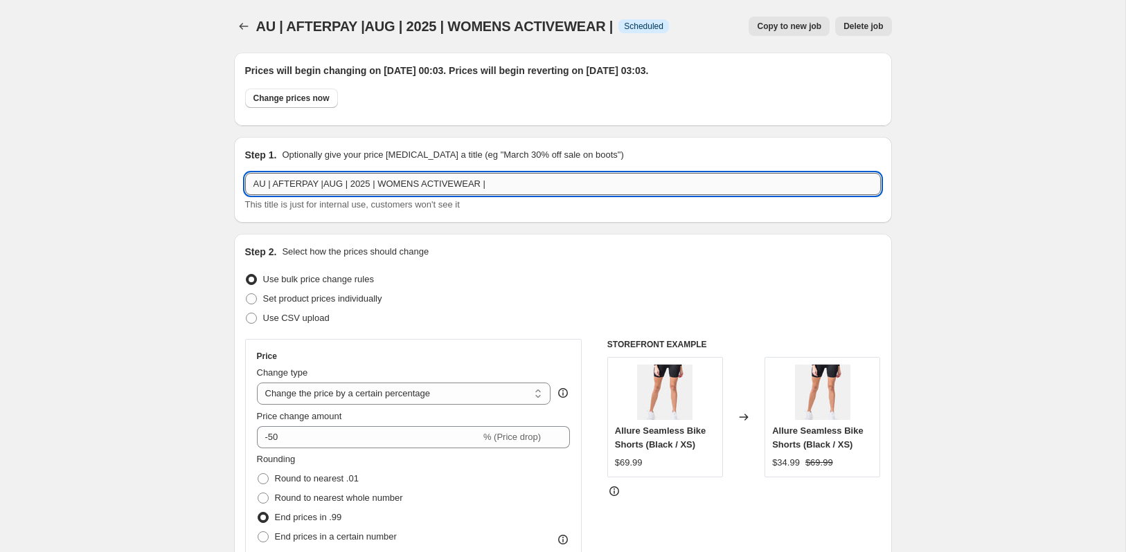
click at [537, 188] on input "AU | AFTERPAY |AUG | 2025 | WOMENS ACTIVEWEAR |" at bounding box center [563, 184] width 636 height 22
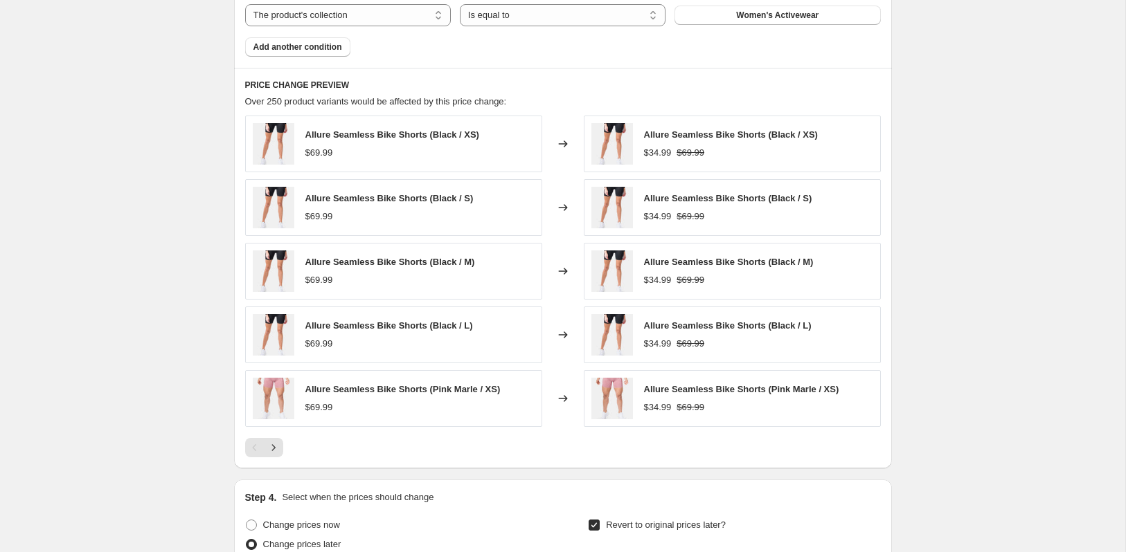
scroll to position [1402, 0]
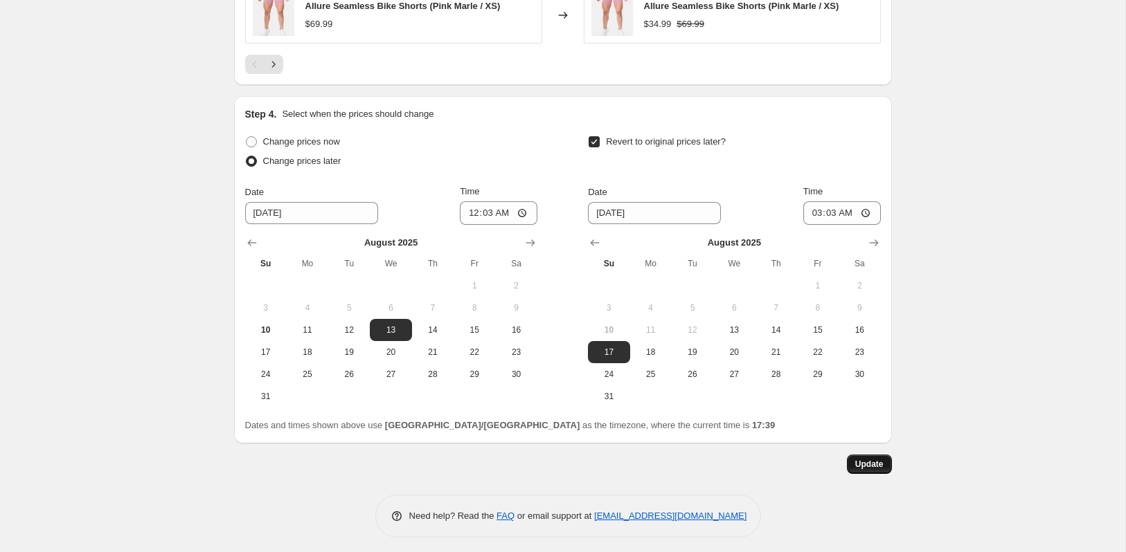
type input "AU | AFTERPAY |AUG | 2025 | WOMENS ACTIVEWEAR | -50%"
click at [872, 465] on button "Update" at bounding box center [869, 464] width 45 height 19
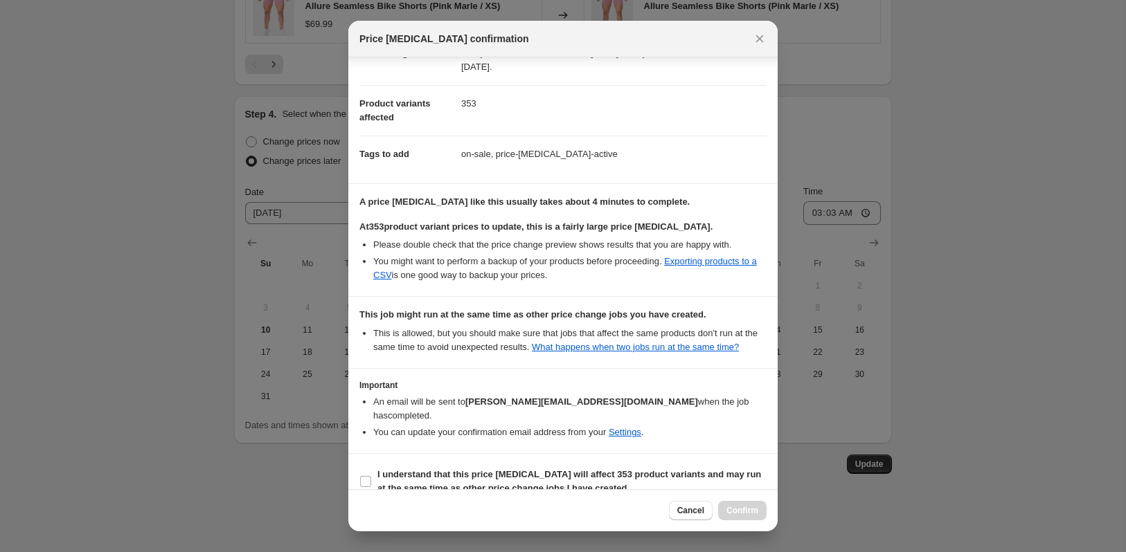
scroll to position [151, 0]
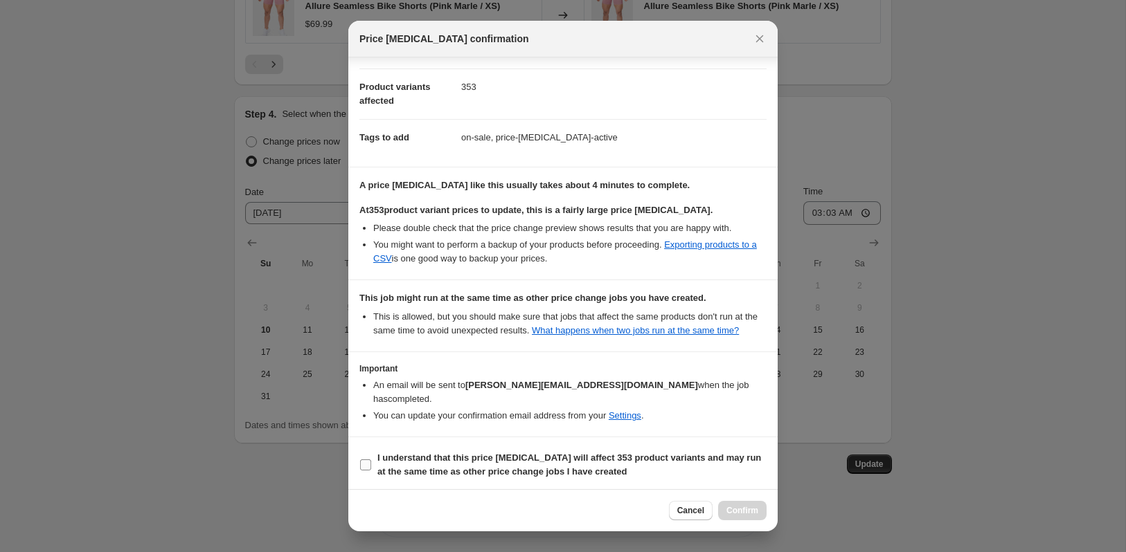
click at [371, 460] on span ":r108:" at bounding box center [365, 465] width 12 height 12
click at [371, 460] on input "I understand that this price [MEDICAL_DATA] will affect 353 product variants an…" at bounding box center [365, 465] width 11 height 11
checkbox input "true"
click at [746, 512] on span "Confirm" at bounding box center [742, 510] width 32 height 11
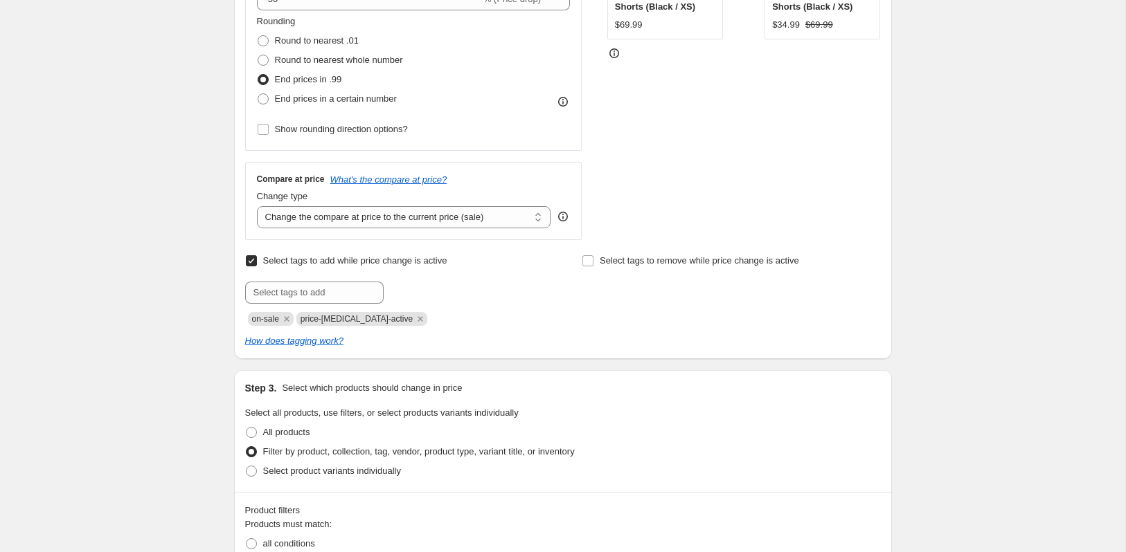
scroll to position [0, 0]
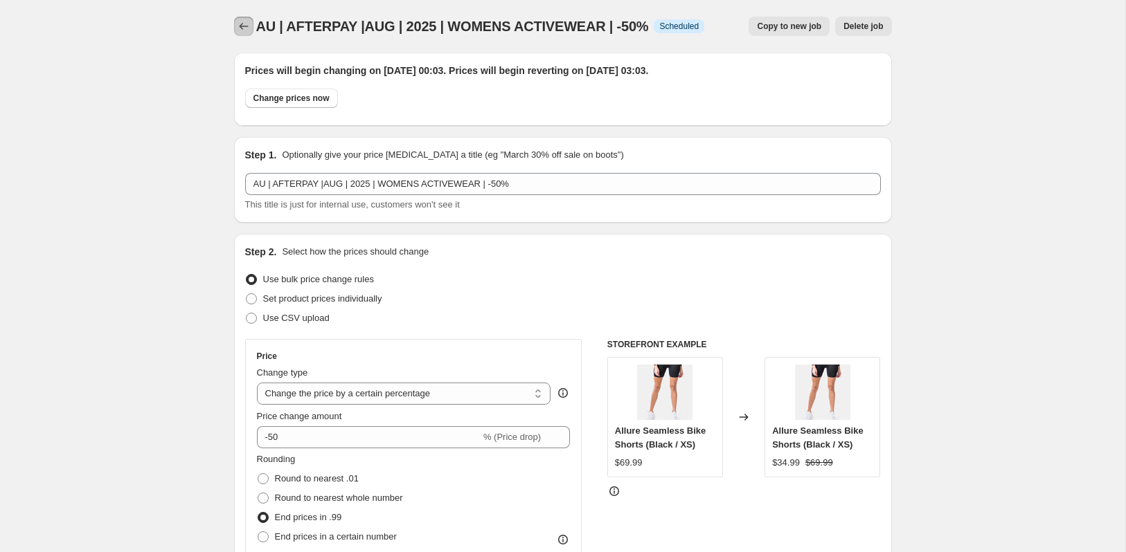
click at [238, 28] on icon "Price change jobs" at bounding box center [244, 26] width 14 height 14
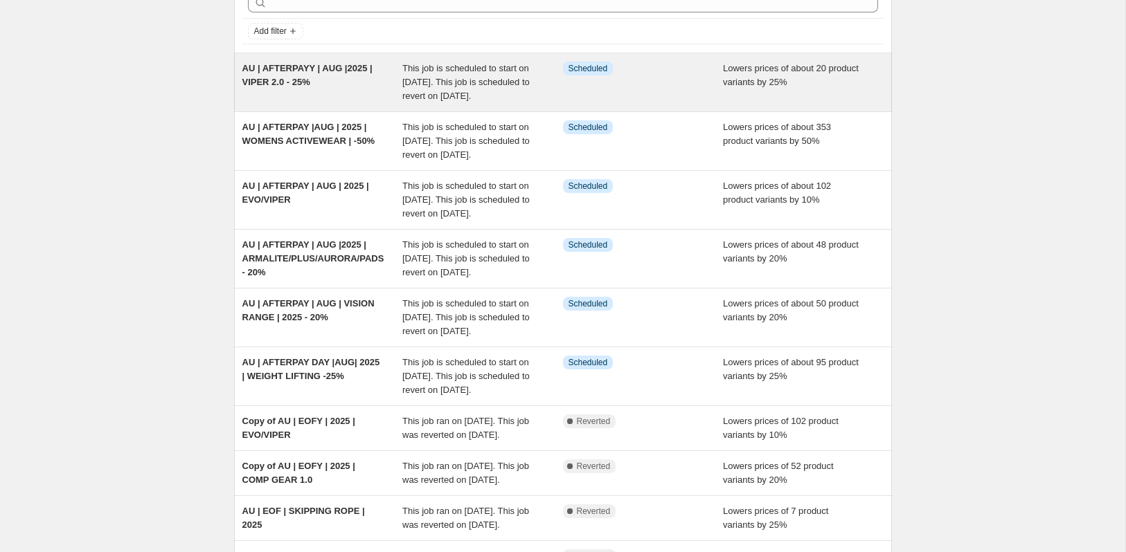
scroll to position [64, 0]
